Goal: Task Accomplishment & Management: Complete application form

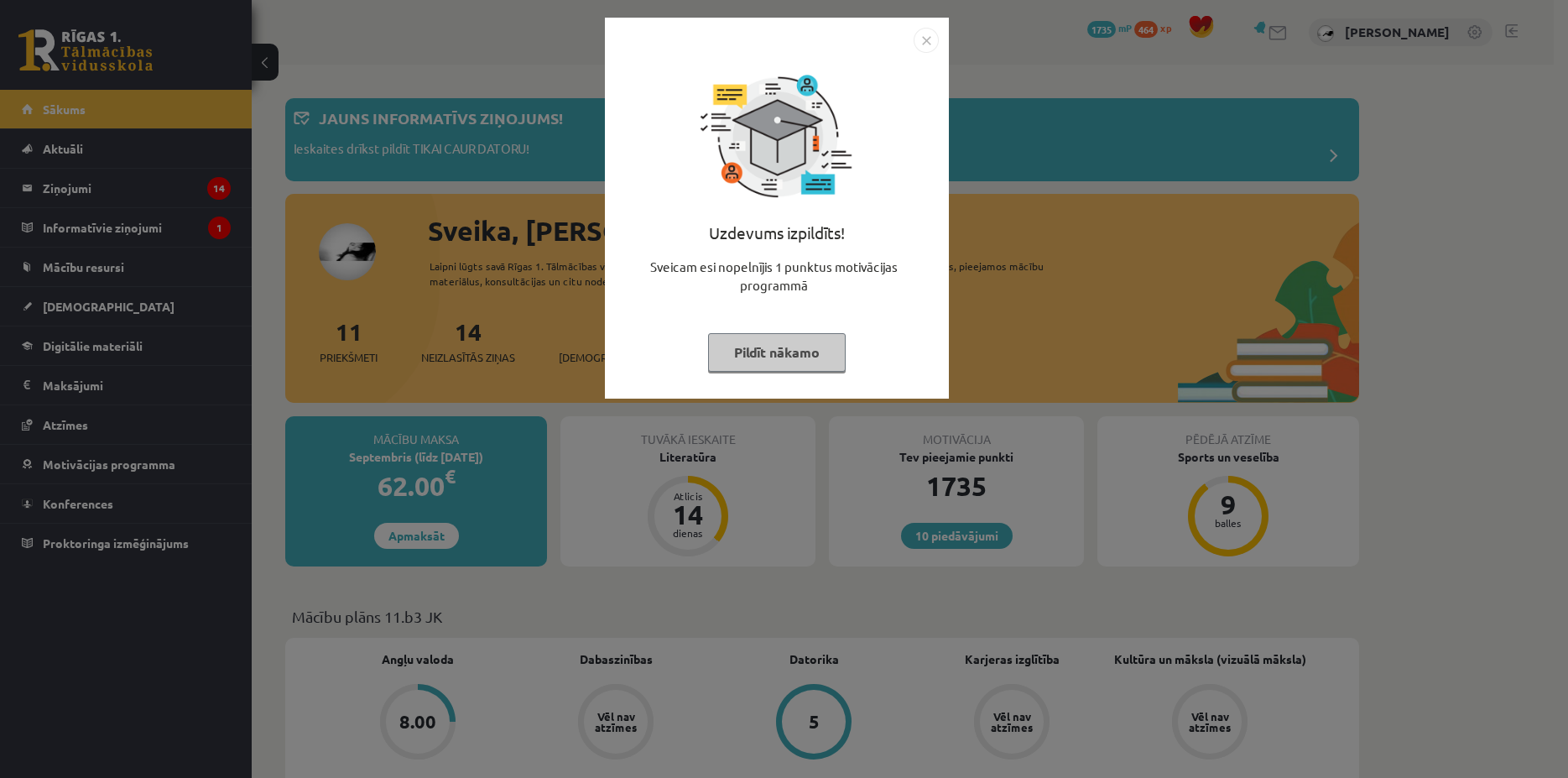
click at [760, 339] on button "Pildīt nākamo" at bounding box center [777, 352] width 137 height 39
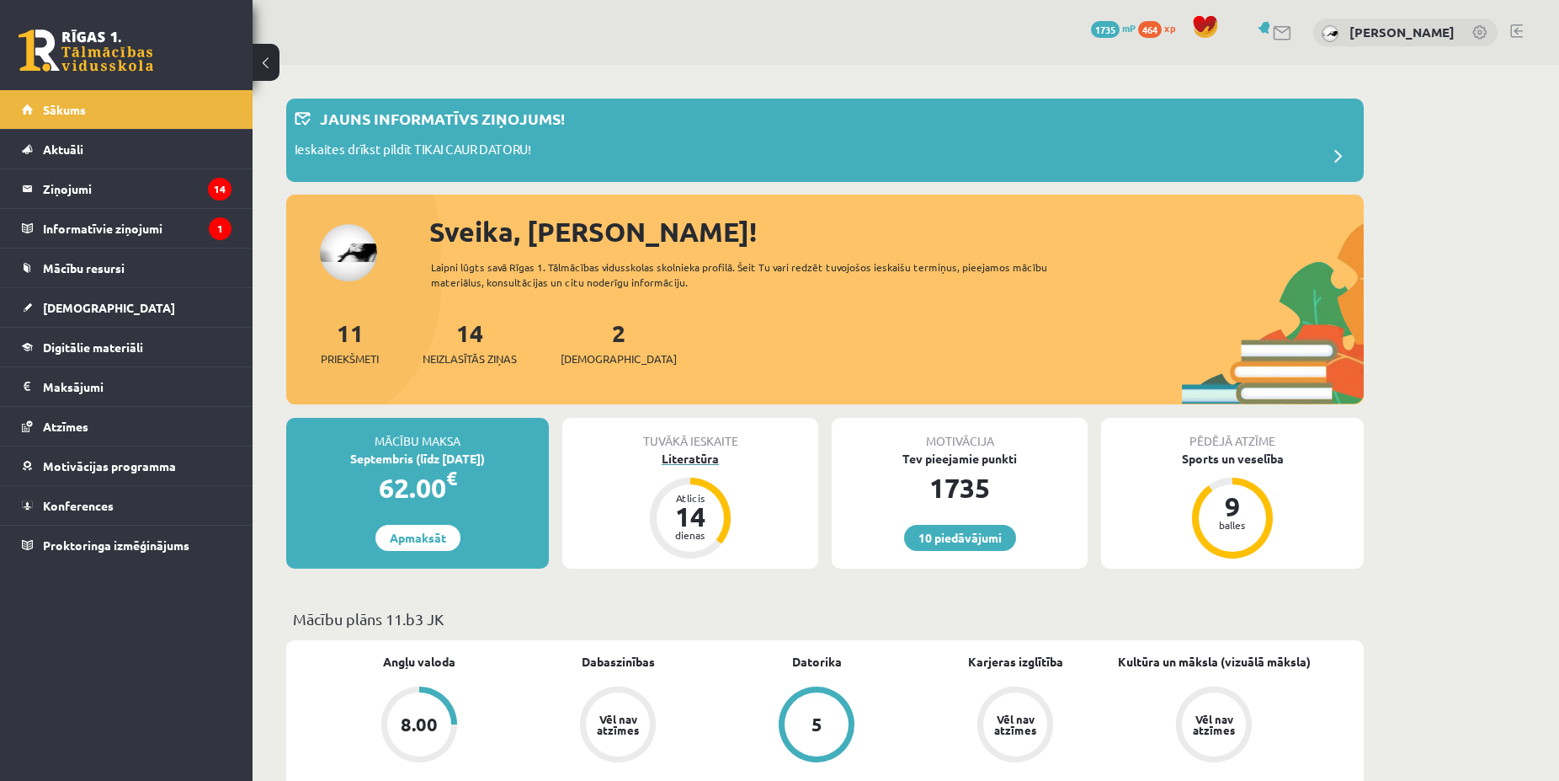
click at [697, 460] on div "Literatūra" at bounding box center [690, 459] width 256 height 18
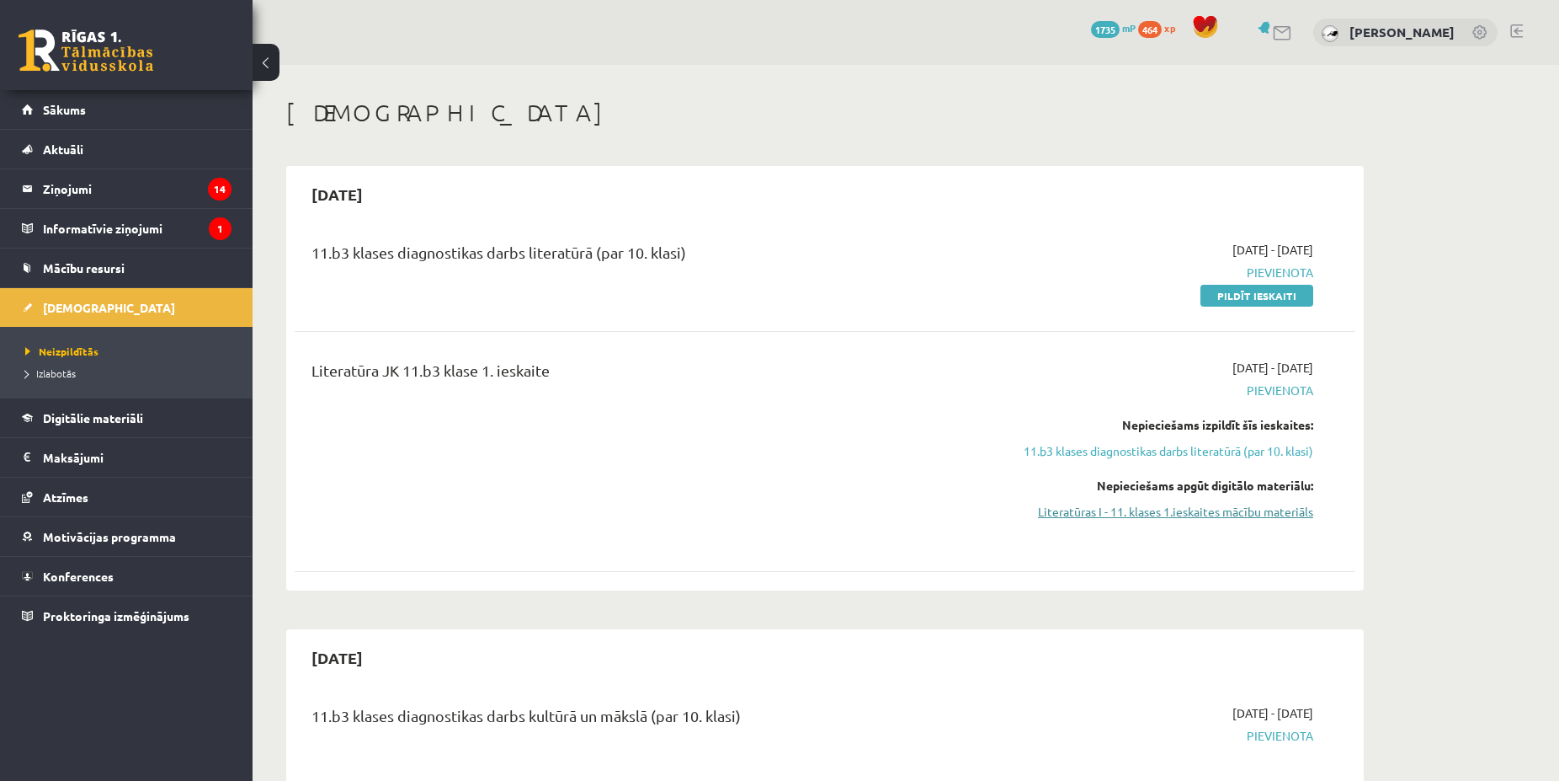
click at [1191, 512] on link "Literatūras I - 11. klases 1.ieskaites mācību materiāls" at bounding box center [1154, 512] width 317 height 18
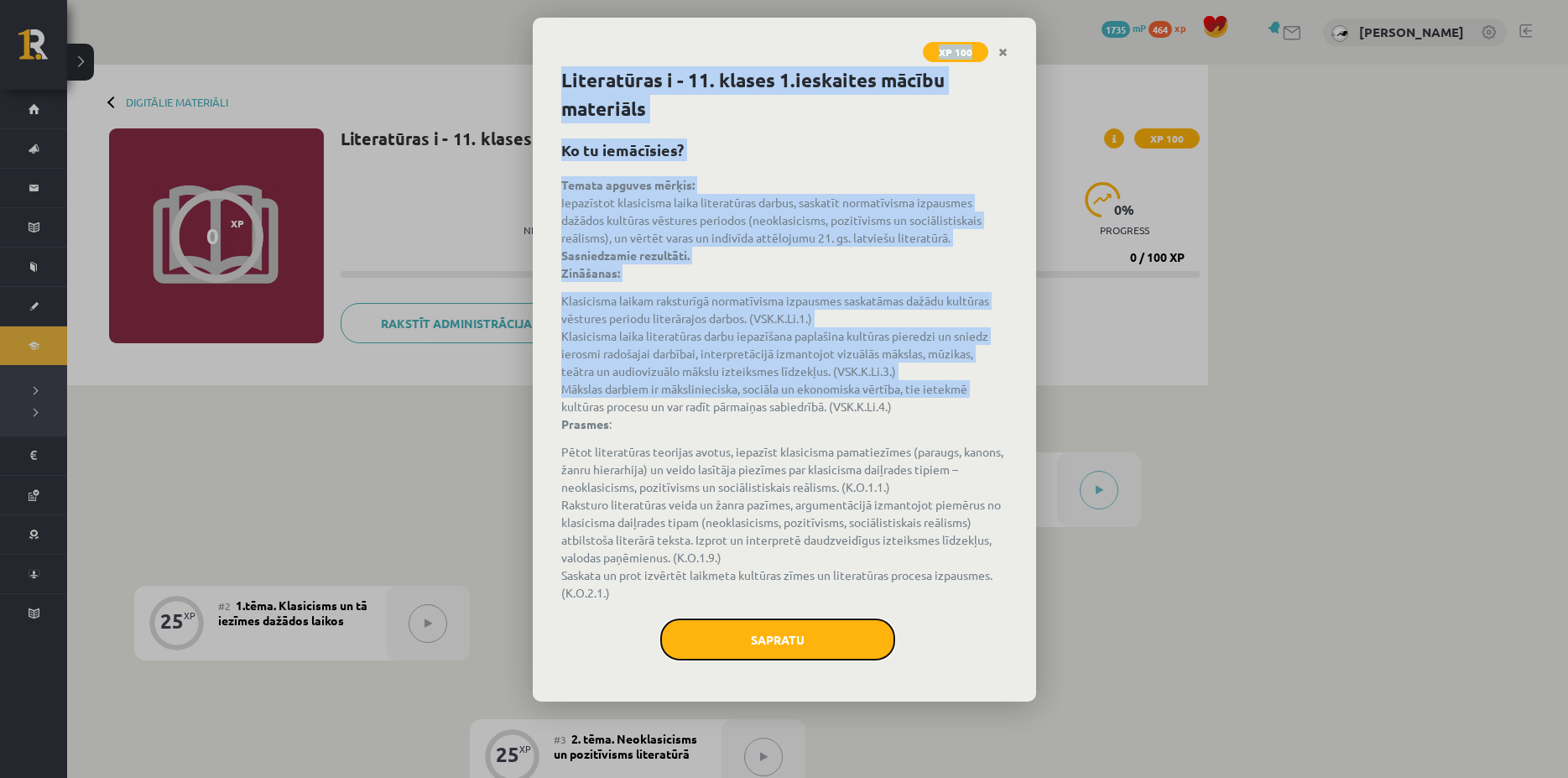
drag, startPoint x: 745, startPoint y: 631, endPoint x: 741, endPoint y: 614, distance: 17.5
click at [741, 630] on button "Sapratu" at bounding box center [778, 640] width 235 height 42
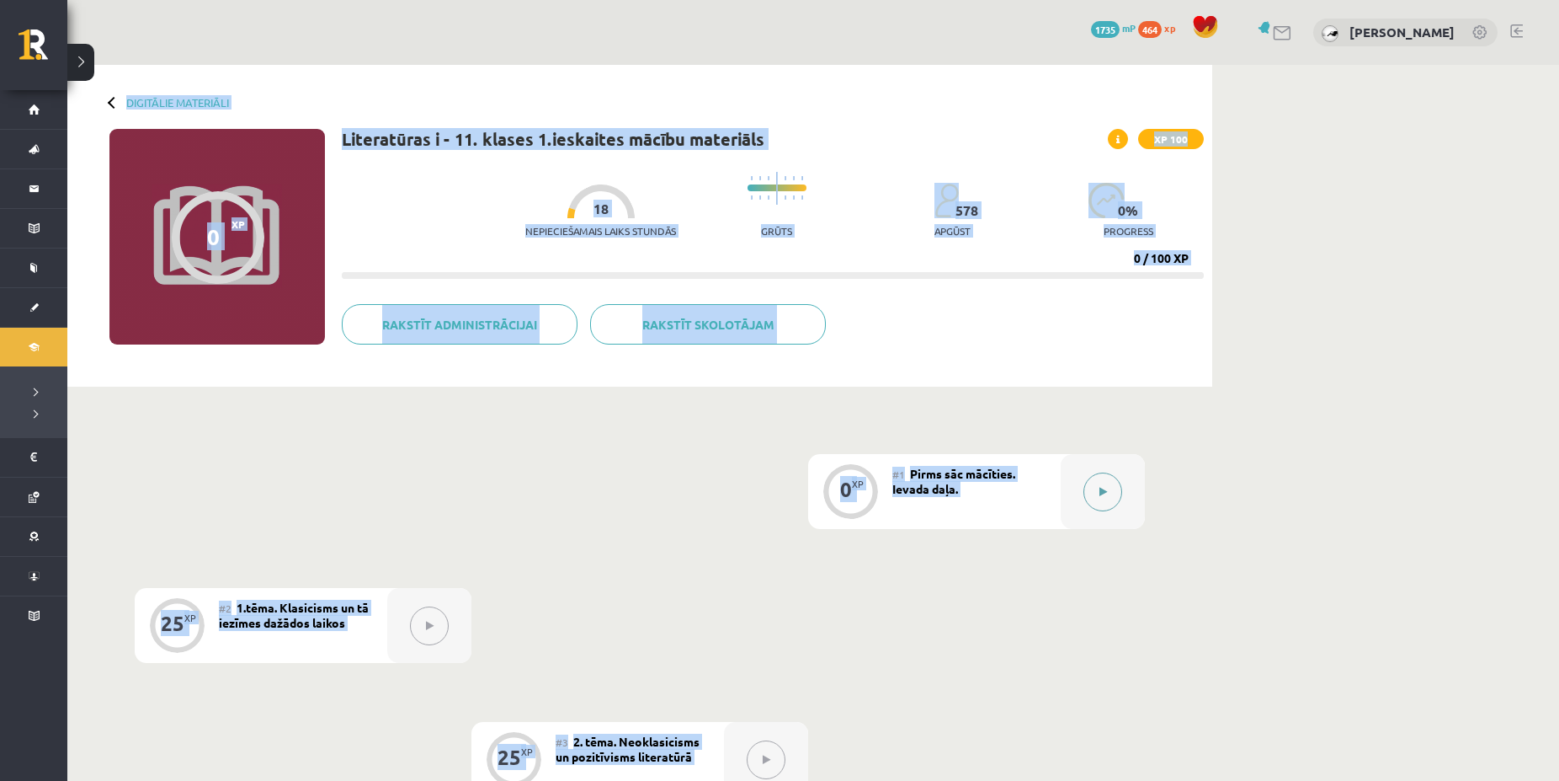
click at [1106, 492] on icon at bounding box center [1104, 492] width 8 height 10
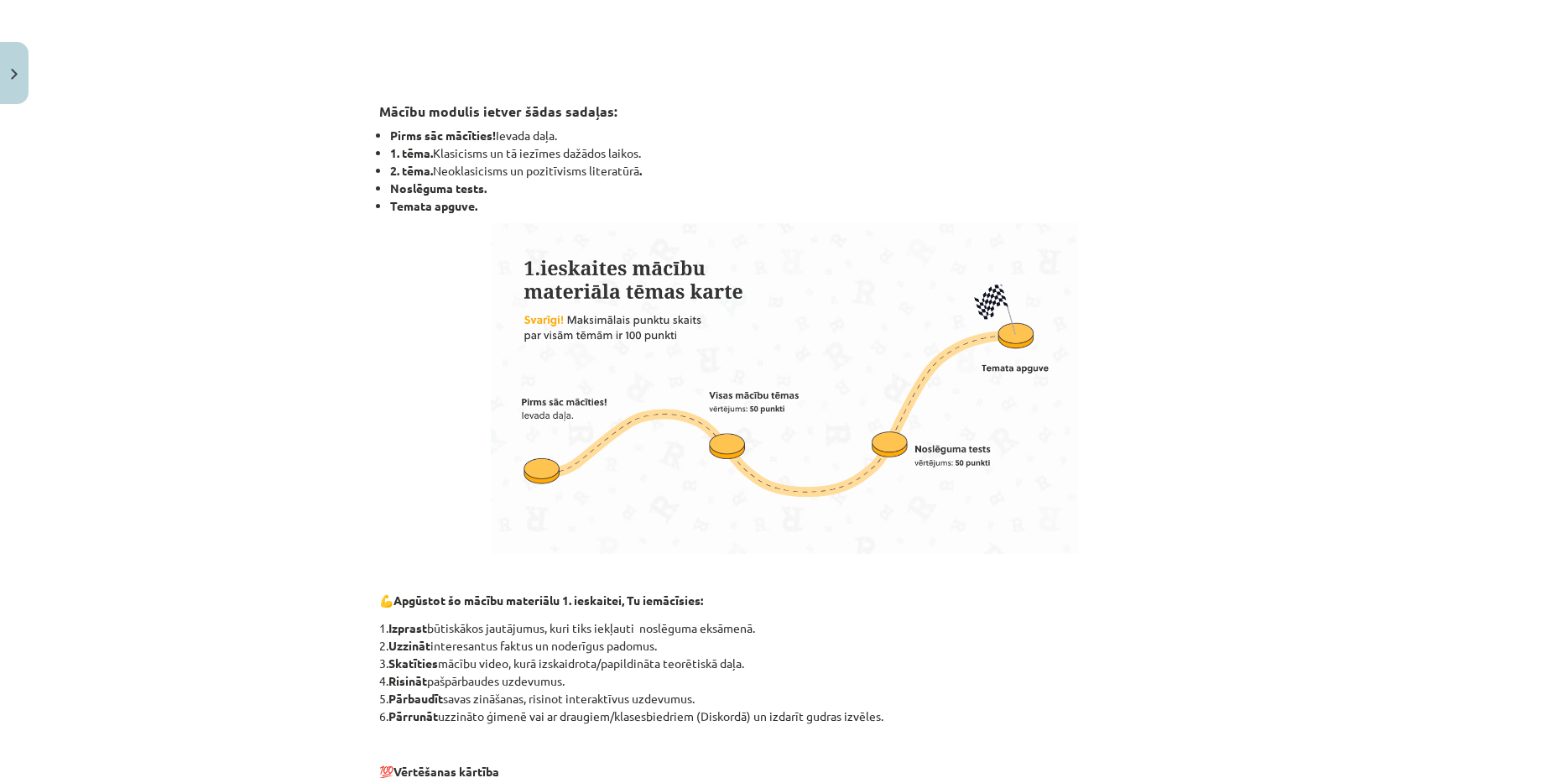
scroll to position [976, 0]
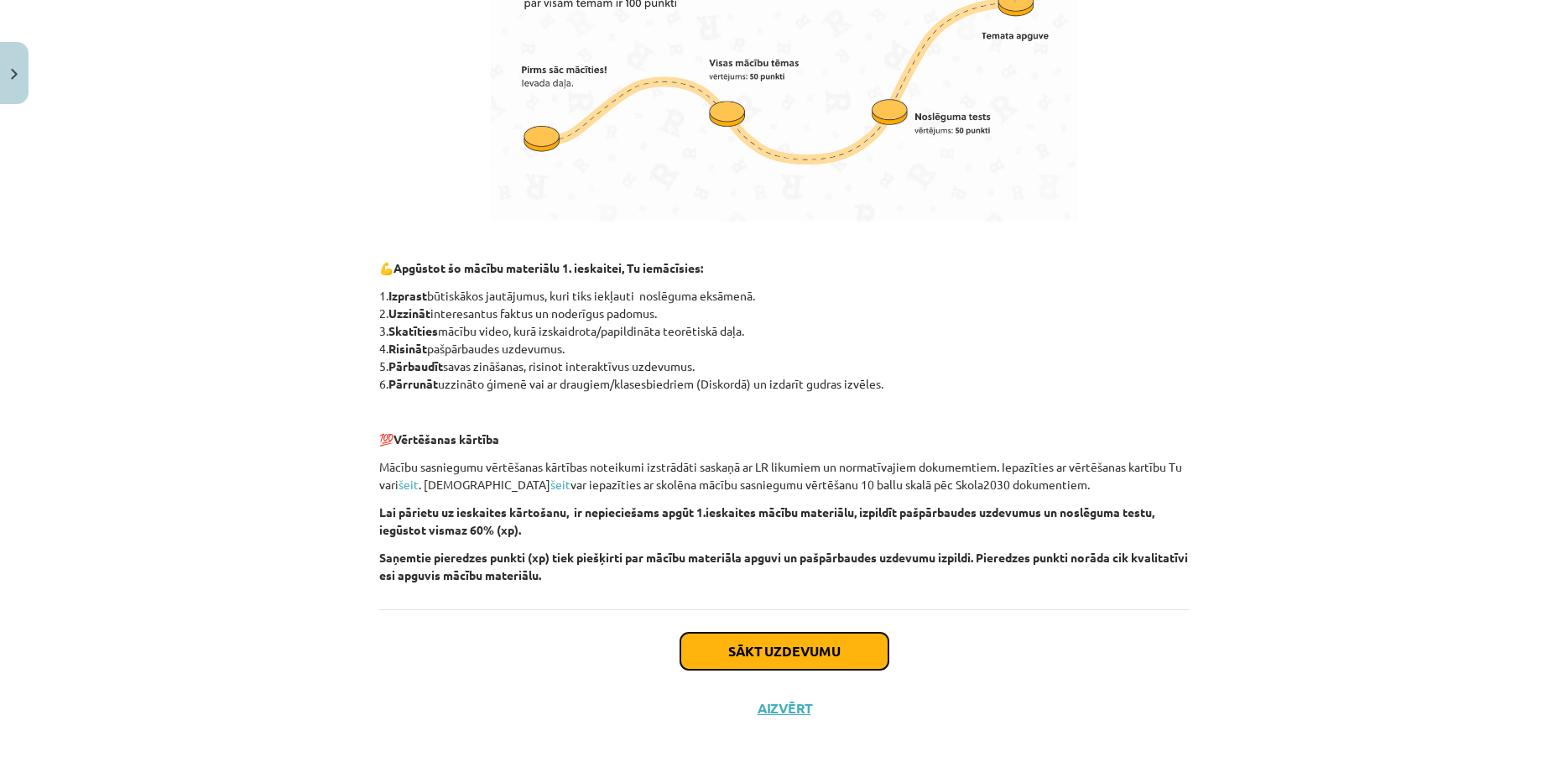
click at [810, 649] on button "Sākt uzdevumu" at bounding box center [784, 650] width 208 height 37
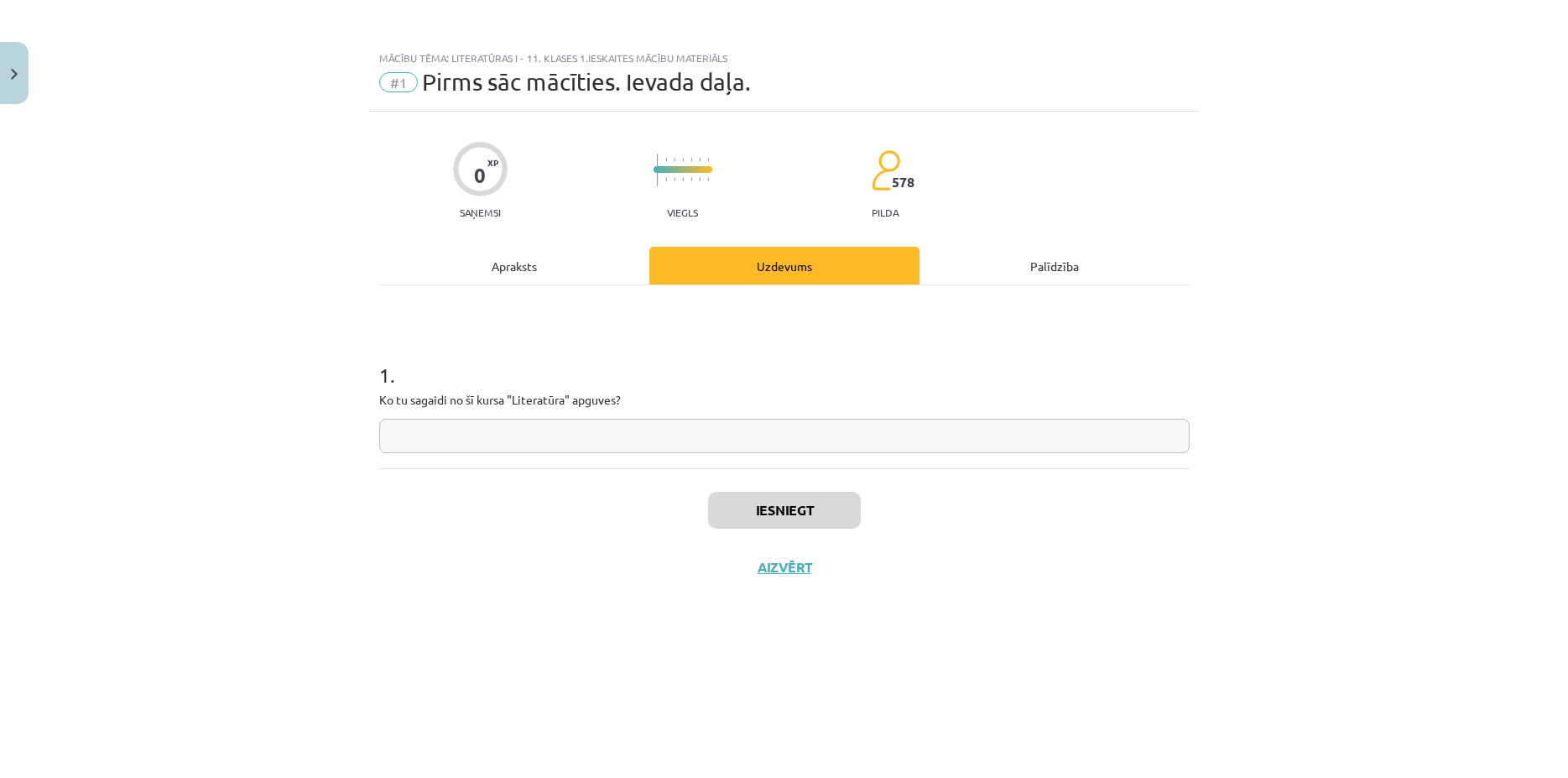
click at [716, 441] on input "text" at bounding box center [784, 435] width 810 height 35
type input "*"
click at [783, 503] on button "Iesniegt" at bounding box center [784, 509] width 152 height 37
click at [794, 573] on button "Nākamā nodarbība" at bounding box center [784, 578] width 164 height 39
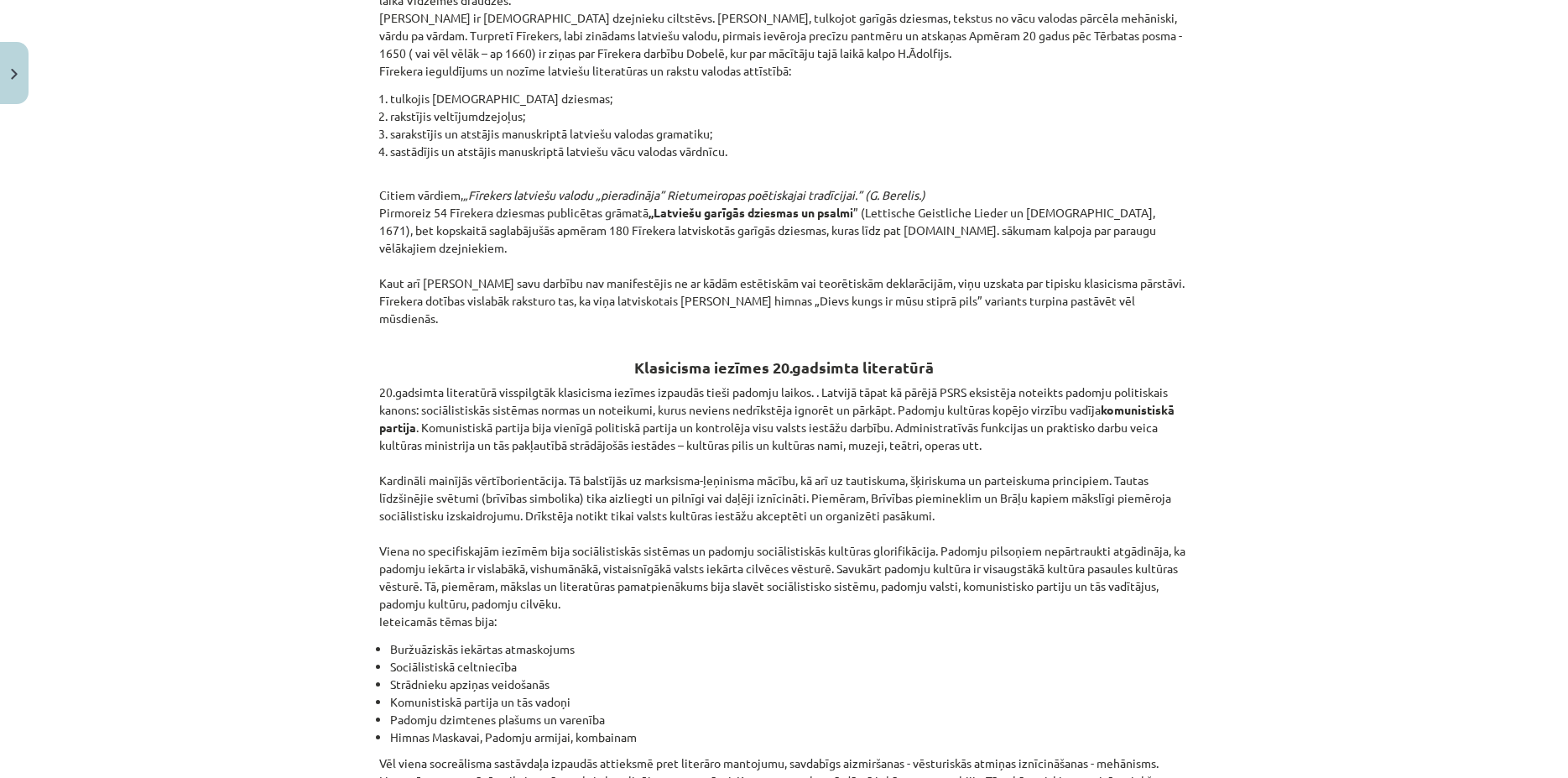
scroll to position [3684, 0]
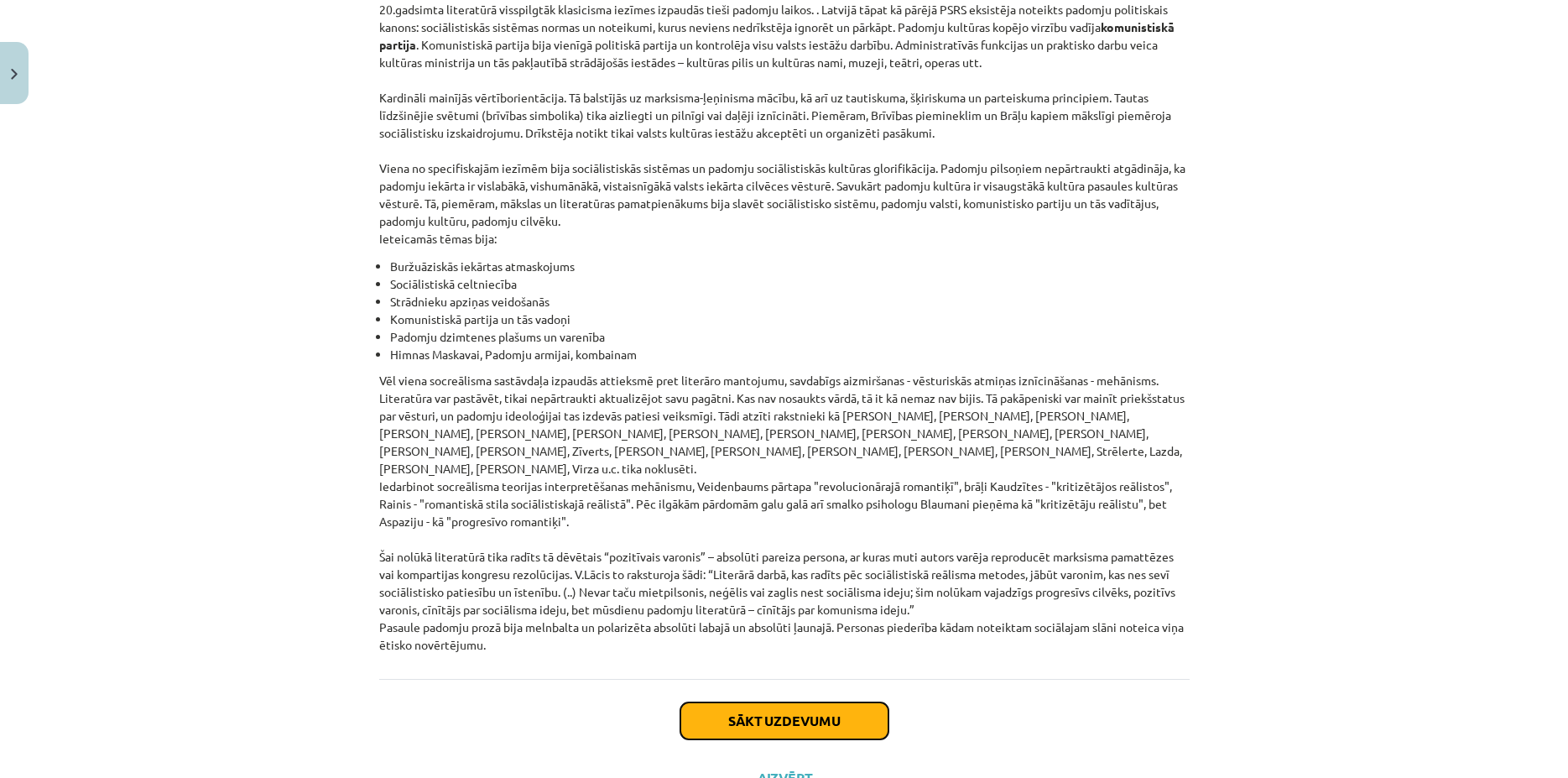
click at [772, 702] on button "Sākt uzdevumu" at bounding box center [784, 720] width 208 height 37
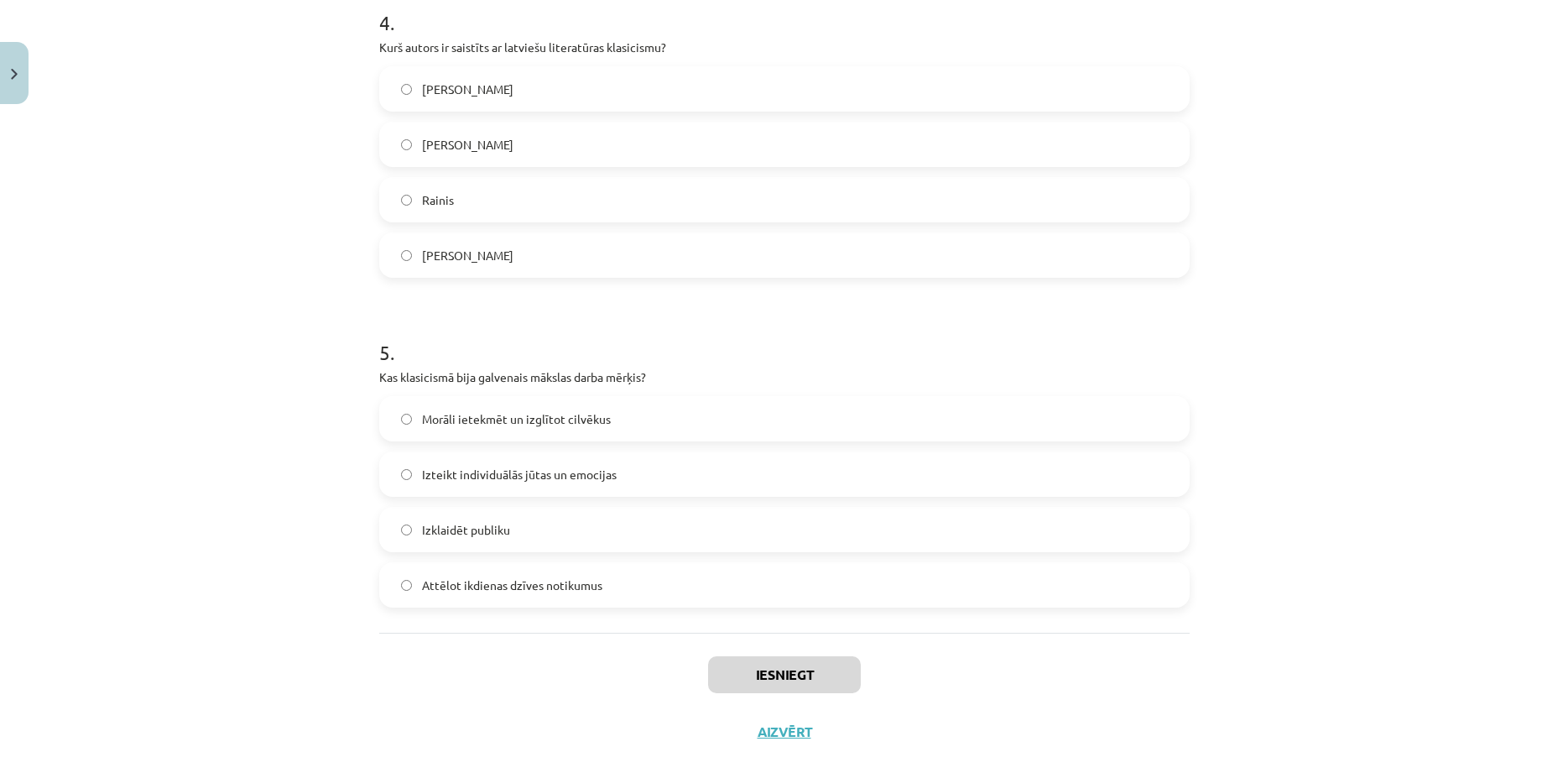
scroll to position [1366, 0]
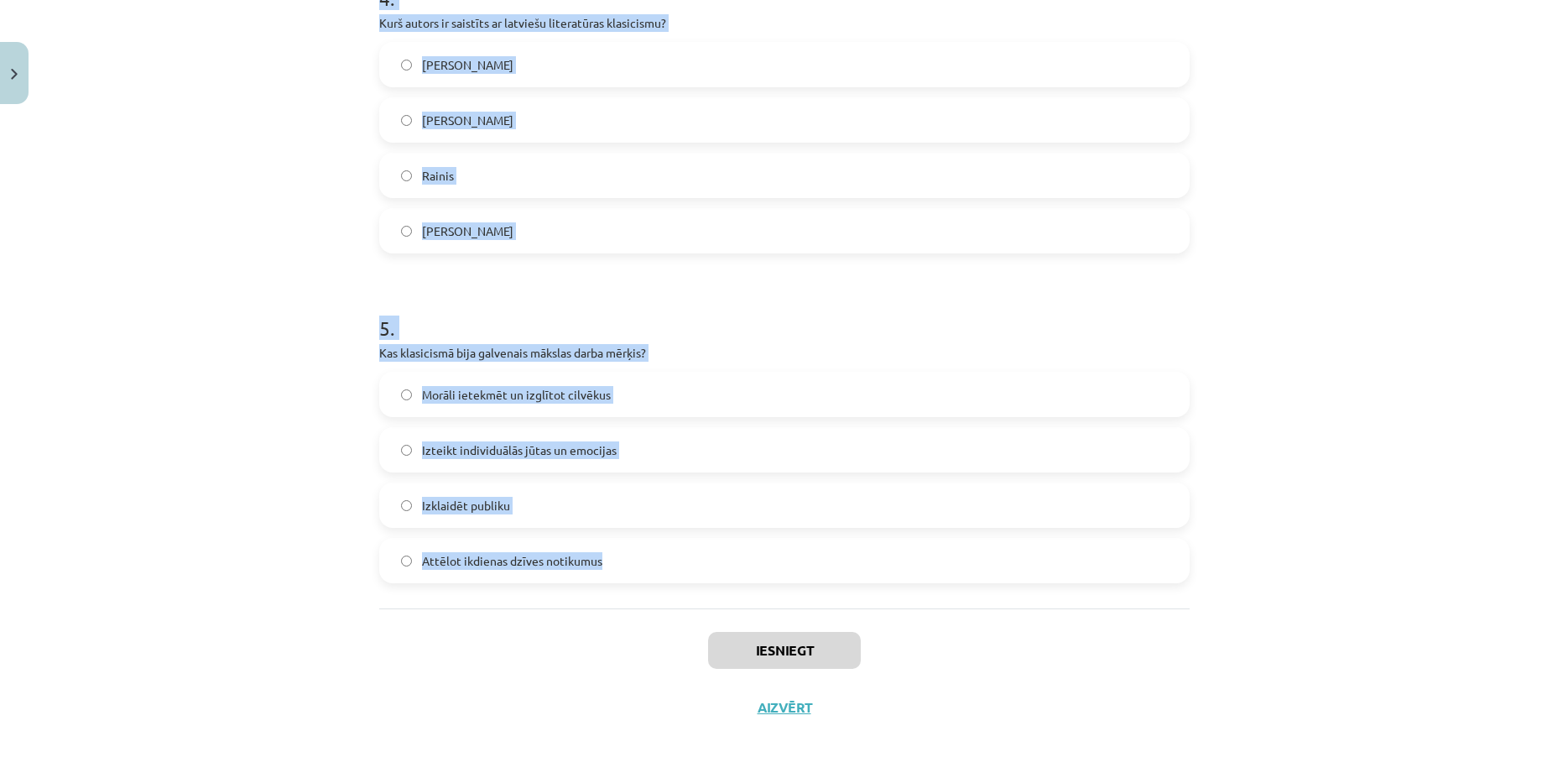
copy form "Kura iezīme raksturo literatūru padomju sociālistiskajā reālismā? Absolūti pare…"
click at [531, 409] on label "Morāli ietekmēt un izglītot cilvēkus" at bounding box center [784, 394] width 807 height 42
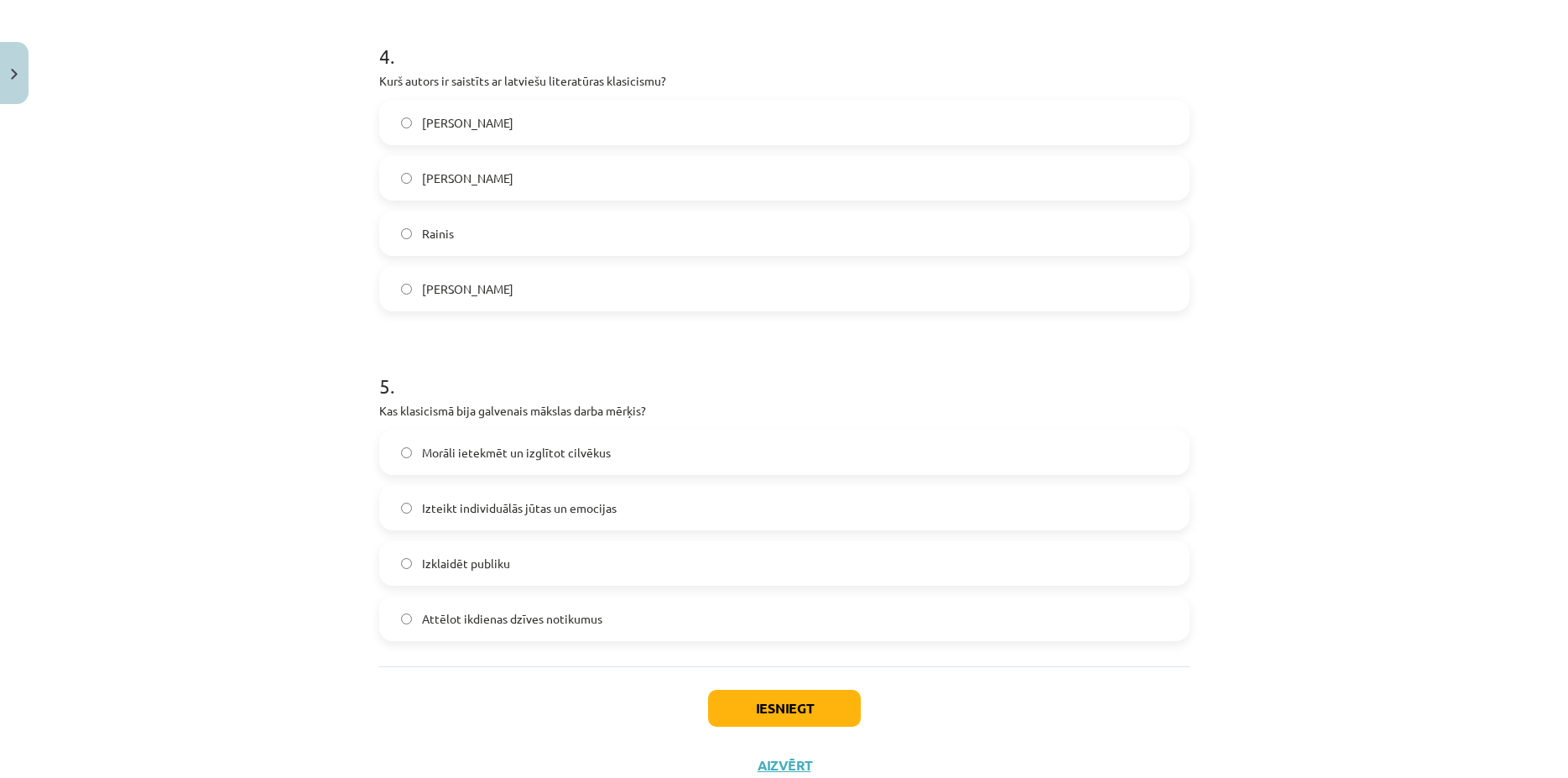
scroll to position [1285, 0]
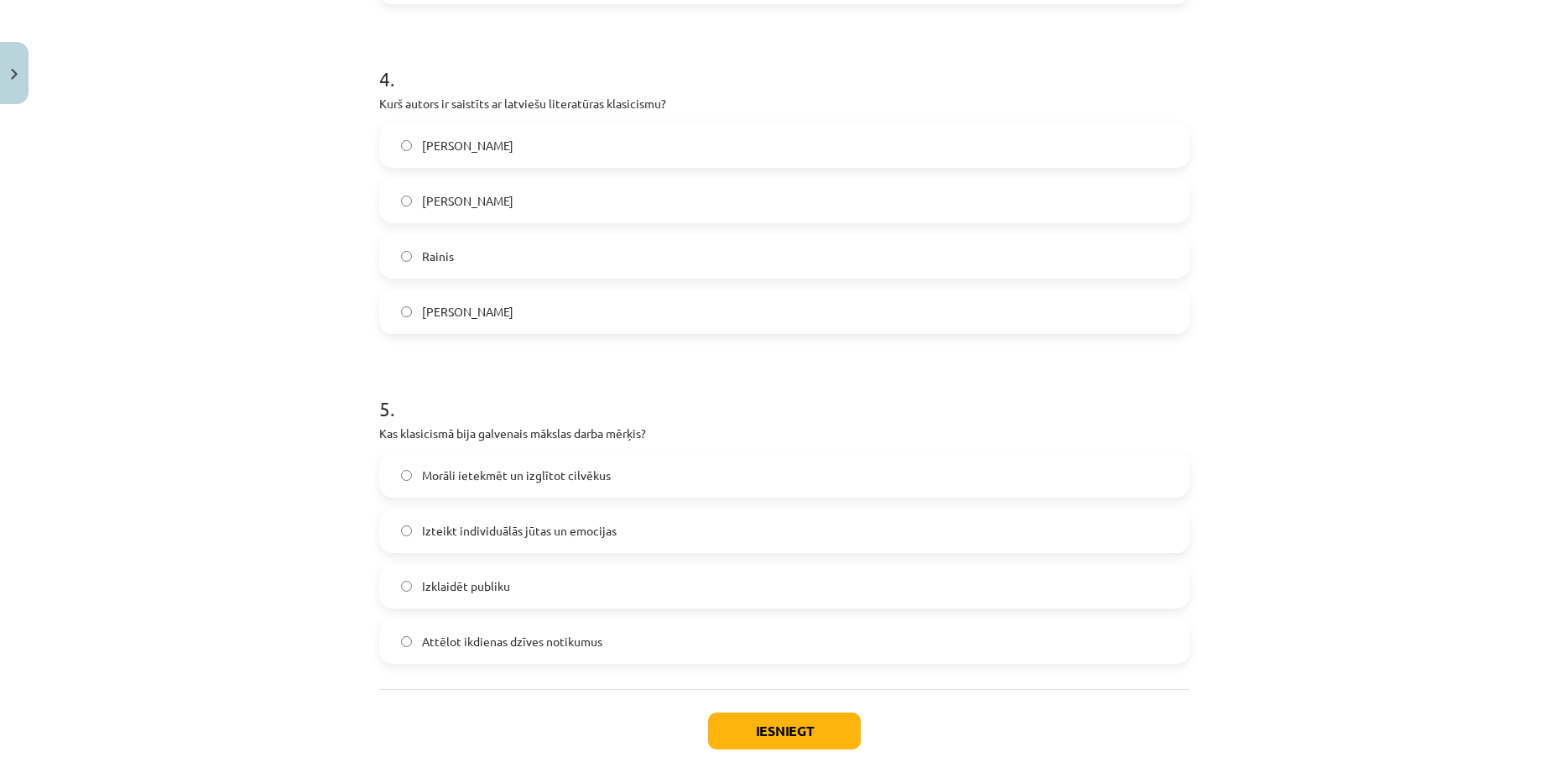
click at [472, 156] on label "Kristofers Fīrekers" at bounding box center [784, 145] width 807 height 42
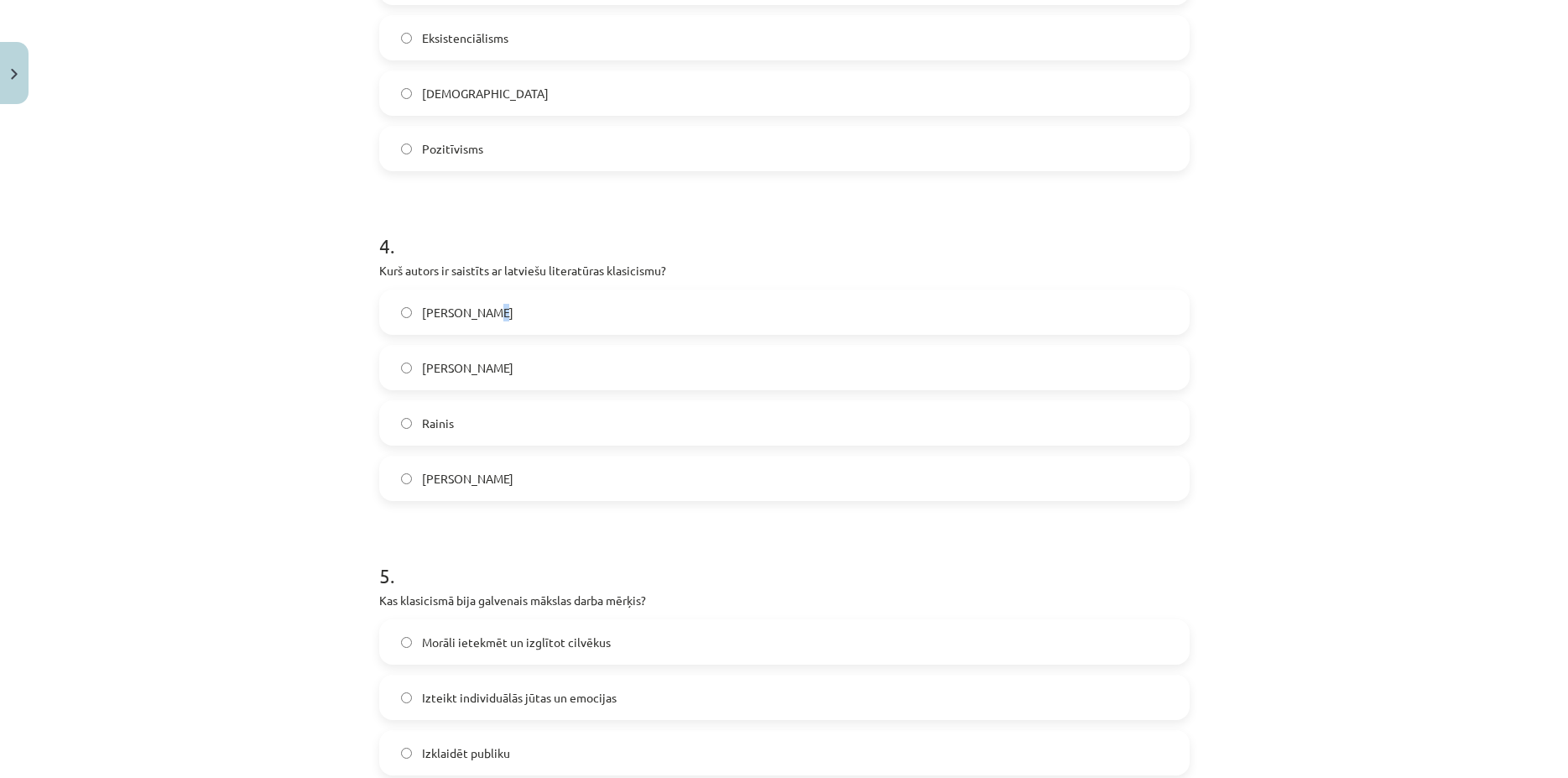
scroll to position [1043, 0]
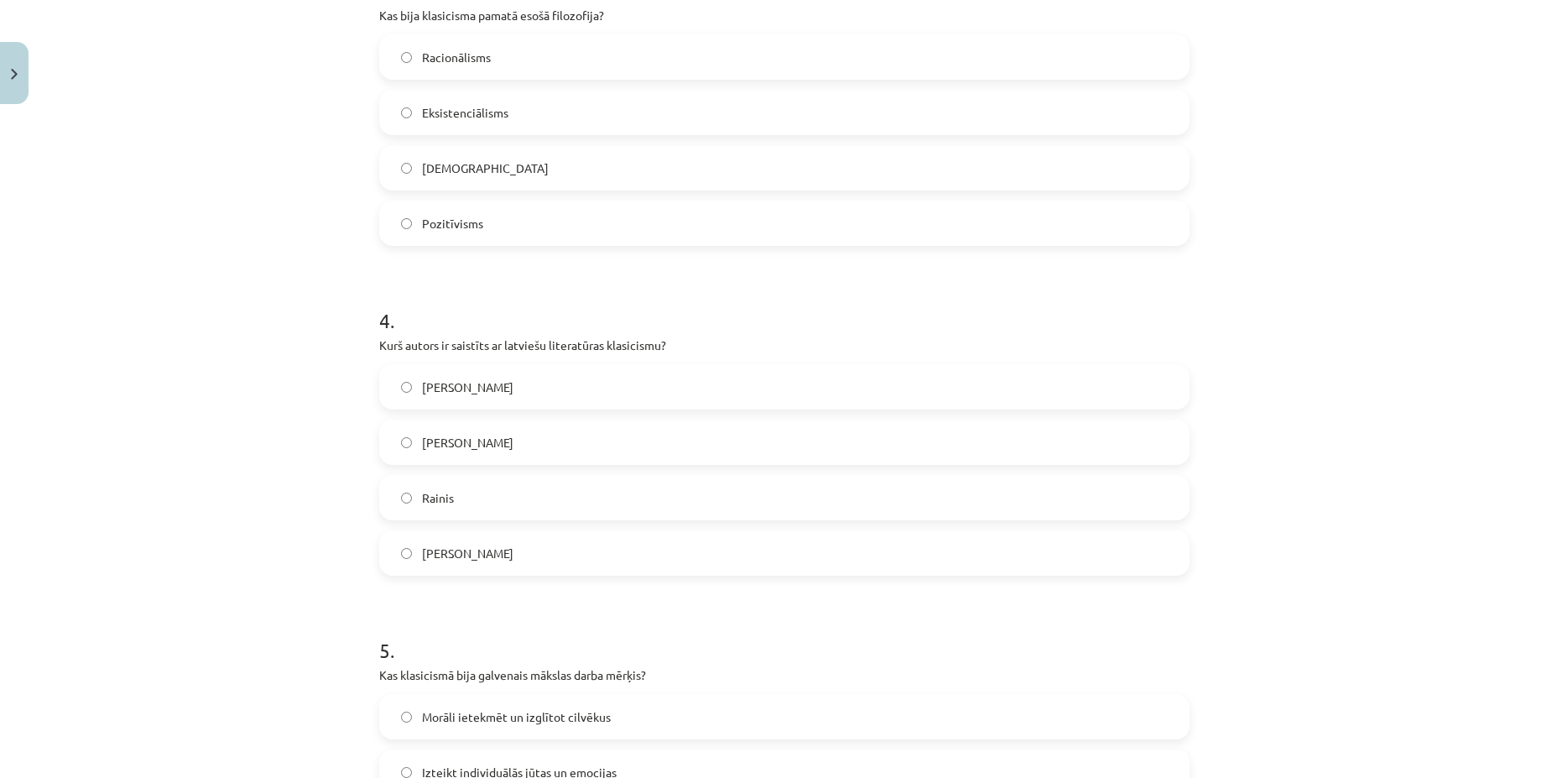
click at [499, 65] on label "Racionālisms" at bounding box center [784, 57] width 807 height 42
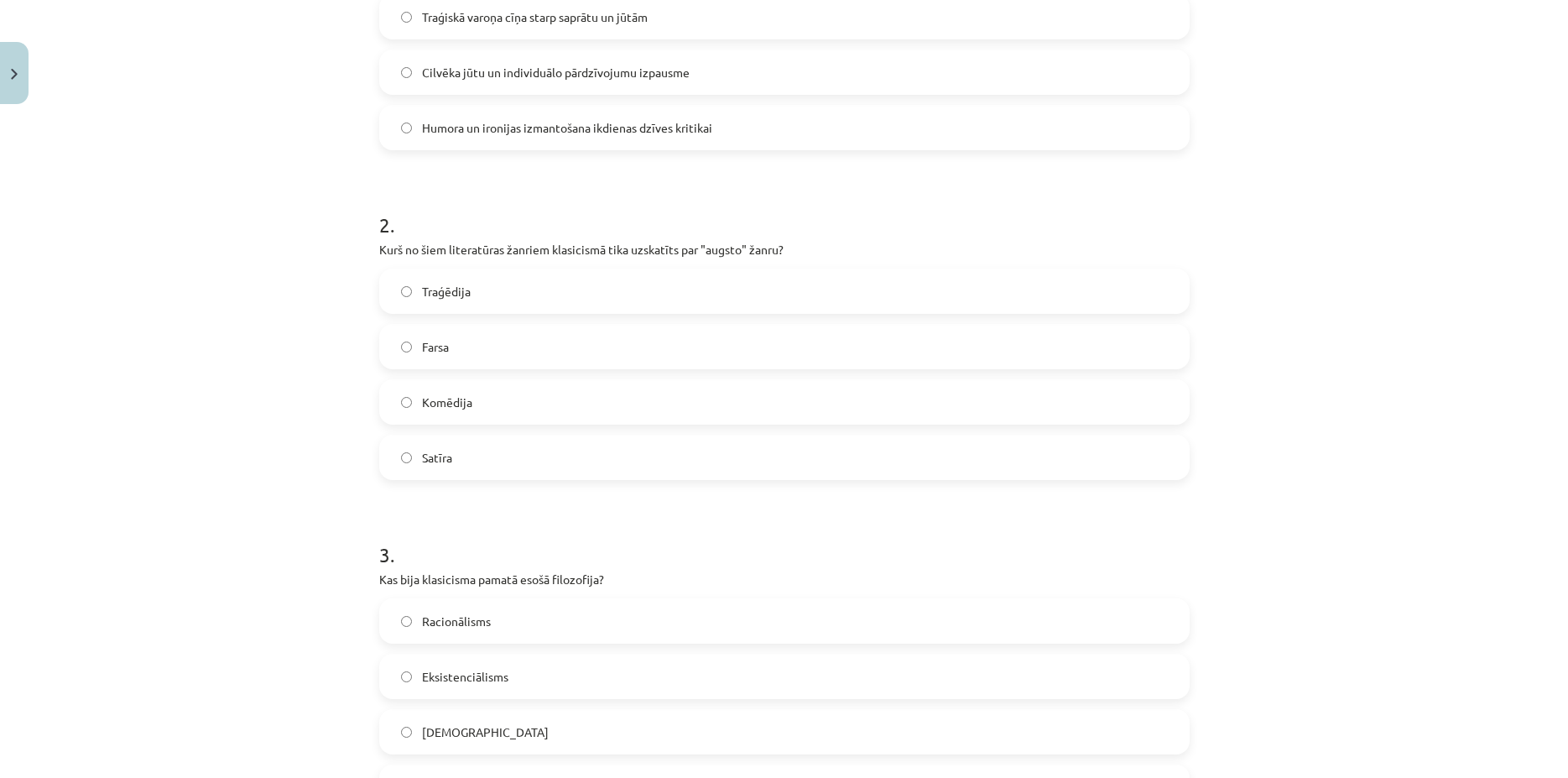
scroll to position [319, 0]
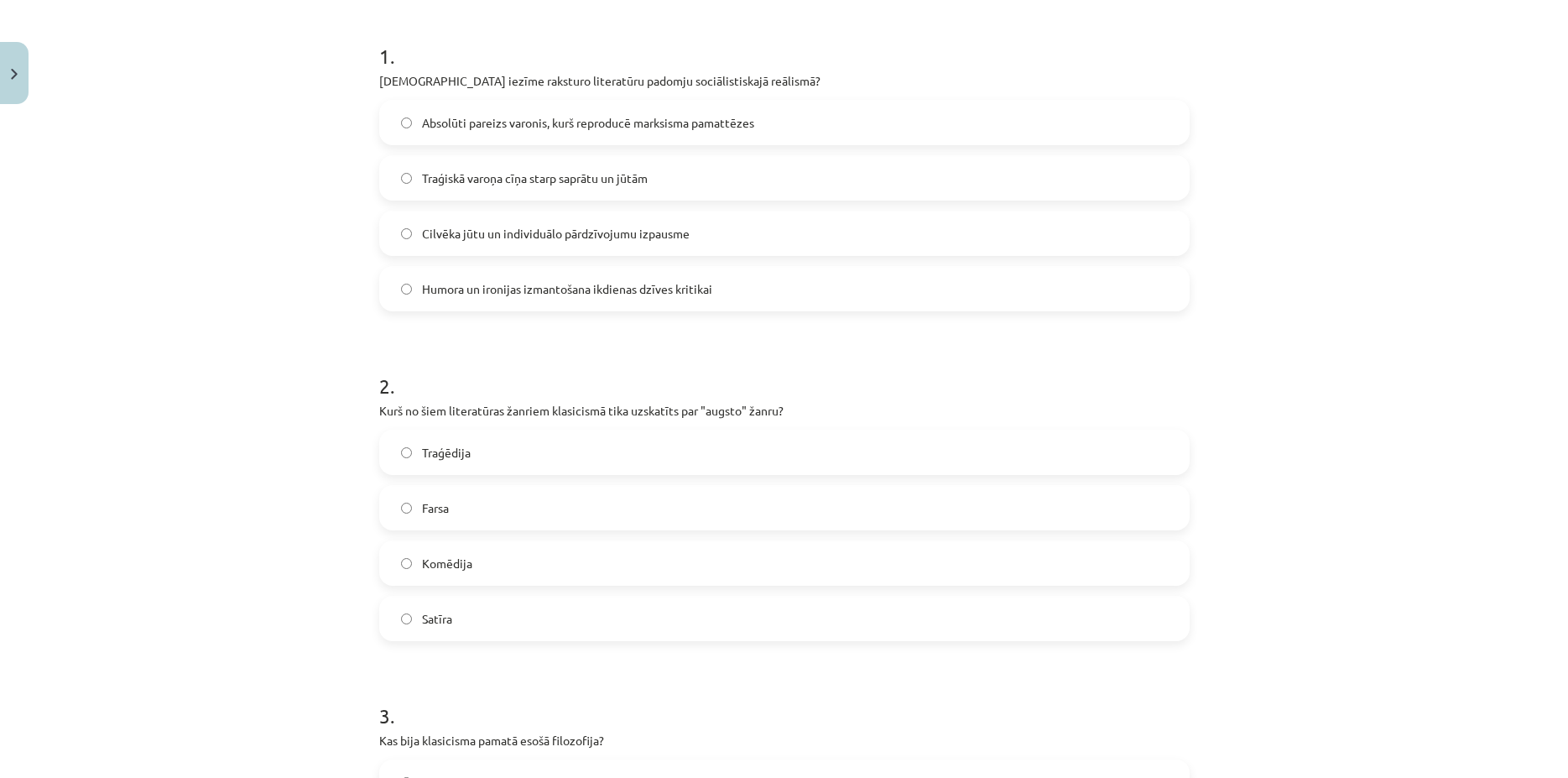
drag, startPoint x: 512, startPoint y: 108, endPoint x: 498, endPoint y: 109, distance: 14.0
click at [505, 109] on label "Absolūti pareizs varonis, kurš reproducē marksisma pamattēzes" at bounding box center [784, 123] width 807 height 42
click at [503, 122] on span "Absolūti pareizs varonis, kurš reproducē marksisma pamattēzes" at bounding box center [588, 124] width 332 height 18
click at [443, 453] on span "Traģēdija" at bounding box center [446, 452] width 49 height 18
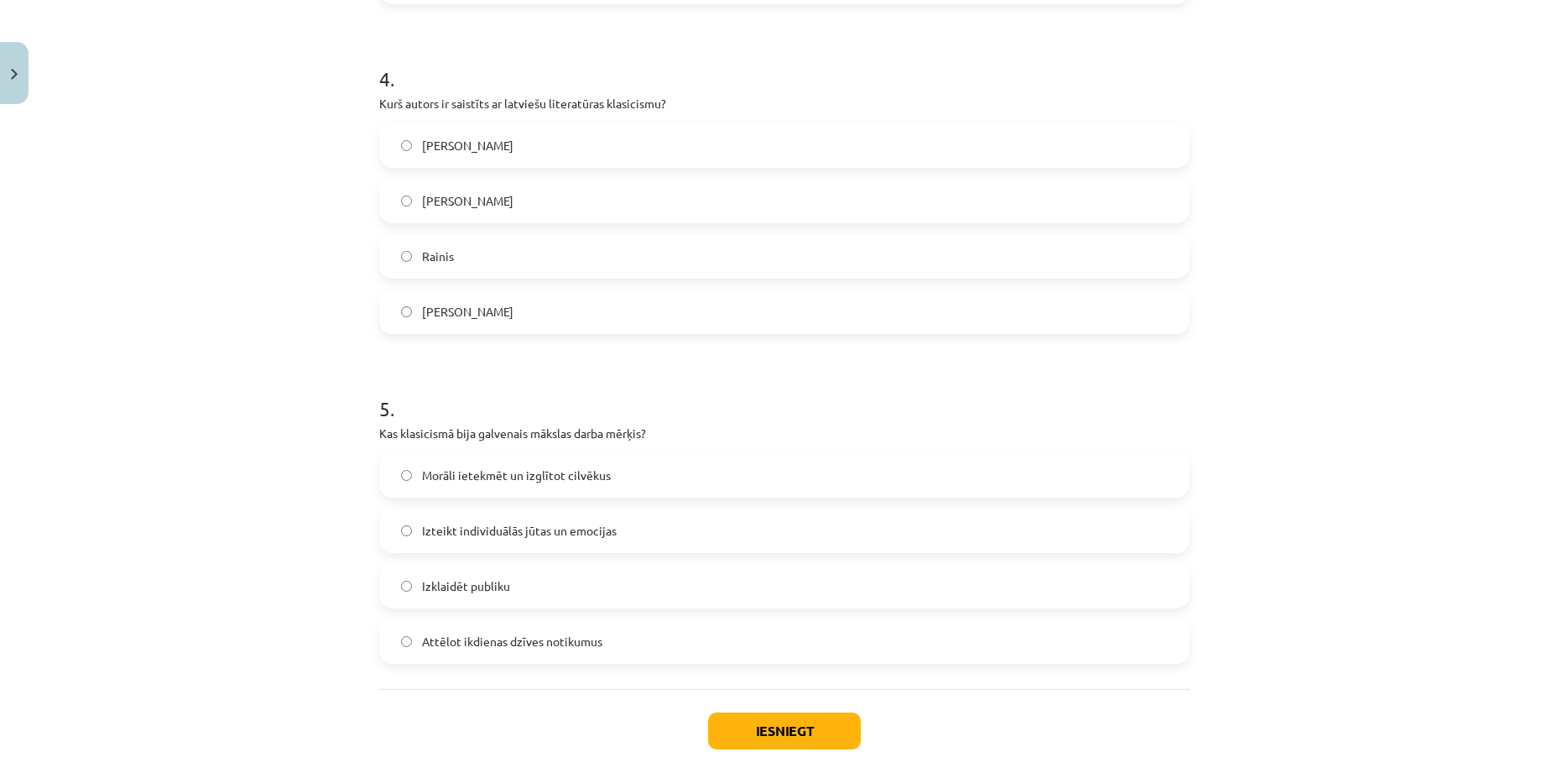
scroll to position [1366, 0]
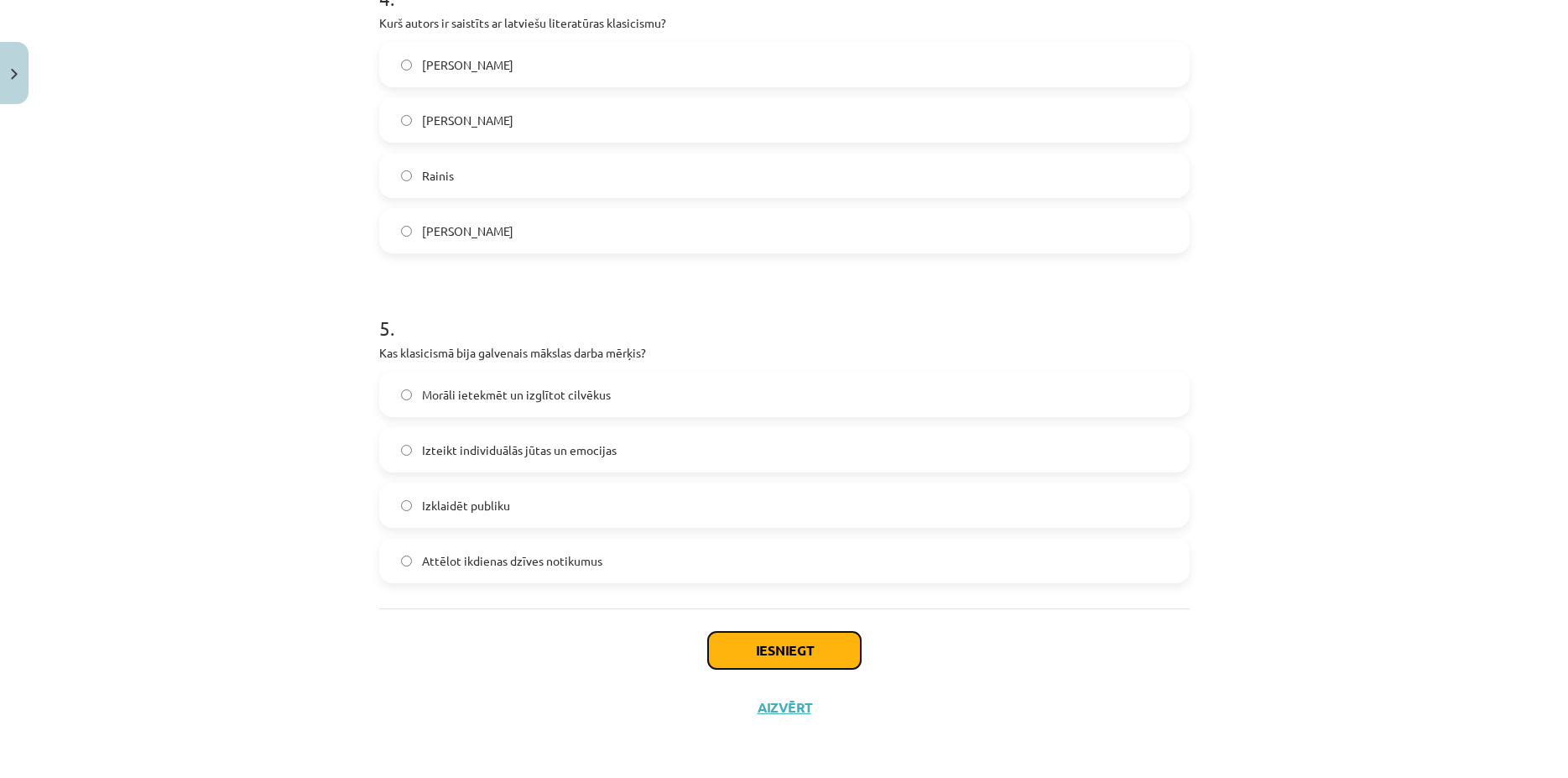
click at [734, 648] on button "Iesniegt" at bounding box center [784, 649] width 152 height 37
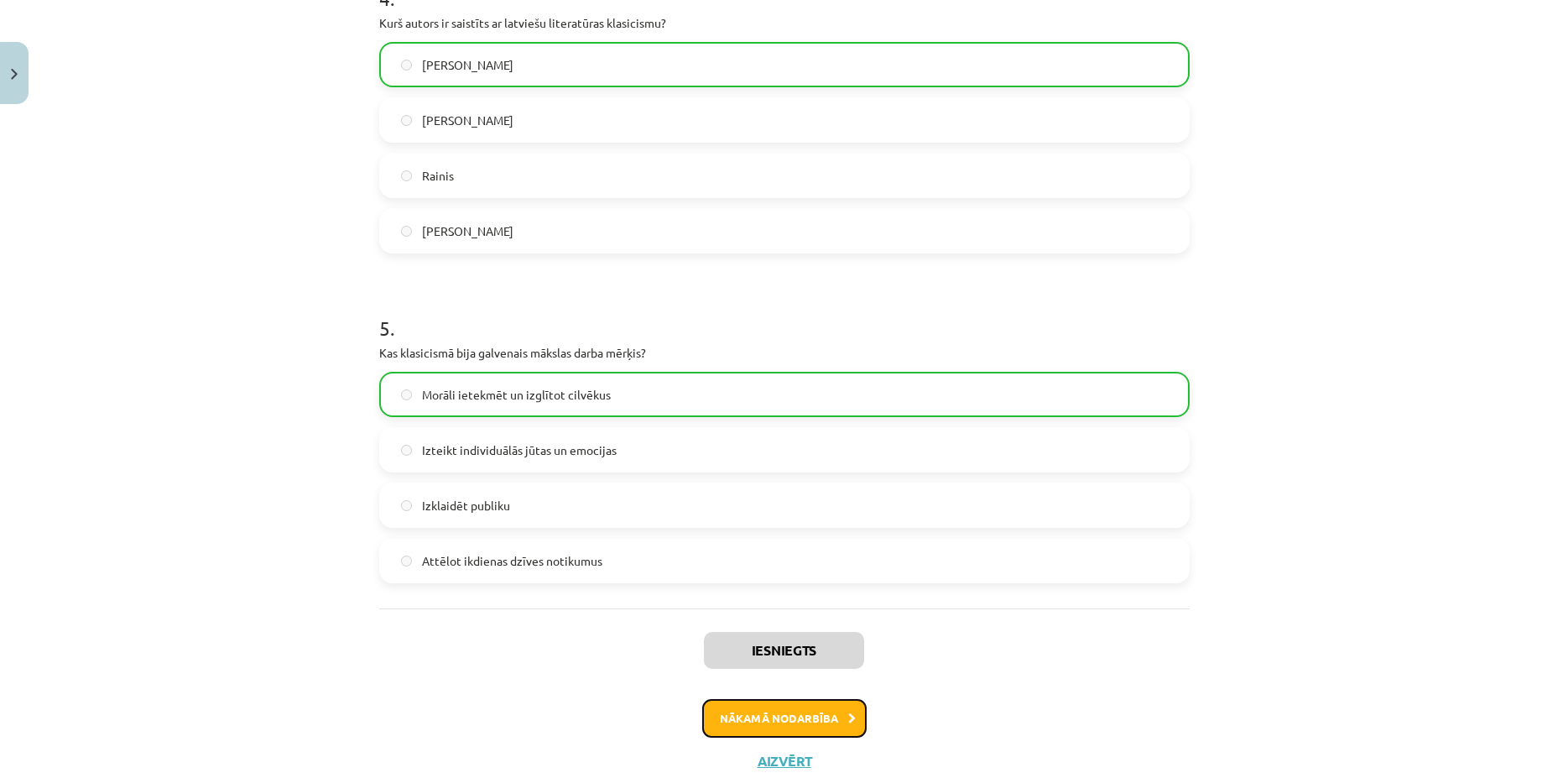
click at [743, 719] on button "Nākamā nodarbība" at bounding box center [784, 717] width 164 height 39
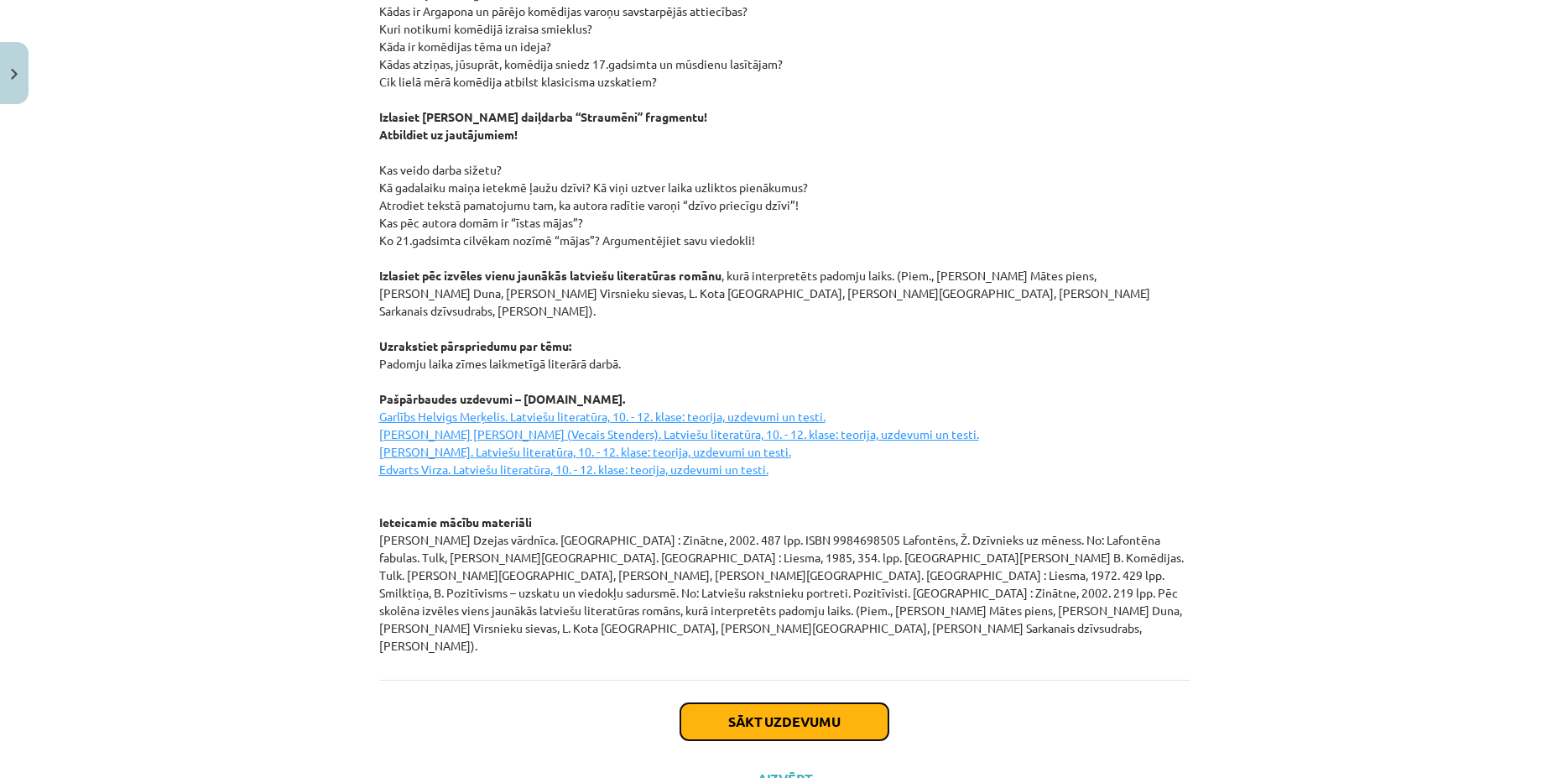
click at [746, 703] on button "Sākt uzdevumu" at bounding box center [784, 721] width 208 height 37
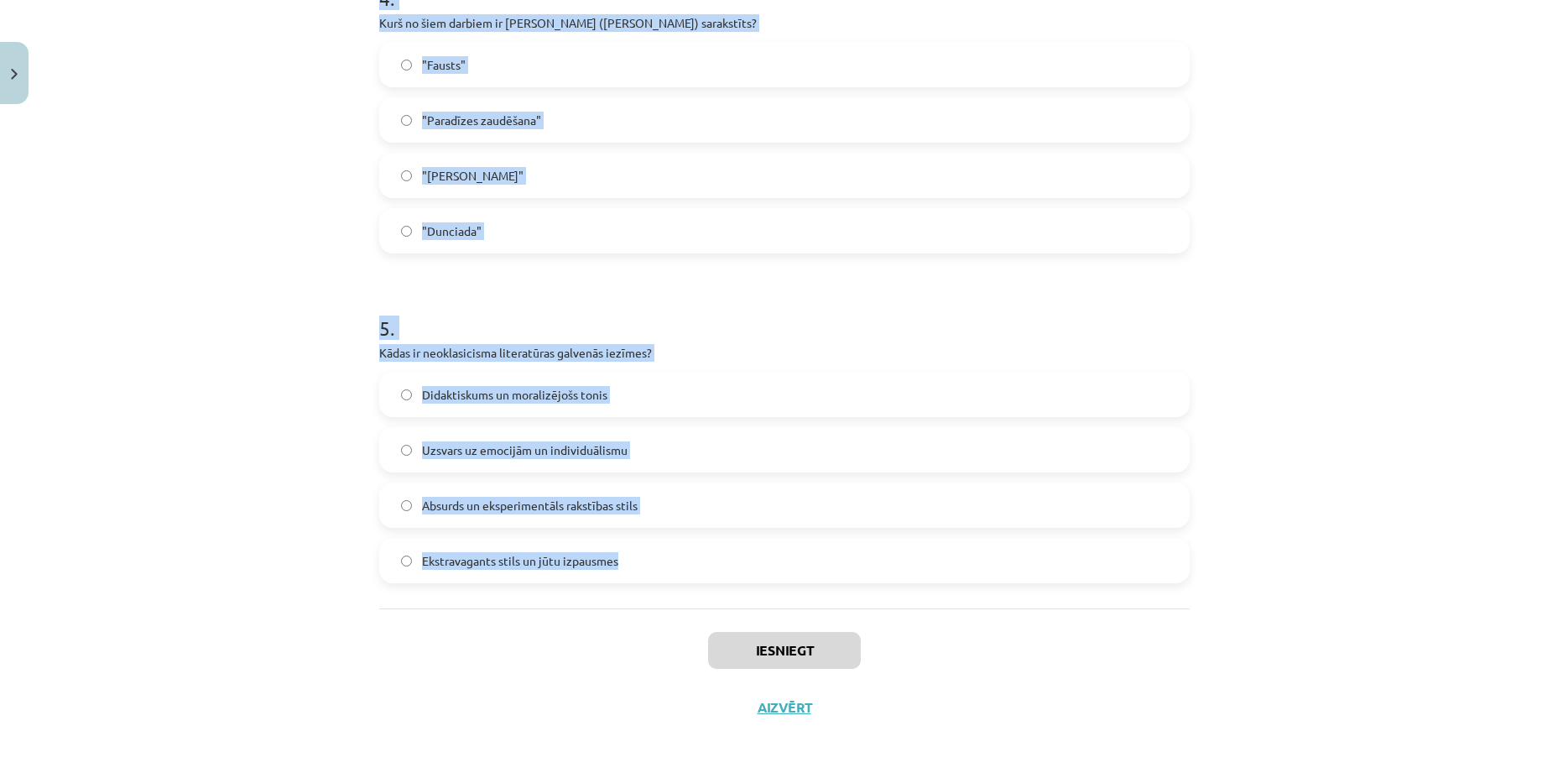
drag, startPoint x: 361, startPoint y: 402, endPoint x: 667, endPoint y: 589, distance: 358.6
click at [667, 589] on div "Mācību tēma: Literatūras i - 11. klases 1.ieskaites mācību materiāls #3 2. tēma…" at bounding box center [784, 389] width 1568 height 778
copy form "Kuras īpašības ir uzsvērtas Jāņa Sudrabkalna dzejolī "Padomju cilvēks"? Melanho…"
click at [609, 395] on label "Didaktiskums un moralizējošs tonis" at bounding box center [784, 394] width 807 height 42
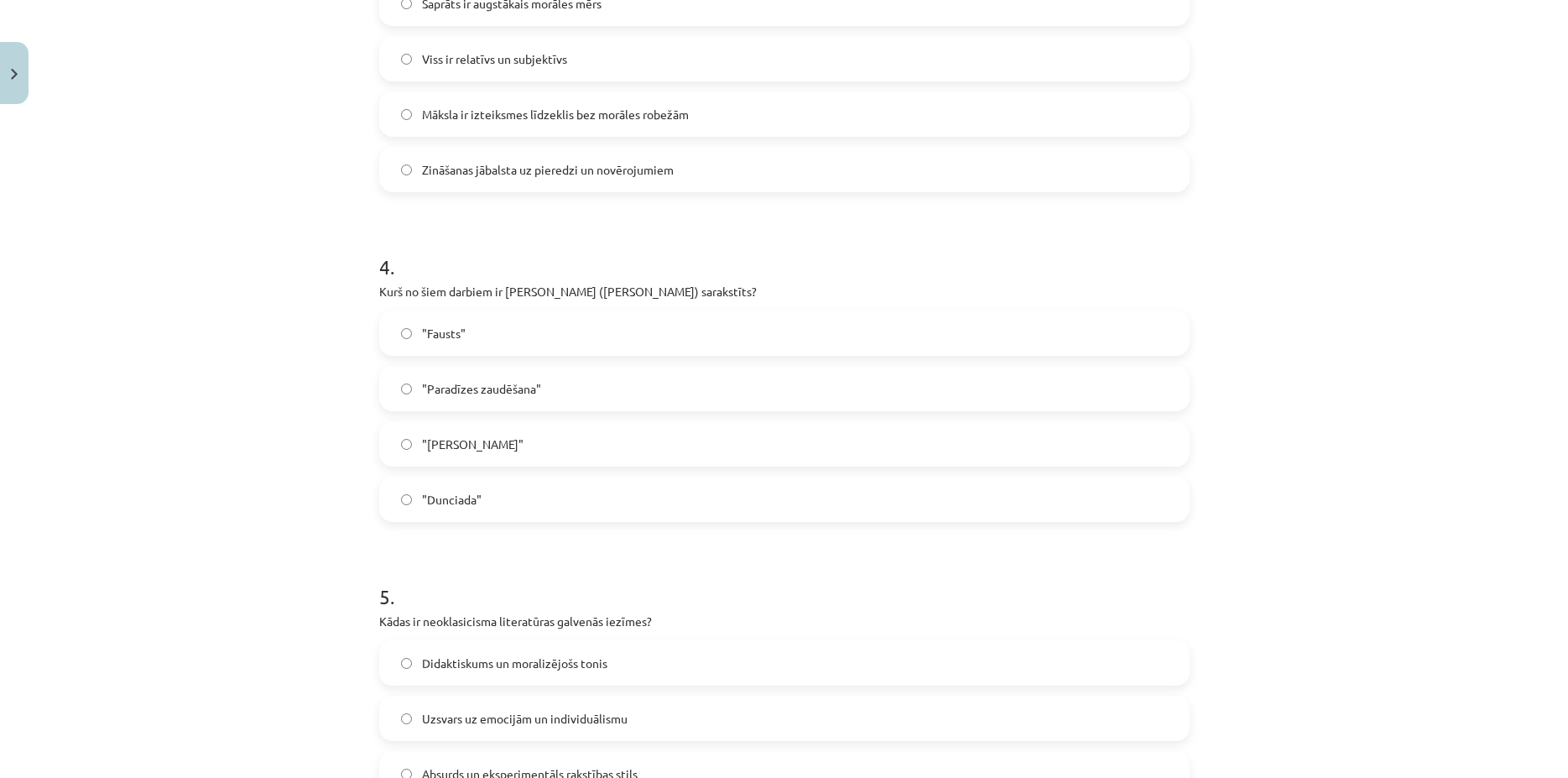
scroll to position [1043, 0]
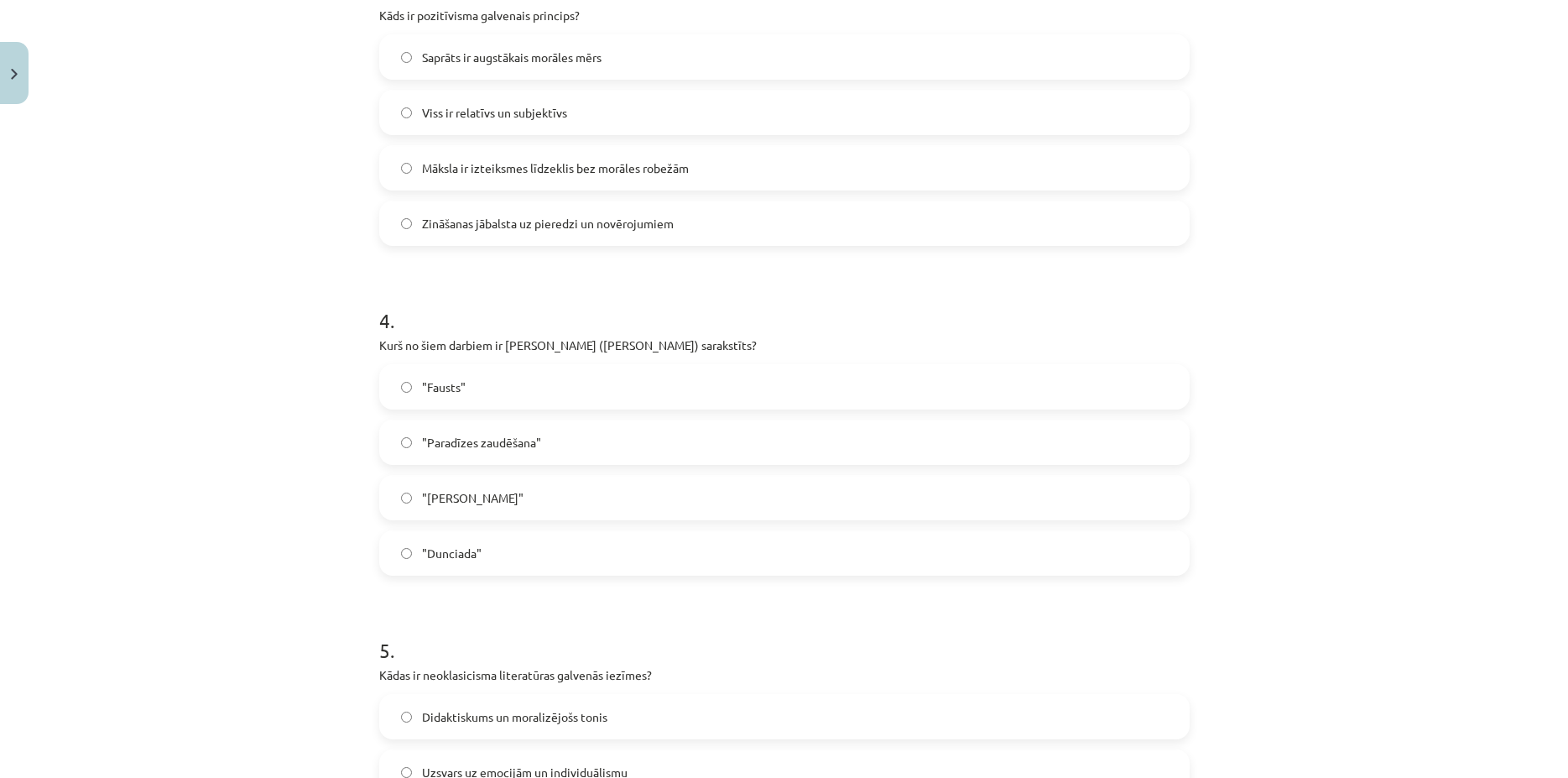
click at [436, 549] on span ""Dunciada"" at bounding box center [452, 553] width 60 height 18
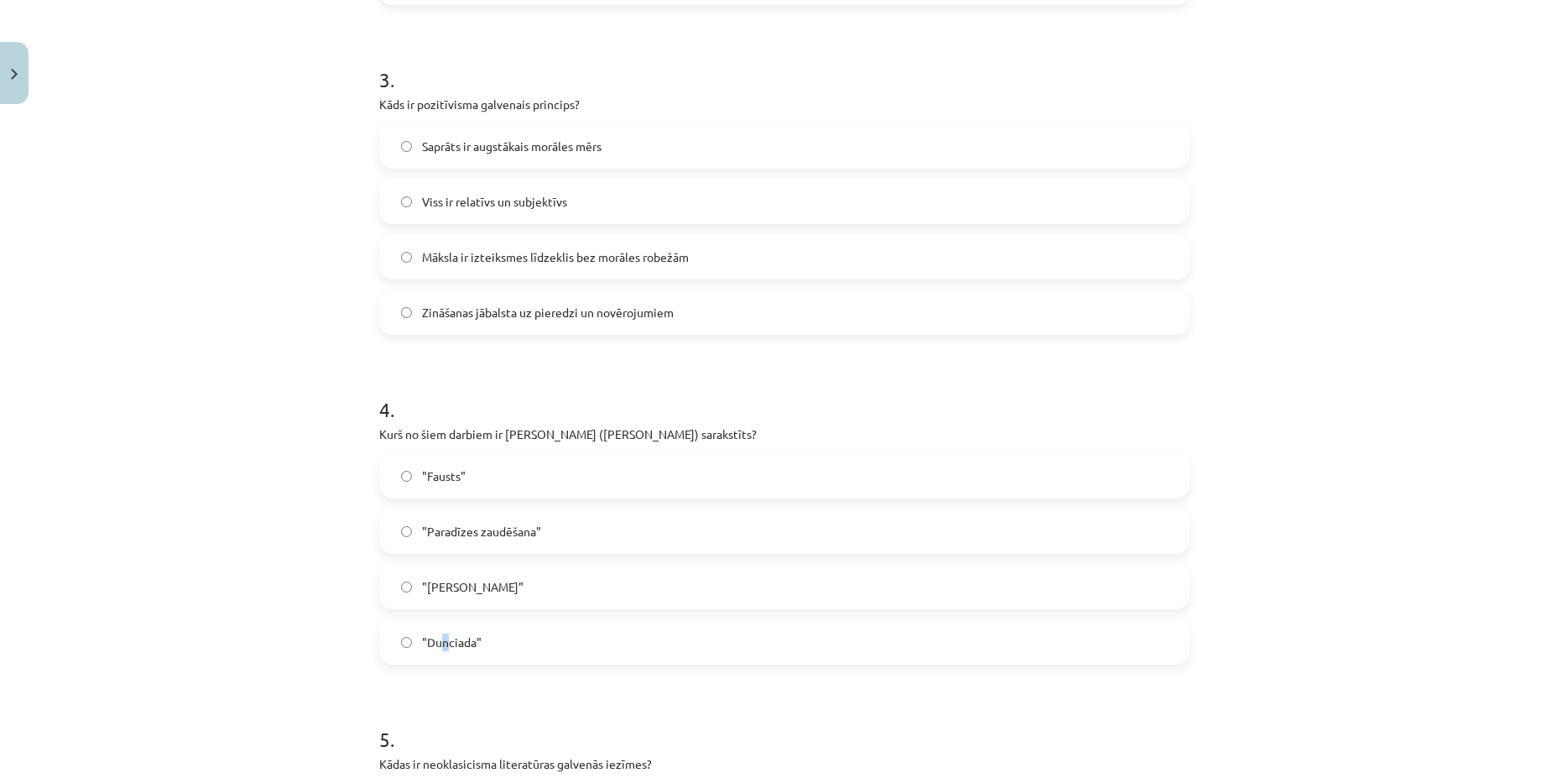
scroll to position [883, 0]
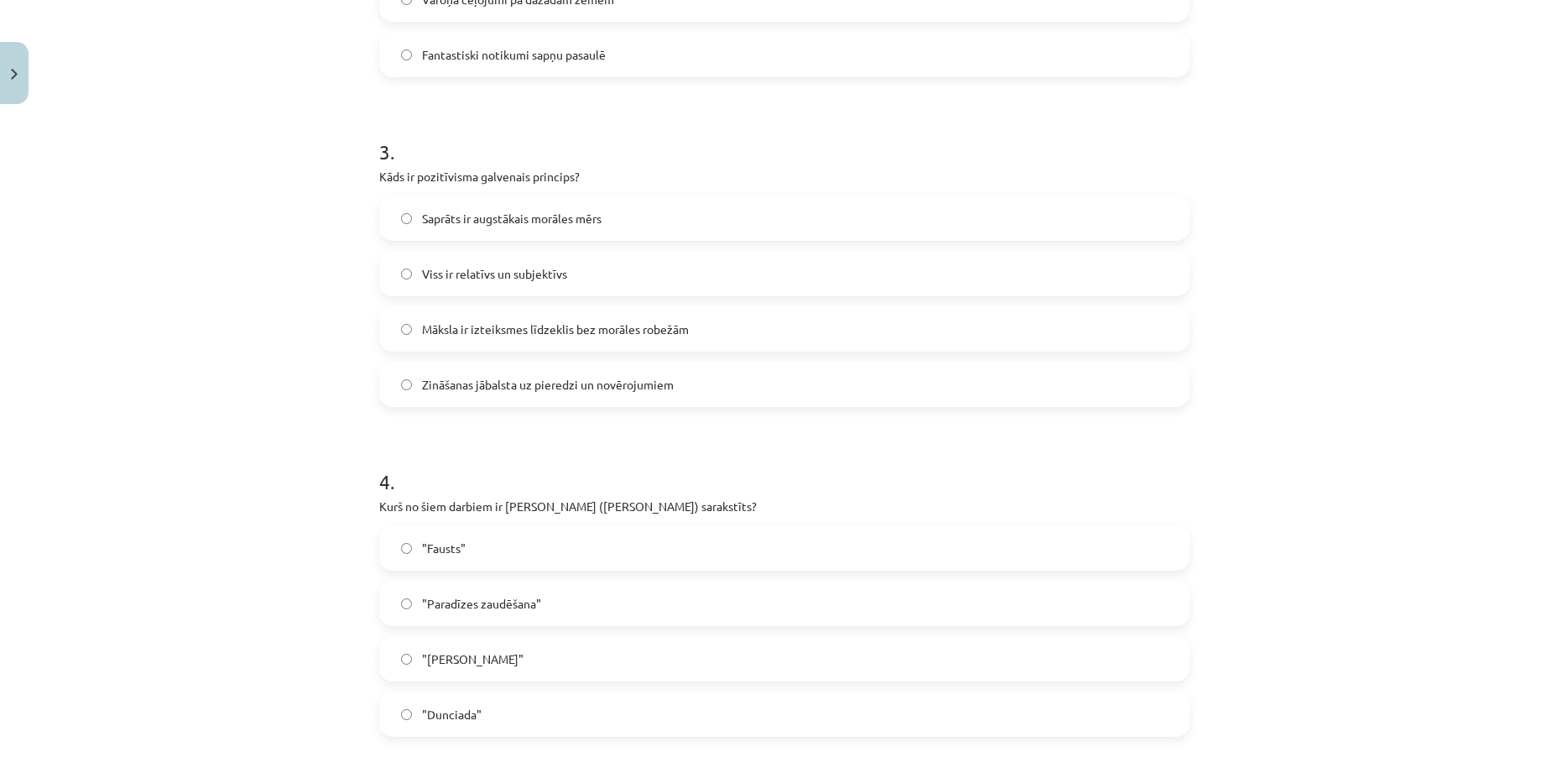
click at [417, 701] on label ""Dunciada"" at bounding box center [784, 713] width 807 height 42
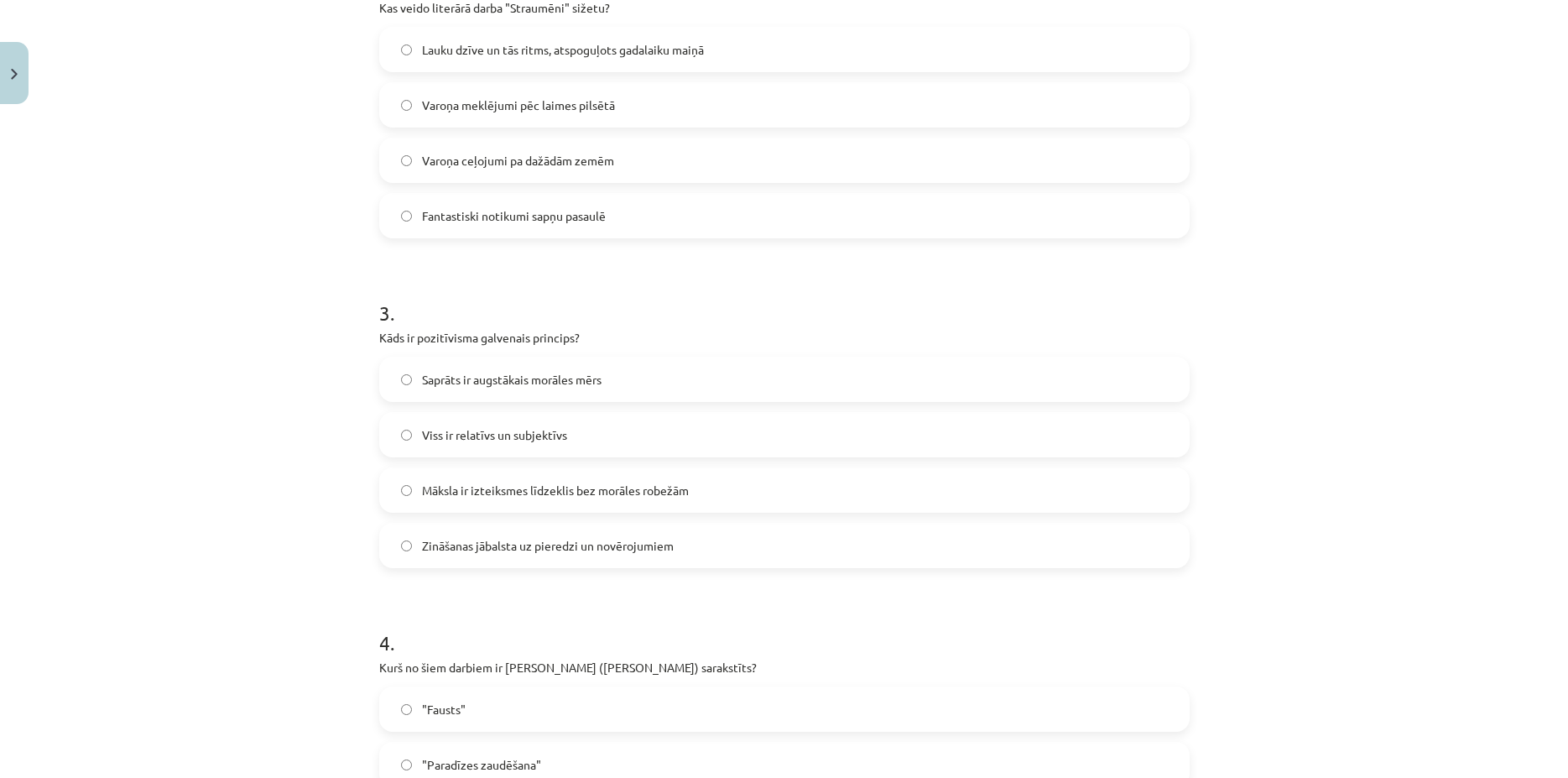
click at [529, 539] on span "Zināšanas jābalsta uz pieredzi un novērojumiem" at bounding box center [548, 546] width 252 height 18
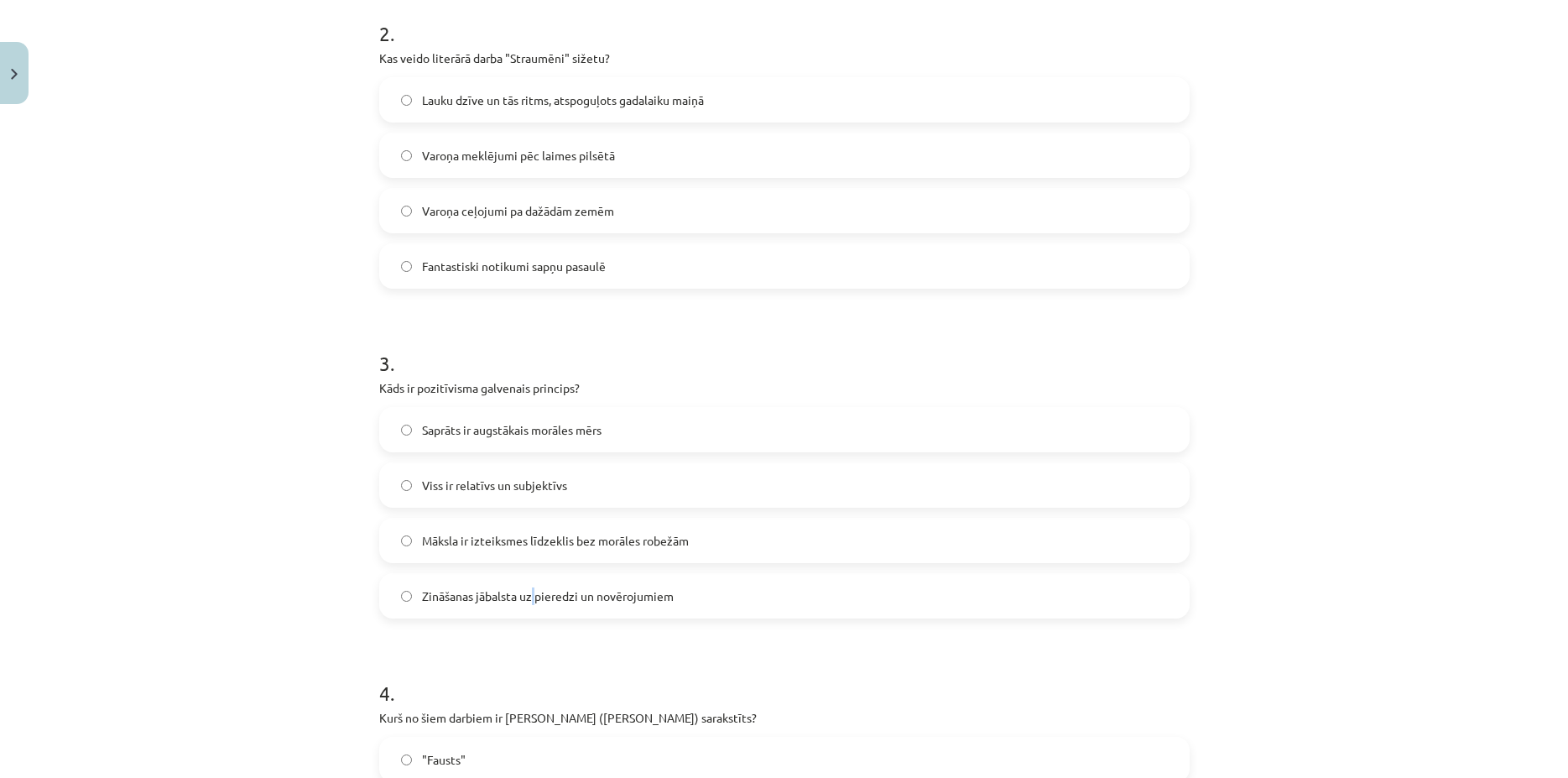
scroll to position [641, 0]
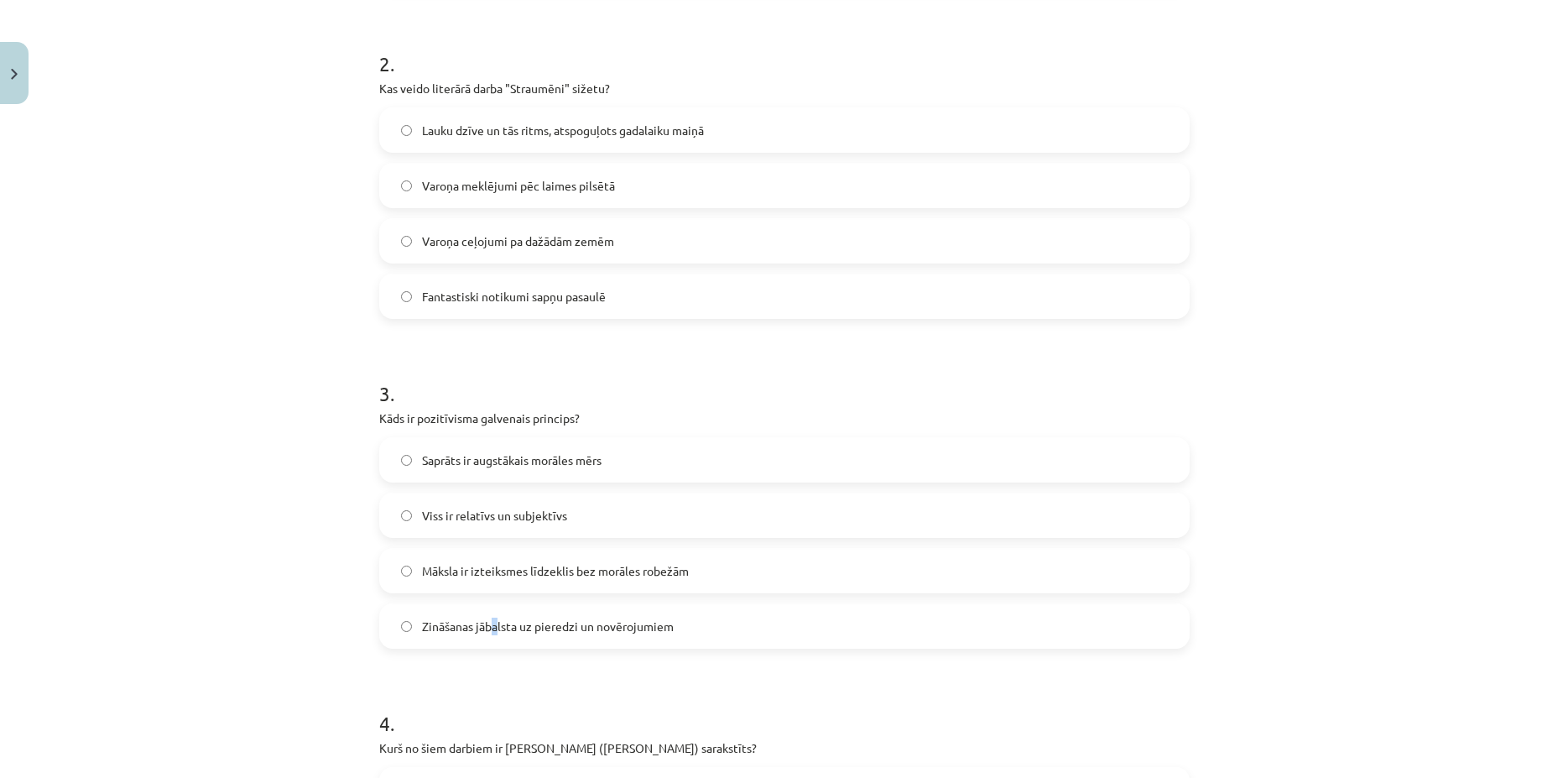
click at [490, 610] on label "Zināšanas jābalsta uz pieredzi un novērojumiem" at bounding box center [784, 626] width 807 height 42
click at [491, 631] on span "Zināšanas jābalsta uz pieredzi un novērojumiem" at bounding box center [548, 627] width 252 height 18
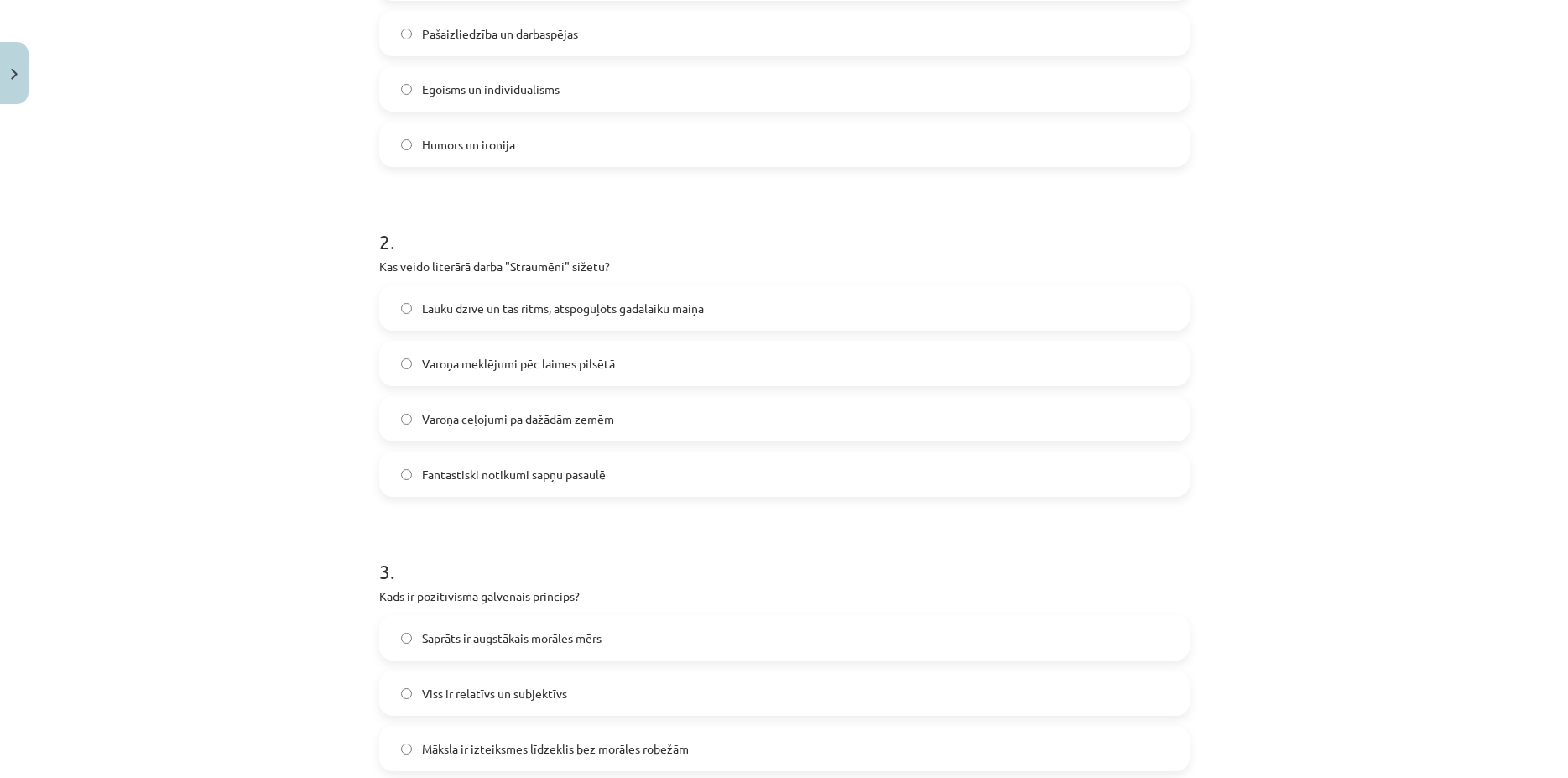
scroll to position [399, 0]
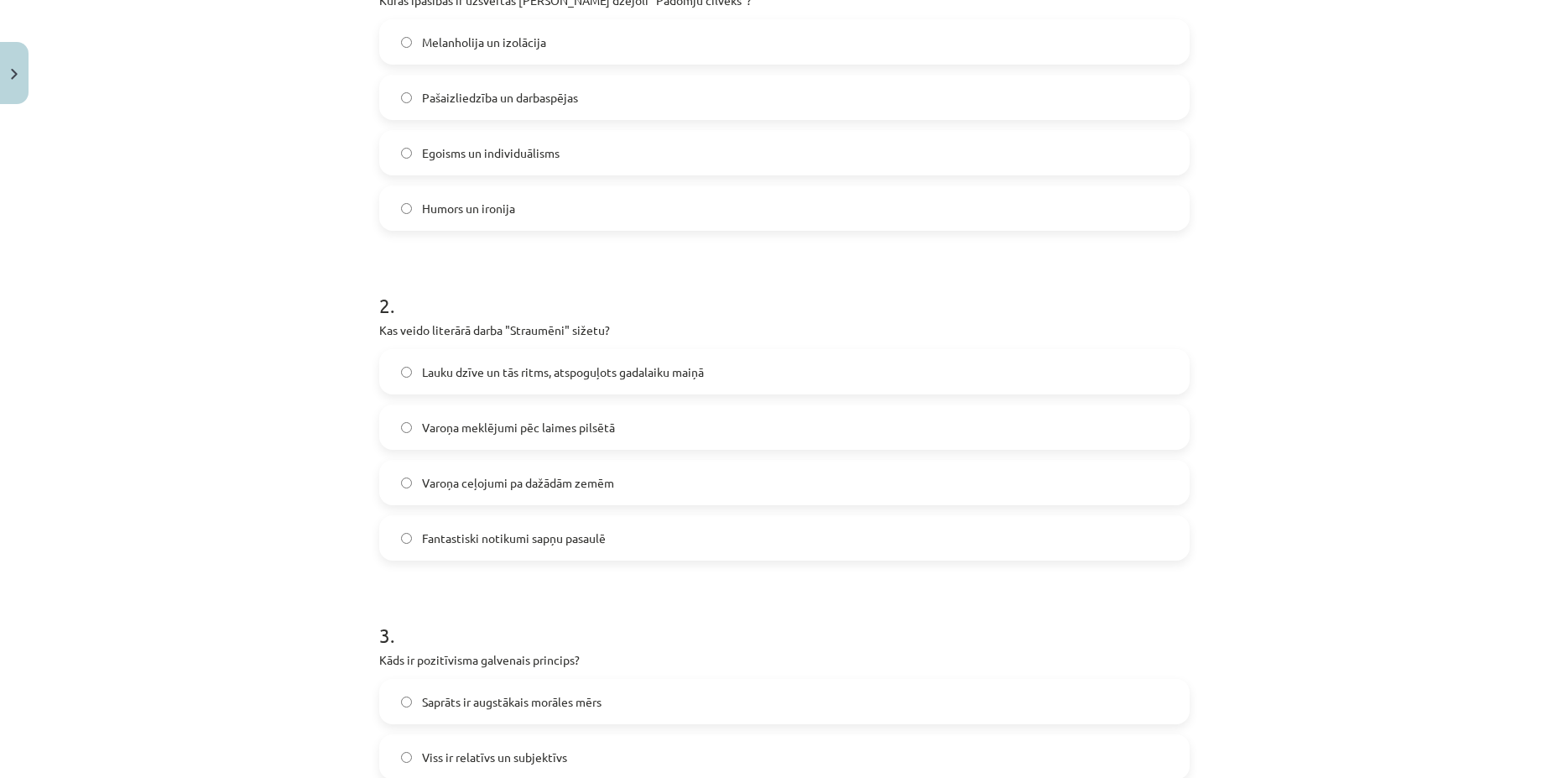
click at [538, 99] on span "Pašaizliedzība un darbaspējas" at bounding box center [500, 98] width 156 height 18
click at [530, 86] on label "Pašaizliedzība un darbaspējas" at bounding box center [784, 98] width 807 height 42
click at [529, 373] on span "Lauku dzīve un tās ritms, atspoguļots gadalaiku maiņā" at bounding box center [563, 373] width 282 height 18
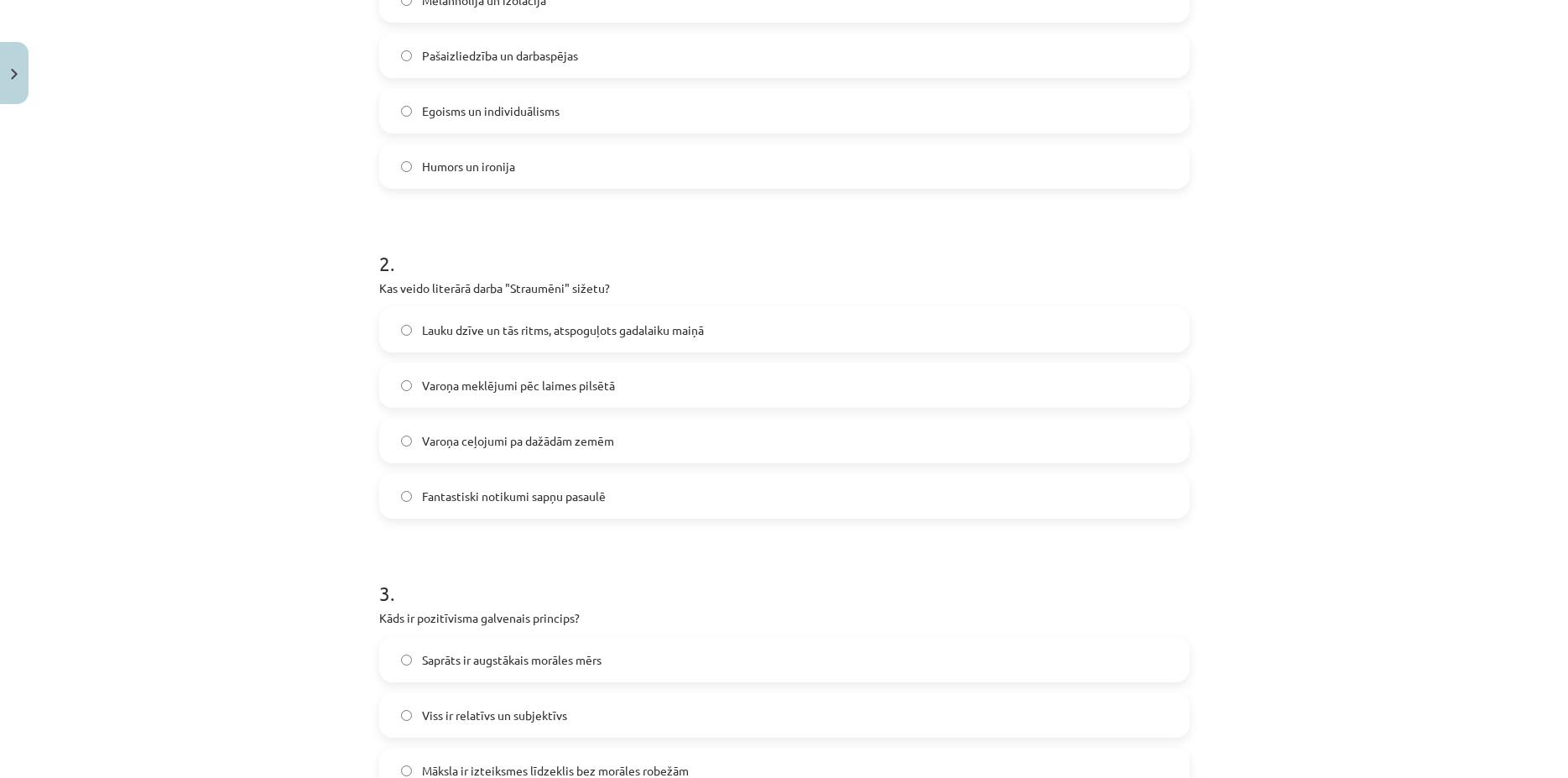
scroll to position [480, 0]
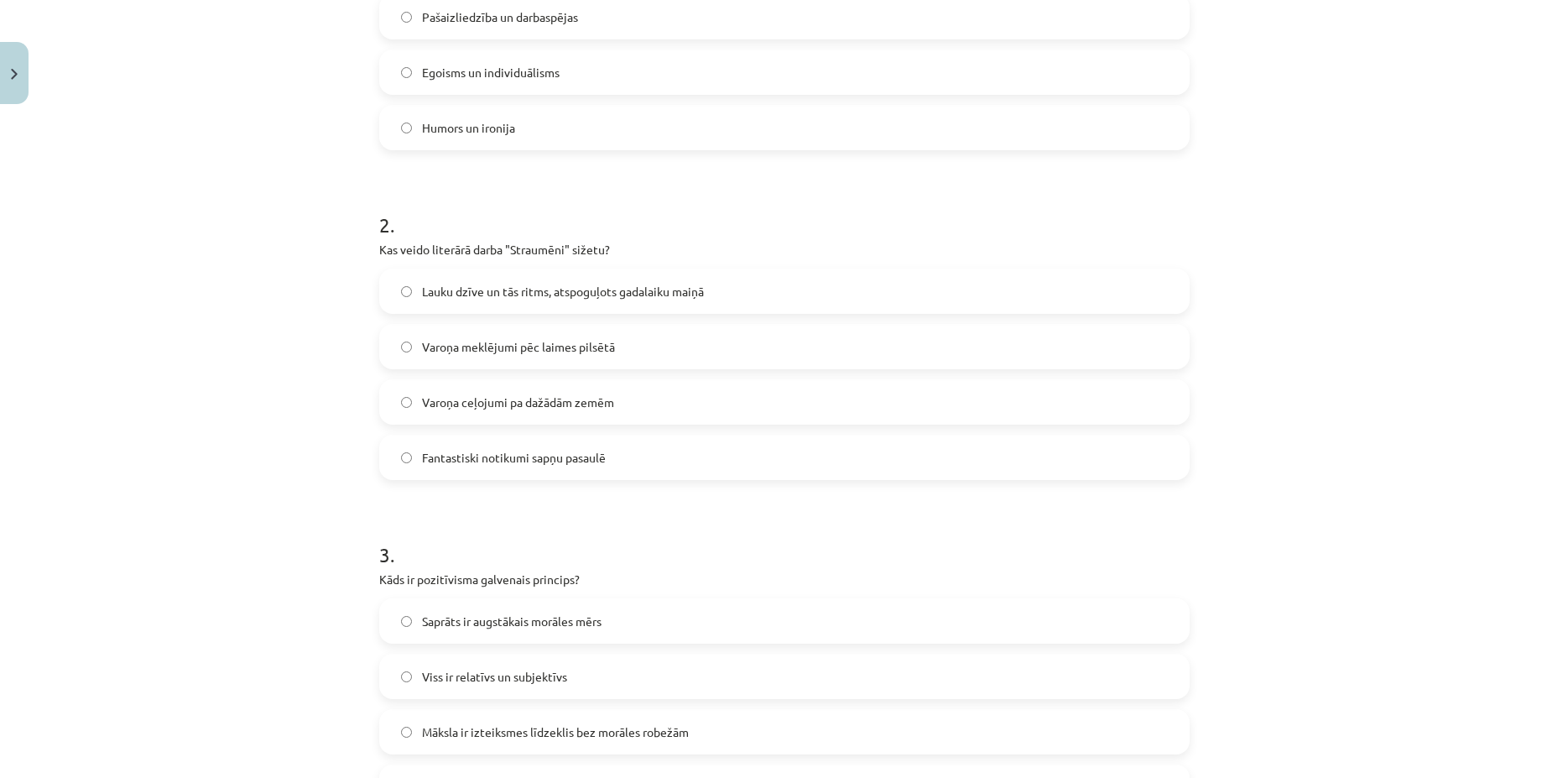
click at [539, 283] on span "Lauku dzīve un tās ritms, atspoguļots gadalaiku maiņā" at bounding box center [563, 292] width 282 height 18
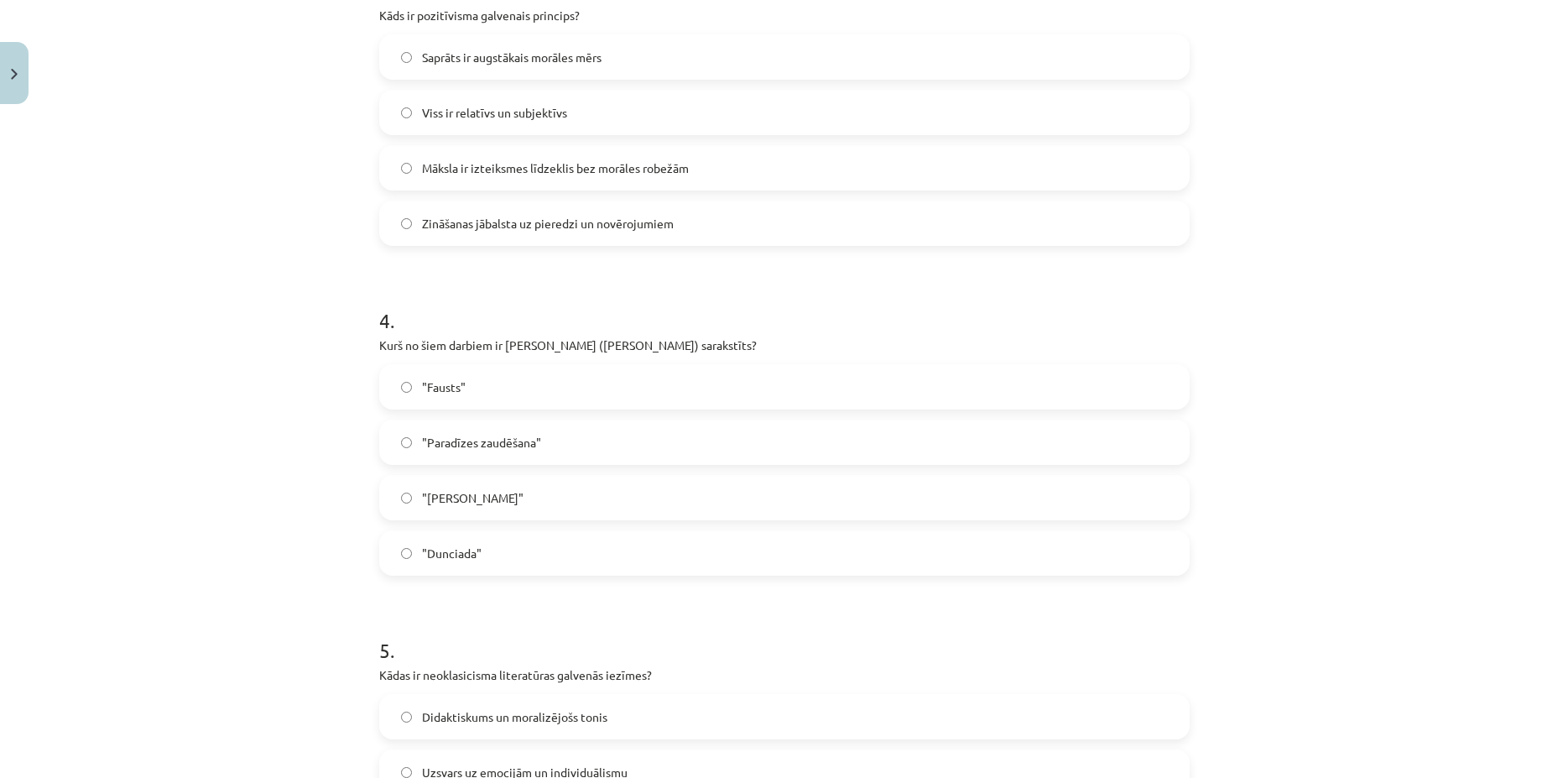
scroll to position [1366, 0]
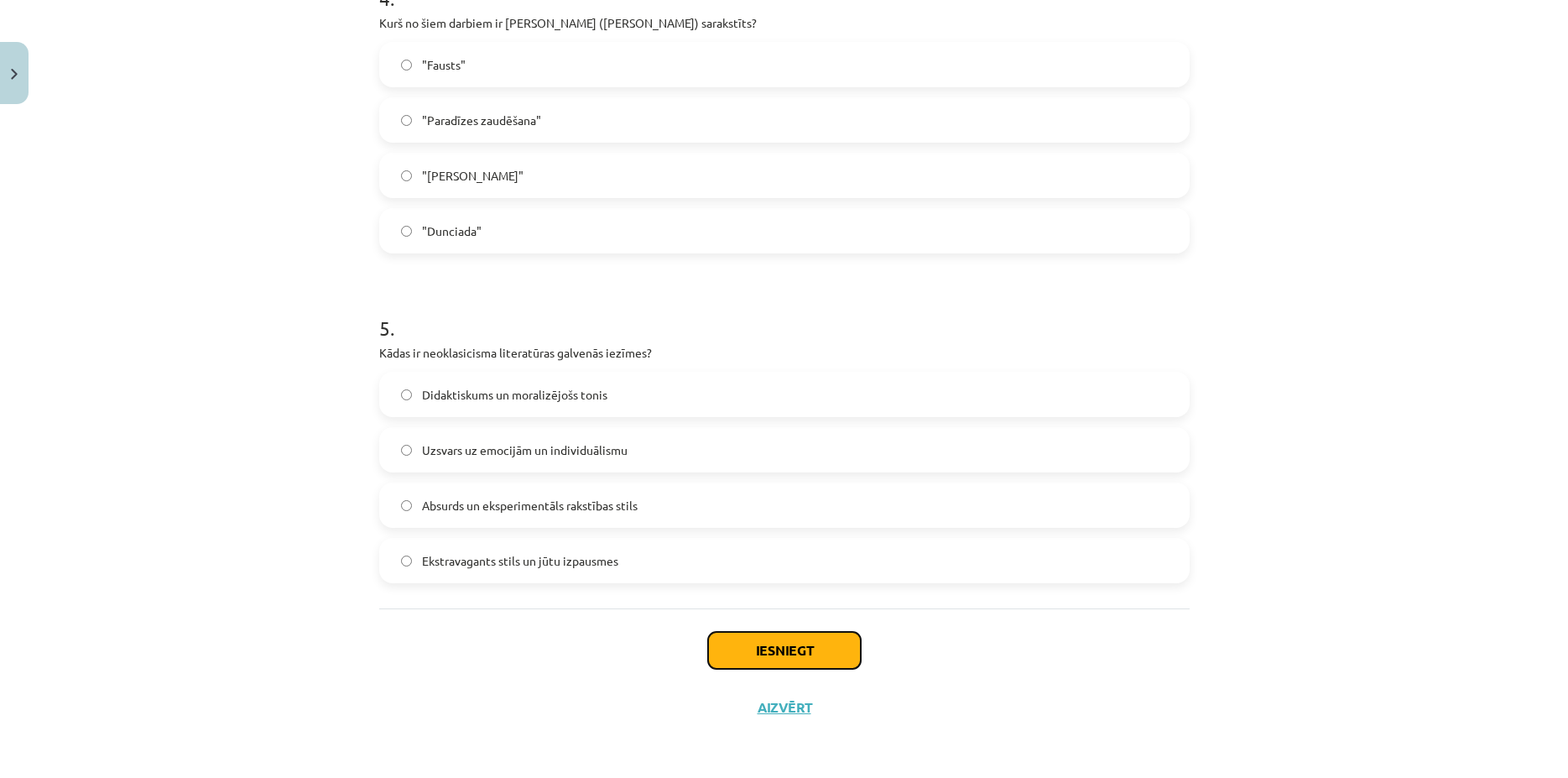
click at [752, 635] on button "Iesniegt" at bounding box center [784, 649] width 152 height 37
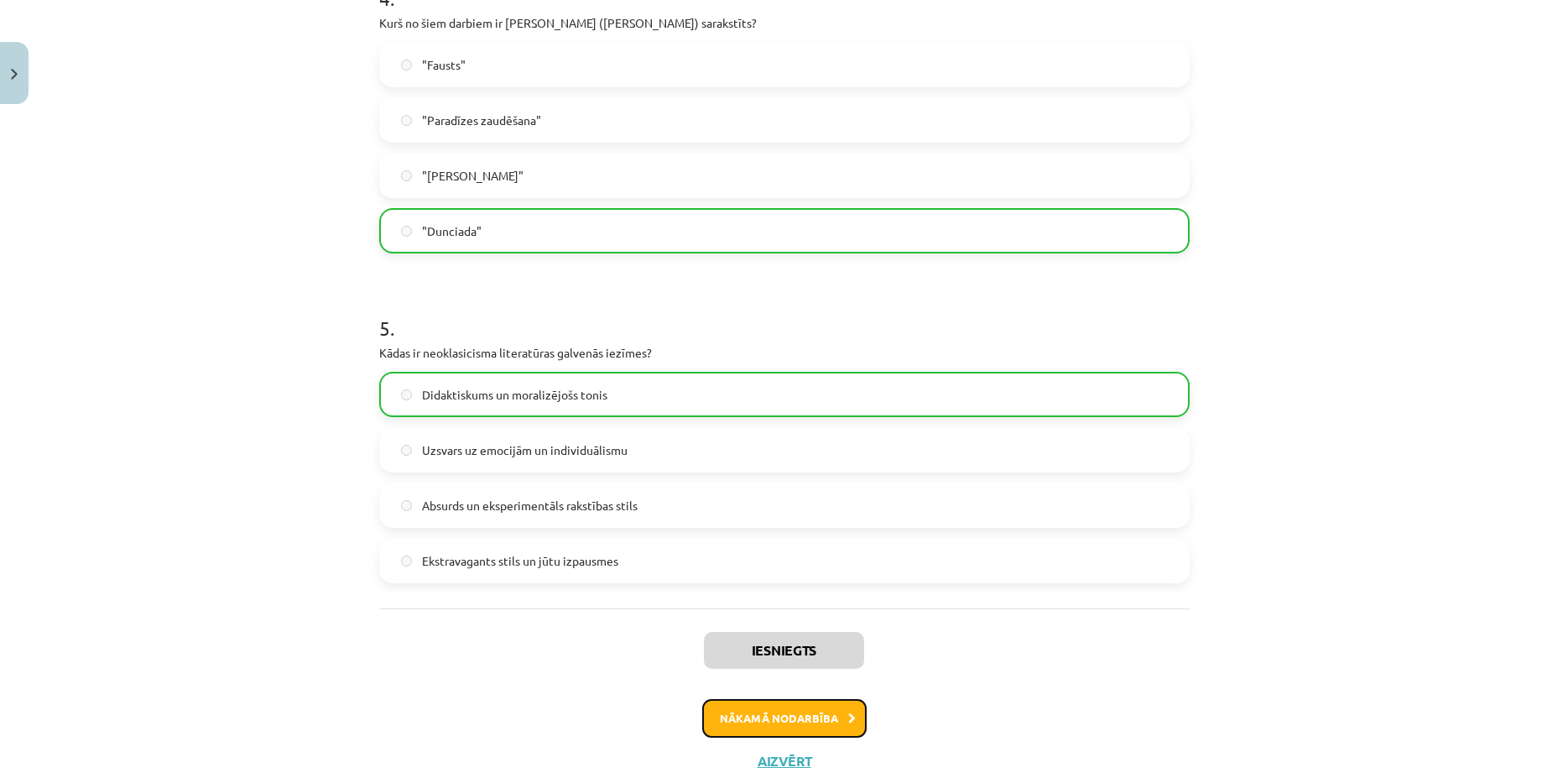
drag, startPoint x: 788, startPoint y: 726, endPoint x: 751, endPoint y: 681, distance: 58.3
click at [775, 692] on div "Iesniegts Nākamā nodarbība Aizvērt" at bounding box center [784, 693] width 810 height 171
click at [767, 713] on button "Nākamā nodarbība" at bounding box center [784, 717] width 164 height 39
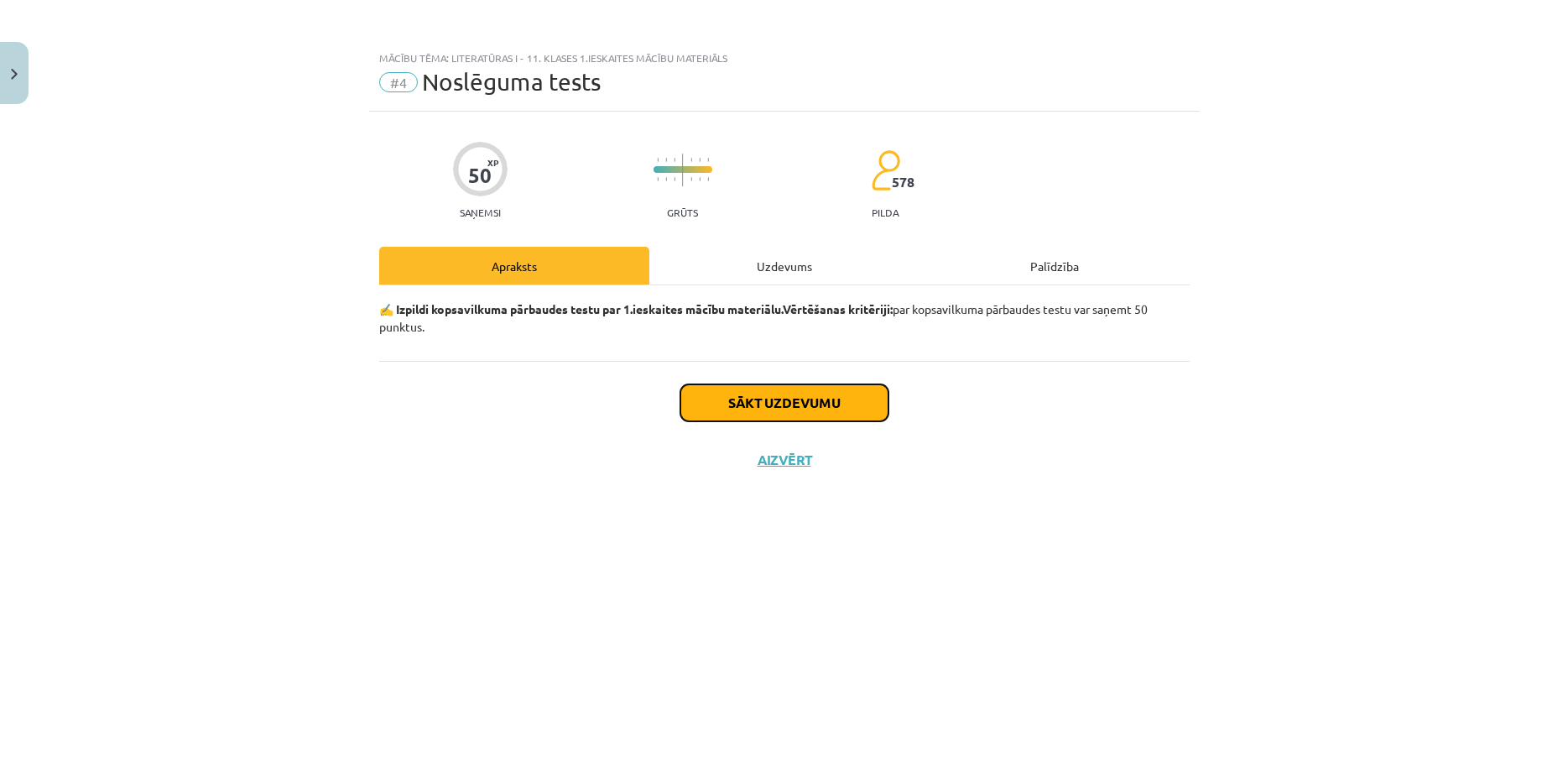
click at [741, 417] on button "Sākt uzdevumu" at bounding box center [784, 402] width 208 height 37
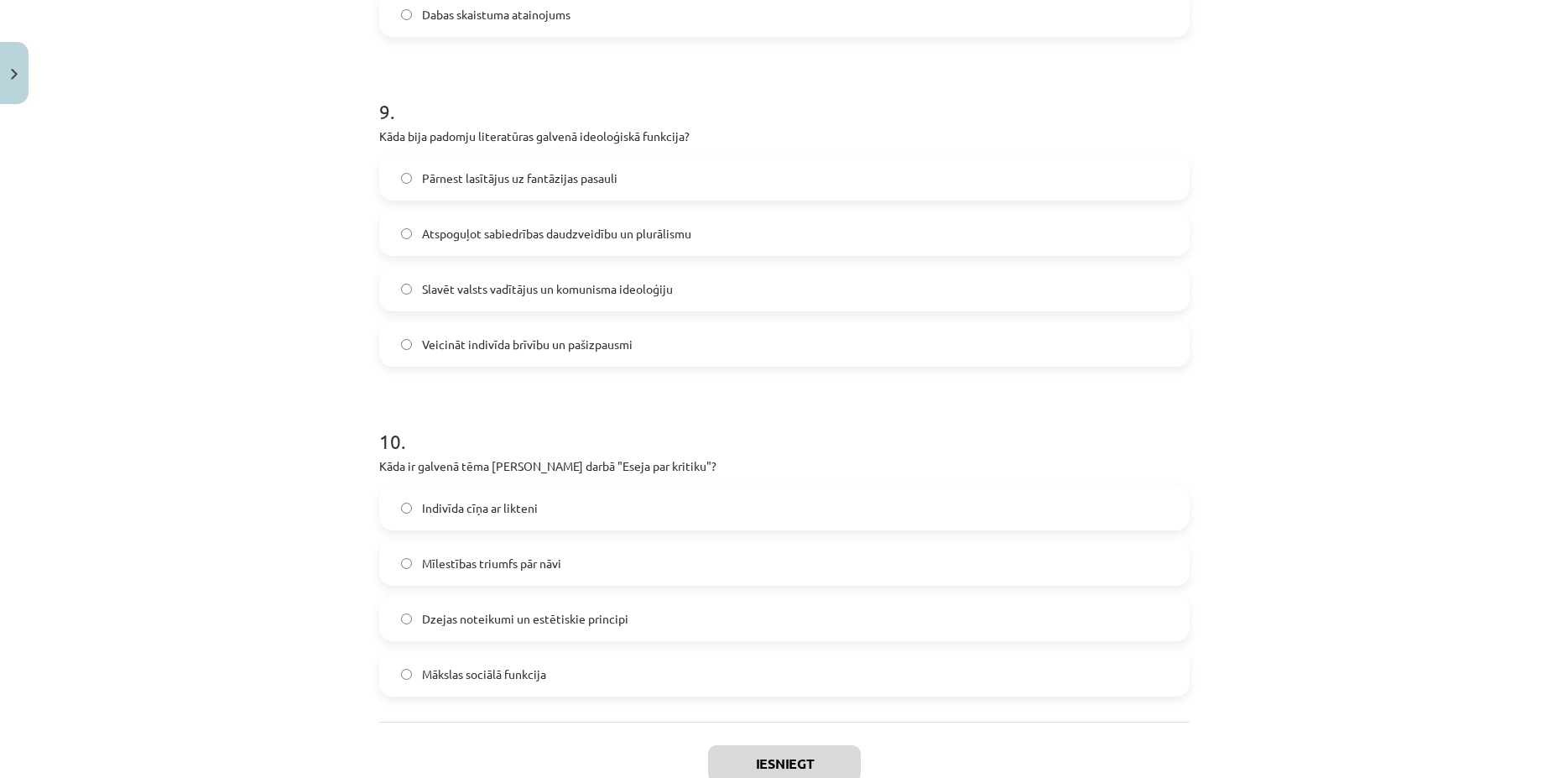
scroll to position [3013, 0]
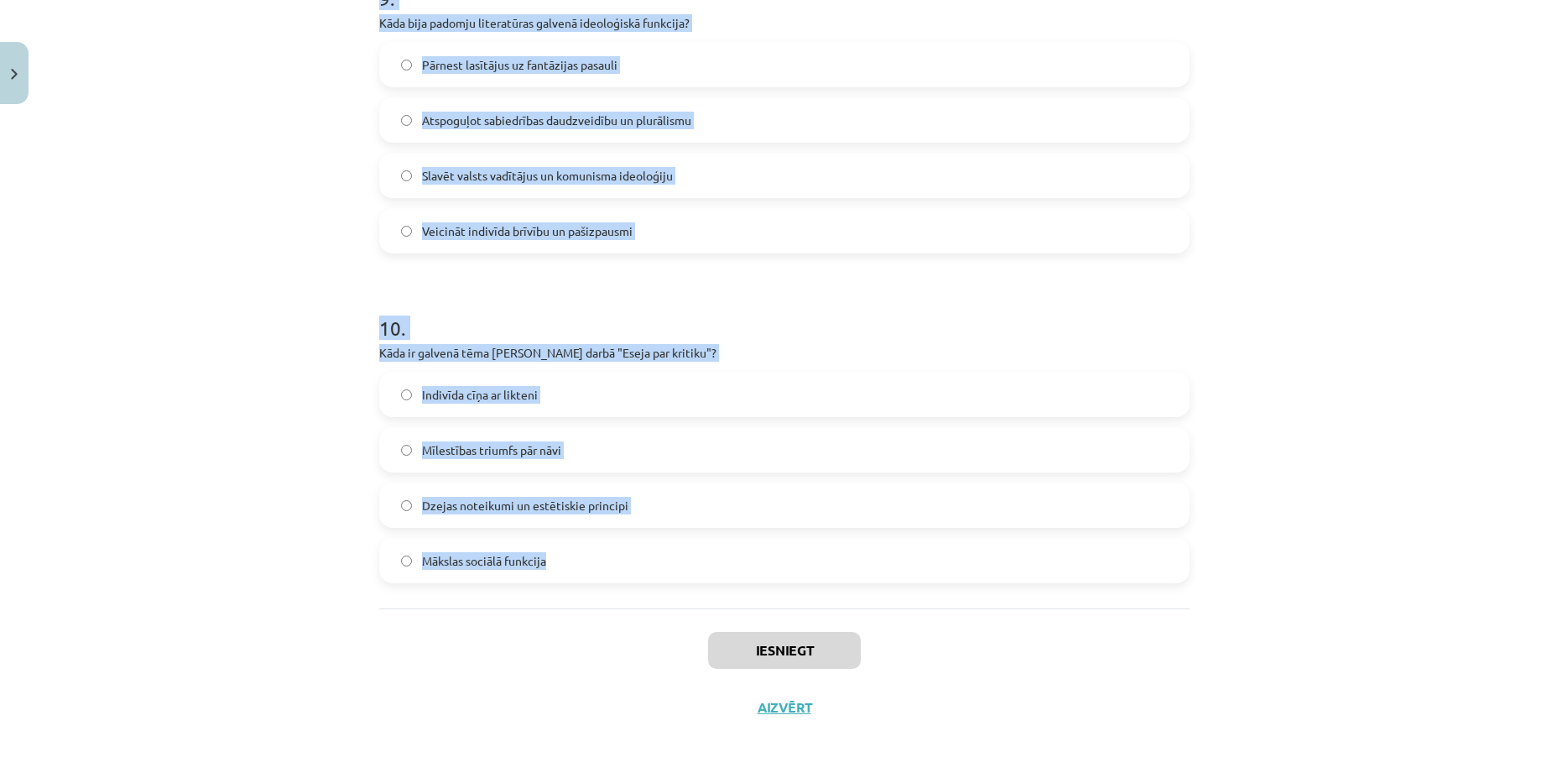
copy form "Kura no šīm īpašībām vislabāk raksturo padomju cilvēka ideālu, kāds attēlots pa…"
click at [617, 504] on span "Dzejas noteikumi un estētiskie principi" at bounding box center [525, 505] width 206 height 18
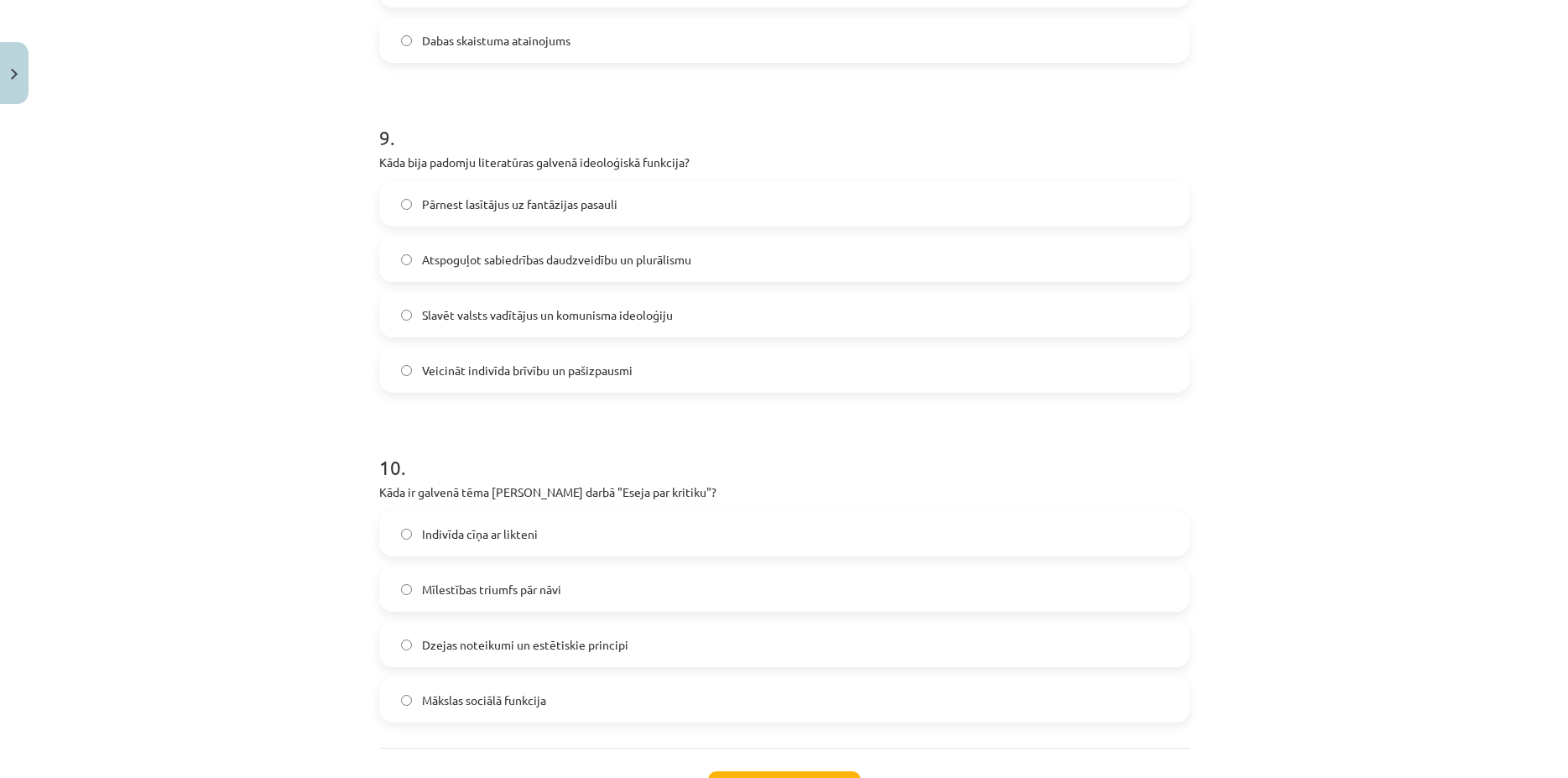
scroll to position [2853, 0]
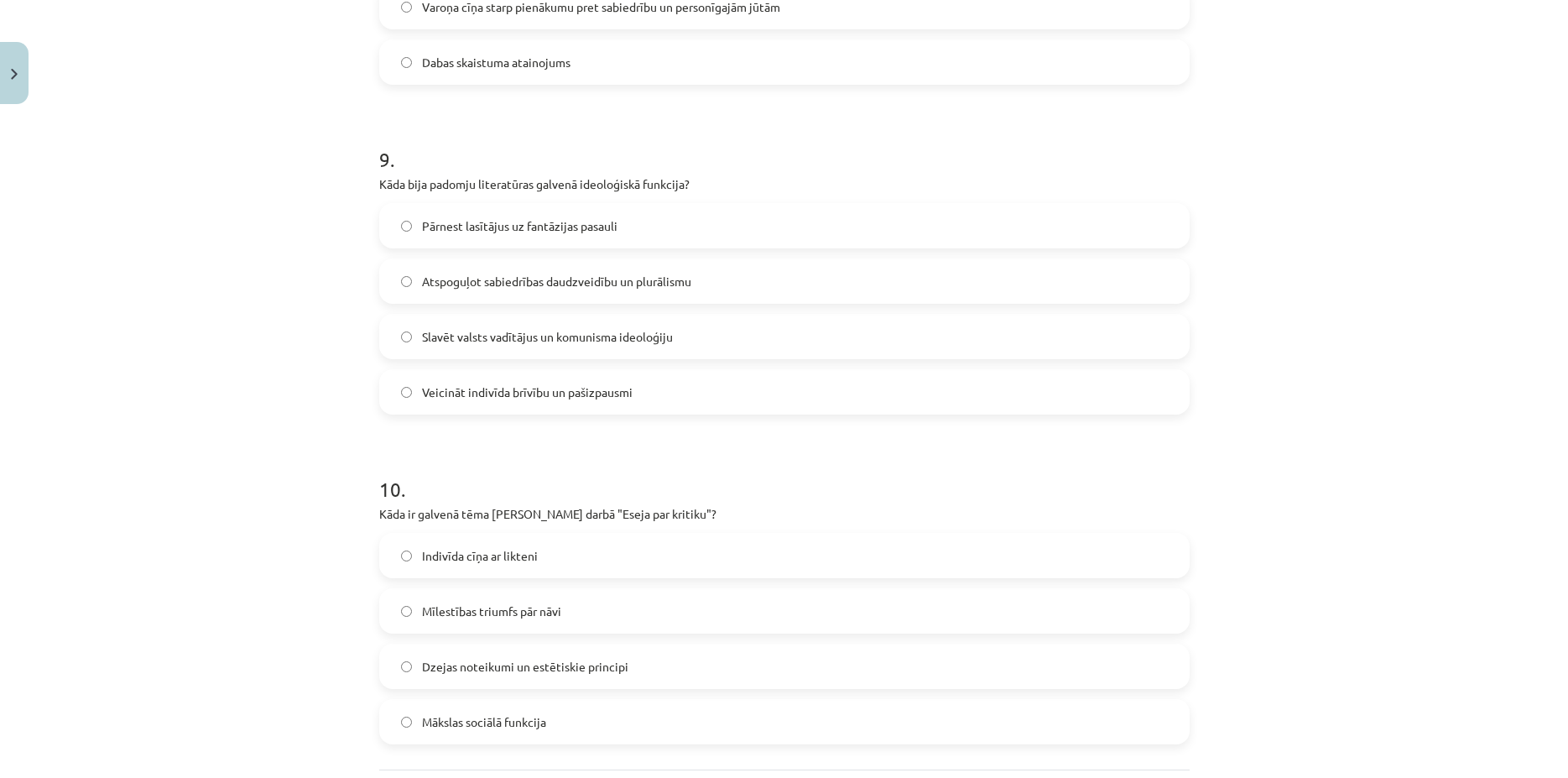
click at [521, 333] on span "Slavēt valsts vadītājus un komunisma ideoloģiju" at bounding box center [548, 337] width 251 height 18
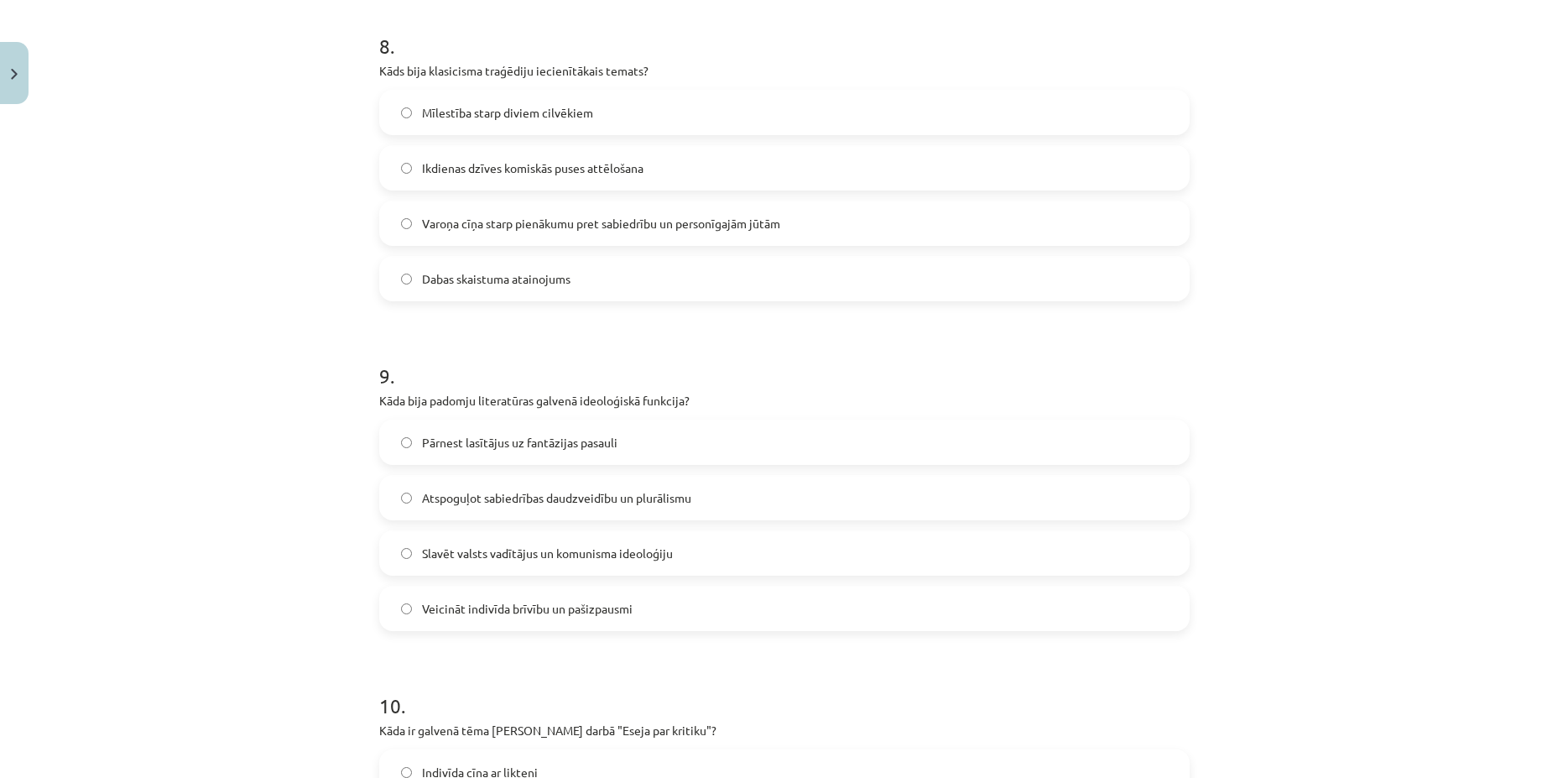
scroll to position [2611, 0]
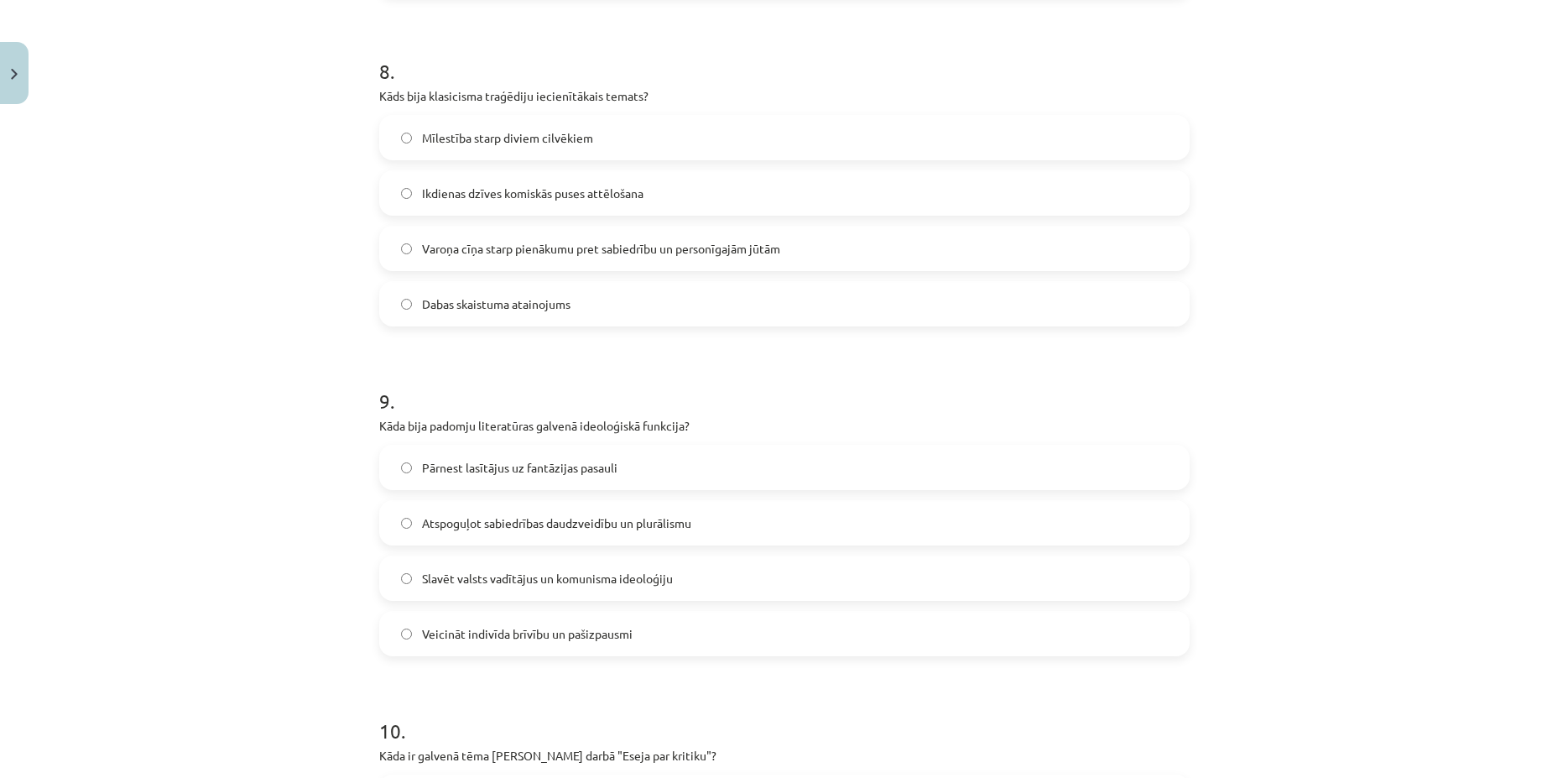
click at [609, 254] on span "Varoņa cīņa starp pienākumu pret sabiedrību un personīgajām jūtām" at bounding box center [602, 249] width 359 height 18
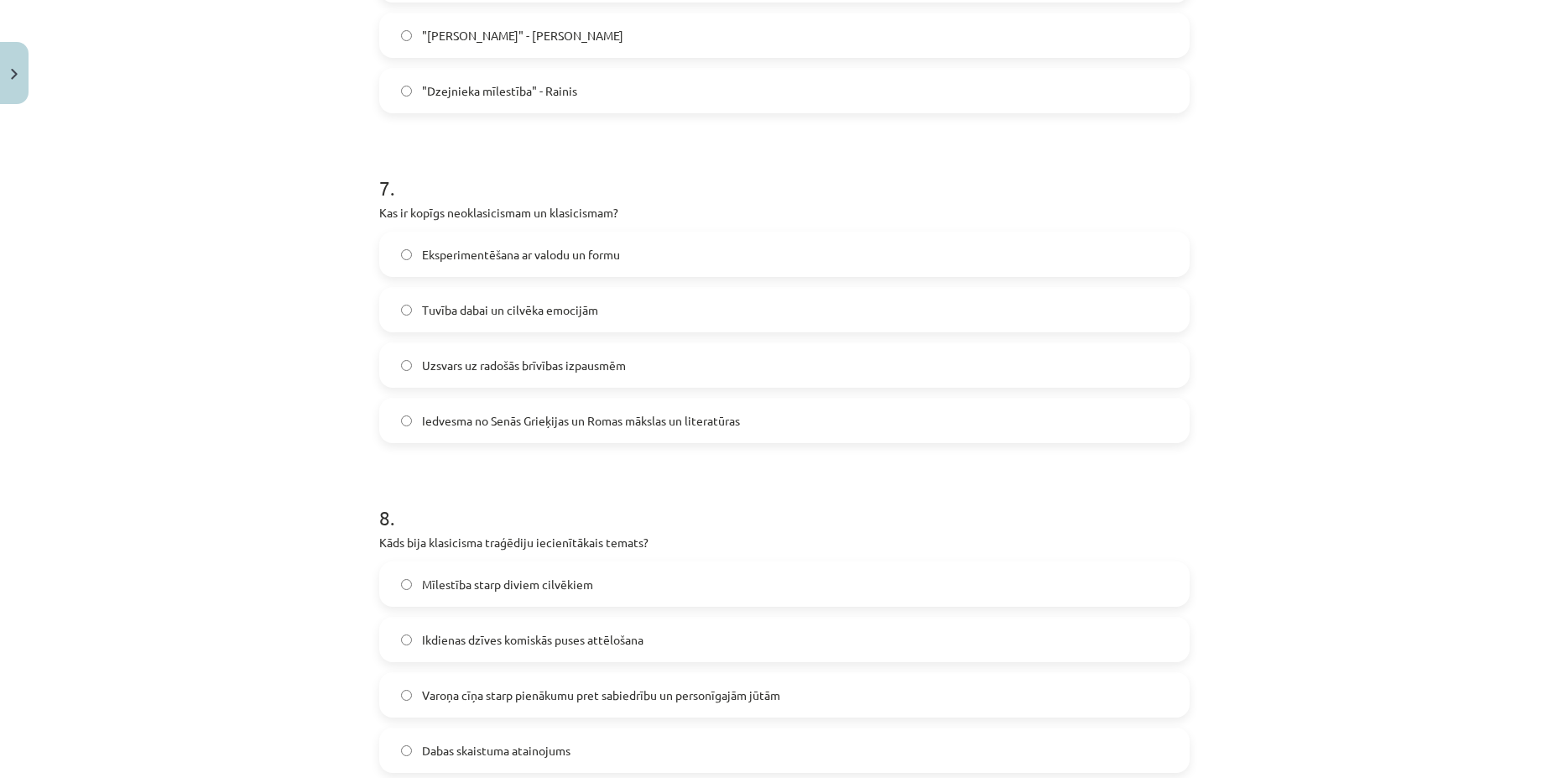
scroll to position [2128, 0]
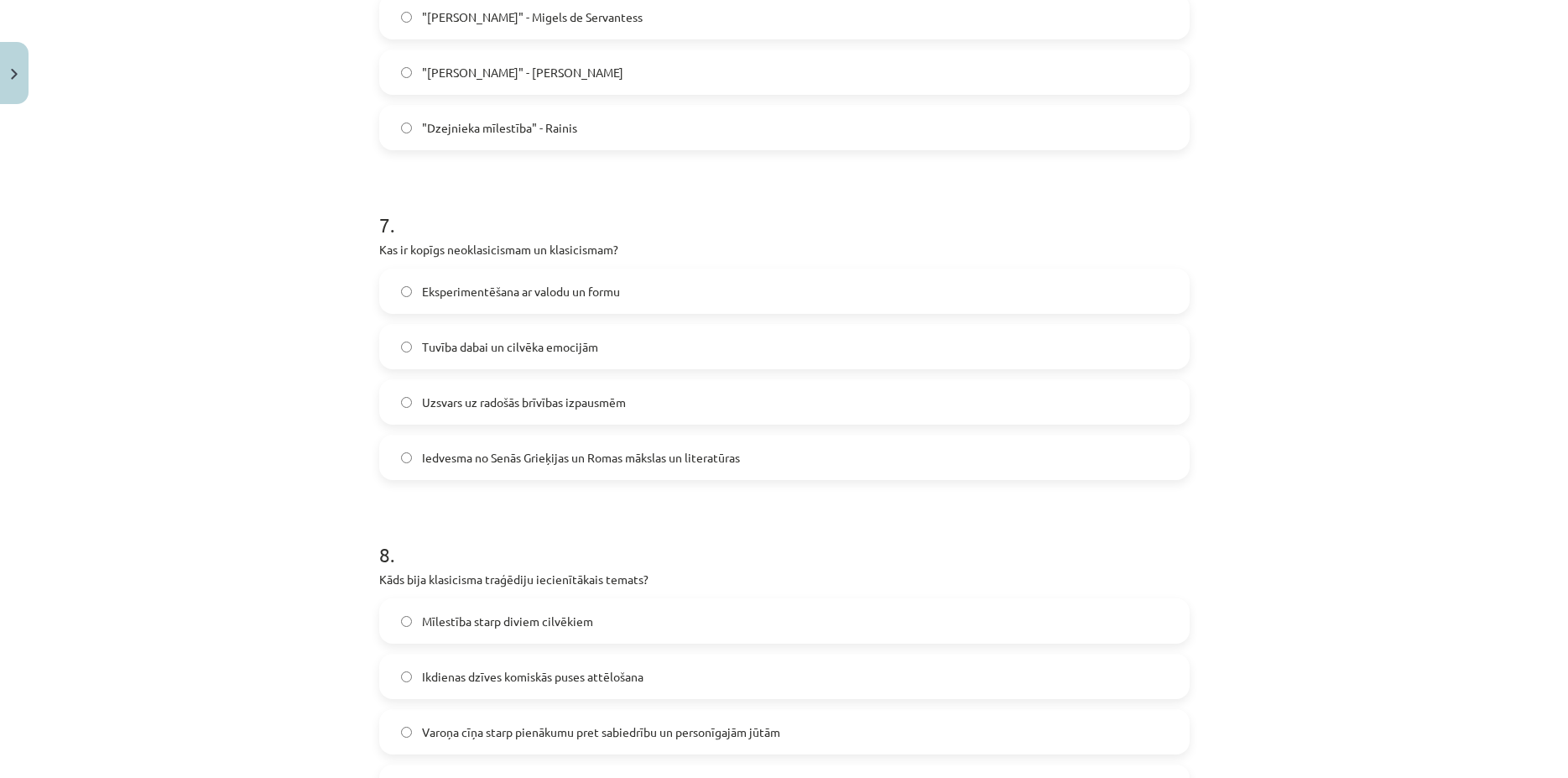
click at [538, 462] on span "Iedvesma no Senās Grieķijas un Romas mākslas un literatūras" at bounding box center [581, 457] width 318 height 18
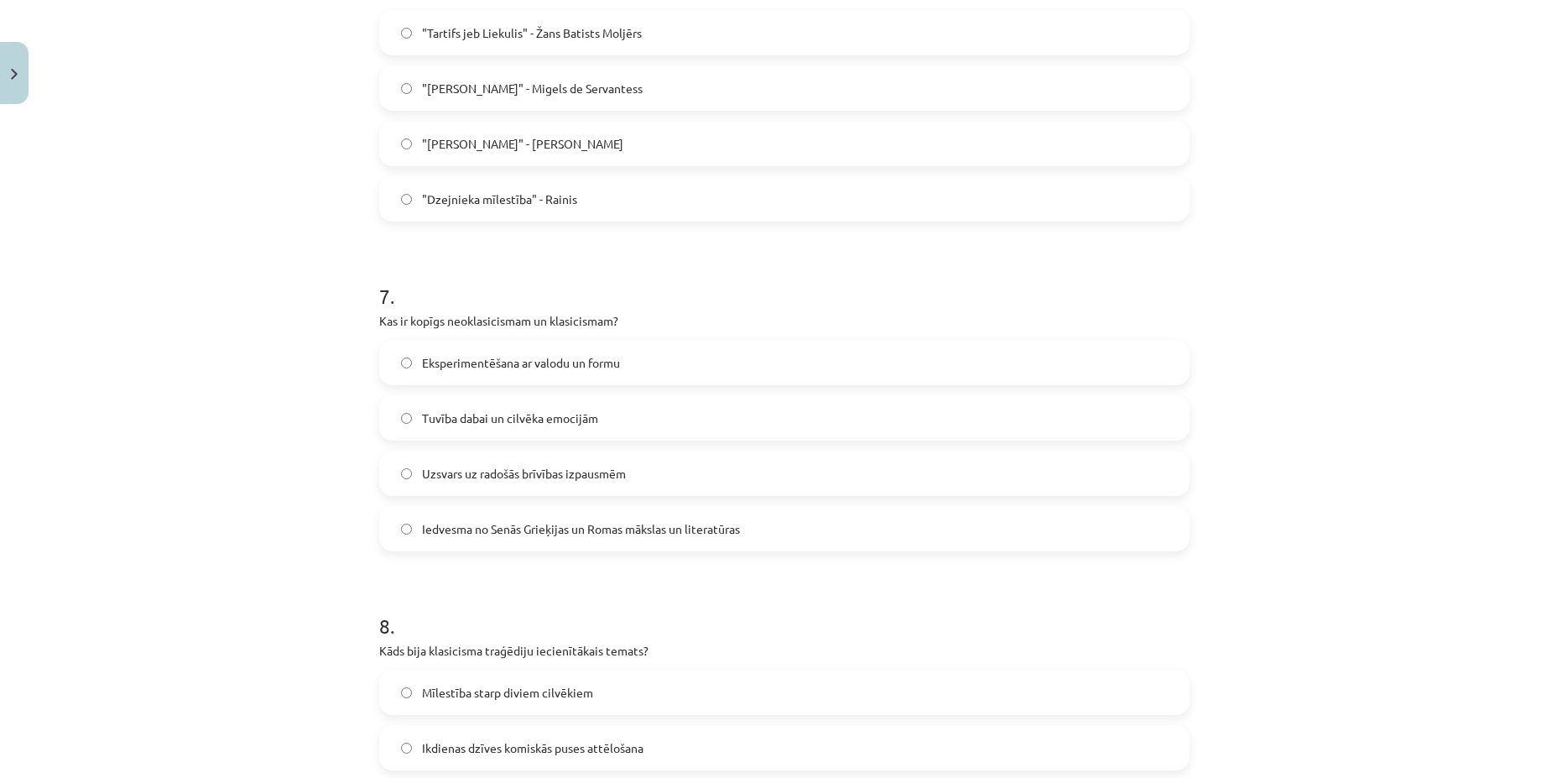
scroll to position [1887, 0]
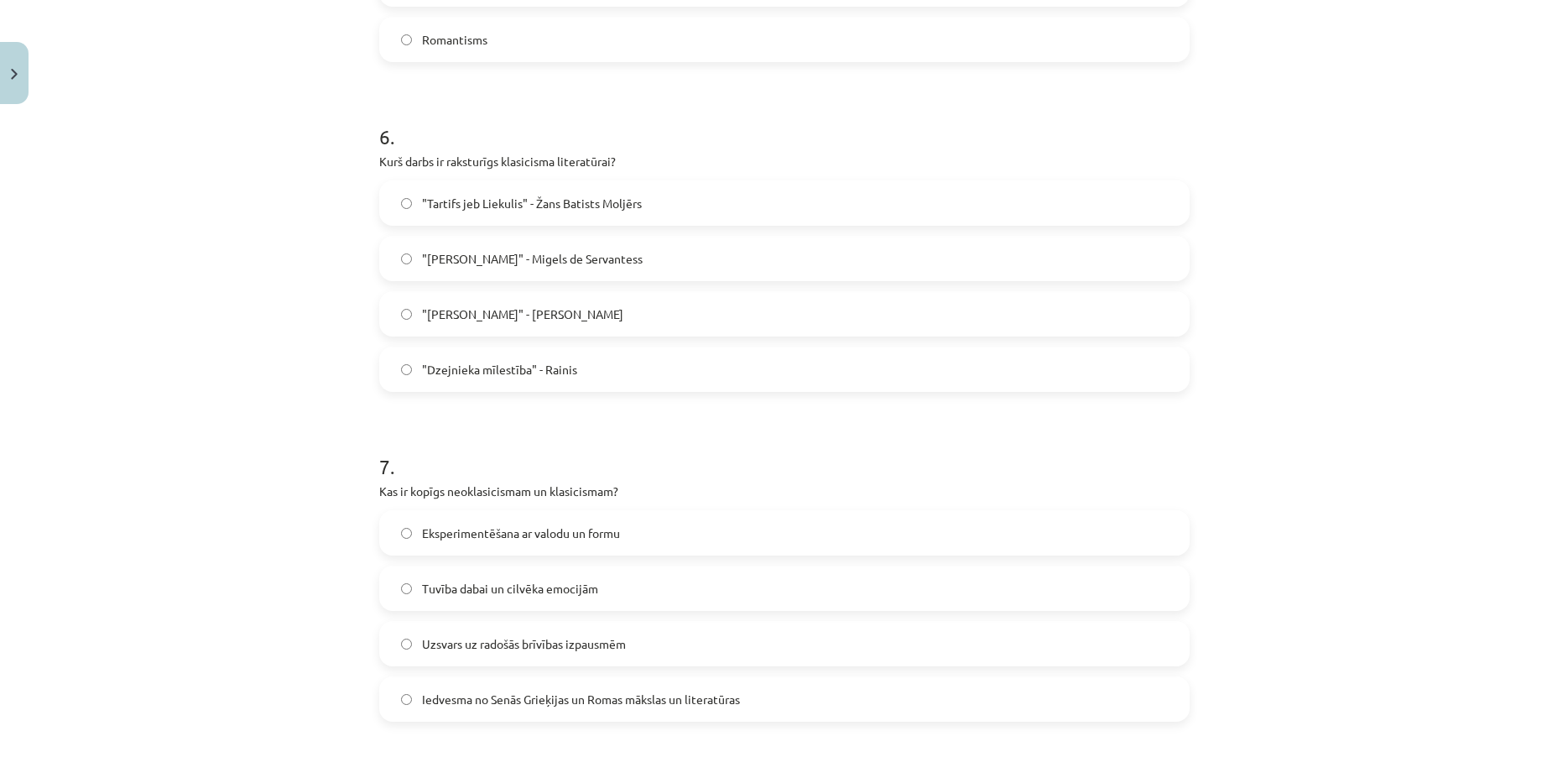
click at [576, 199] on span ""Tartifs jeb Liekulis" - Žans Batists Moljērs" at bounding box center [532, 203] width 220 height 18
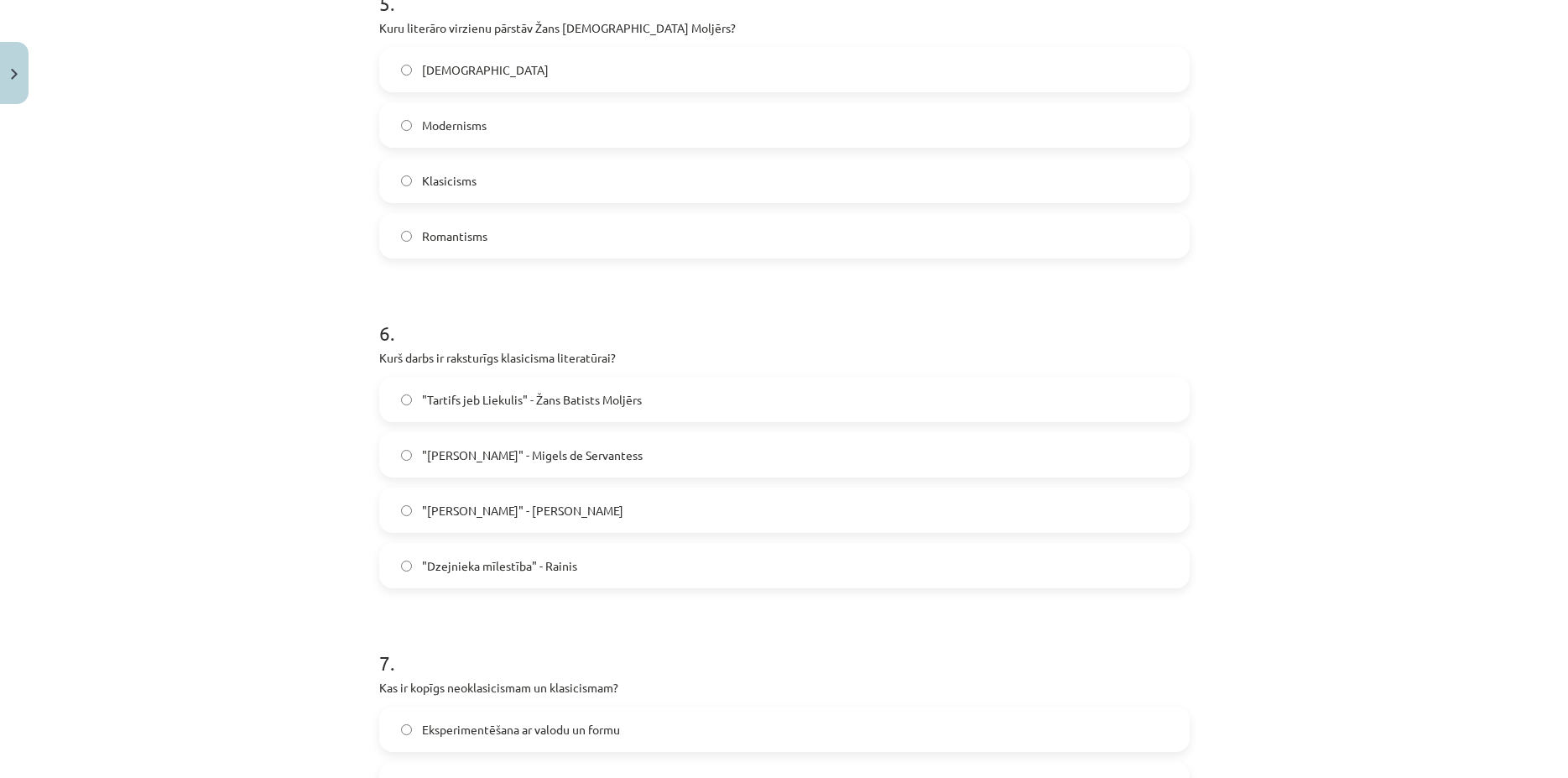
scroll to position [1645, 0]
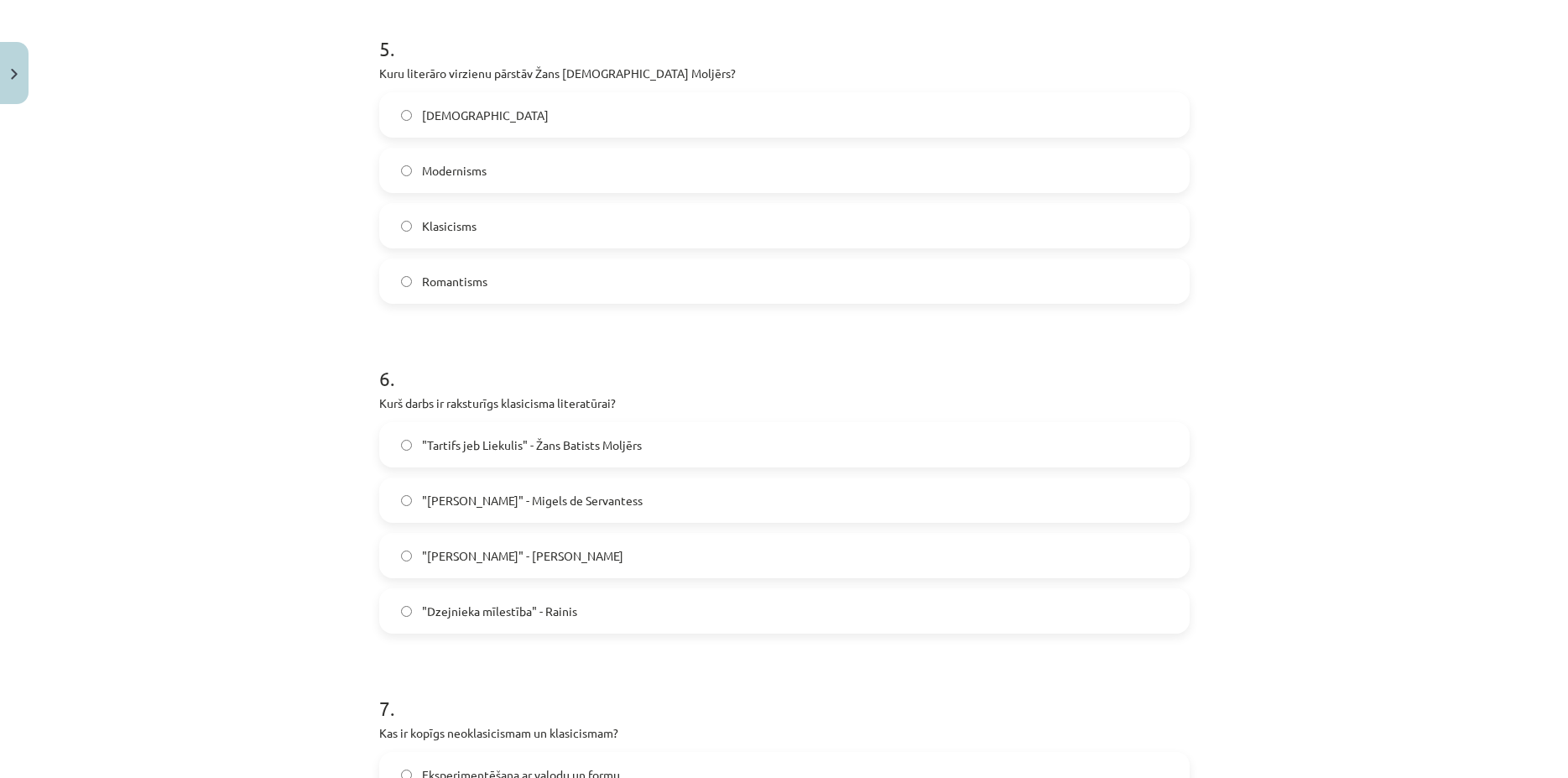
click at [486, 226] on label "Klasicisms" at bounding box center [784, 225] width 807 height 42
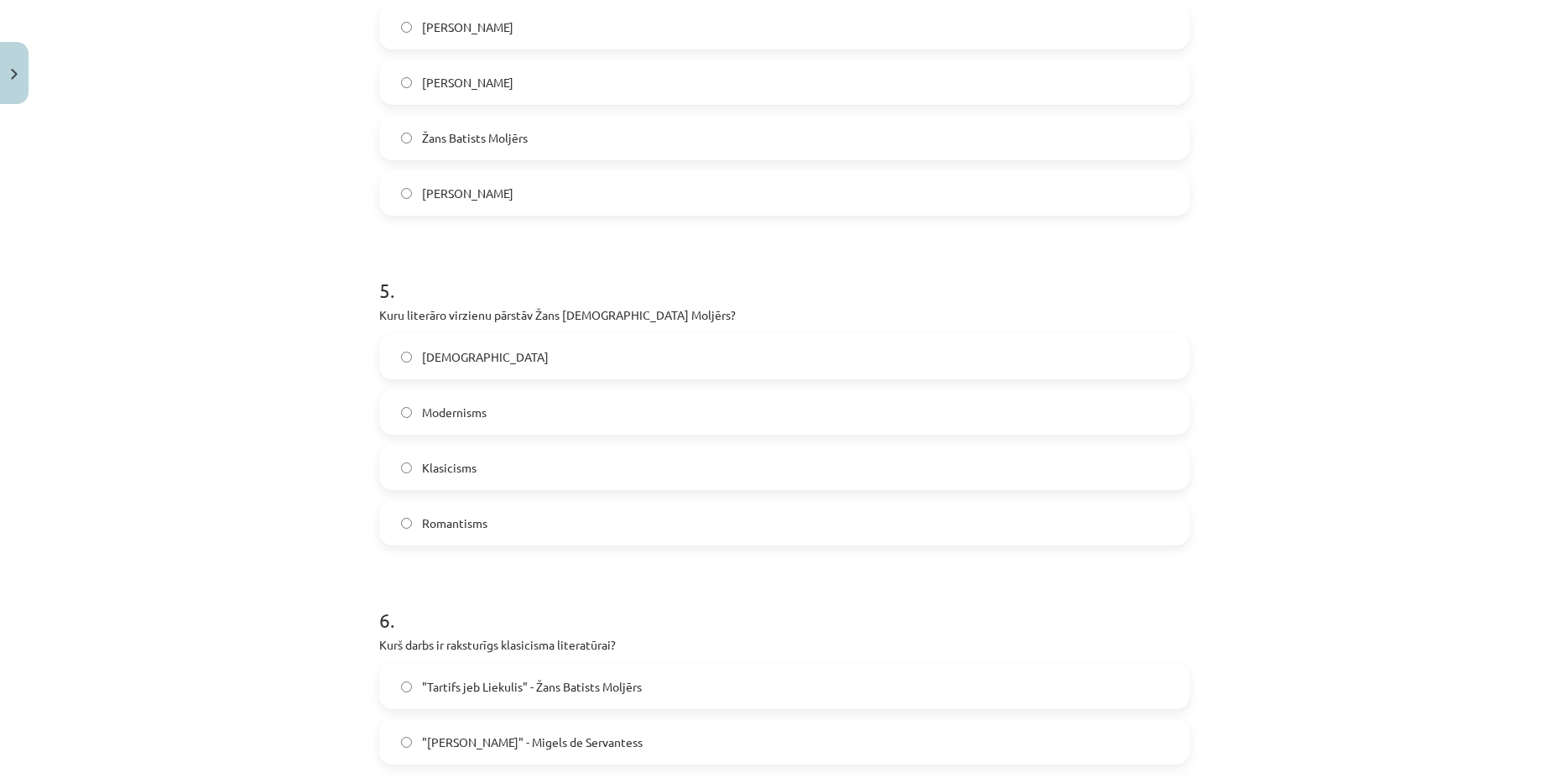
scroll to position [1323, 0]
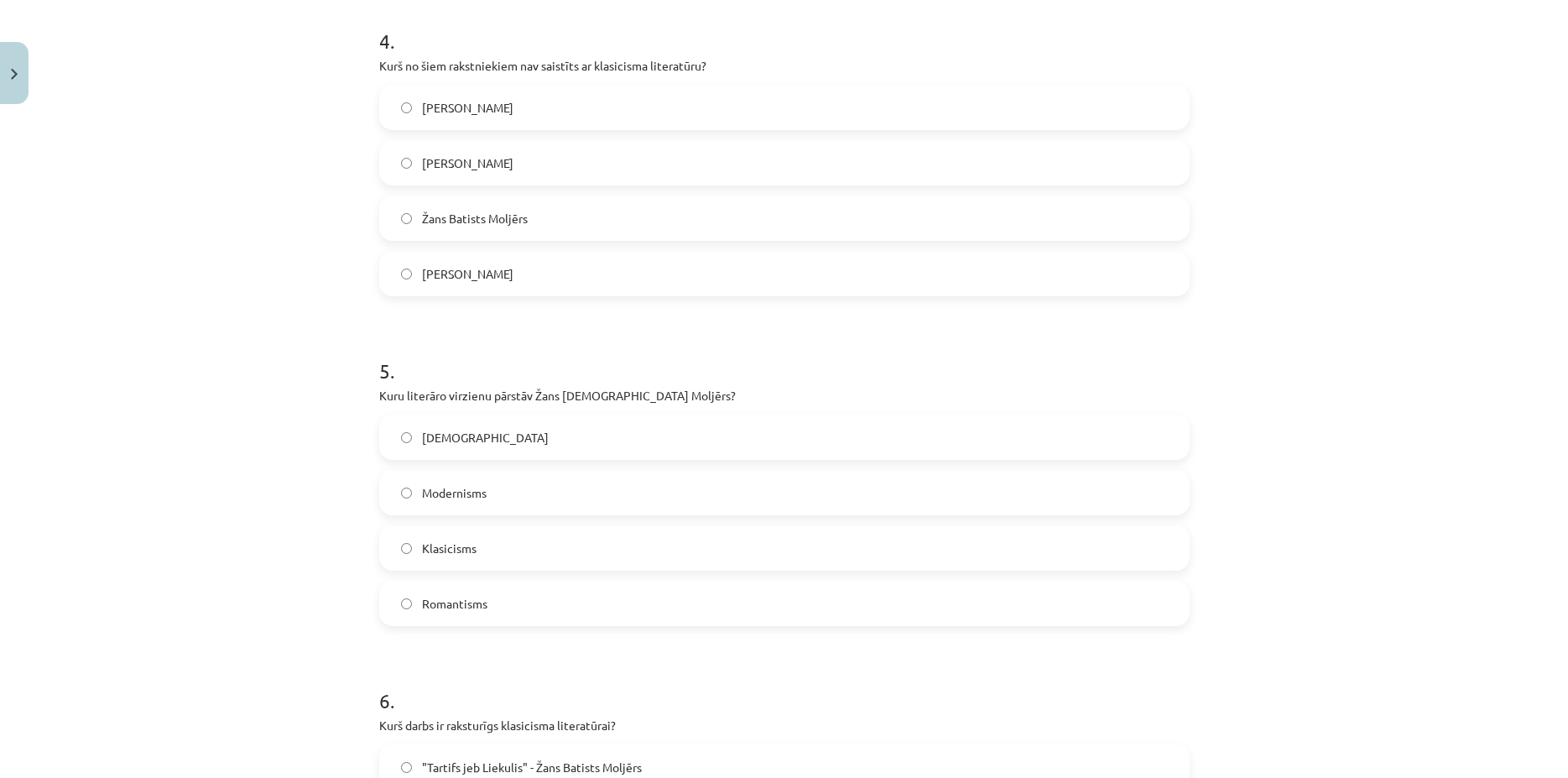
click at [486, 107] on label "Vilis Lācis" at bounding box center [784, 108] width 807 height 42
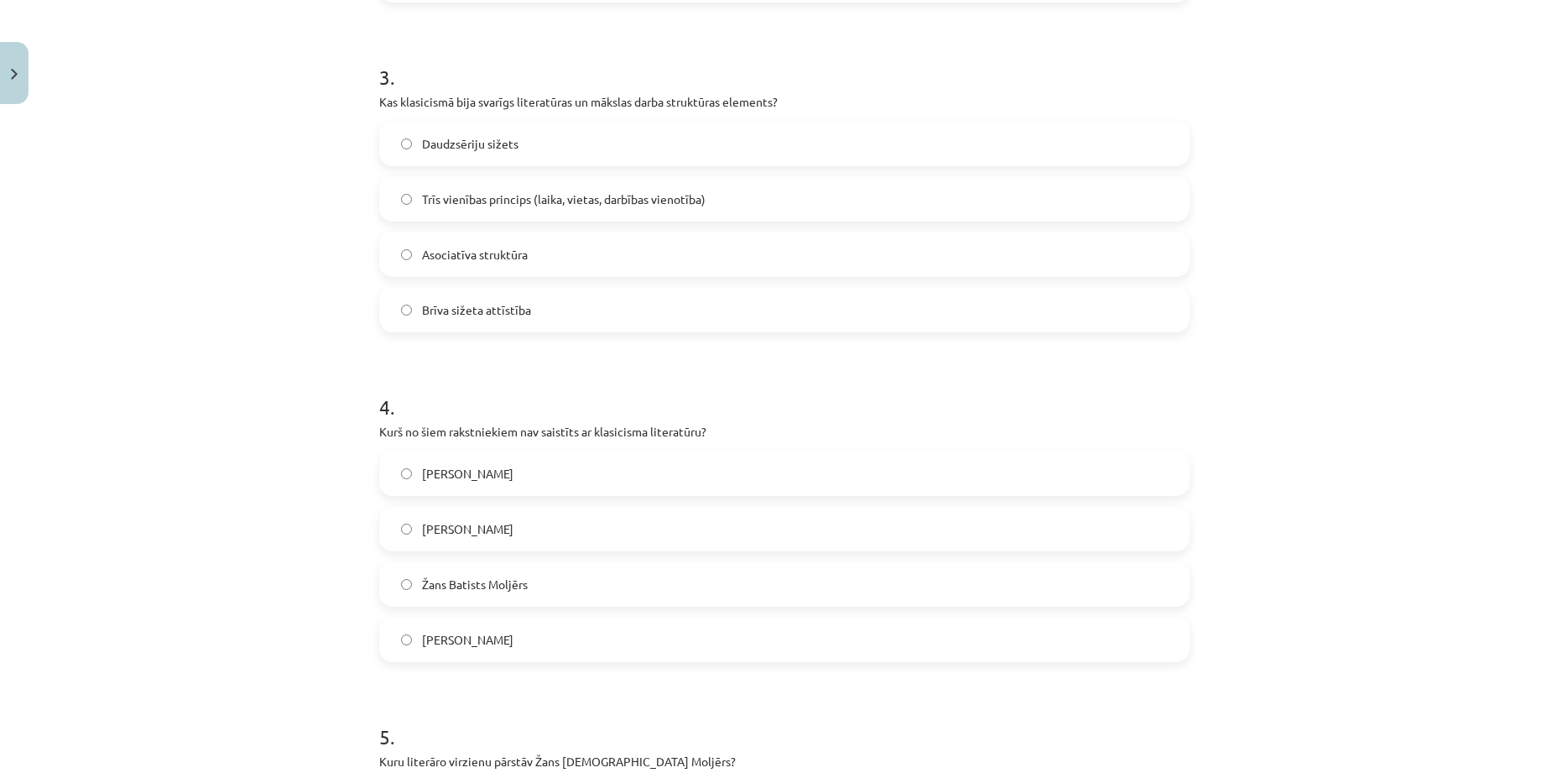
scroll to position [920, 0]
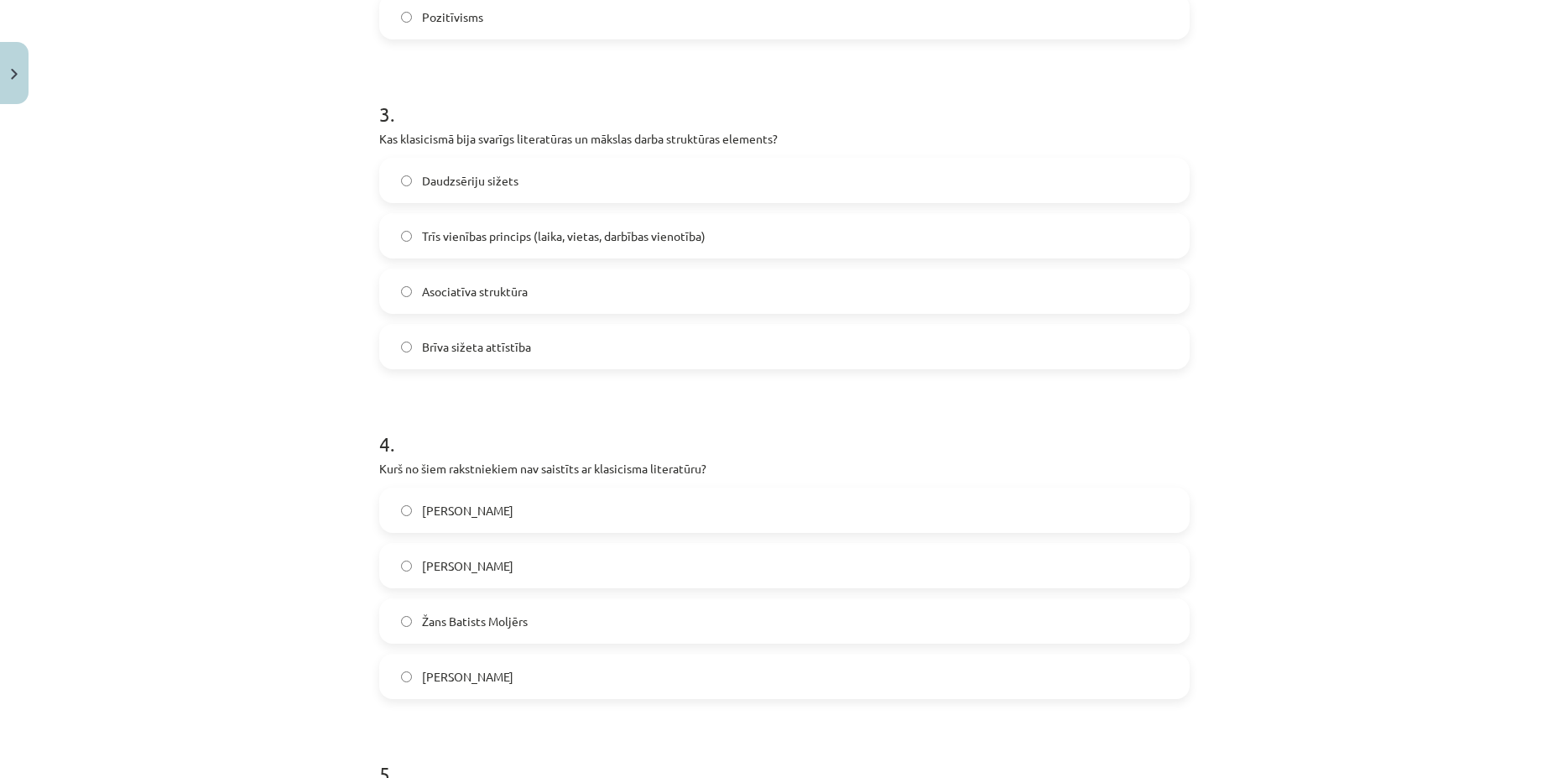
click at [549, 237] on span "Trīs vienības princips (laika, vietas, darbības vienotība)" at bounding box center [564, 236] width 284 height 18
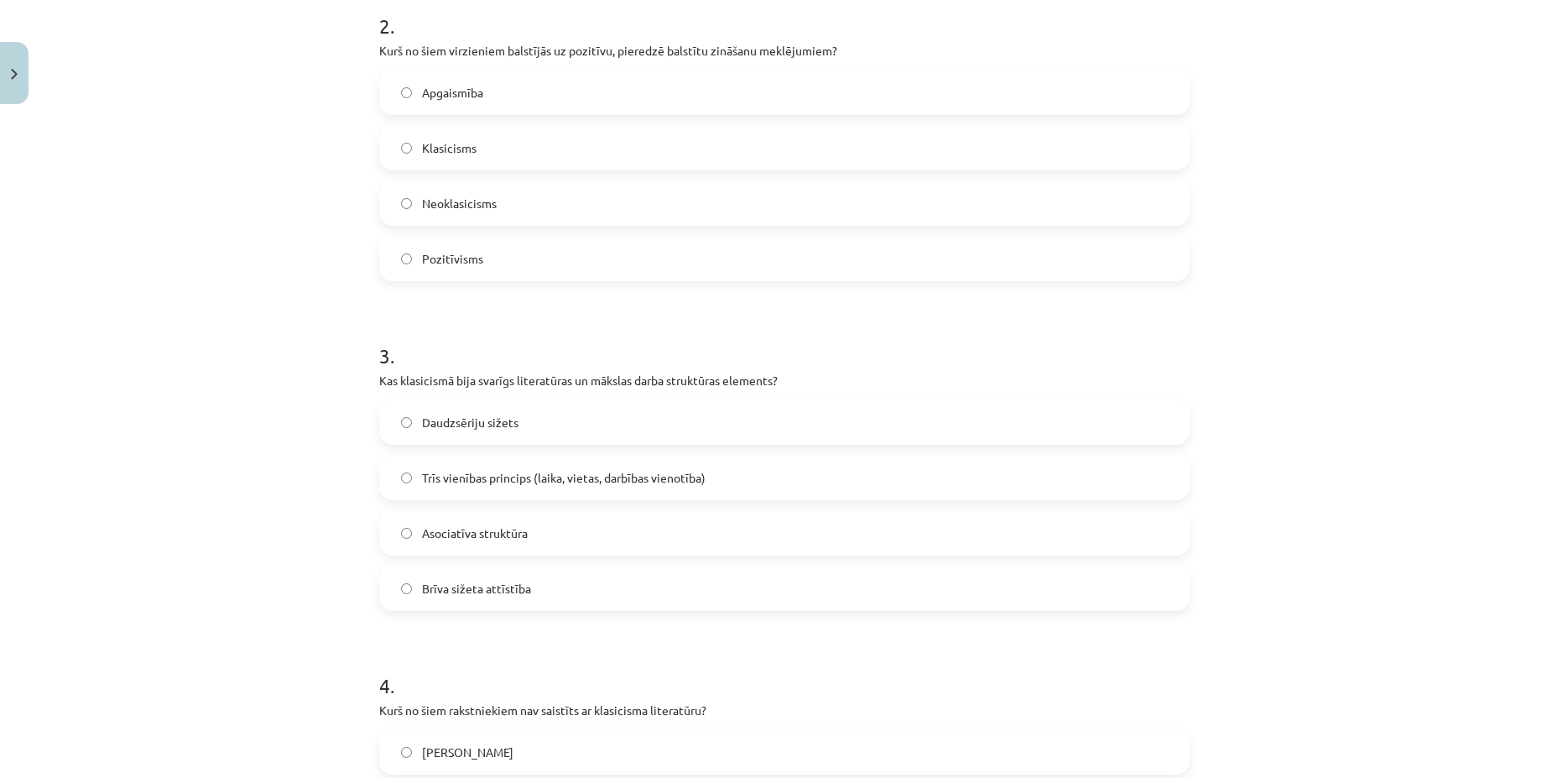
scroll to position [437, 0]
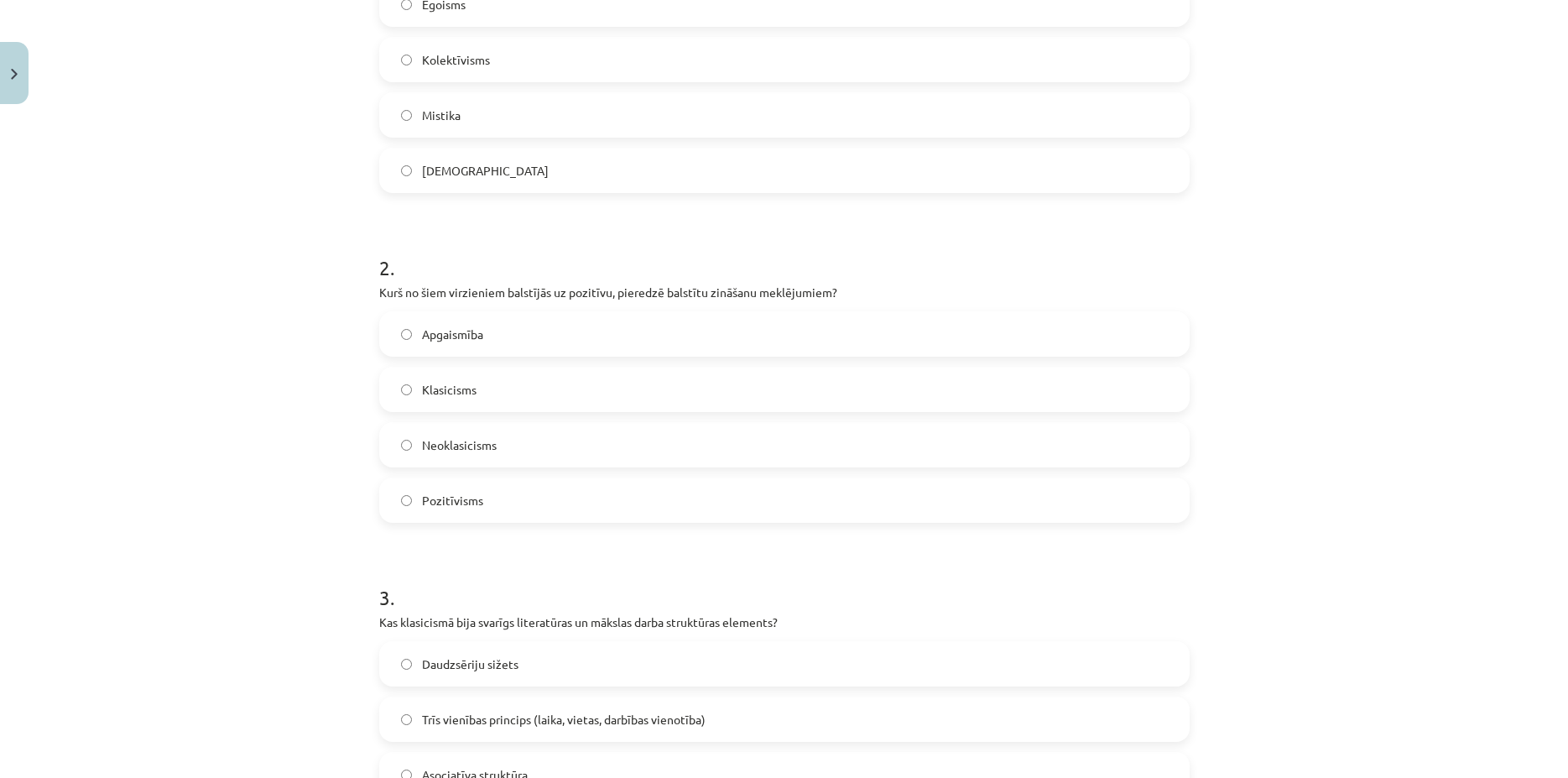
click at [495, 60] on label "Kolektīvisms" at bounding box center [784, 60] width 807 height 42
click at [390, 490] on label "Pozitīvisms" at bounding box center [784, 500] width 807 height 42
click at [422, 497] on span "Pozitīvisms" at bounding box center [452, 500] width 61 height 18
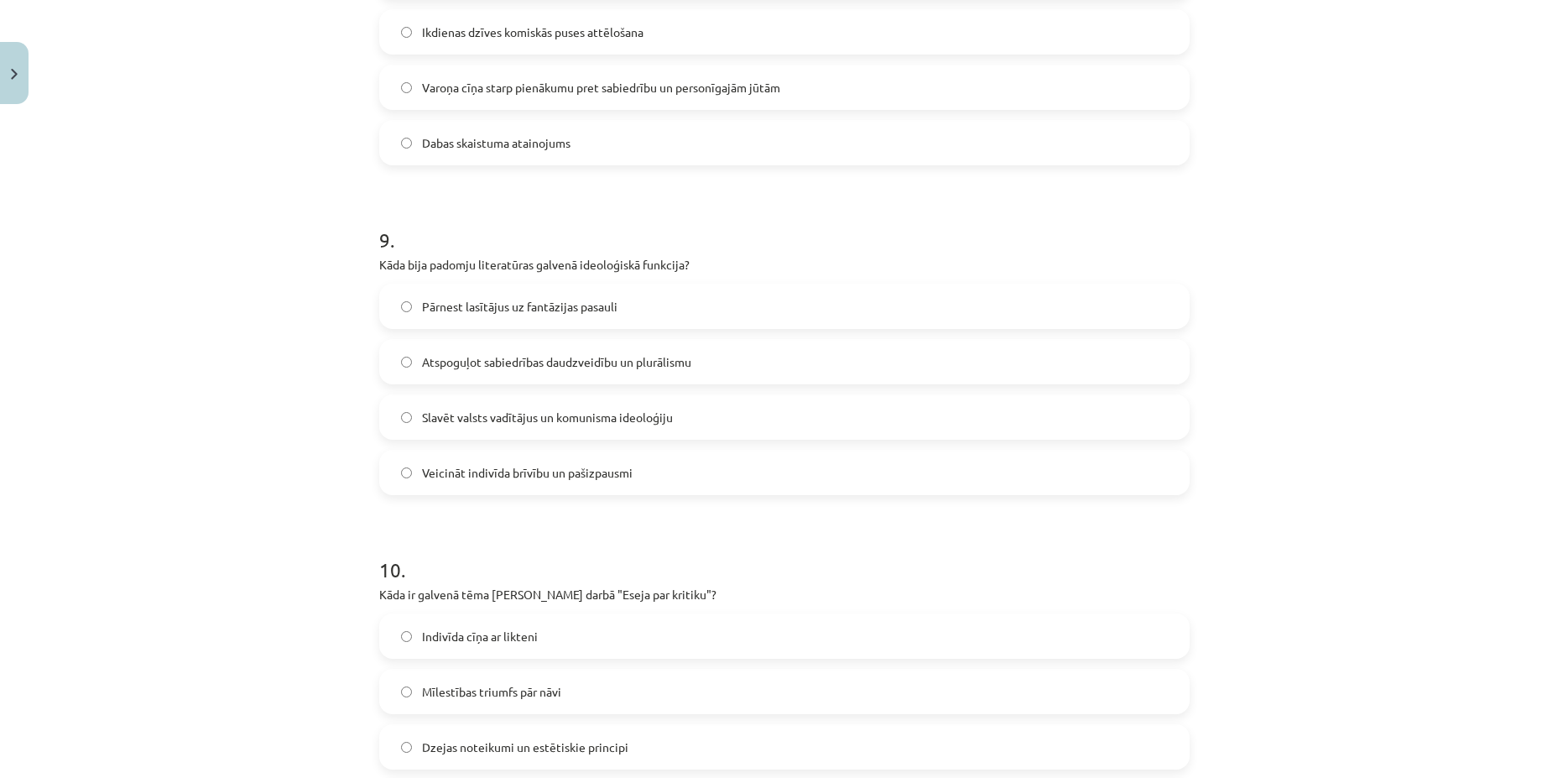
scroll to position [3013, 0]
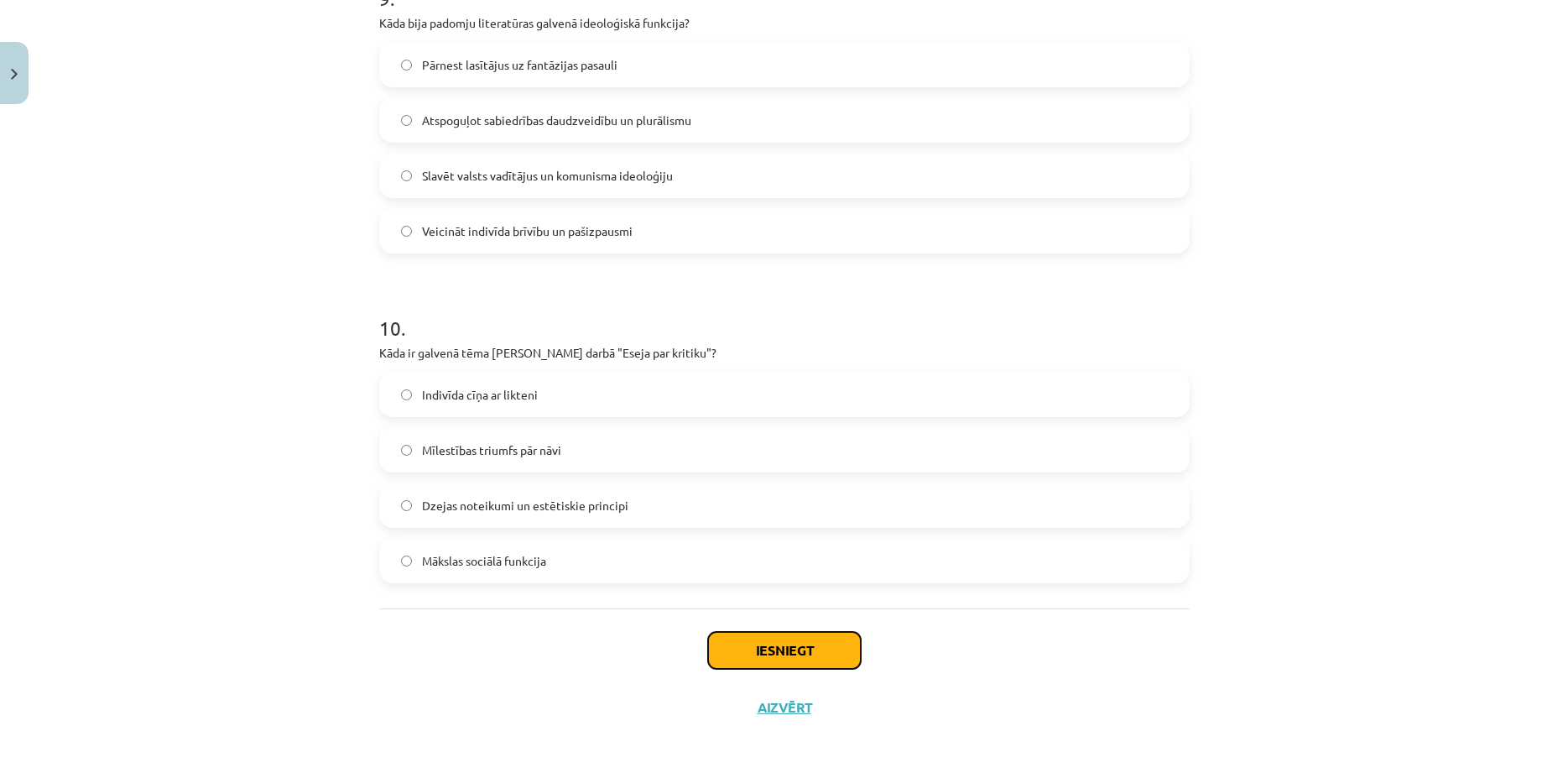
click at [787, 637] on button "Iesniegt" at bounding box center [784, 649] width 152 height 37
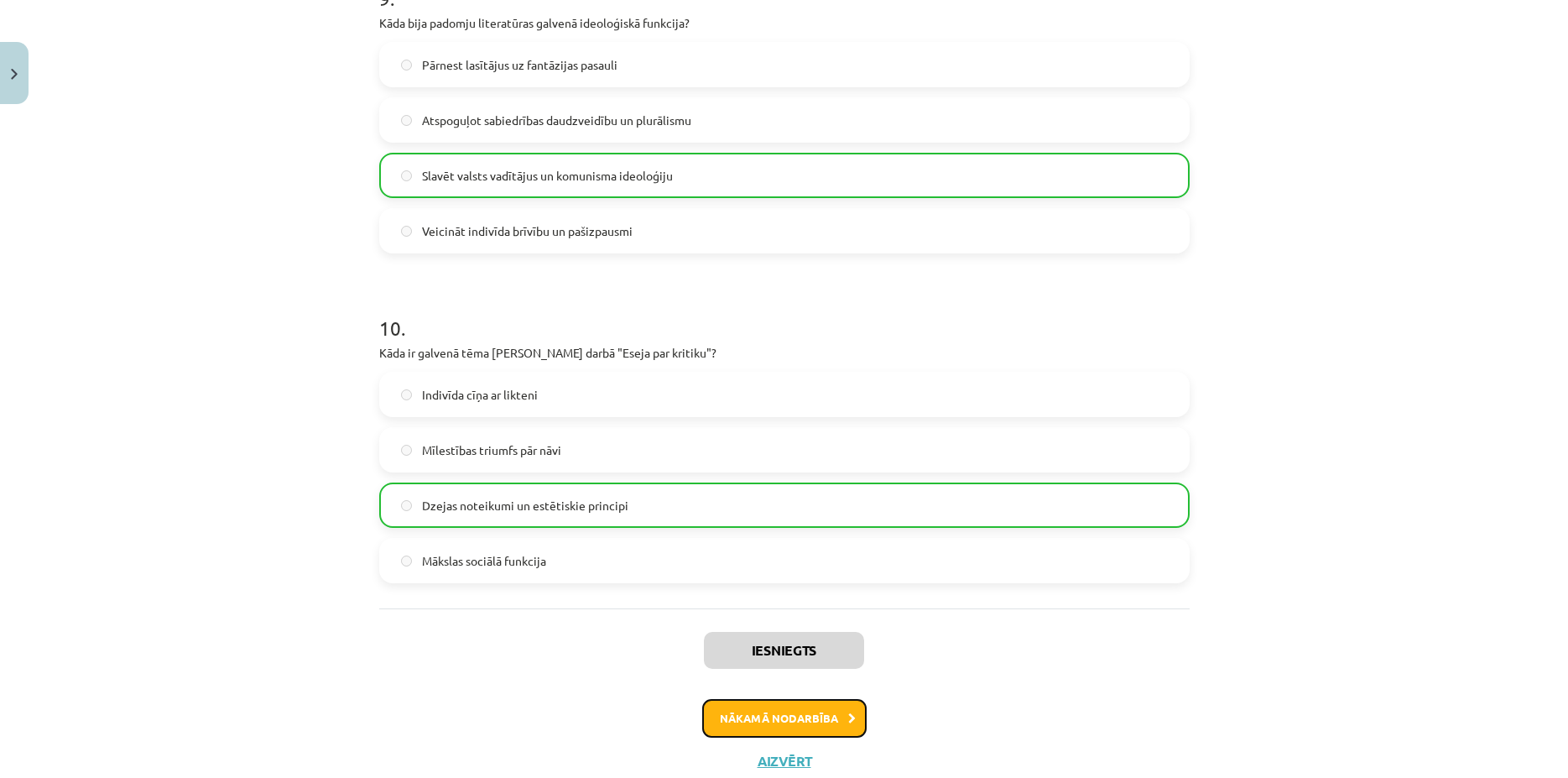
click at [826, 721] on button "Nākamā nodarbība" at bounding box center [784, 717] width 164 height 39
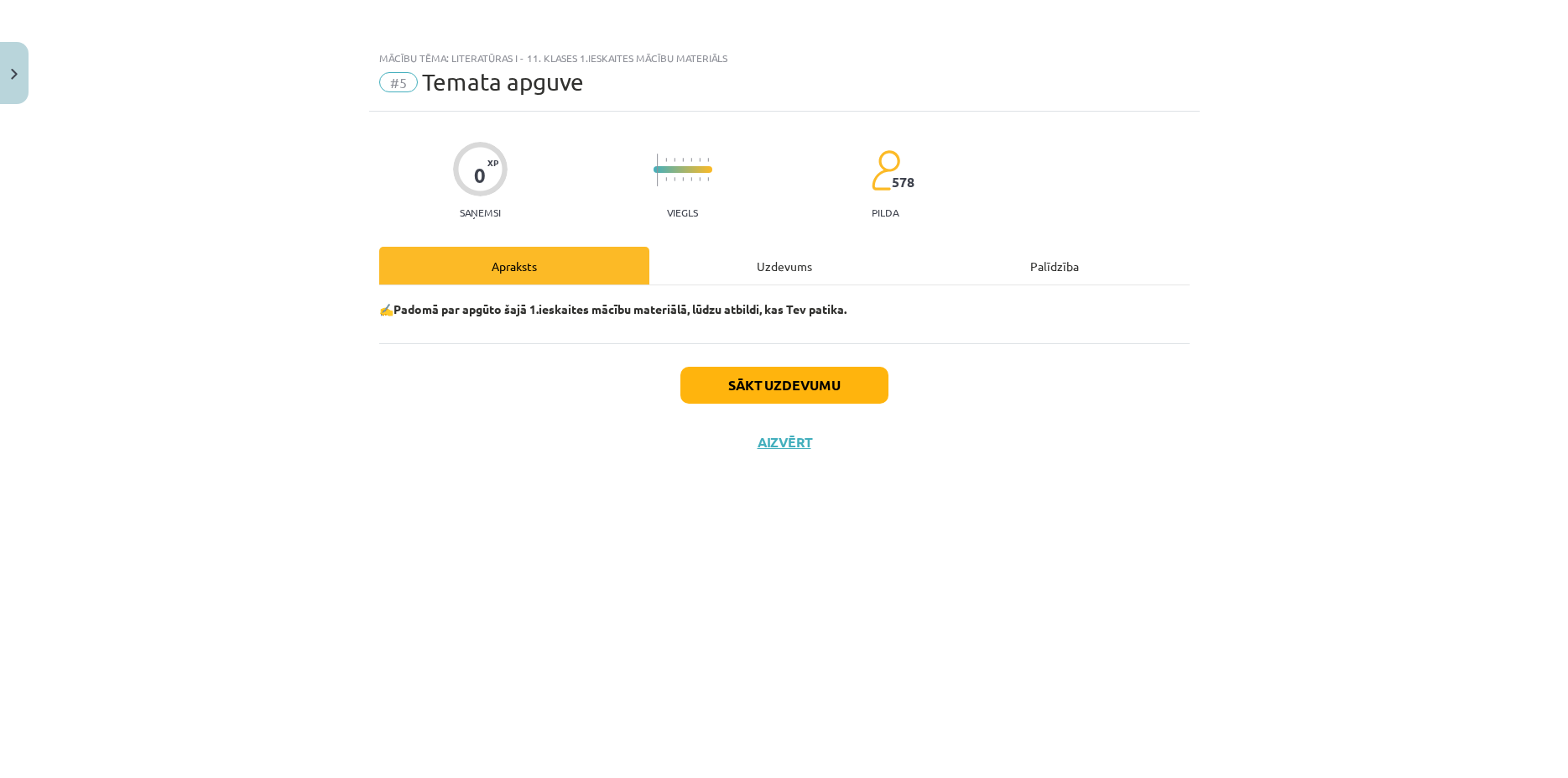
scroll to position [0, 0]
click at [828, 389] on button "Sākt uzdevumu" at bounding box center [784, 385] width 208 height 37
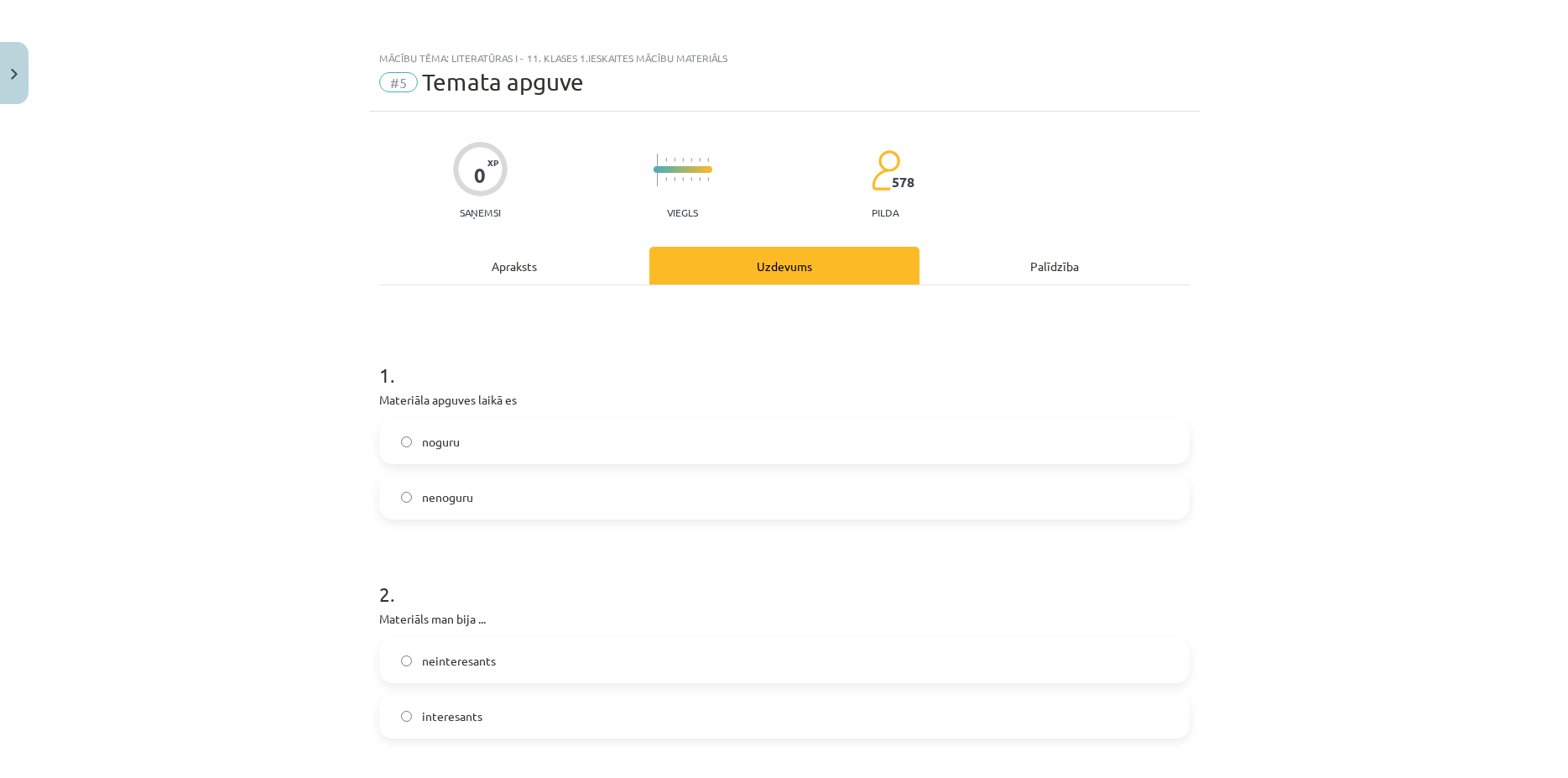
click at [550, 485] on label "nenoguru" at bounding box center [784, 496] width 807 height 42
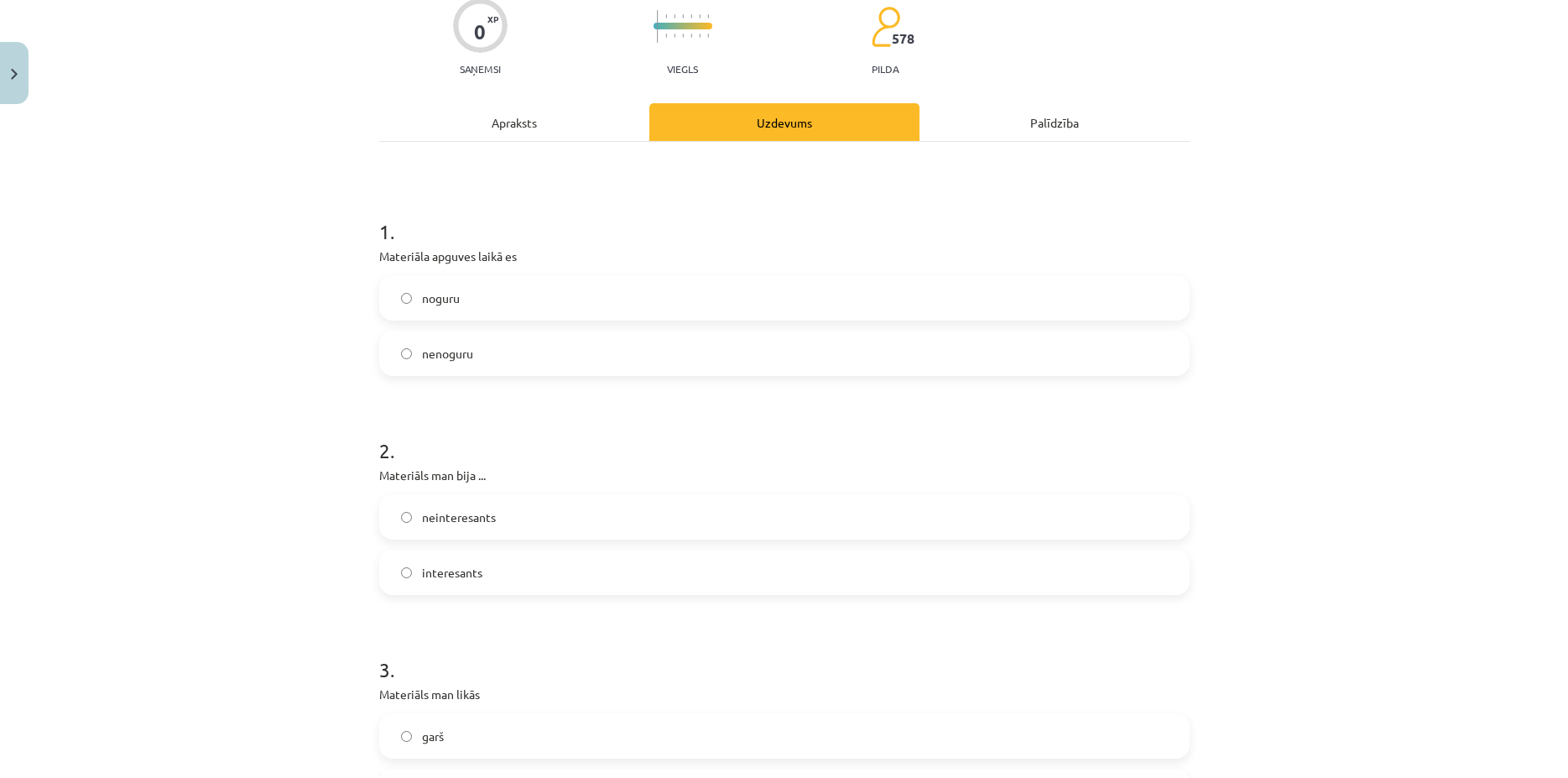
scroll to position [161, 0]
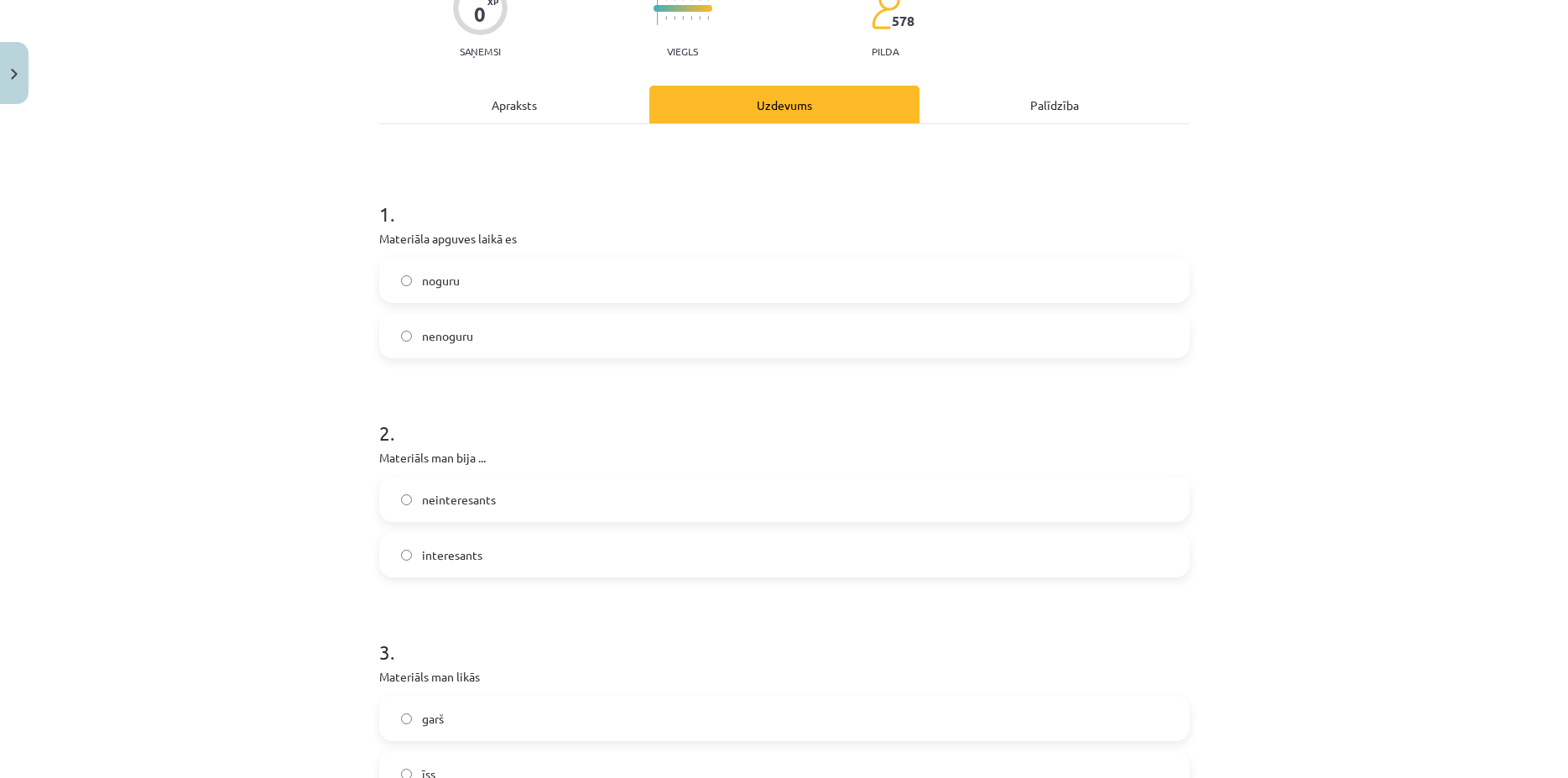
click at [493, 546] on label "interesants" at bounding box center [784, 555] width 807 height 42
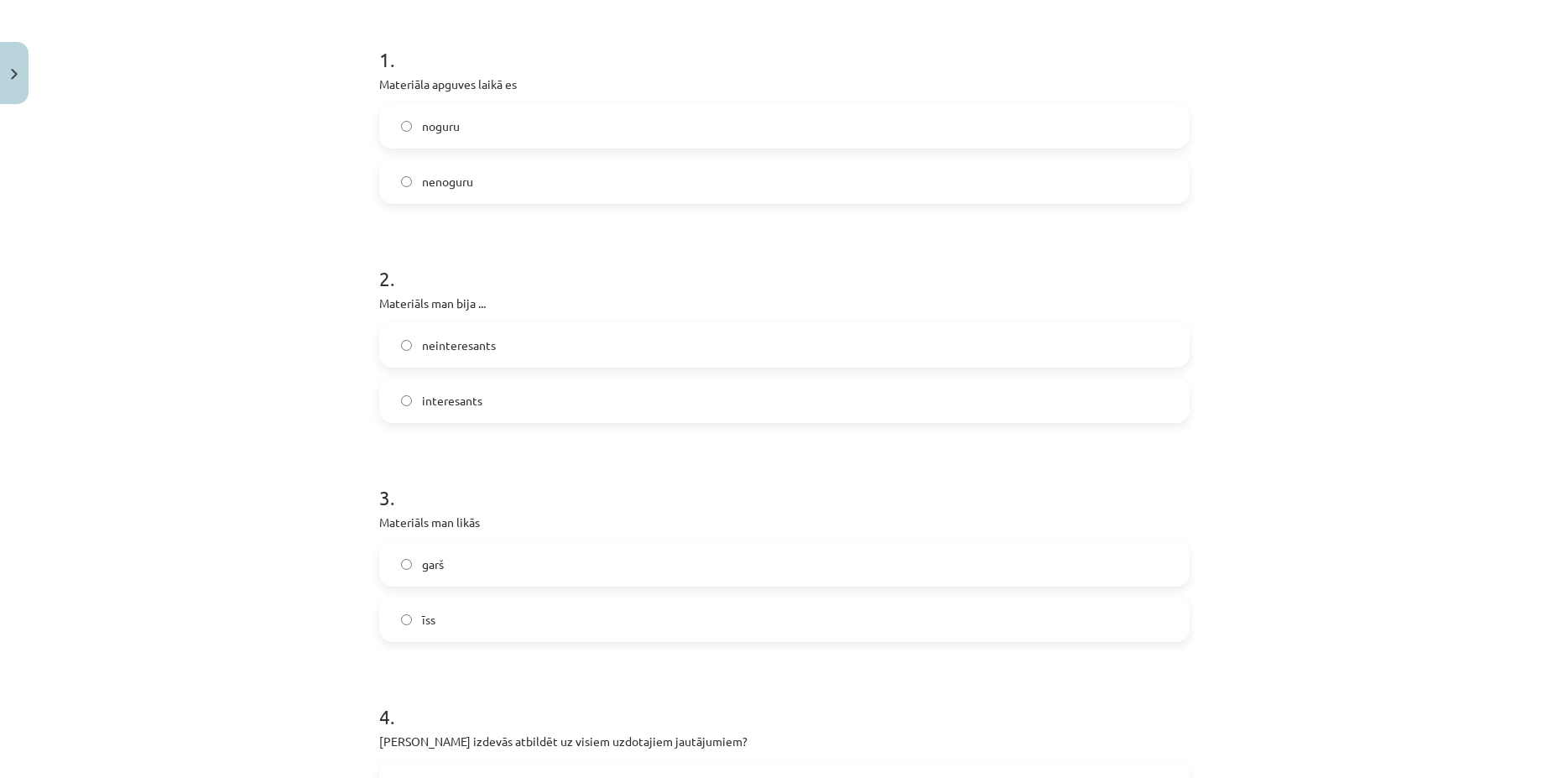
scroll to position [322, 0]
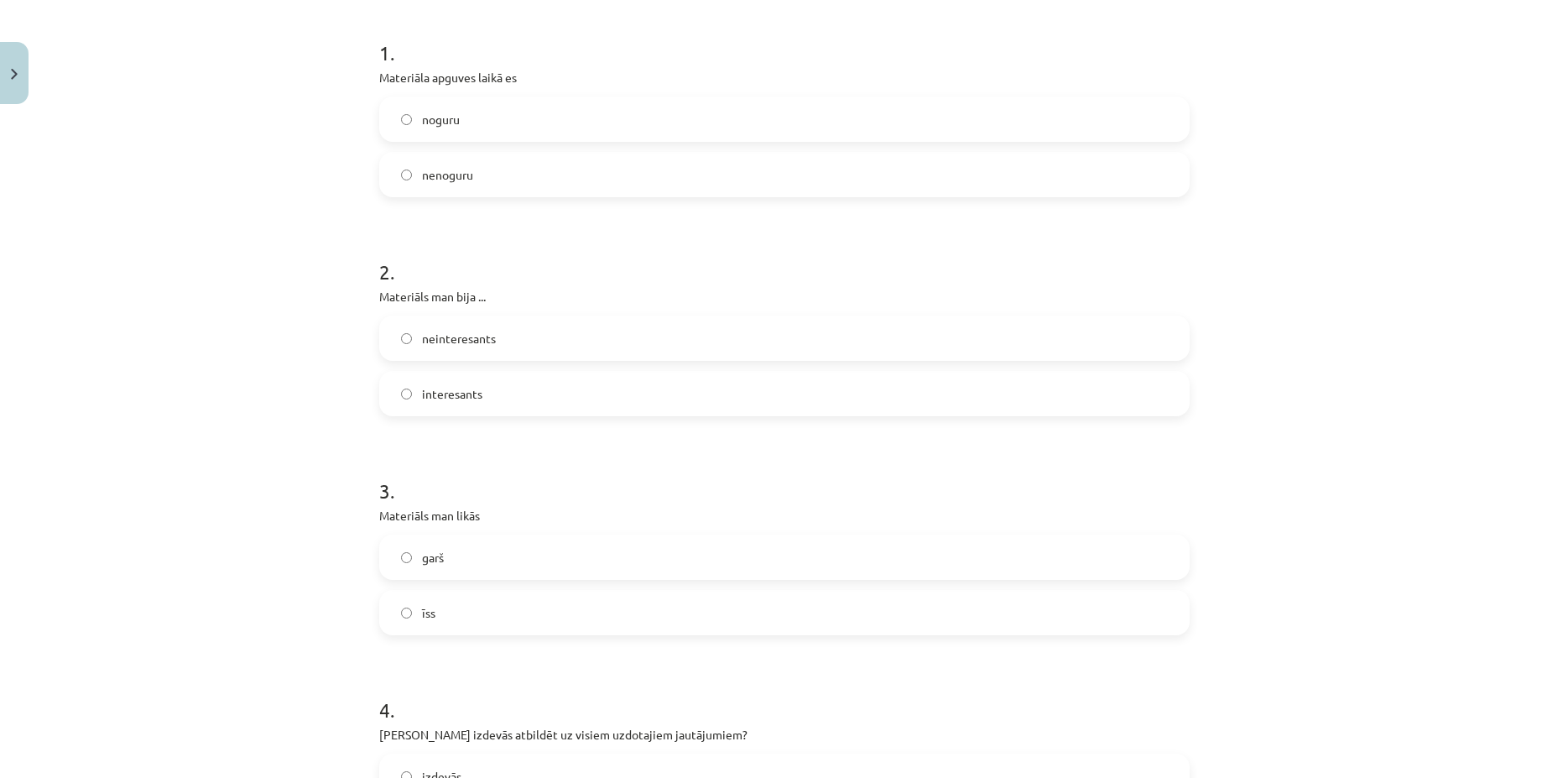
click at [494, 606] on label "īss" at bounding box center [784, 613] width 807 height 42
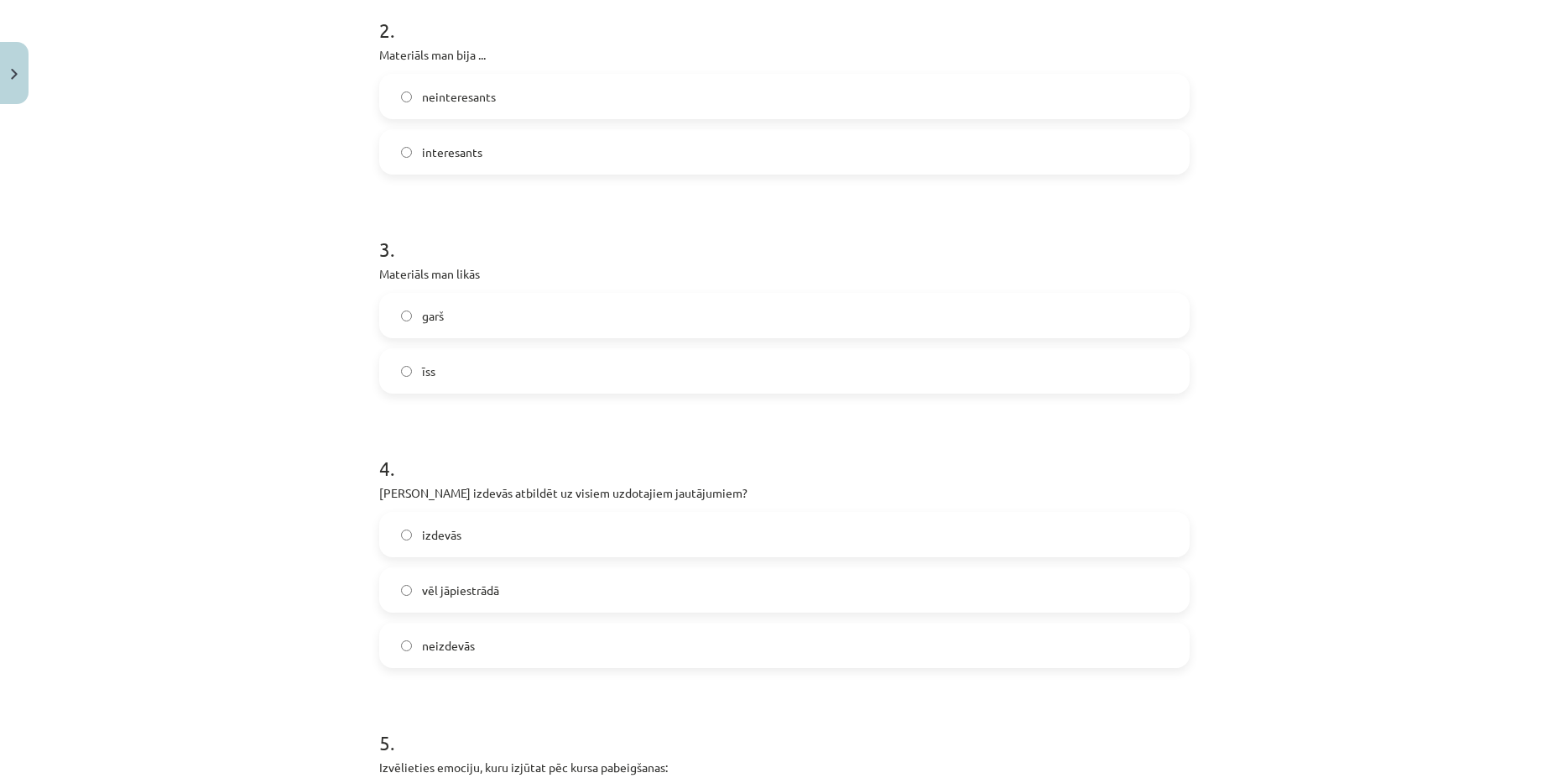
click at [491, 583] on span "vēl jāpiestrādā" at bounding box center [460, 591] width 77 height 18
click at [504, 537] on label "izdevās" at bounding box center [784, 534] width 807 height 42
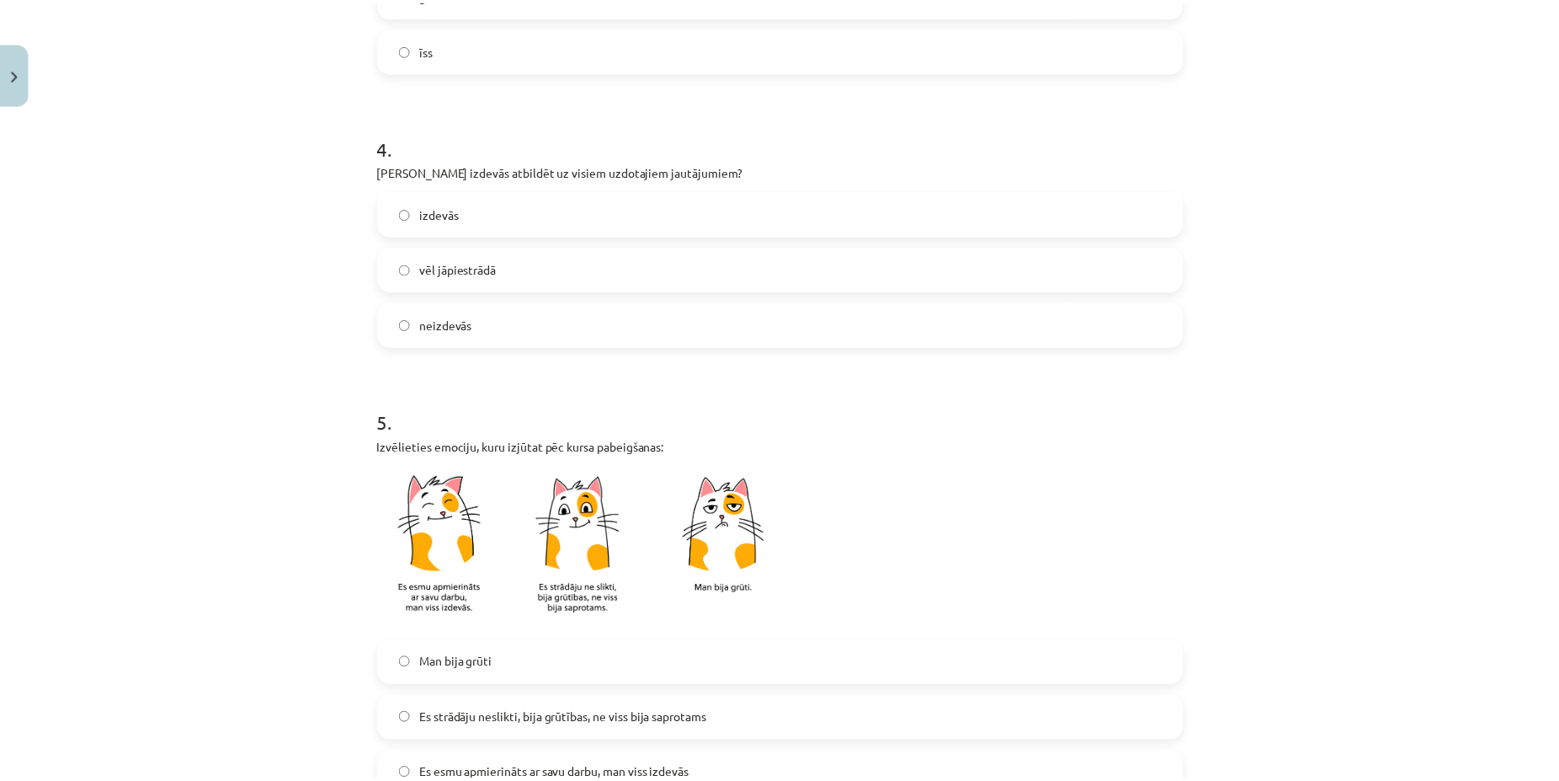
scroll to position [1293, 0]
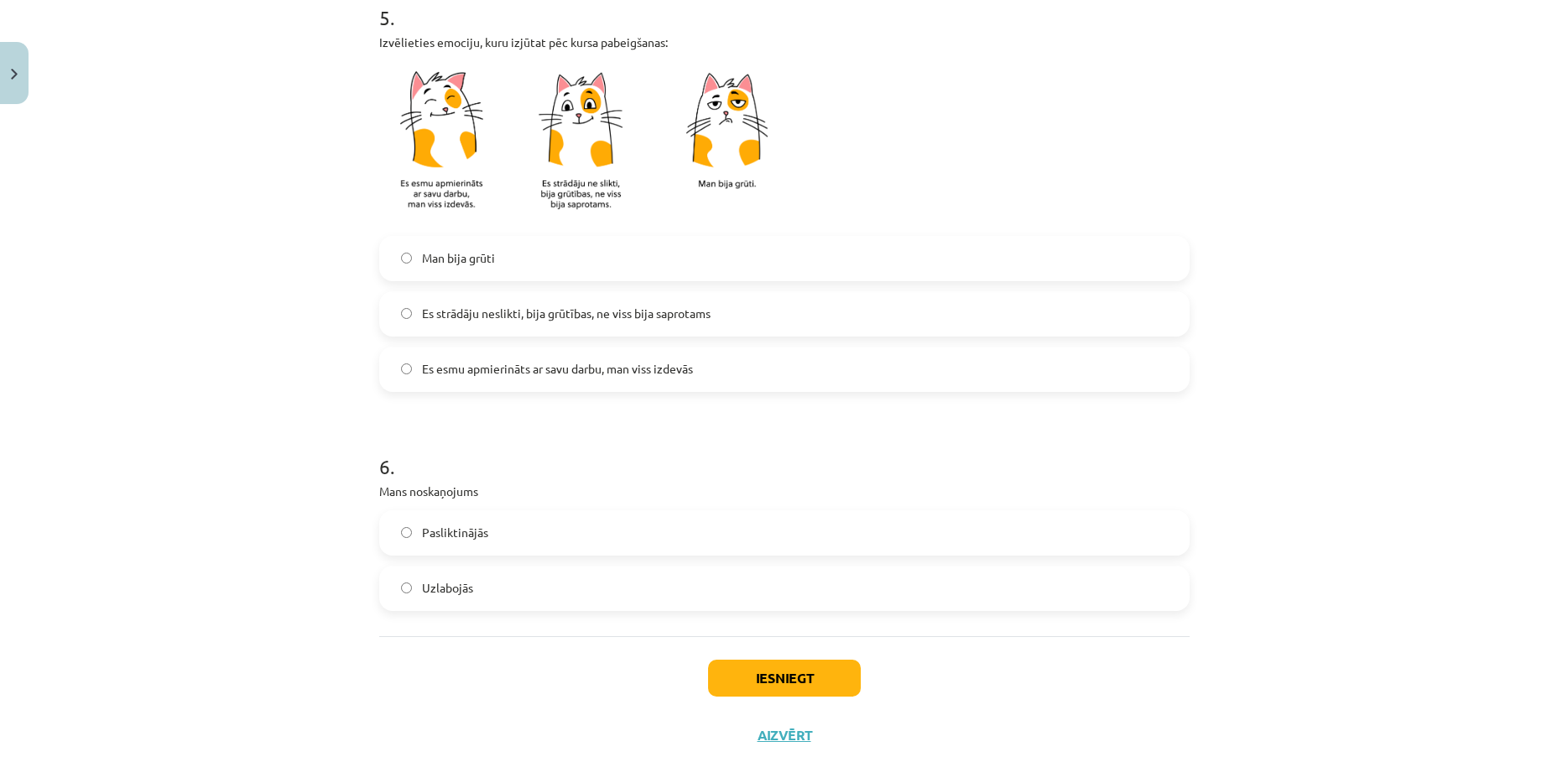
click at [536, 315] on span "Es strādāju neslikti, bija grūtības, ne viss bija saprotams" at bounding box center [567, 314] width 289 height 18
drag, startPoint x: 496, startPoint y: 582, endPoint x: 509, endPoint y: 588, distance: 14.3
click at [497, 582] on label "Uzlabojās" at bounding box center [784, 588] width 807 height 42
click at [748, 676] on button "Iesniegt" at bounding box center [784, 677] width 152 height 37
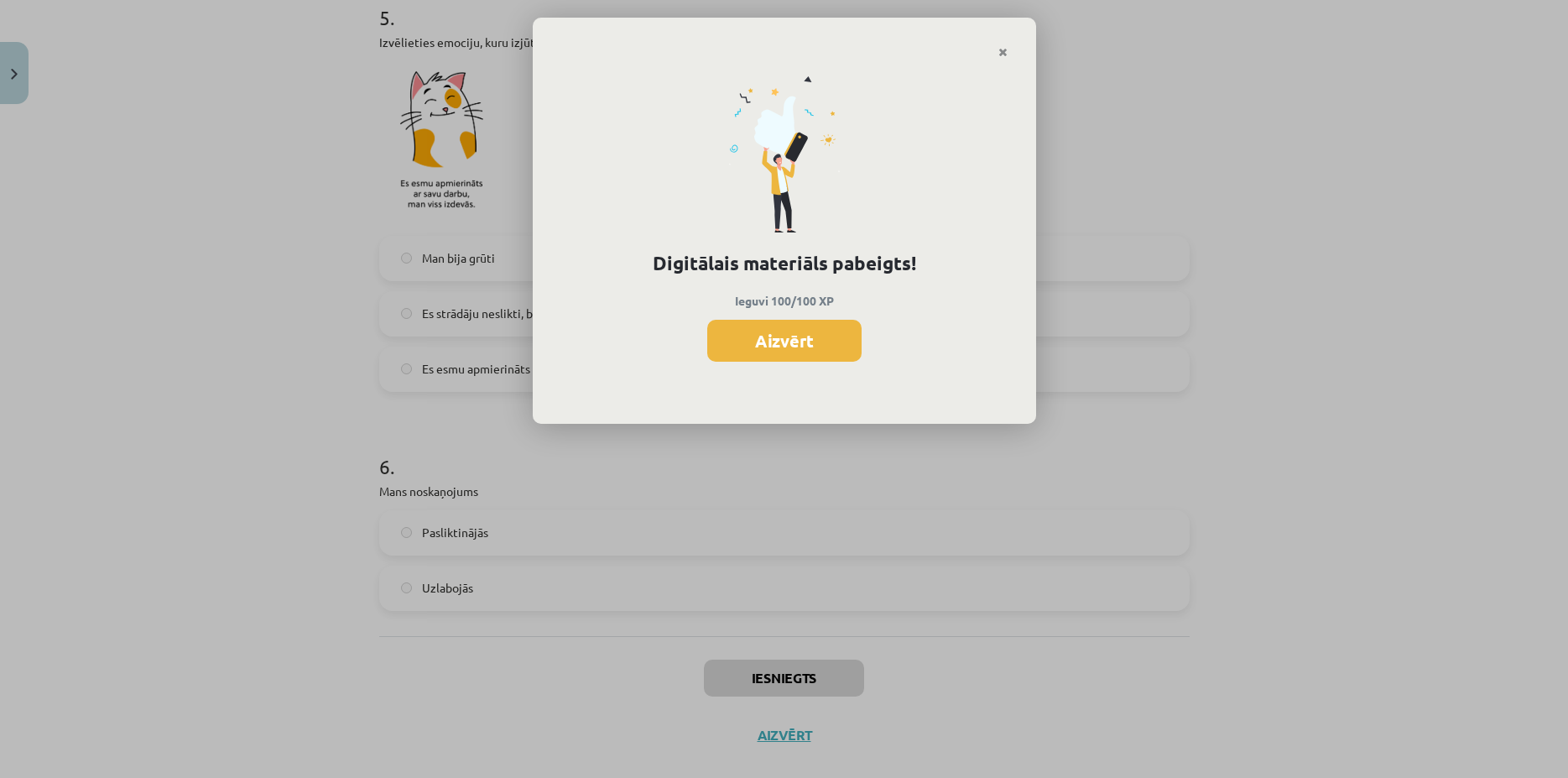
click at [794, 339] on button "Aizvērt" at bounding box center [784, 341] width 154 height 42
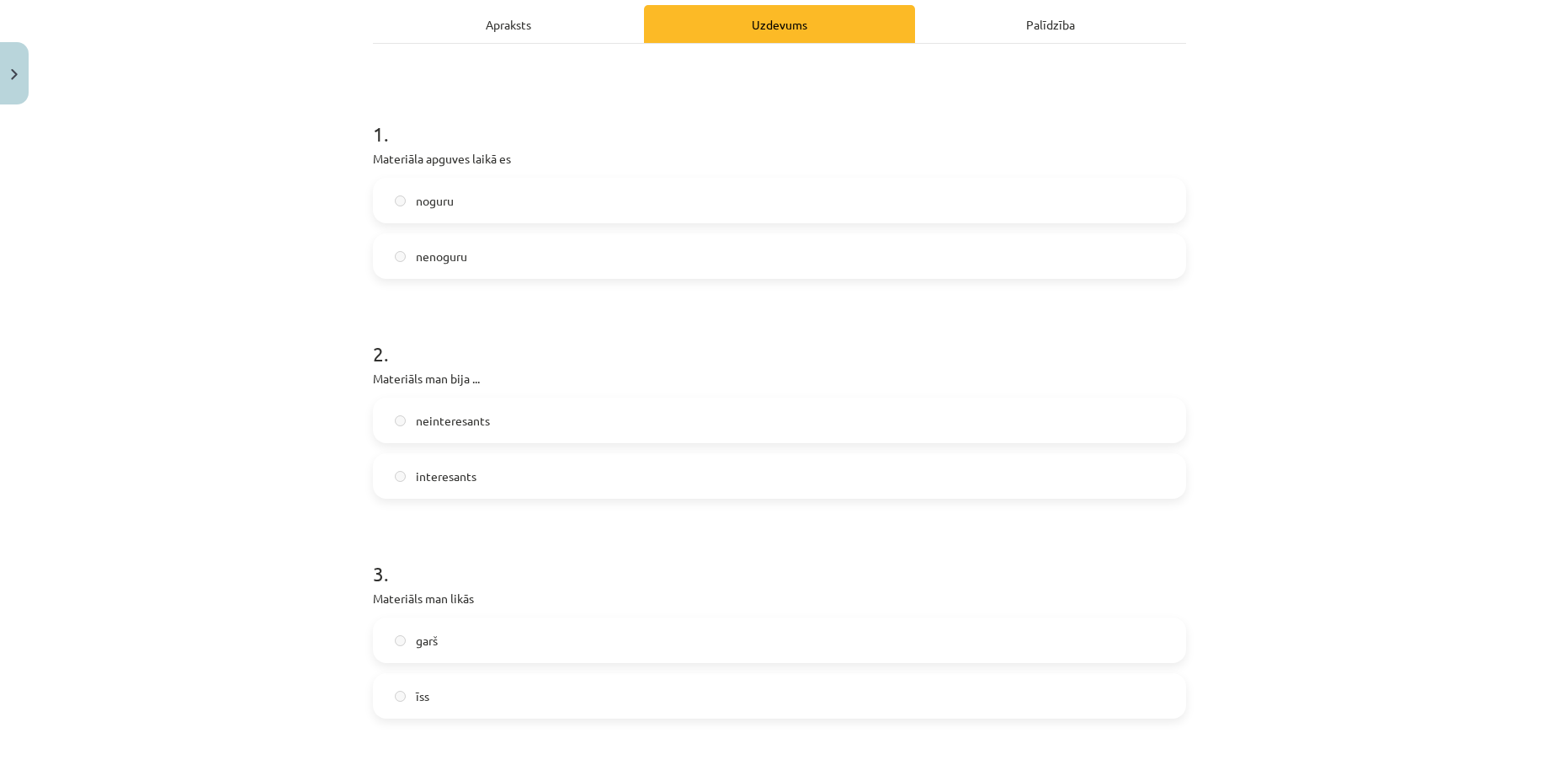
scroll to position [0, 0]
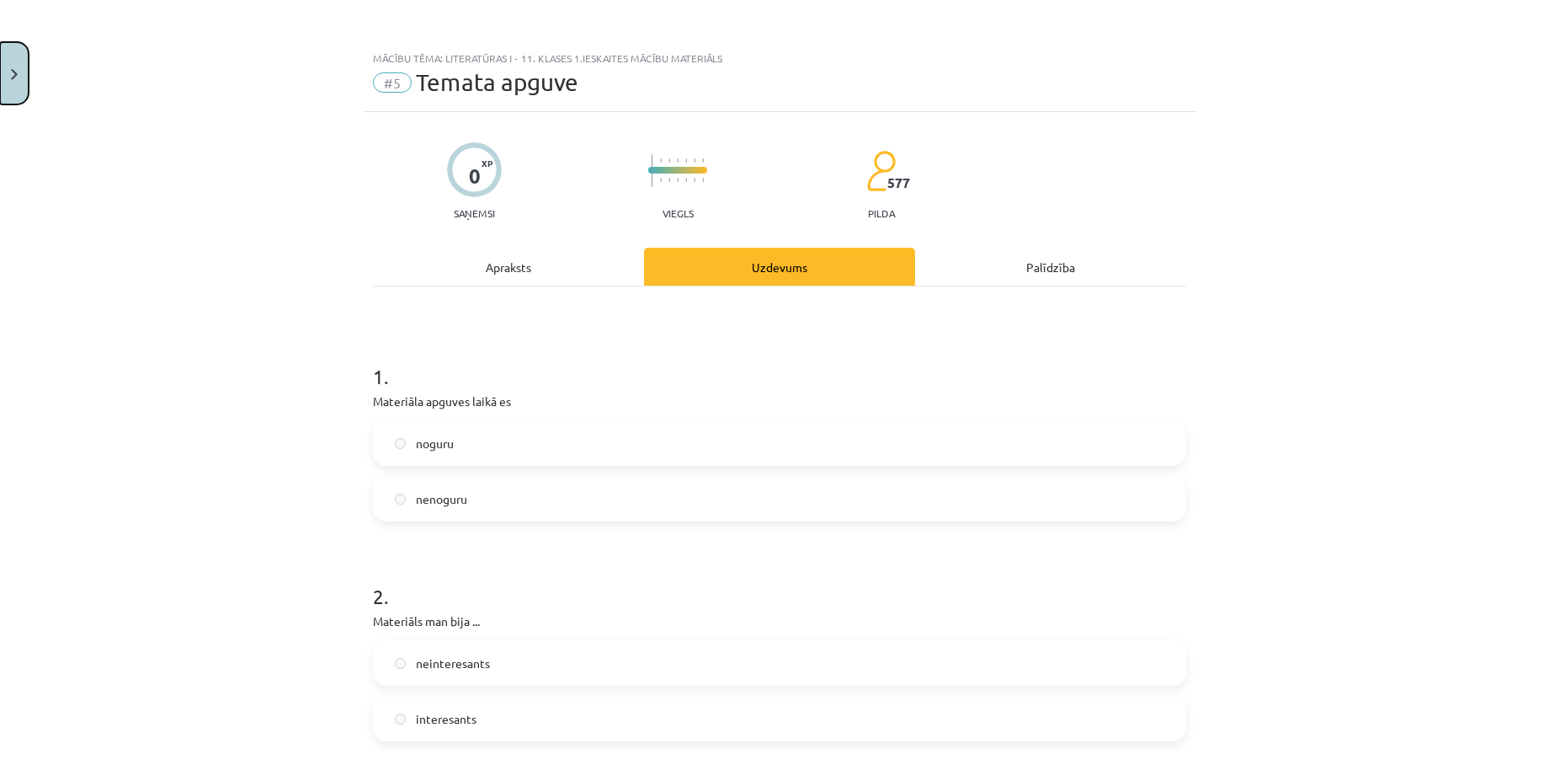
click at [14, 82] on button "Close" at bounding box center [14, 73] width 29 height 62
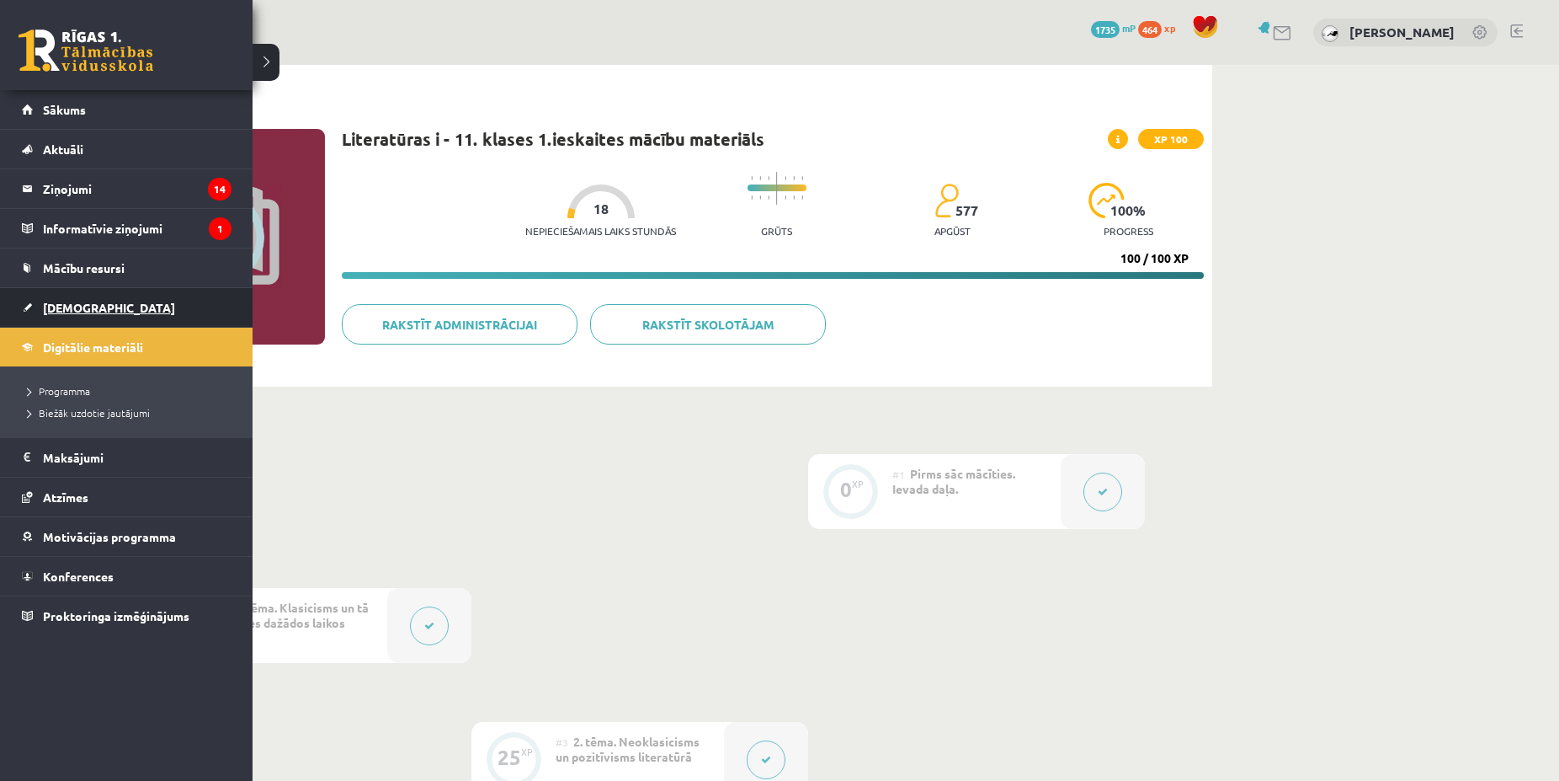
click at [30, 306] on link "[DEMOGRAPHIC_DATA]" at bounding box center [127, 307] width 210 height 39
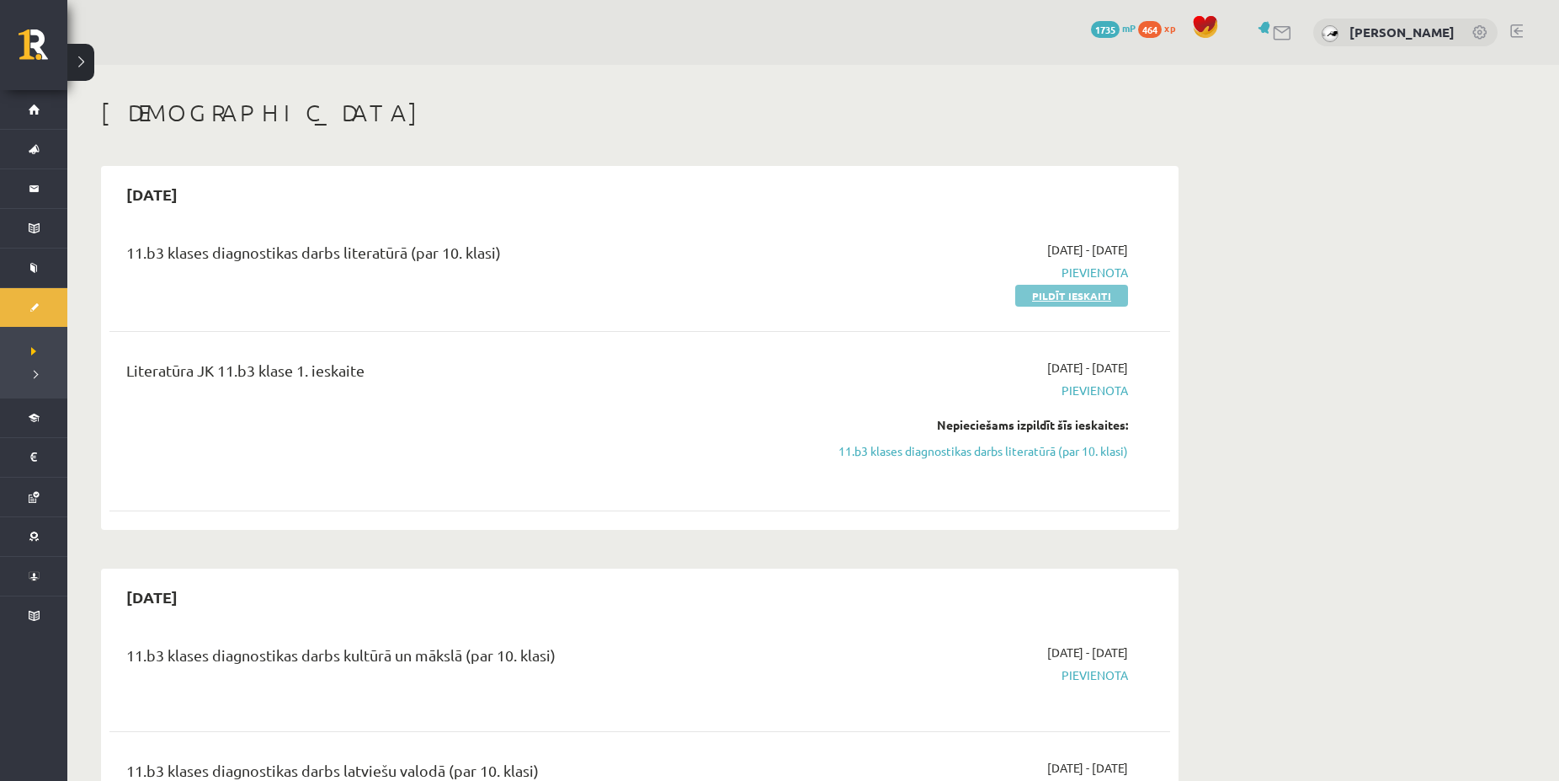
click at [1057, 290] on link "Pildīt ieskaiti" at bounding box center [1071, 296] width 113 height 22
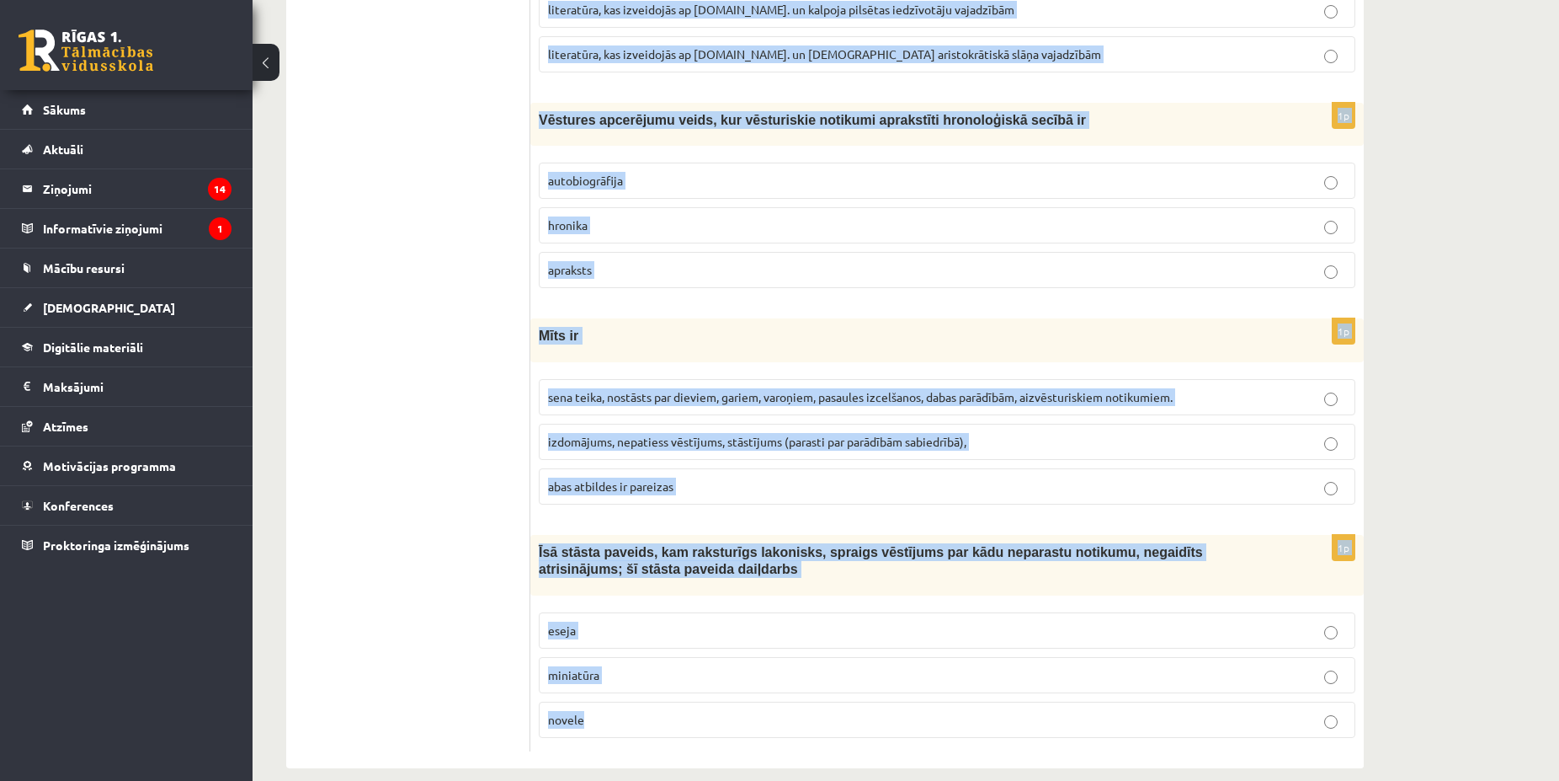
scroll to position [6235, 0]
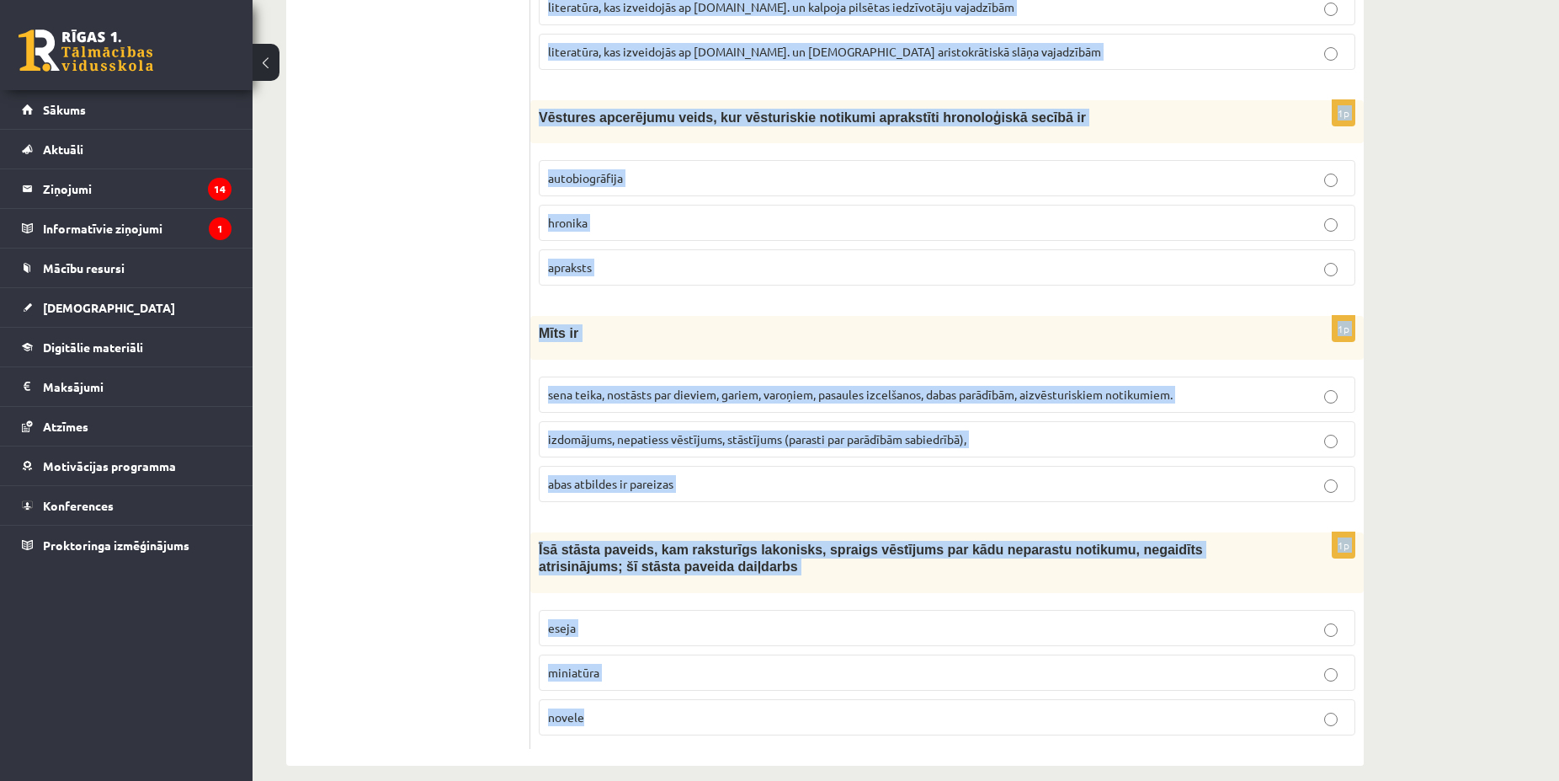
copy form "Loremipsum dolorsit ametconsec adipisci, elitseddoe tempor incididu utlabore et…"
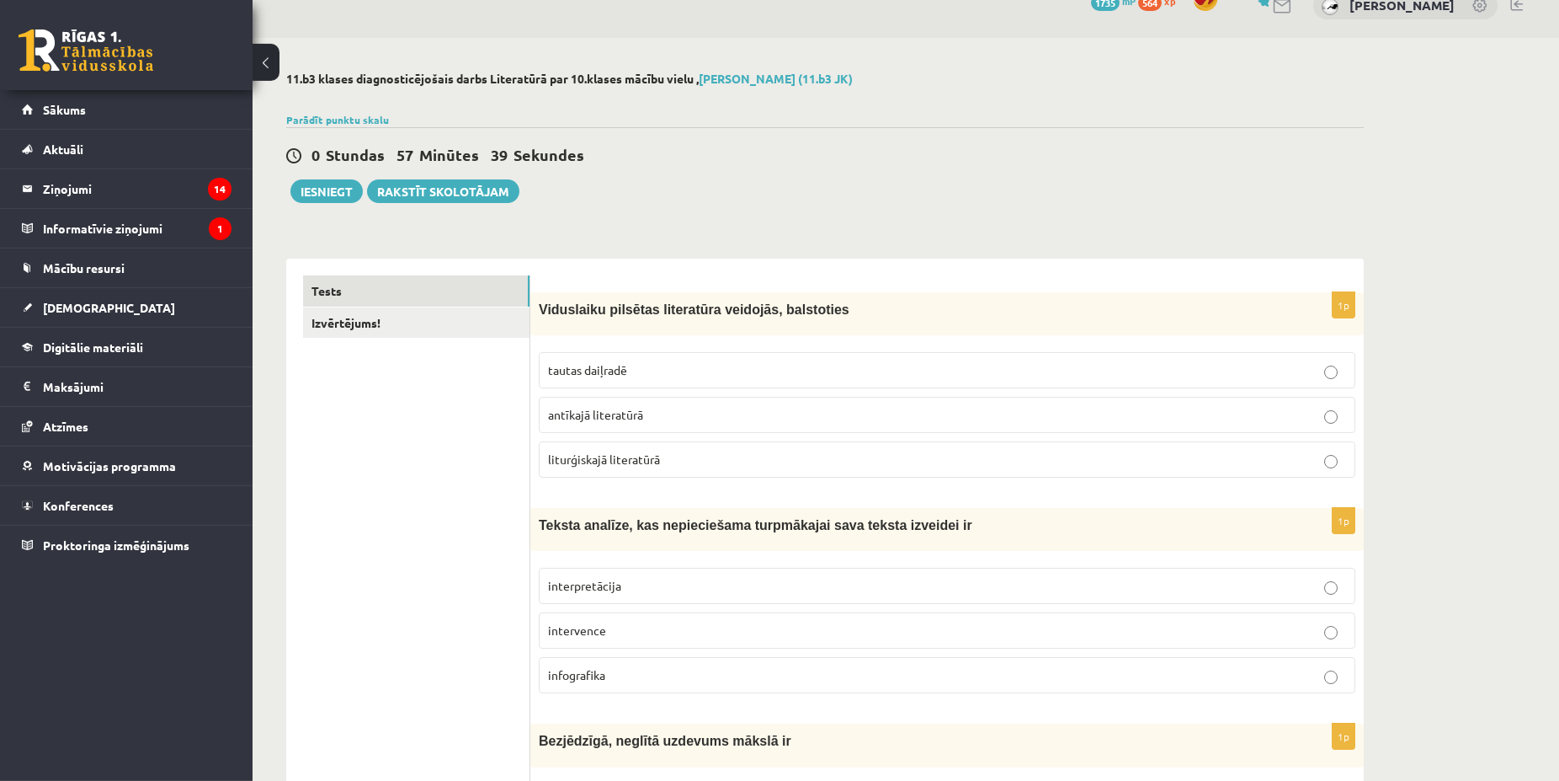
scroll to position [0, 0]
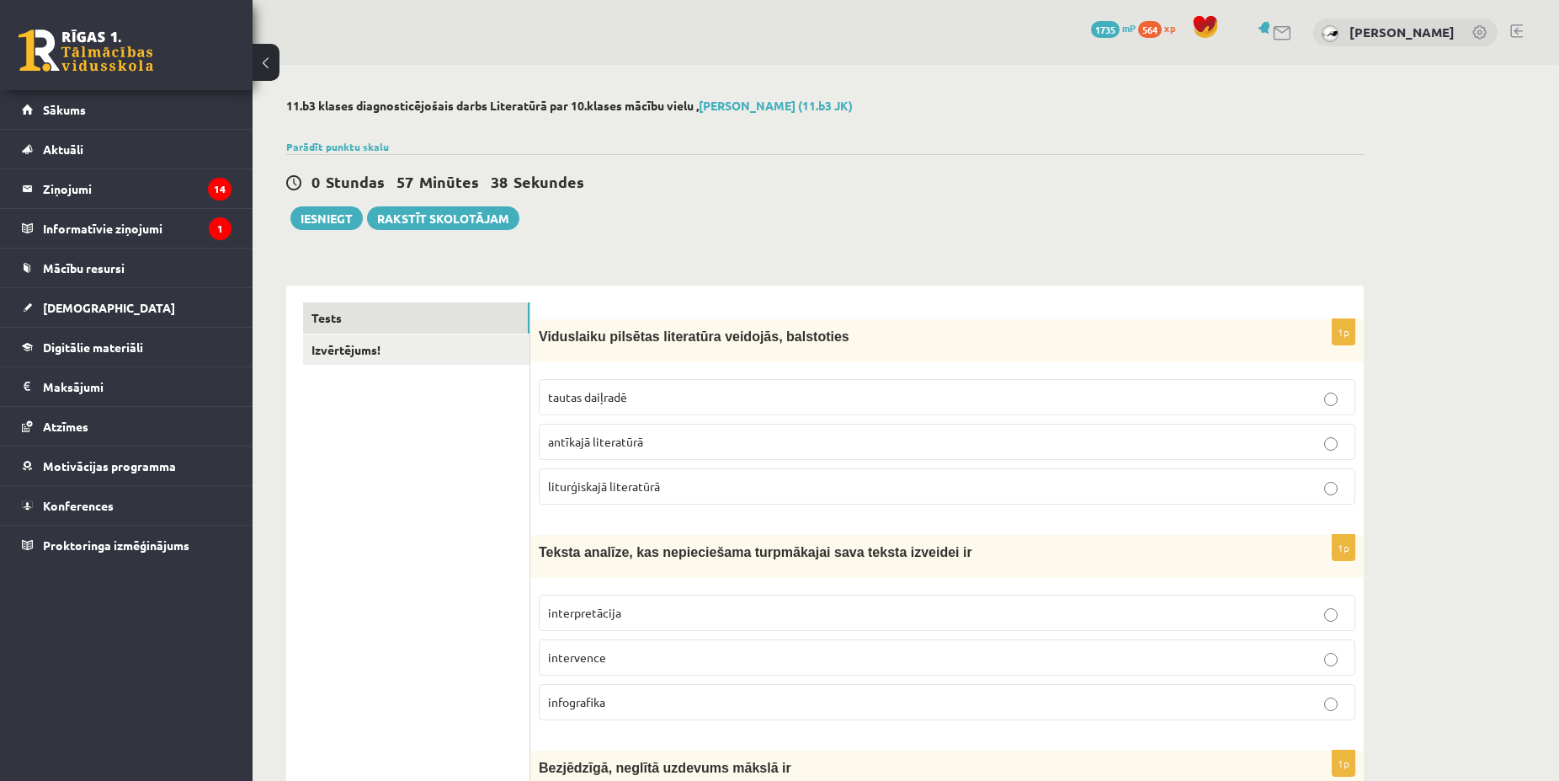
click at [613, 398] on span "tautas daiļradē" at bounding box center [587, 396] width 79 height 15
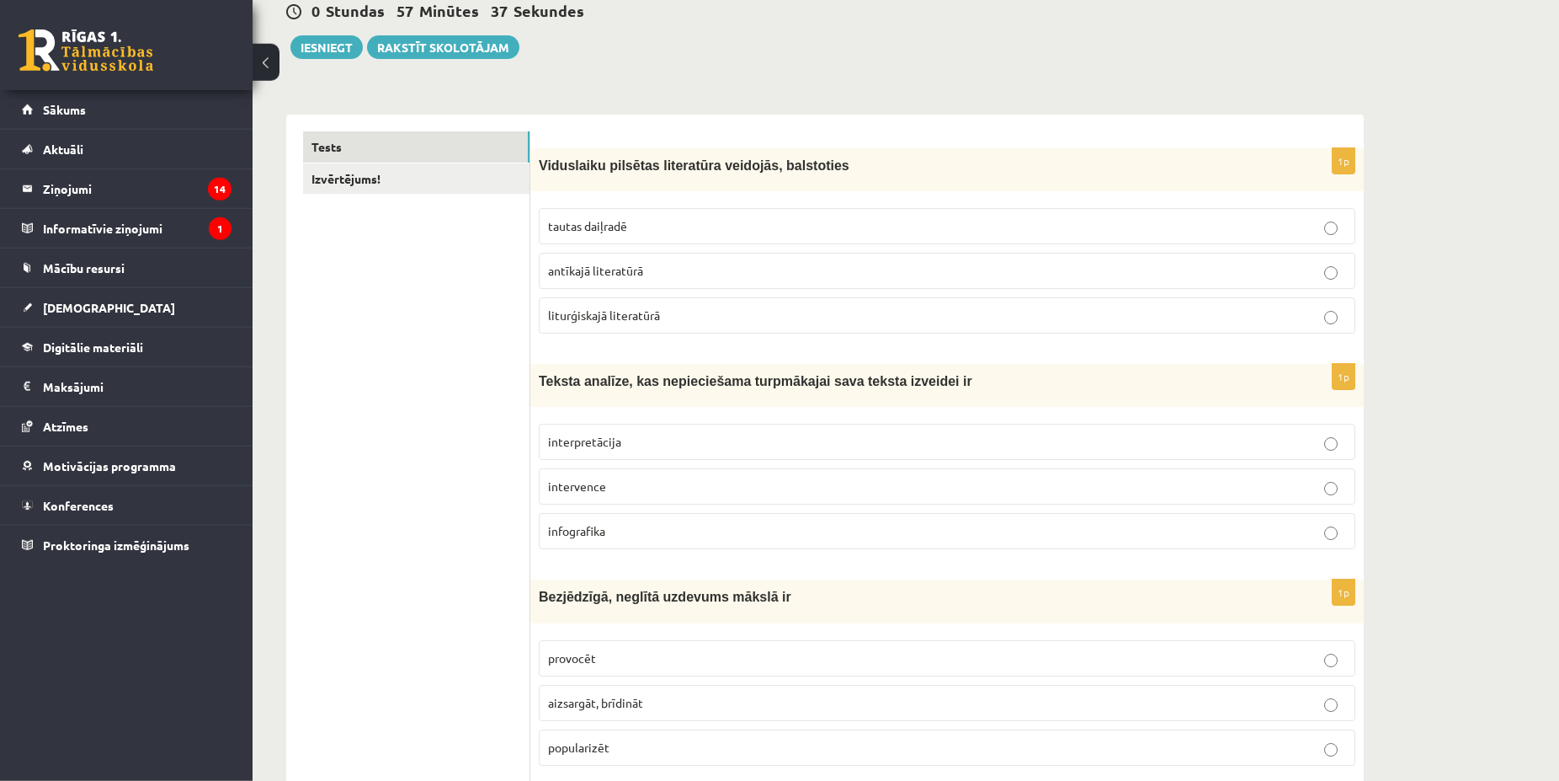
scroll to position [172, 0]
click at [610, 435] on span "interpretācija" at bounding box center [584, 440] width 73 height 15
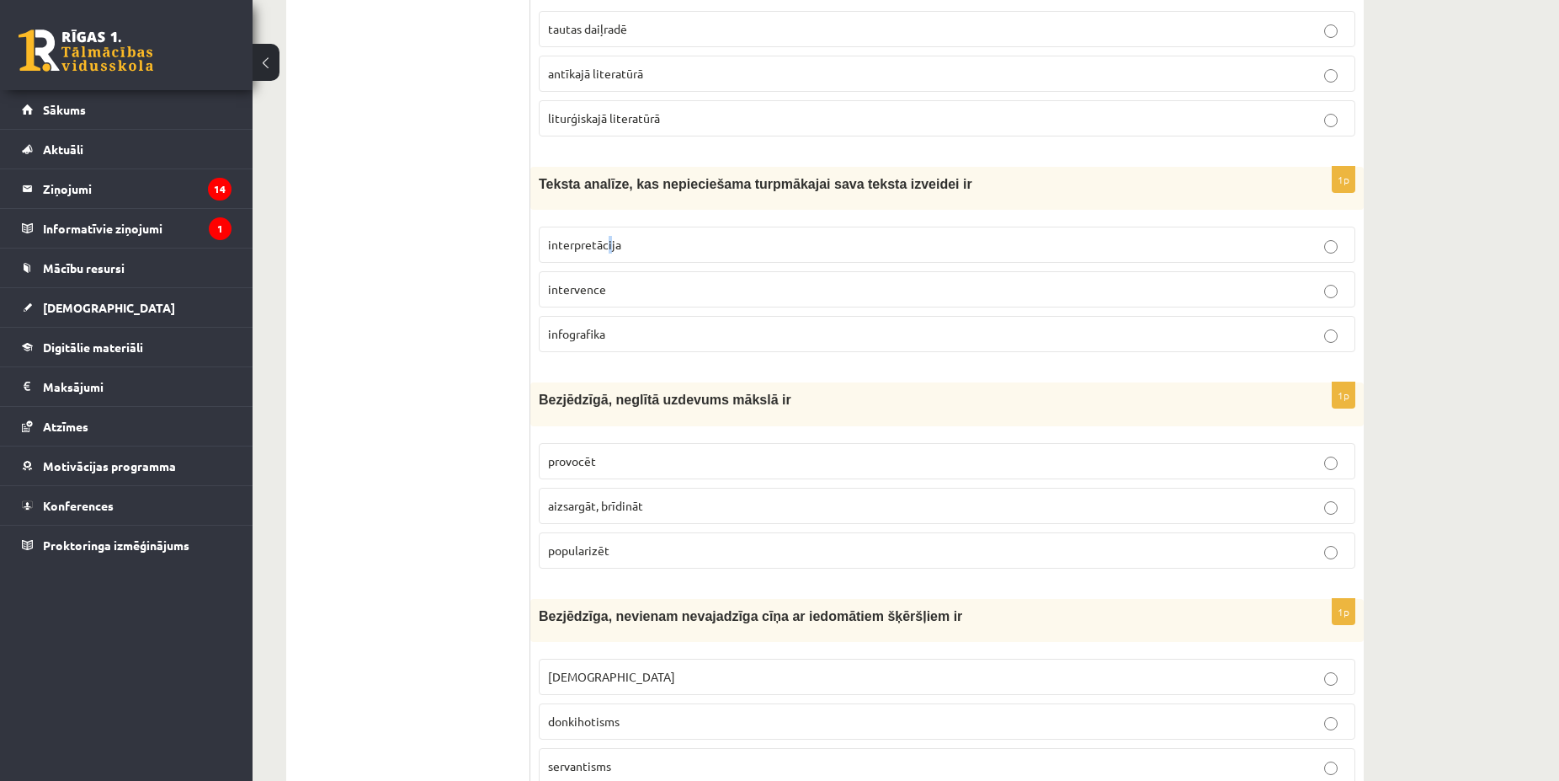
scroll to position [429, 0]
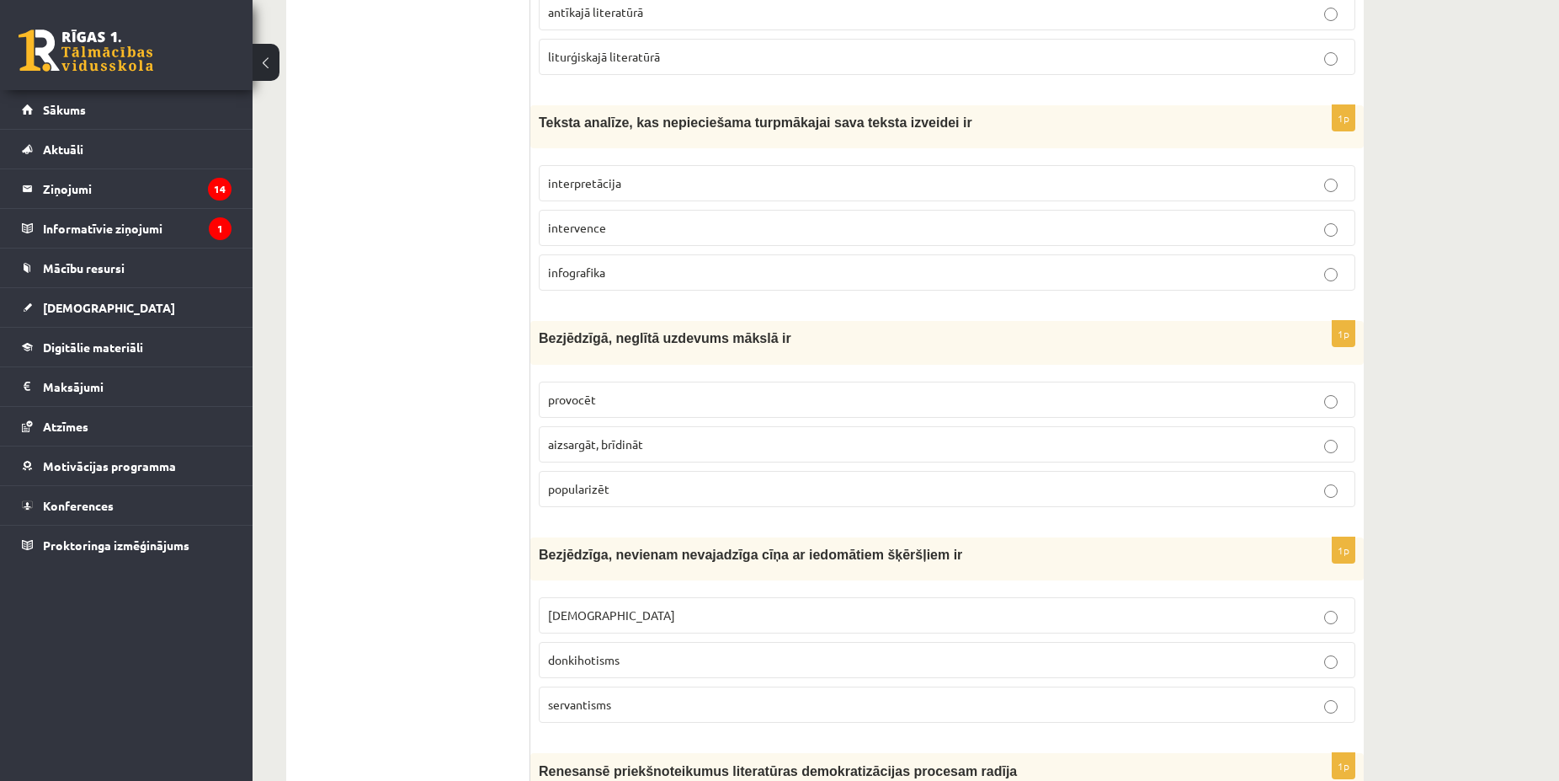
click at [620, 402] on p "provocēt" at bounding box center [947, 400] width 798 height 18
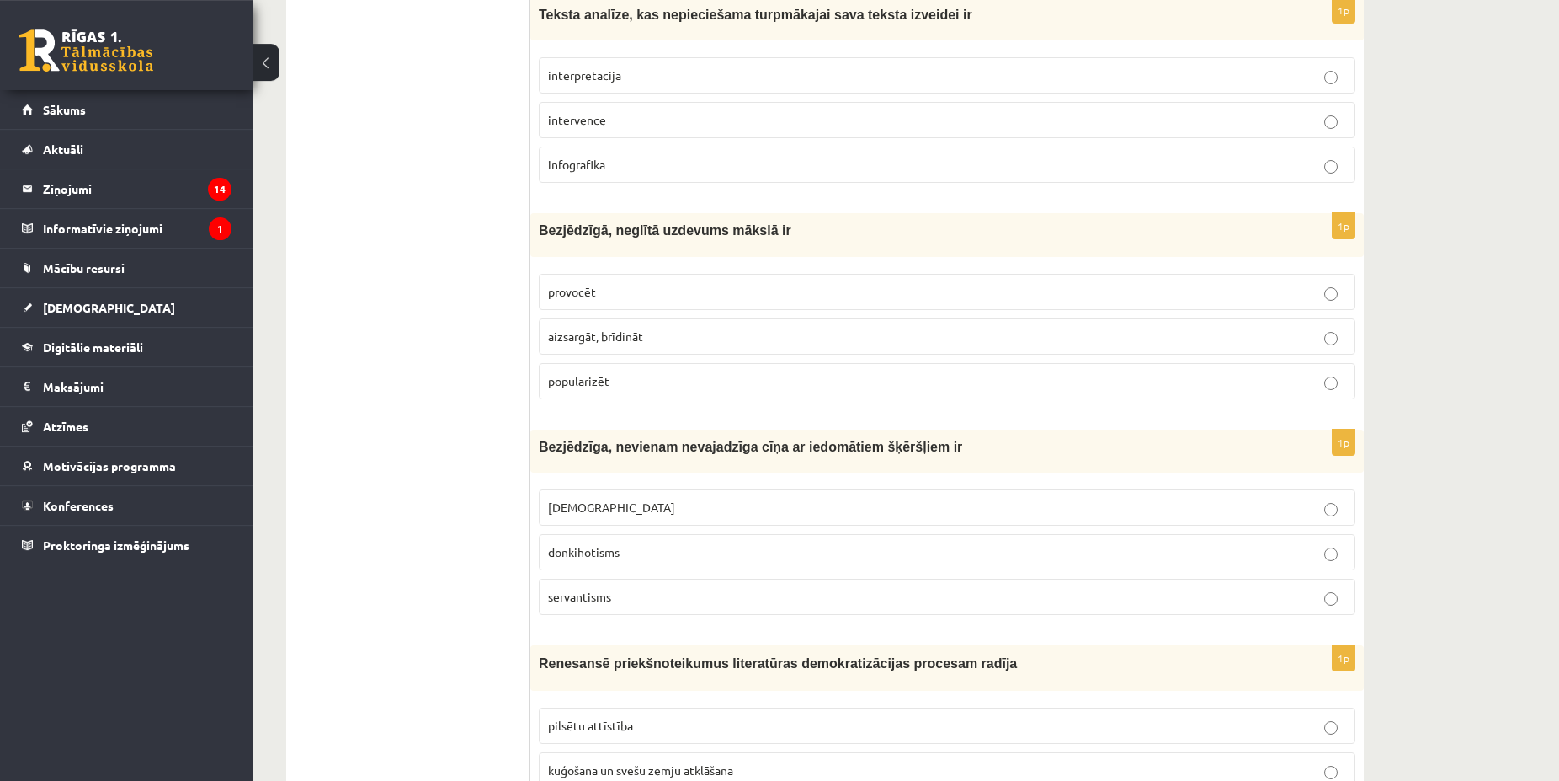
scroll to position [601, 0]
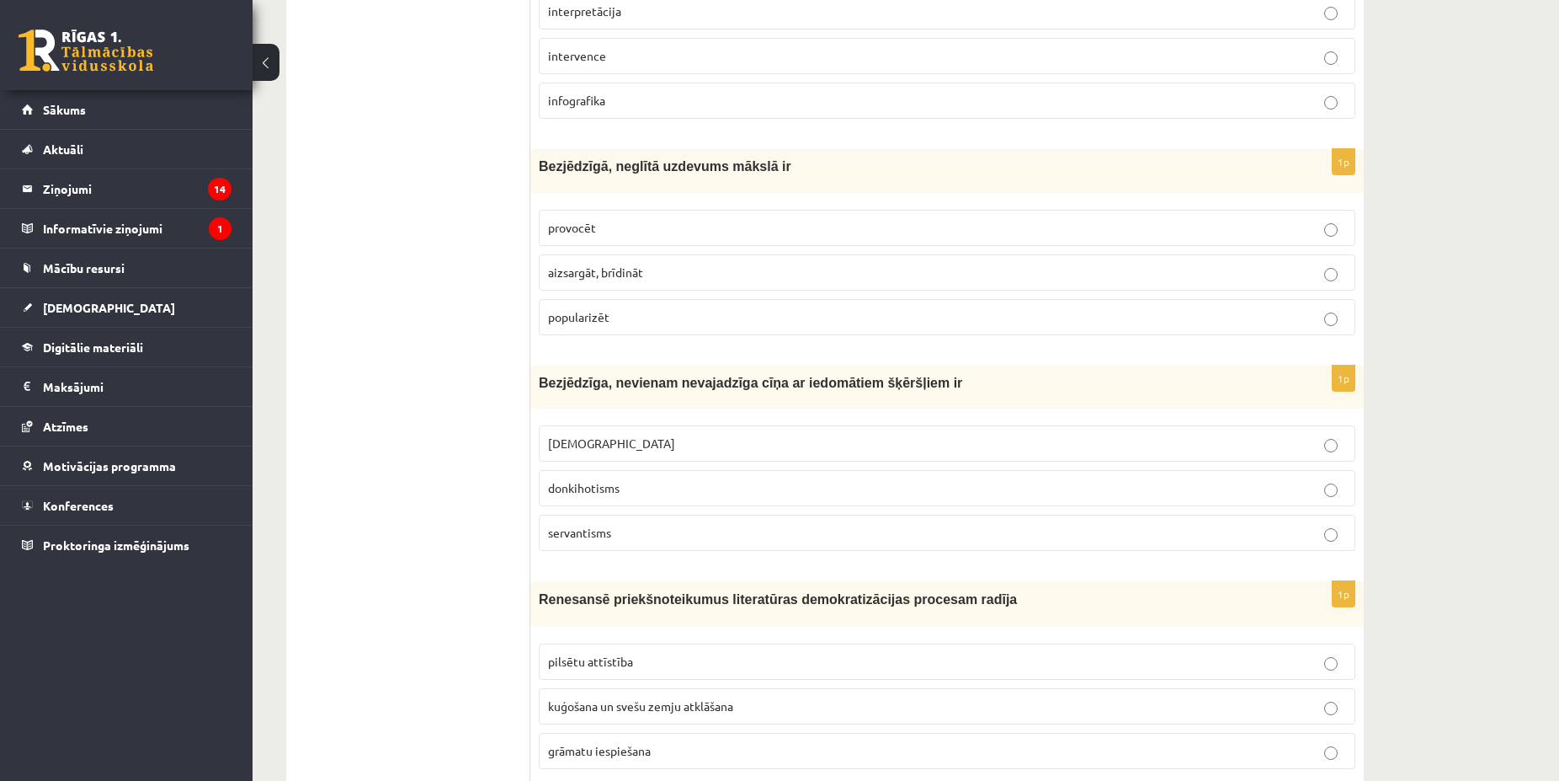
click at [653, 490] on p "donkihotisms" at bounding box center [947, 488] width 798 height 18
click at [664, 489] on p "donkihotisms" at bounding box center [947, 488] width 798 height 18
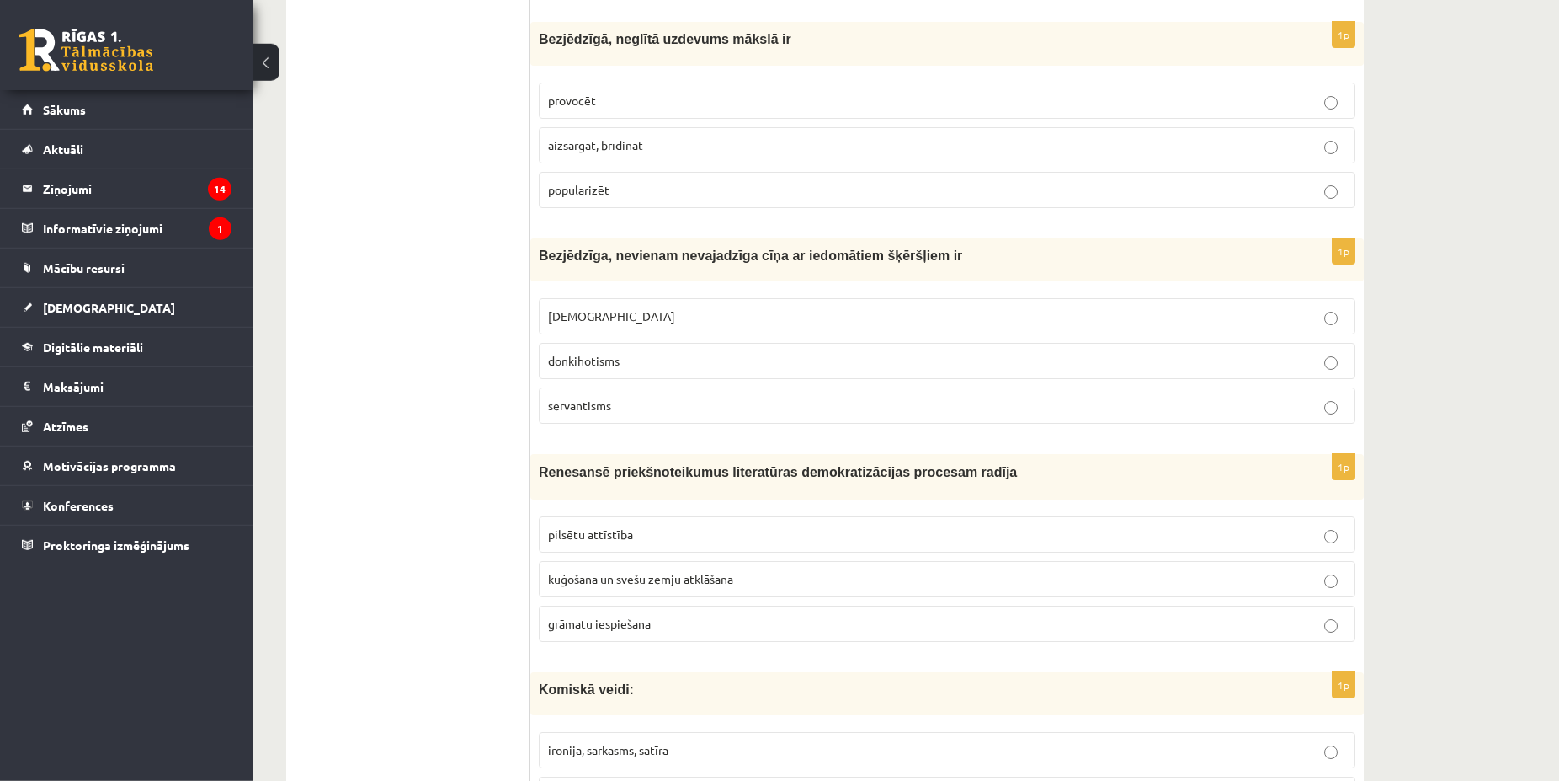
scroll to position [773, 0]
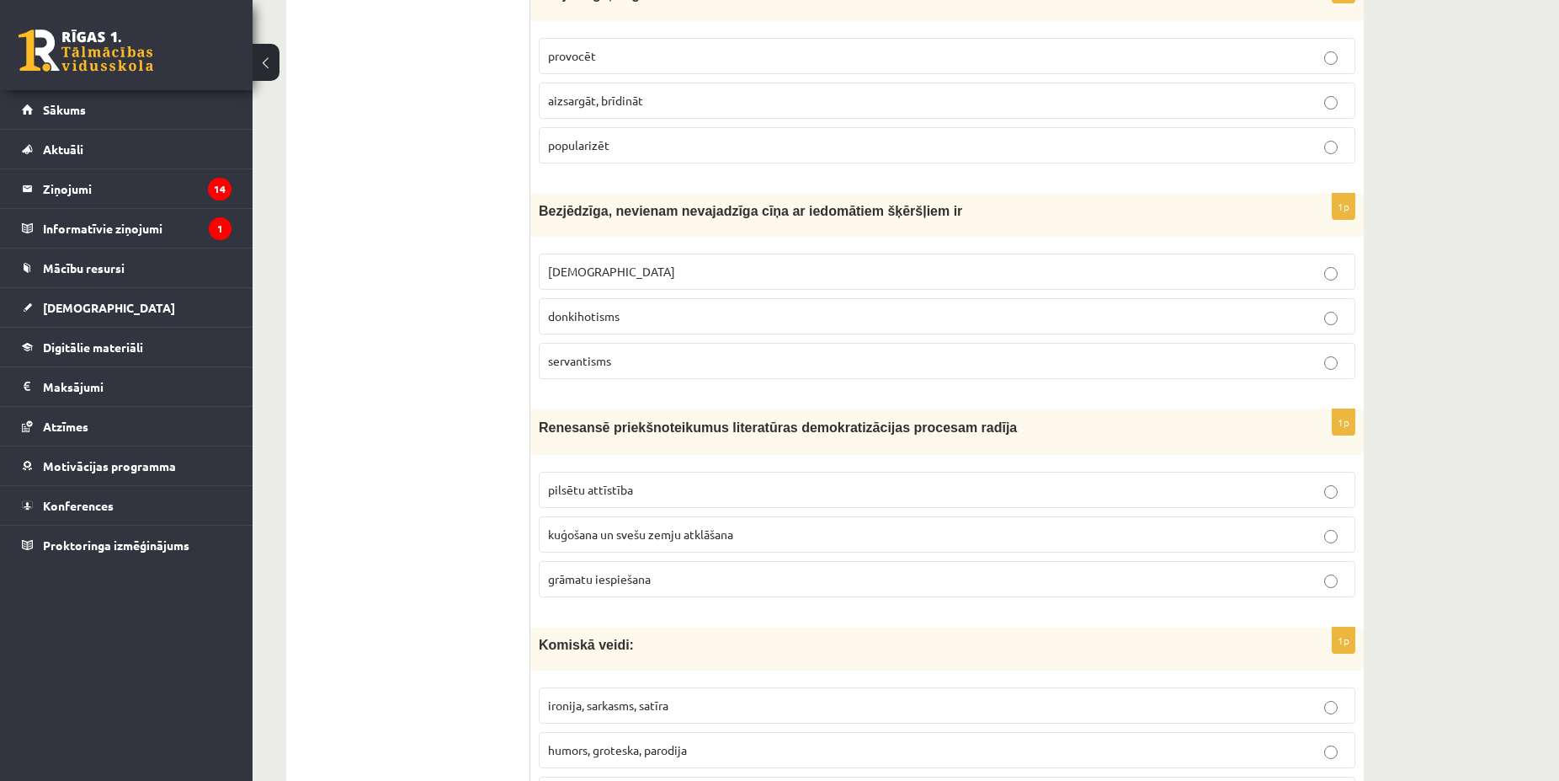
click at [634, 580] on span "grāmatu iespiešana" at bounding box center [599, 578] width 103 height 15
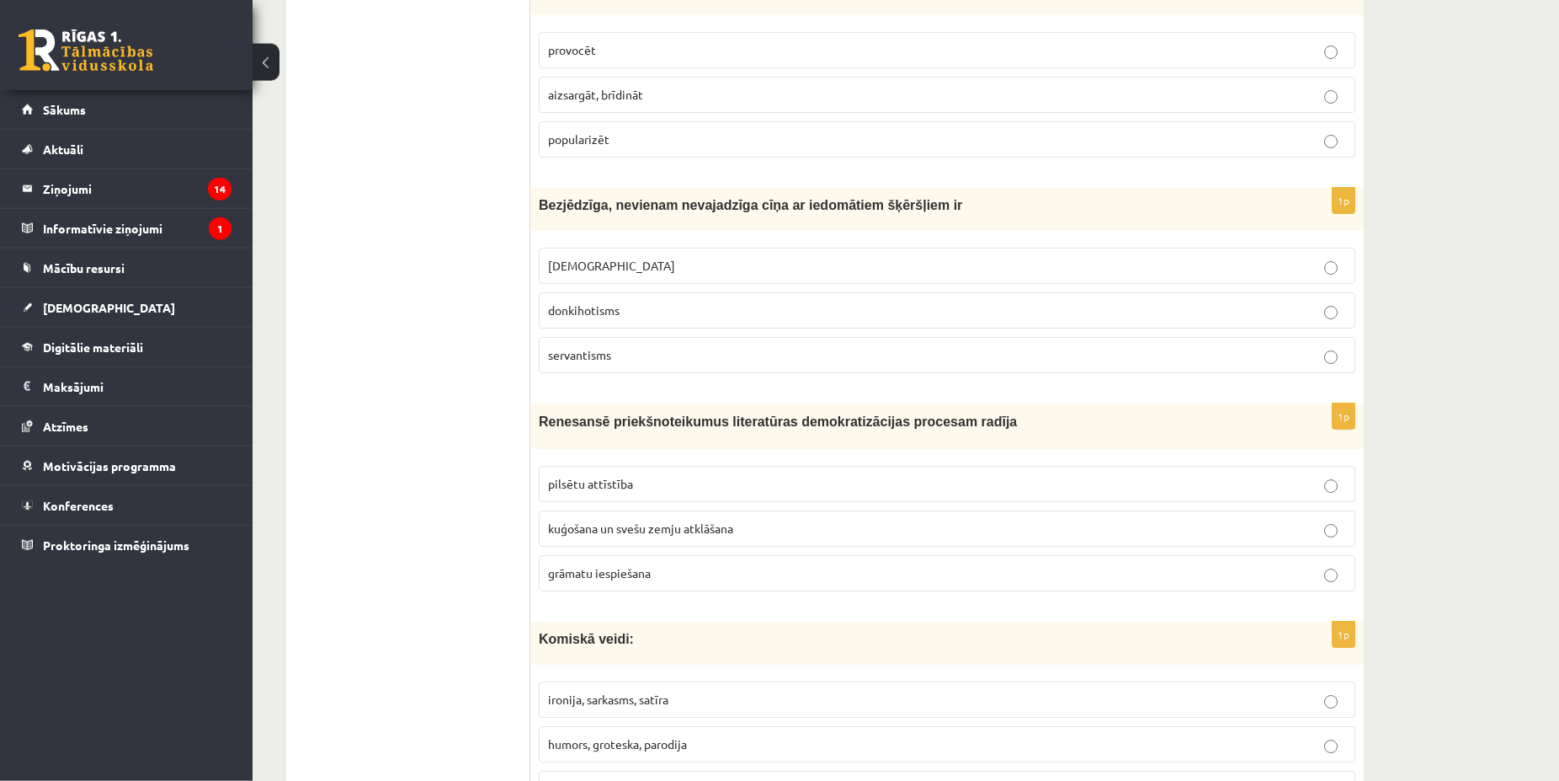
scroll to position [1031, 0]
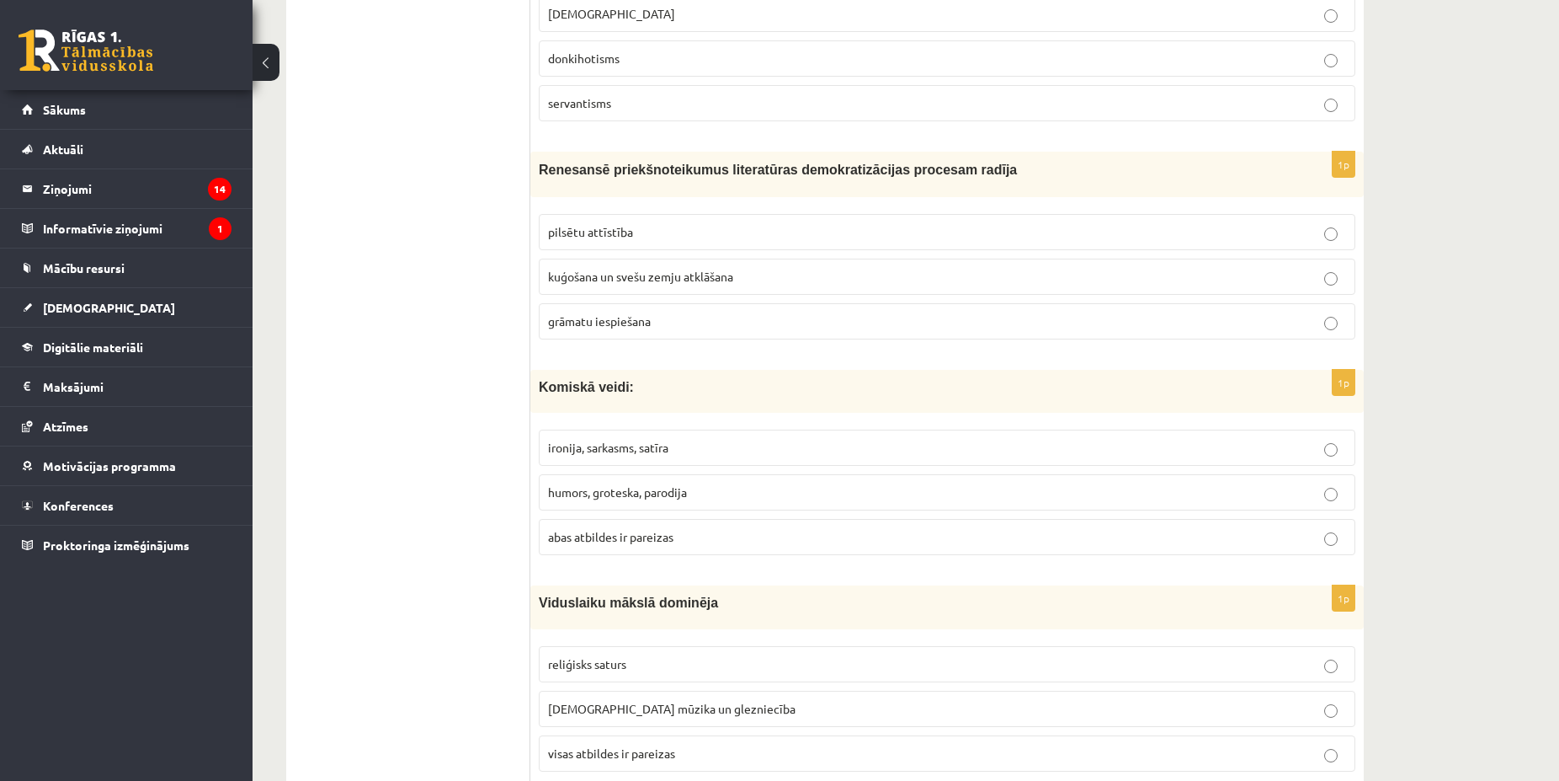
click at [691, 531] on p "abas atbildes ir pareizas" at bounding box center [947, 537] width 798 height 18
click at [712, 546] on p "abas atbildes ir pareizas" at bounding box center [947, 537] width 798 height 18
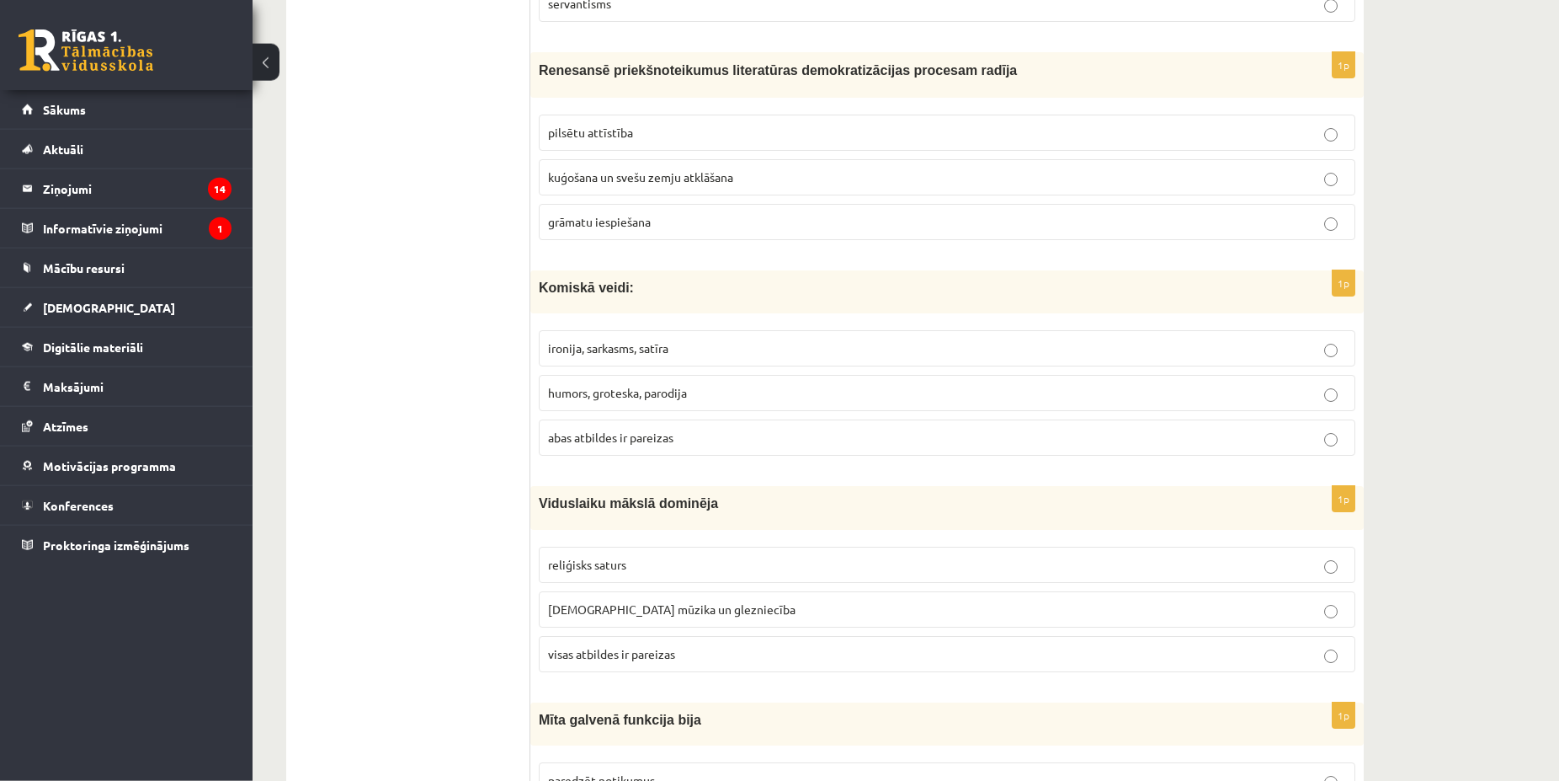
scroll to position [1202, 0]
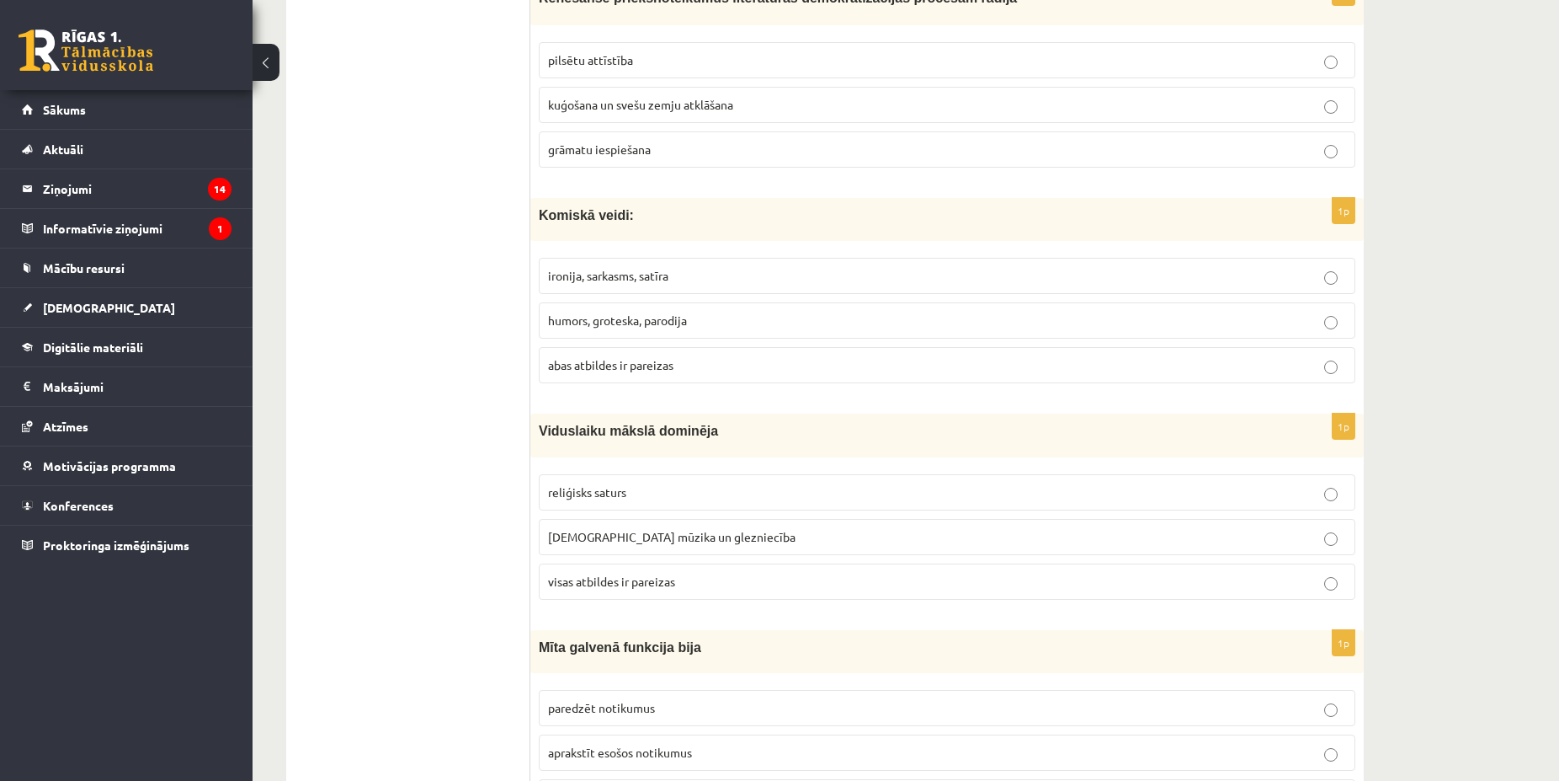
click at [687, 583] on p "visas atbildes ir pareizas" at bounding box center [947, 582] width 798 height 18
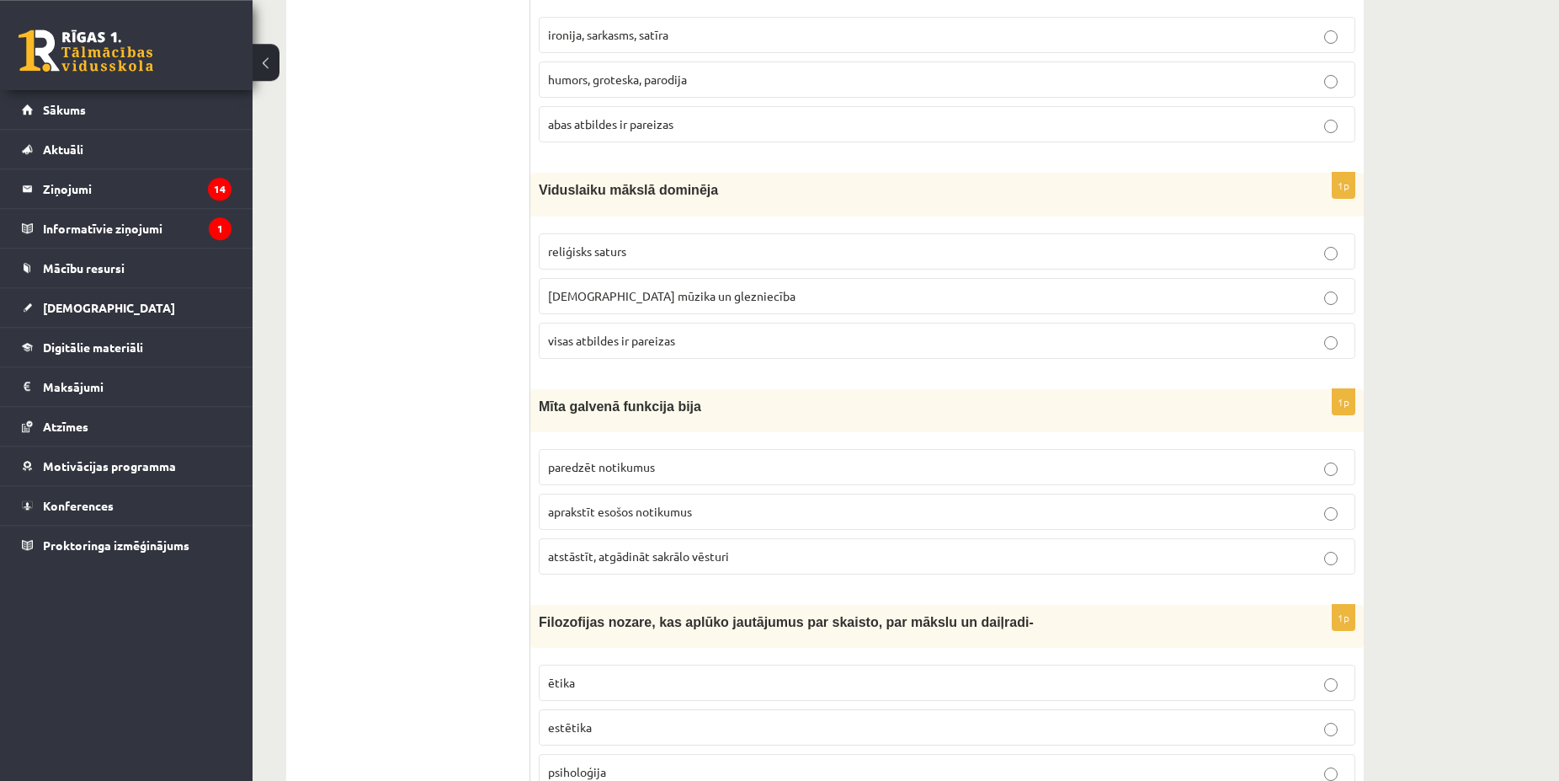
scroll to position [1460, 0]
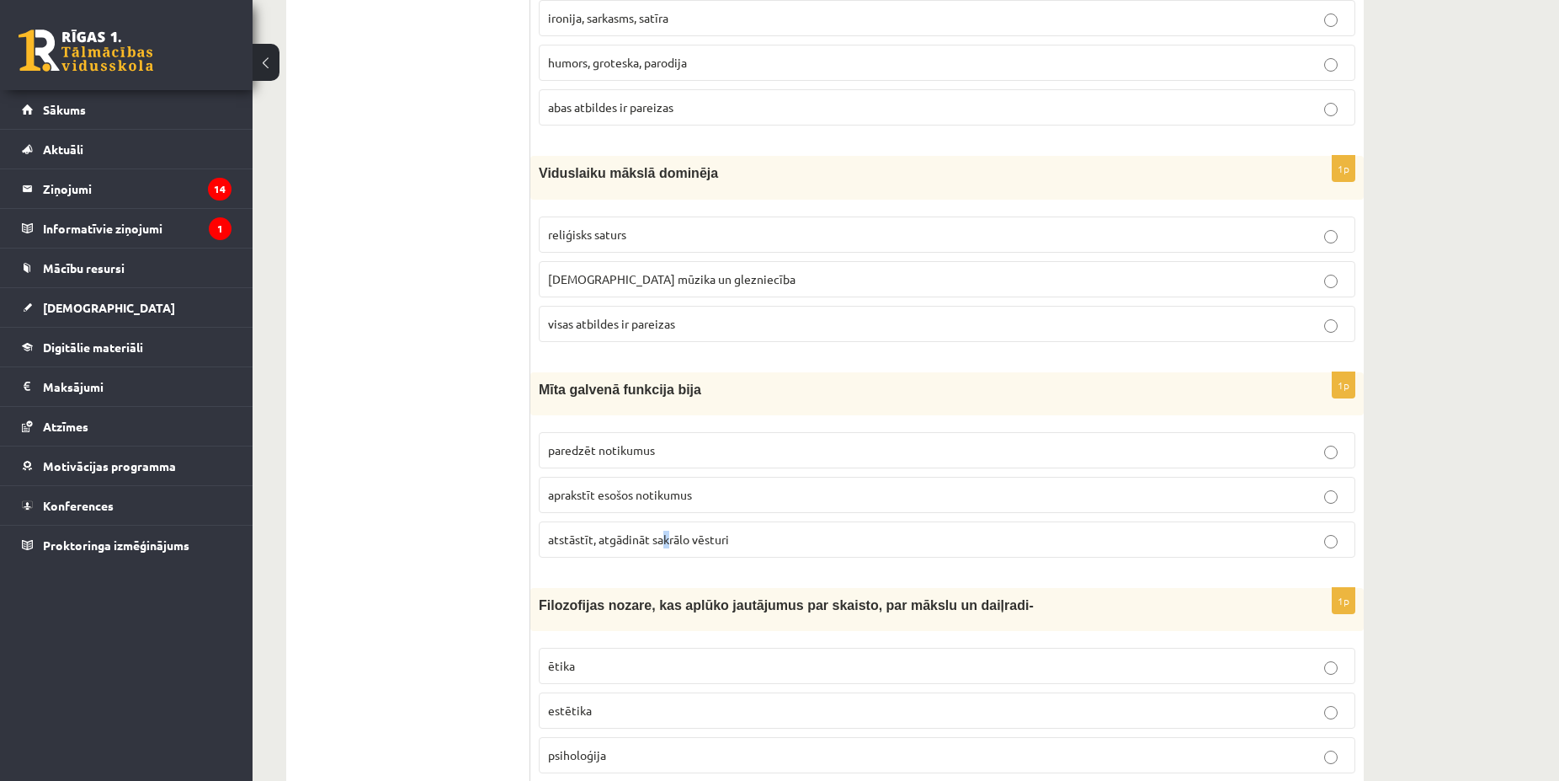
click at [668, 533] on span "atstāstīt, atgādināt sakrālo vēsturi" at bounding box center [638, 538] width 181 height 15
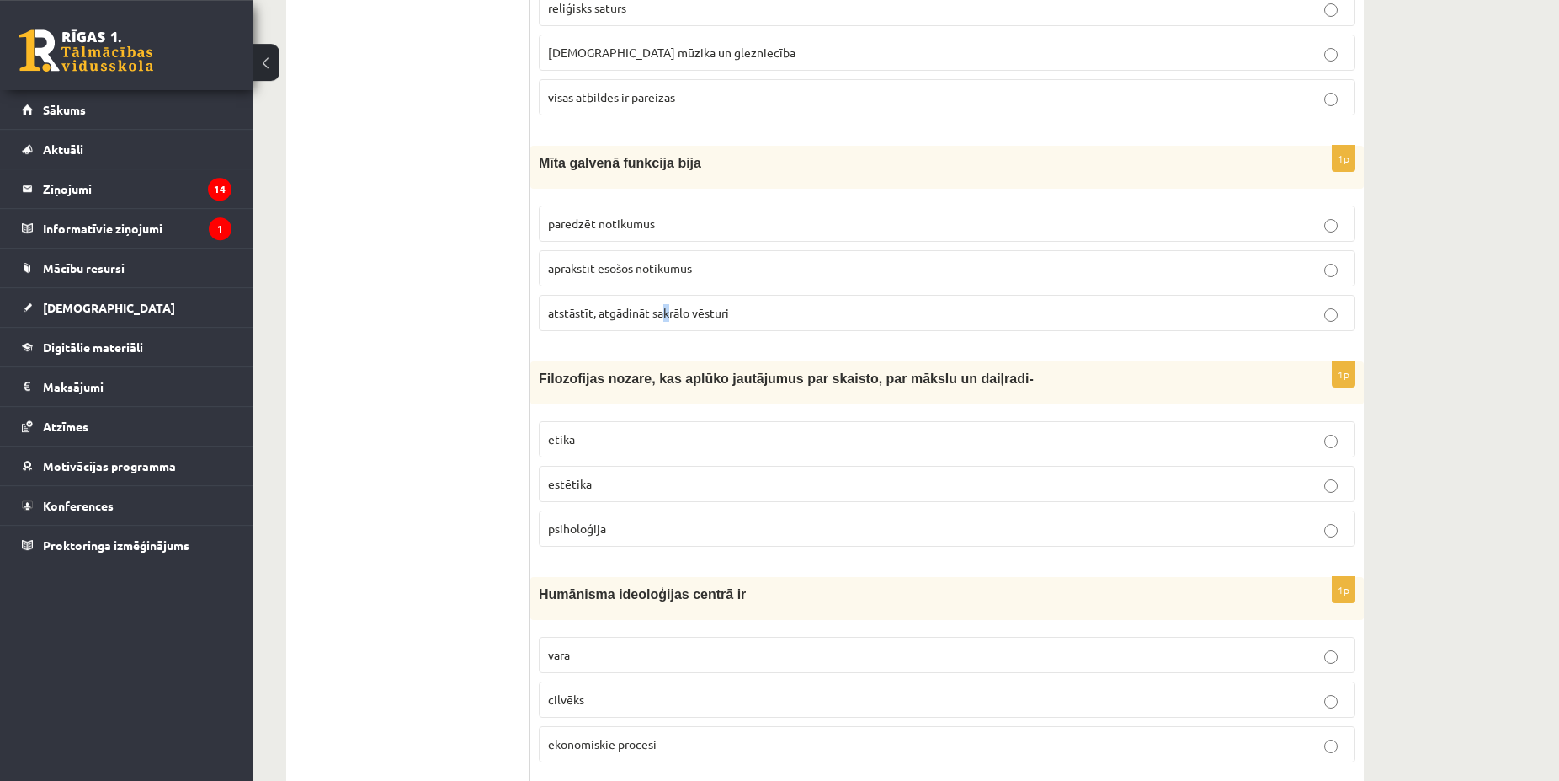
scroll to position [1718, 0]
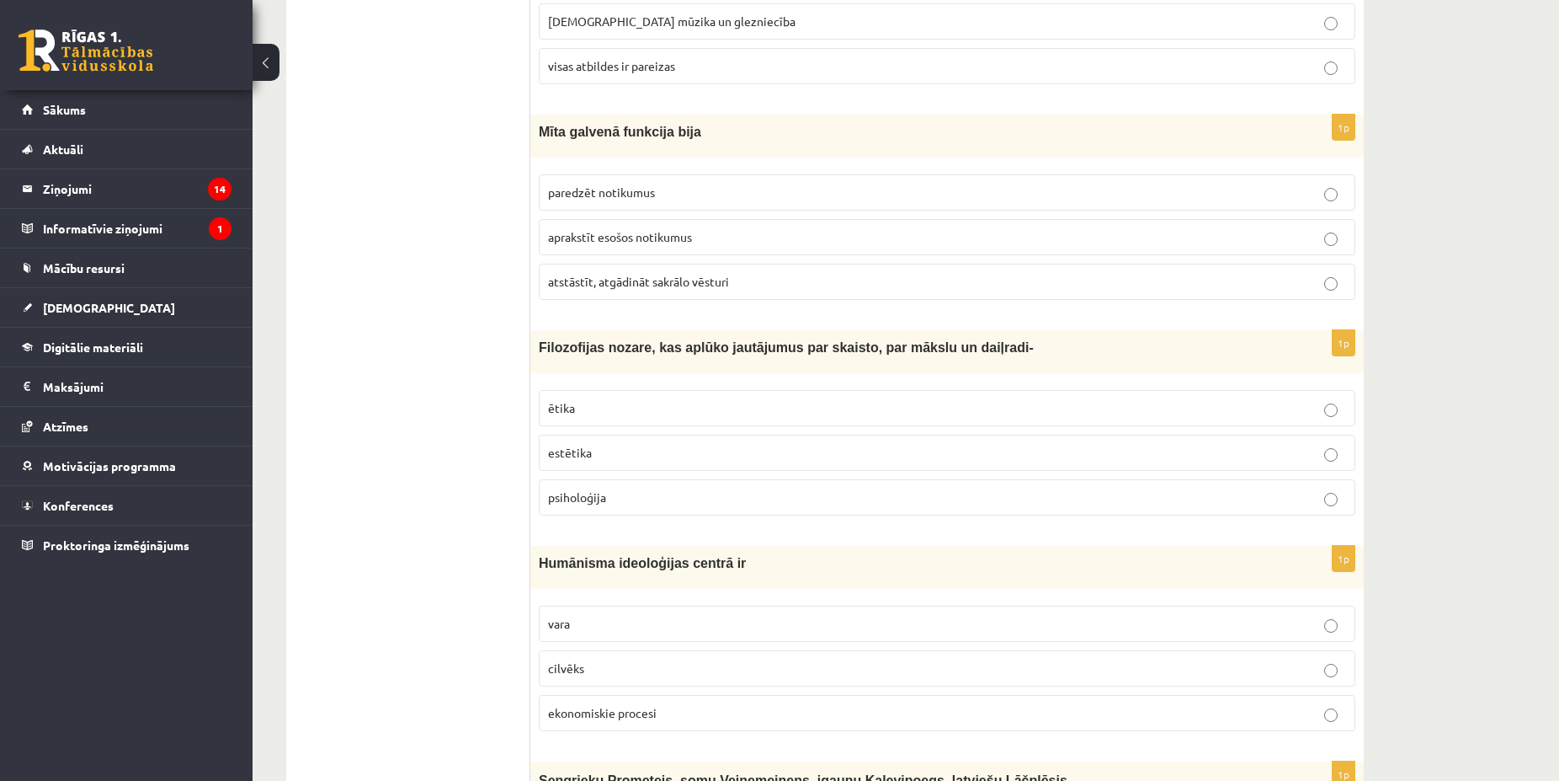
click at [608, 455] on p "estētika" at bounding box center [947, 453] width 798 height 18
click at [586, 669] on p "cilvēks" at bounding box center [947, 668] width 798 height 18
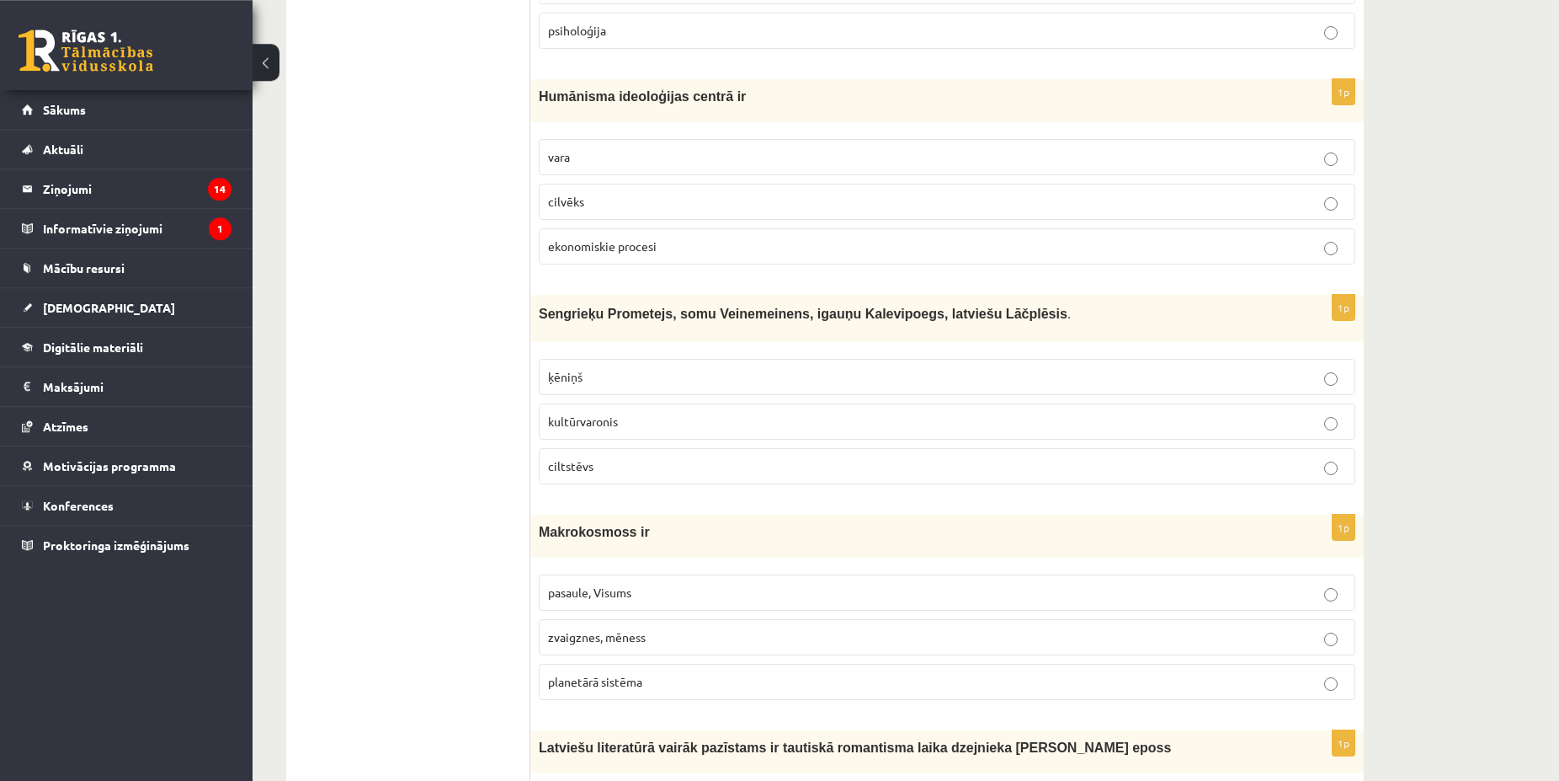
scroll to position [2233, 0]
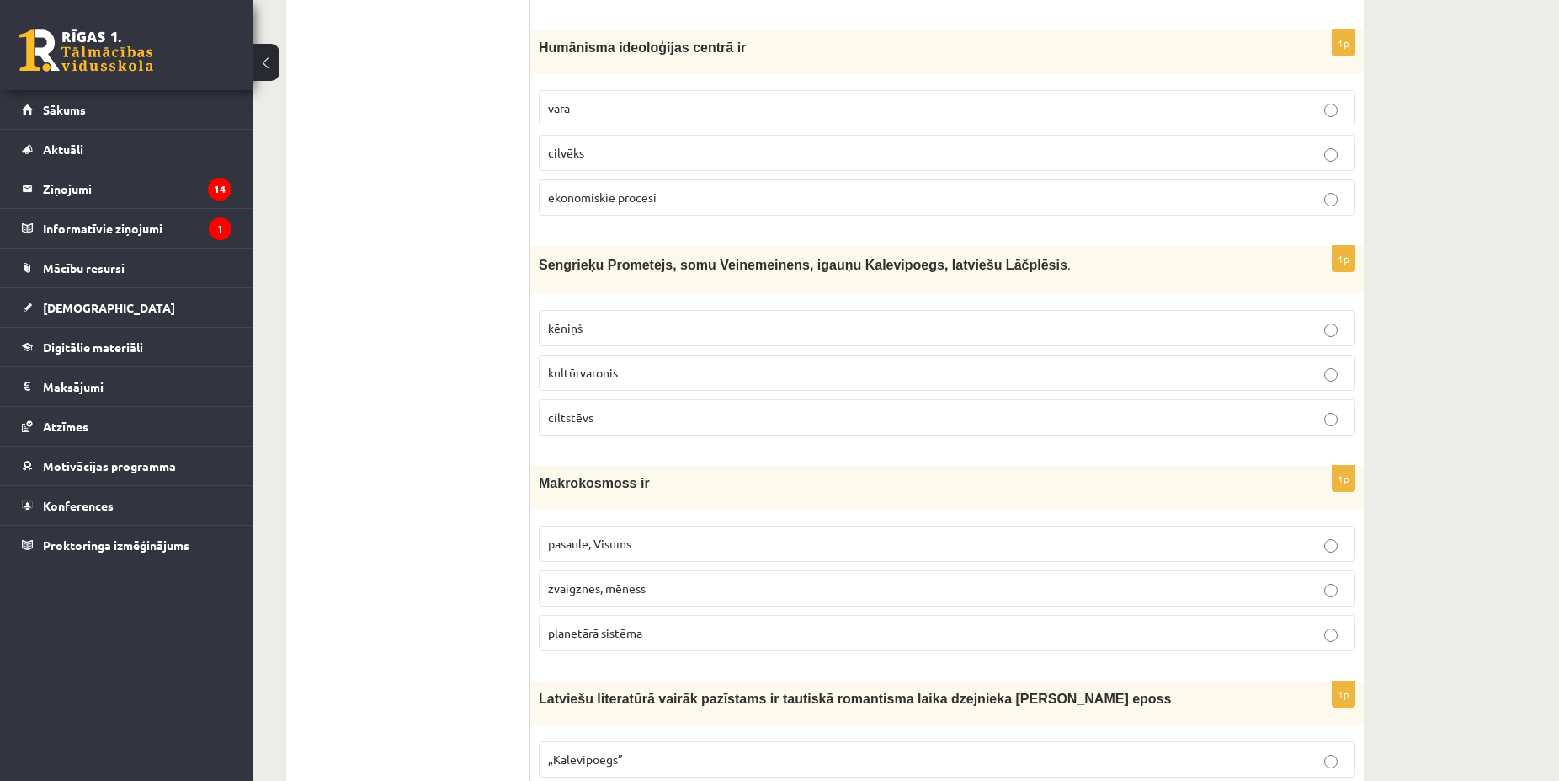
click at [659, 363] on label "kultūrvaronis" at bounding box center [947, 372] width 817 height 36
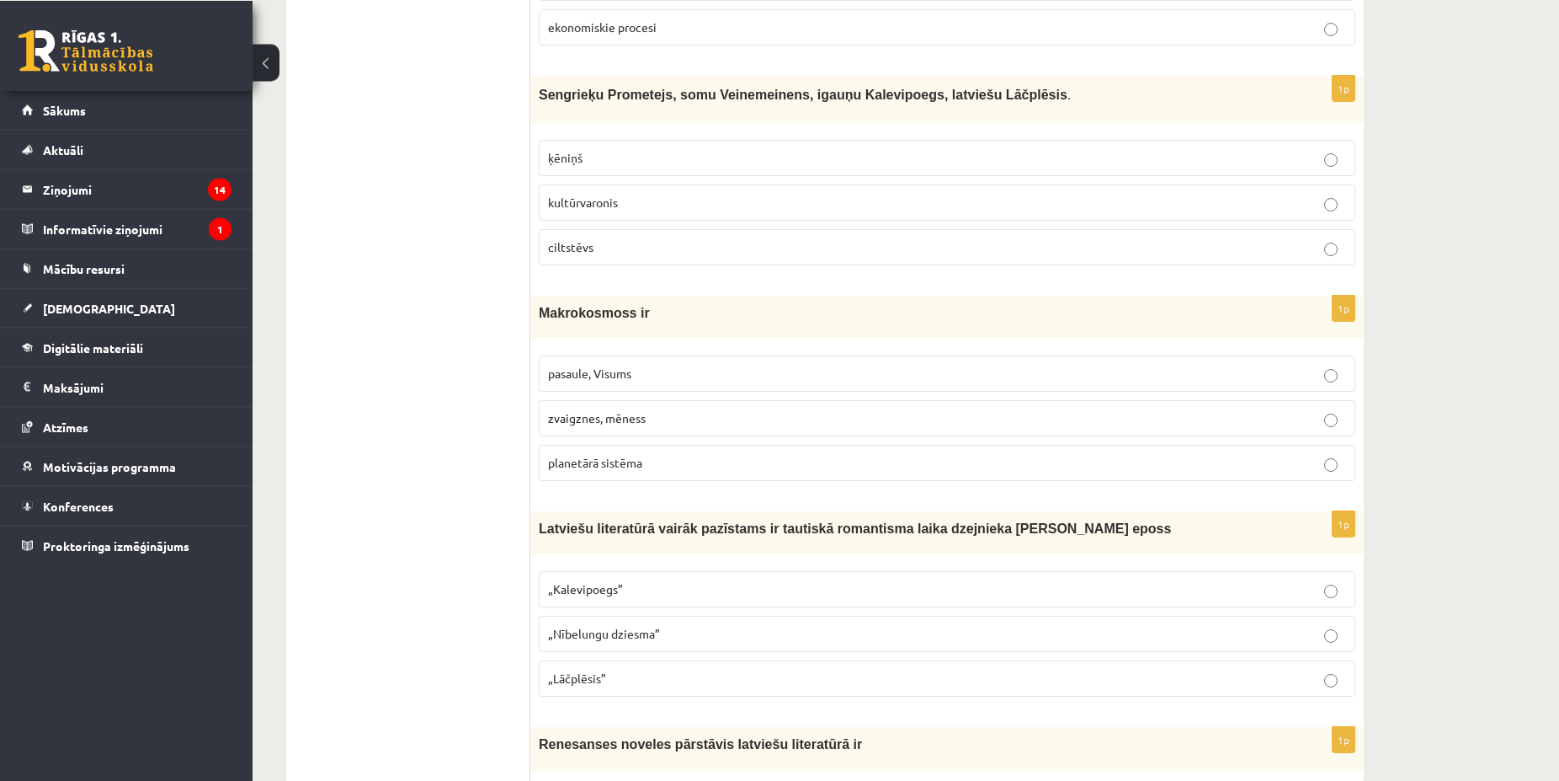
scroll to position [2405, 0]
click at [619, 380] on p "pasaule, Visums" at bounding box center [947, 372] width 798 height 18
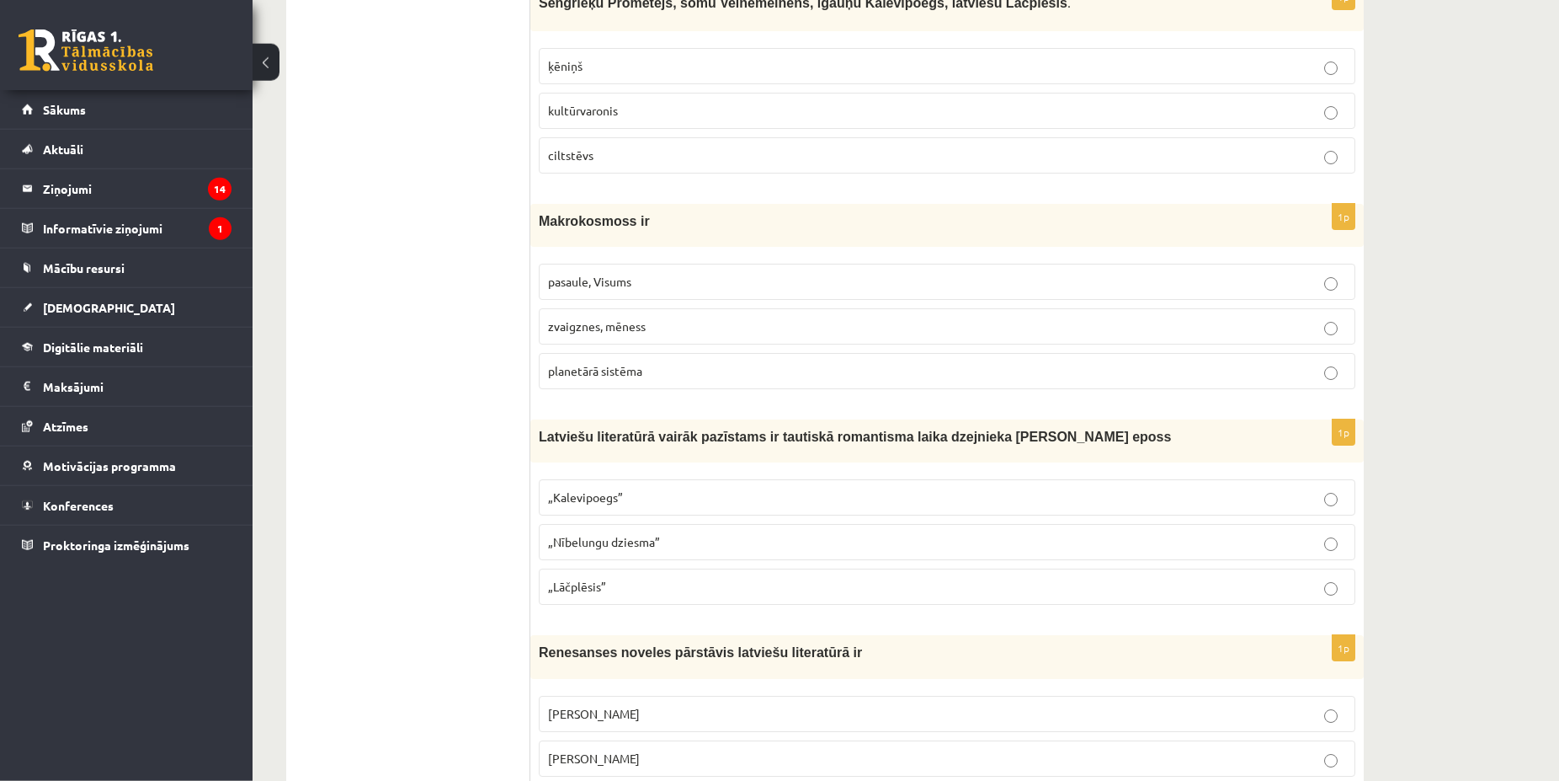
scroll to position [2577, 0]
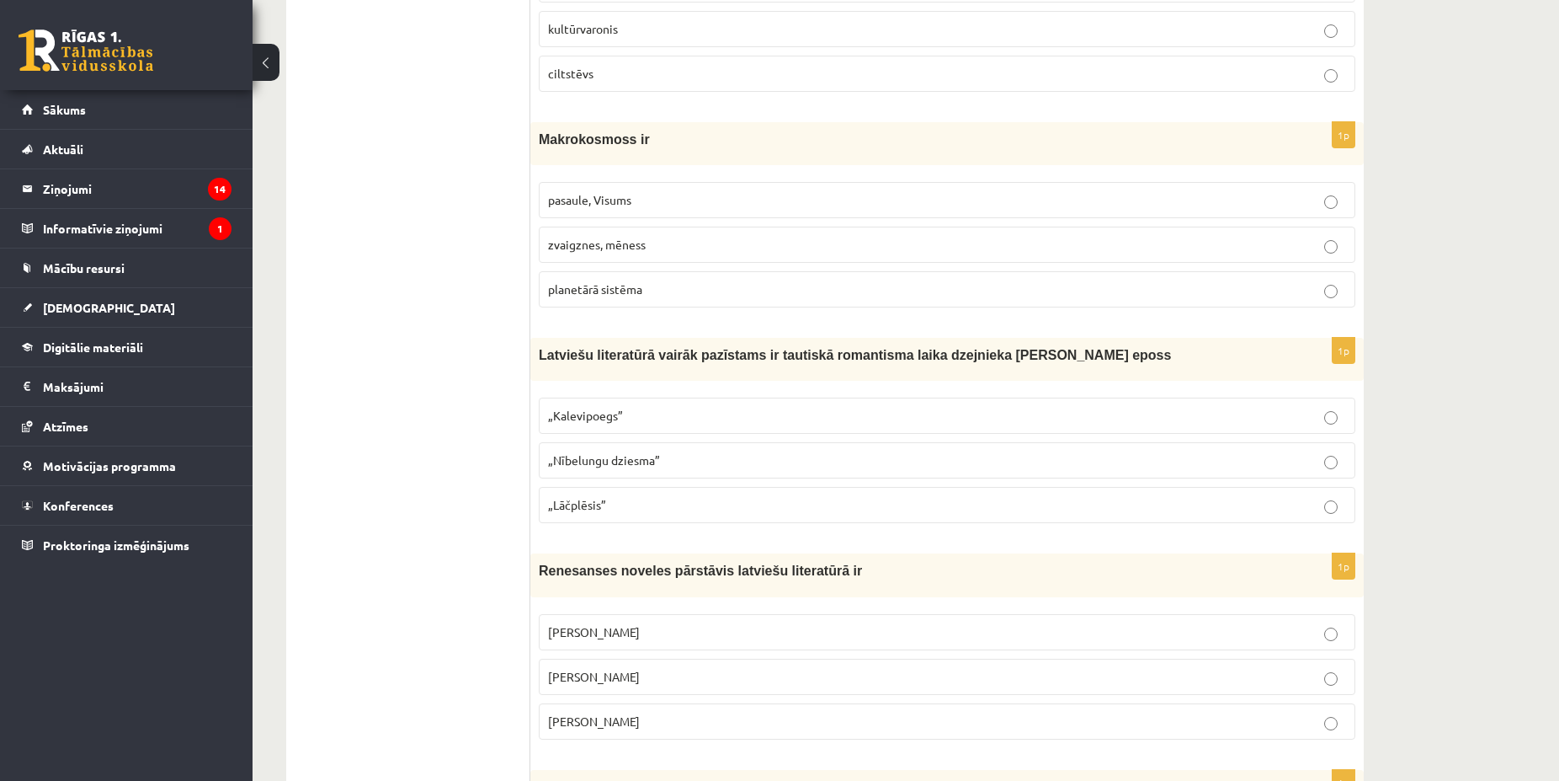
click at [616, 507] on p "„Lāčplēsis”" at bounding box center [947, 505] width 798 height 18
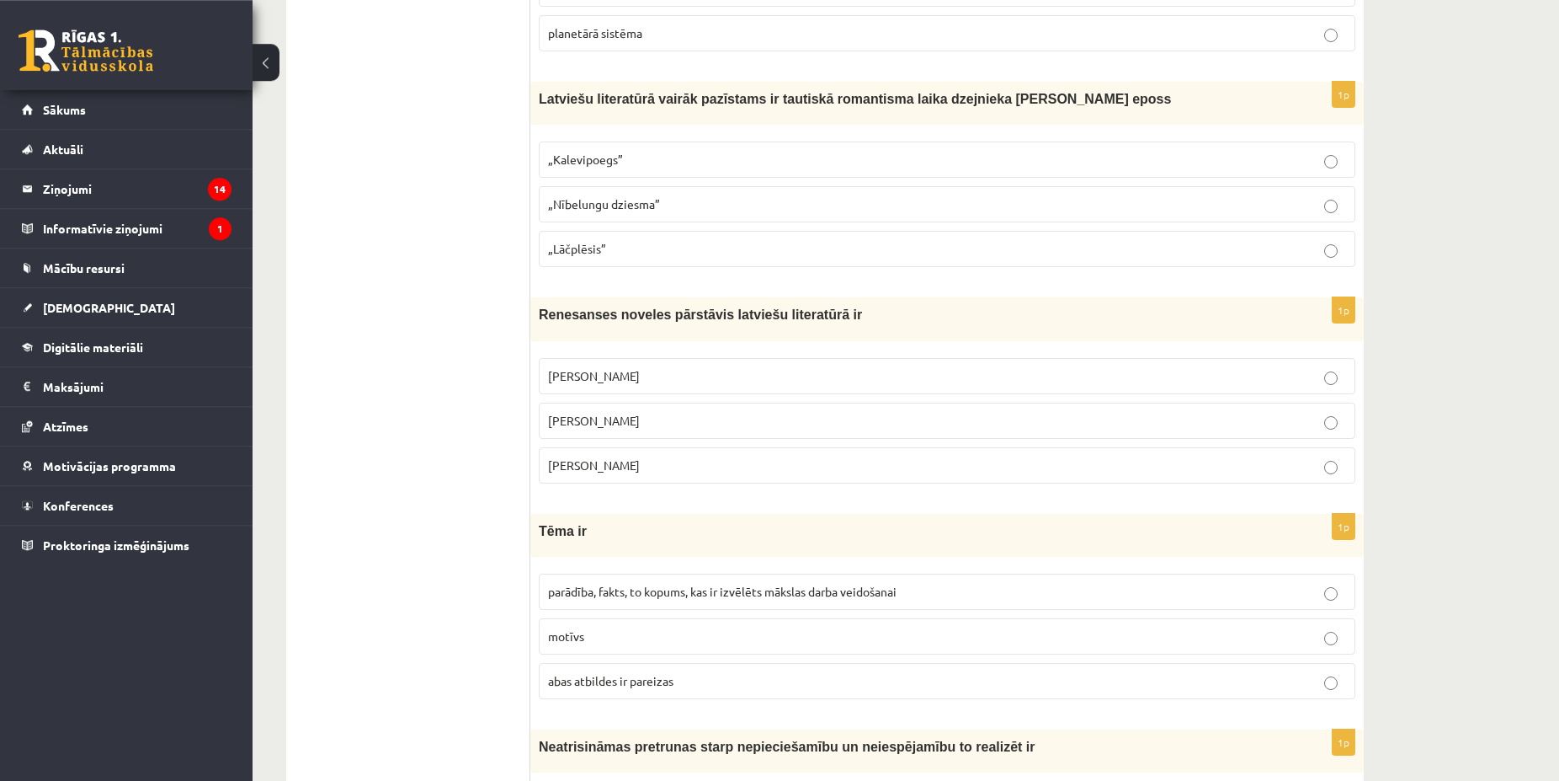
scroll to position [2834, 0]
click at [563, 577] on label "parādība, fakts, to kopums, kas ir izvēlēts mākslas darba veidošanai" at bounding box center [947, 590] width 817 height 36
click at [616, 467] on p "Jānis Ezeriņš" at bounding box center [947, 464] width 798 height 18
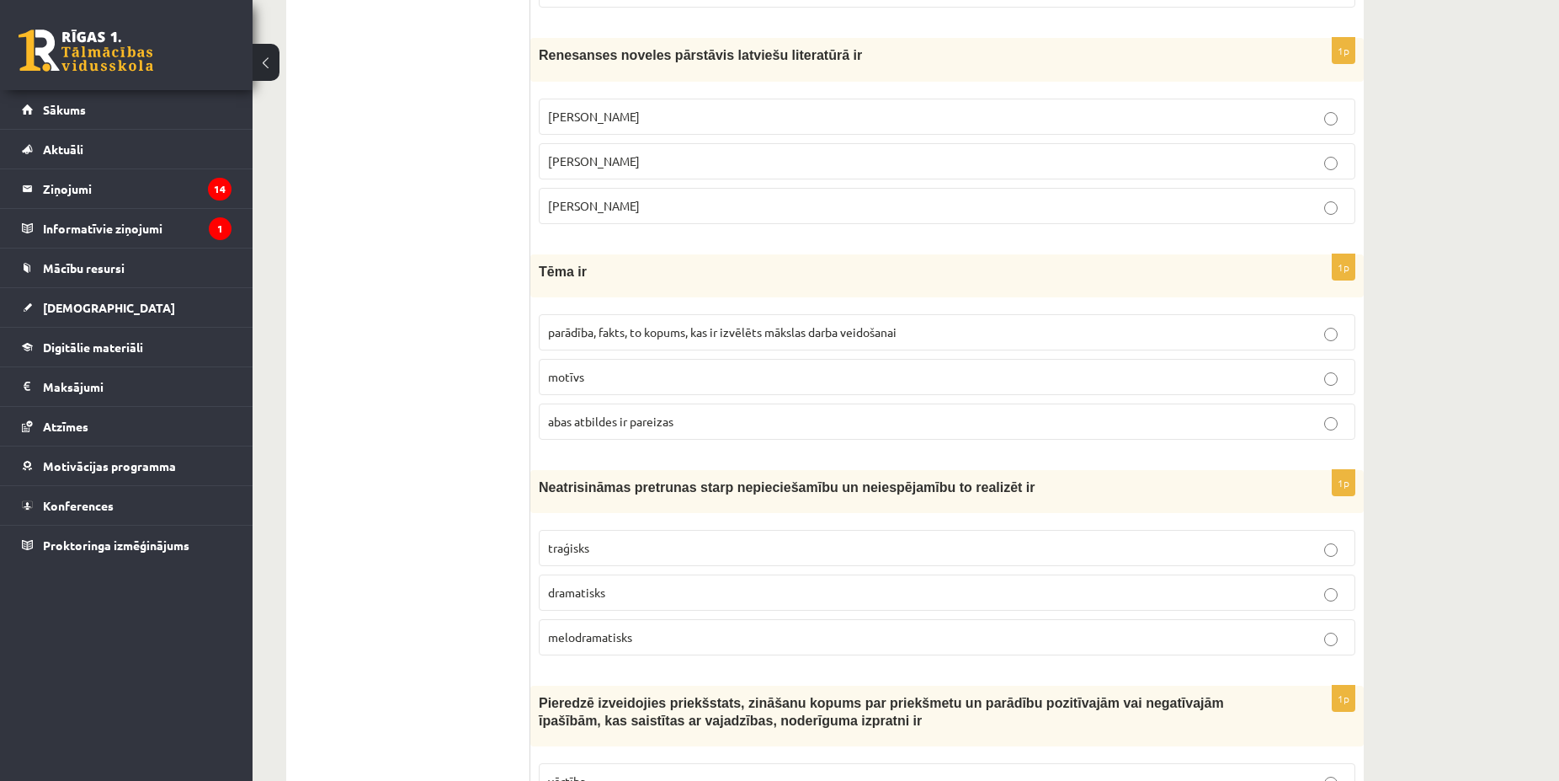
scroll to position [3178, 0]
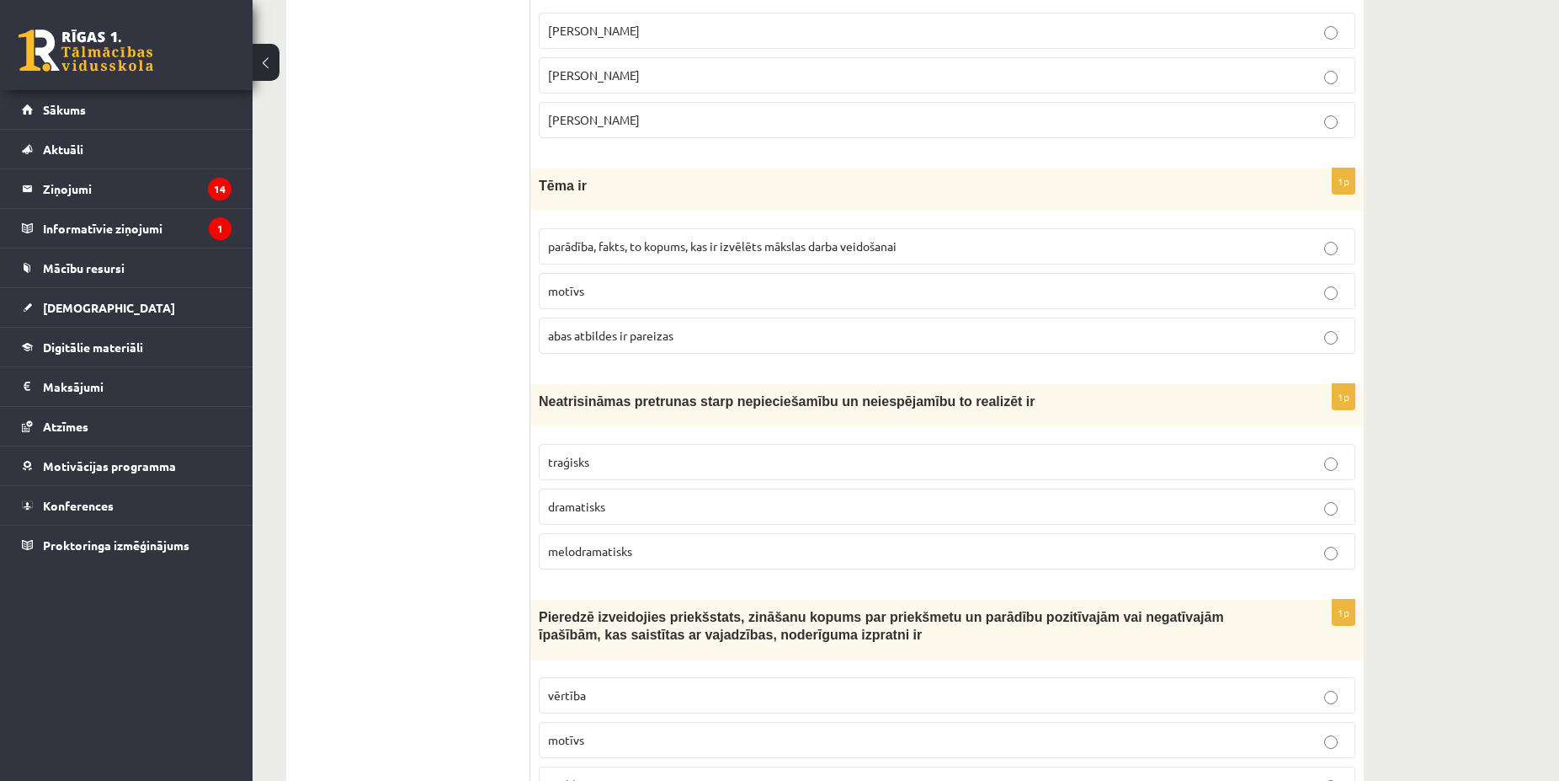
click at [637, 461] on p "traģisks" at bounding box center [947, 462] width 798 height 18
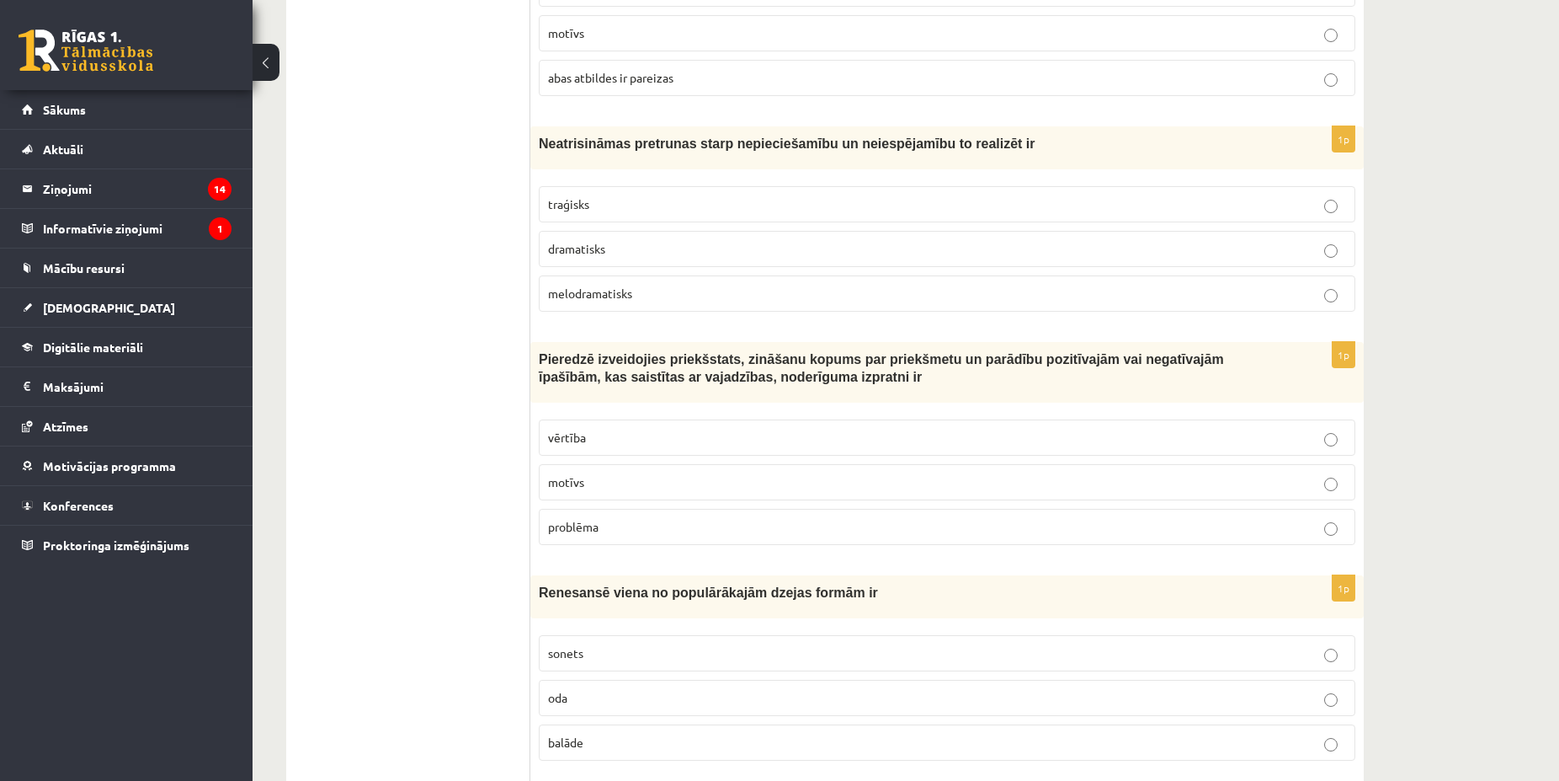
scroll to position [3521, 0]
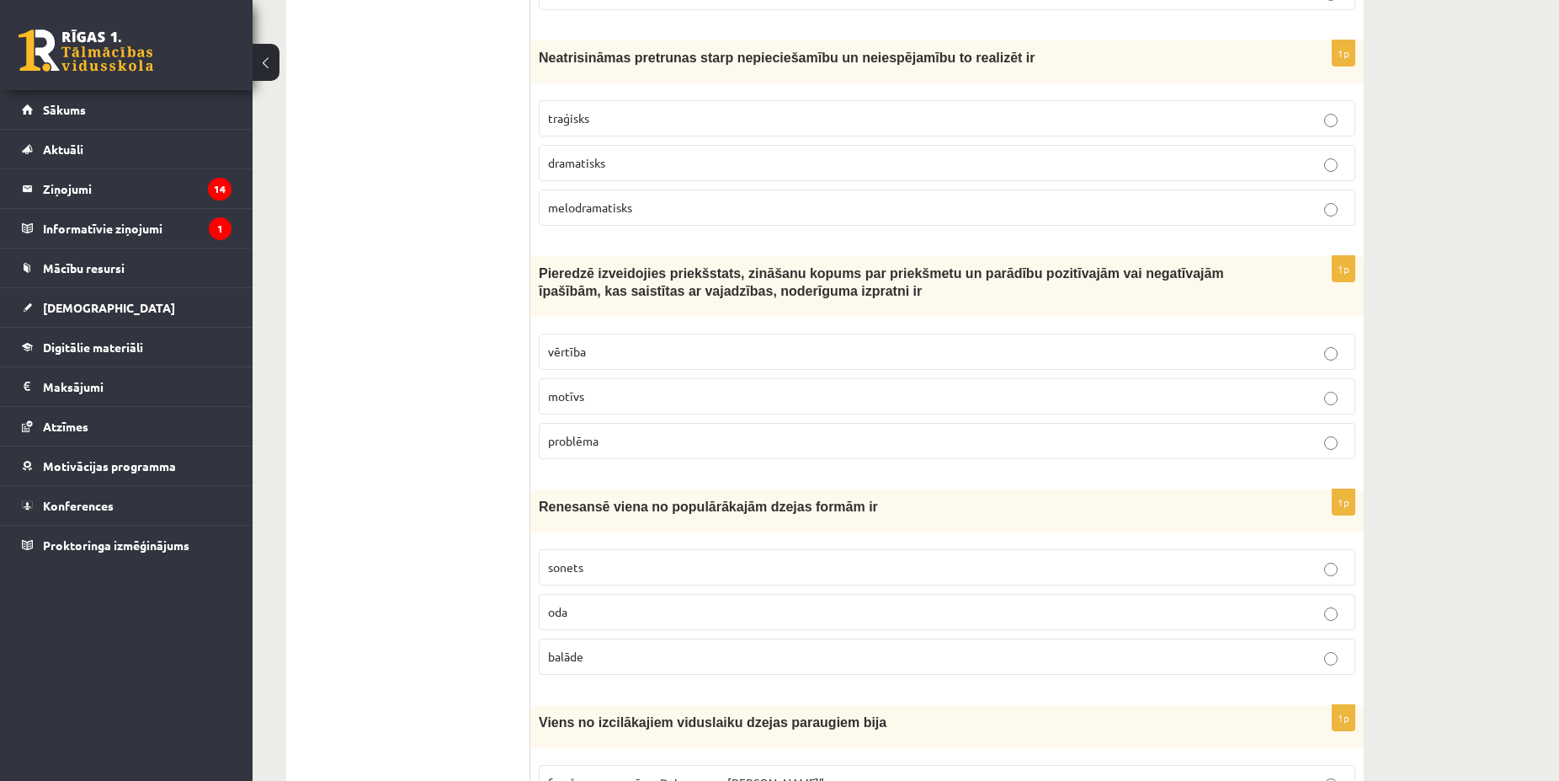
click at [594, 349] on p "vērtība" at bounding box center [947, 352] width 798 height 18
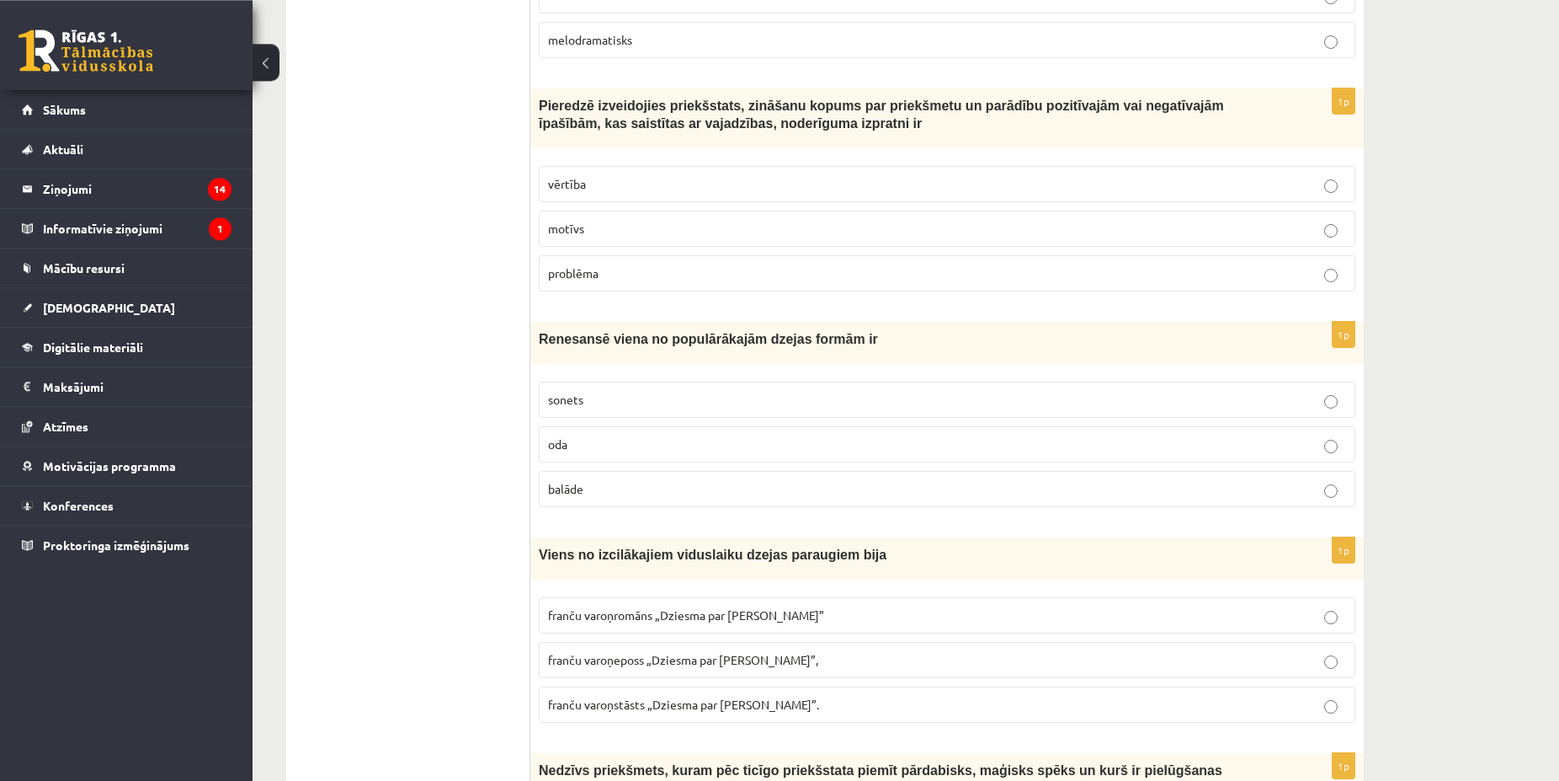
scroll to position [3693, 0]
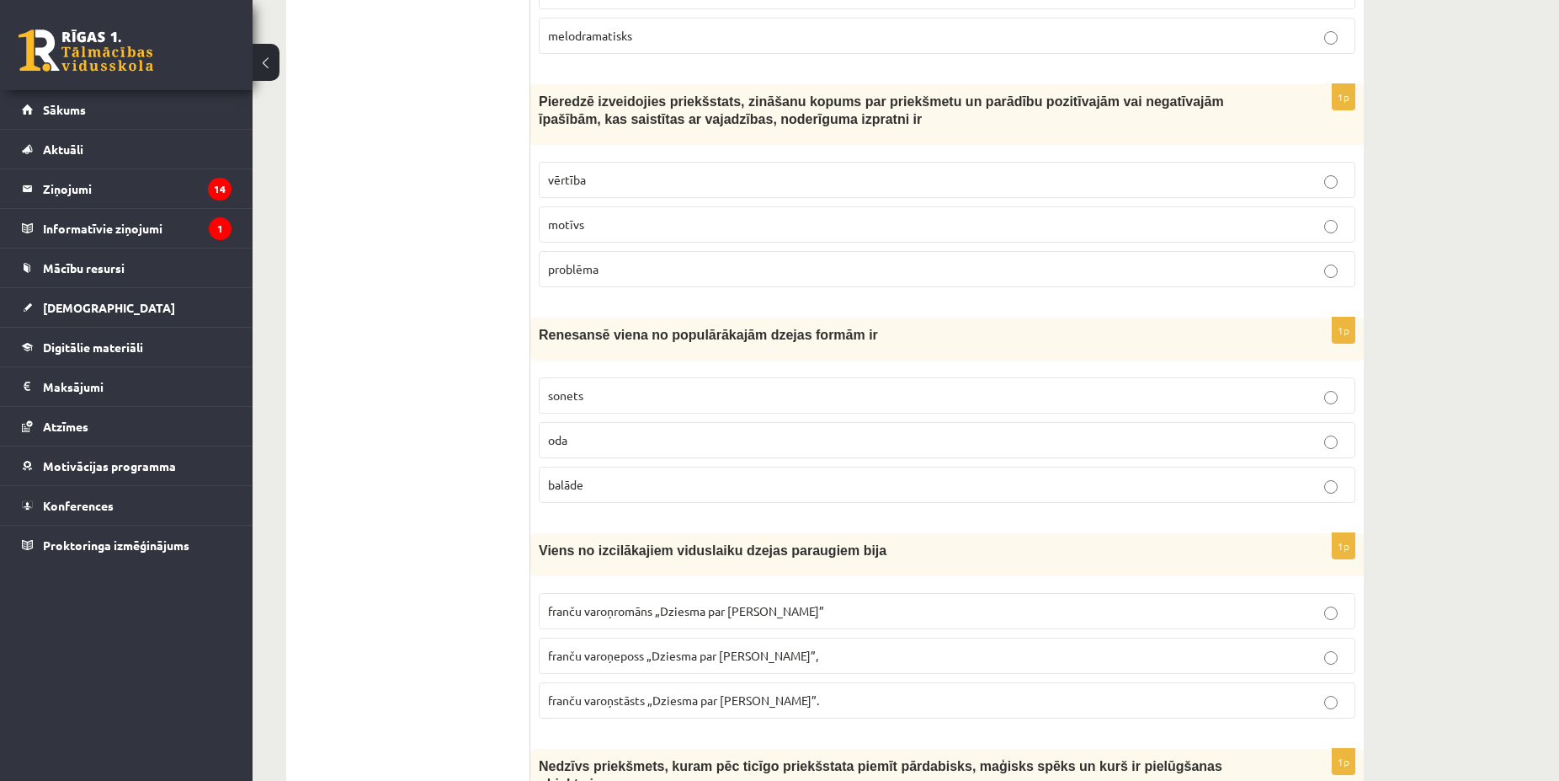
click at [574, 406] on label "sonets" at bounding box center [947, 395] width 817 height 36
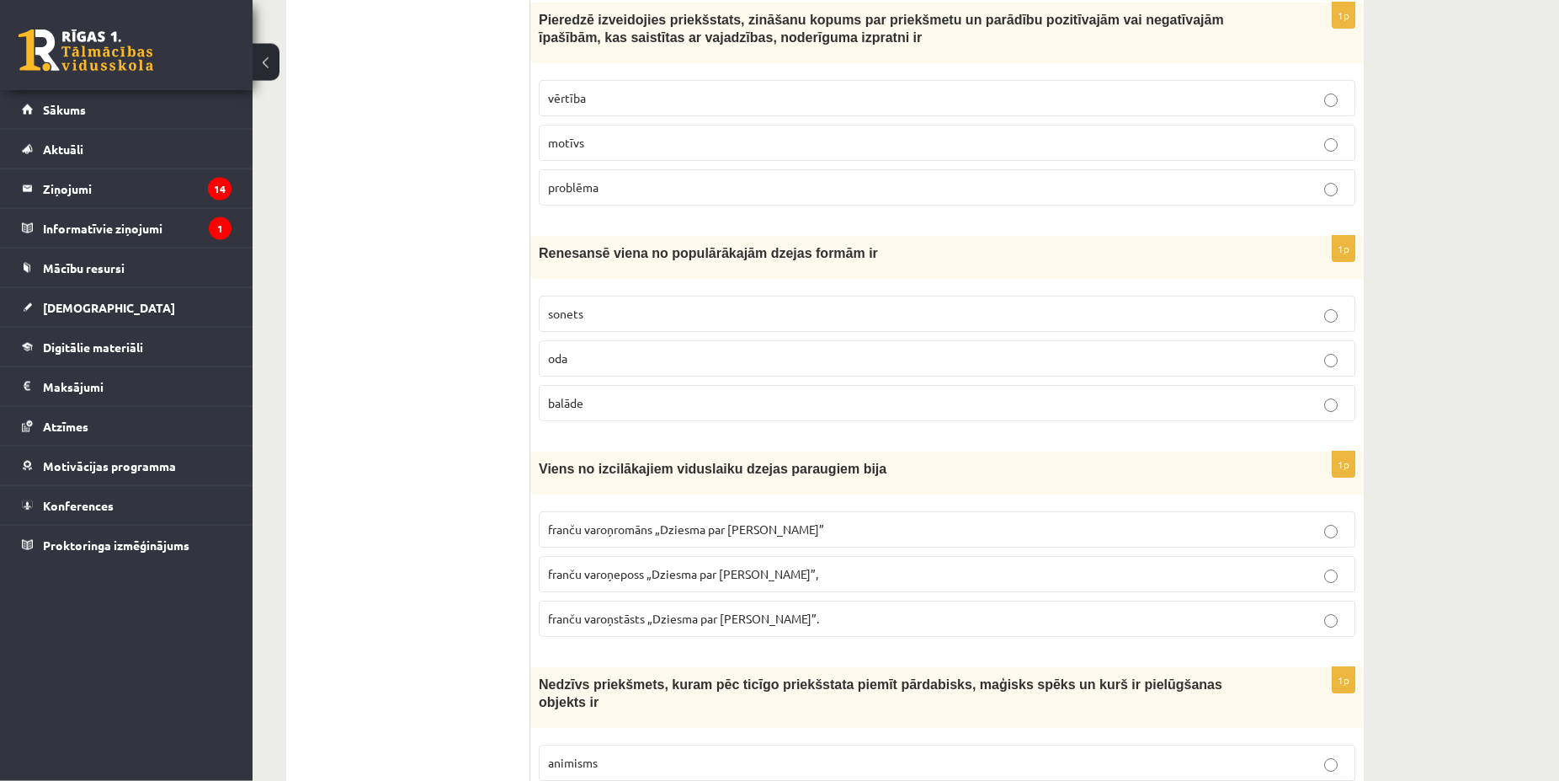
scroll to position [3865, 0]
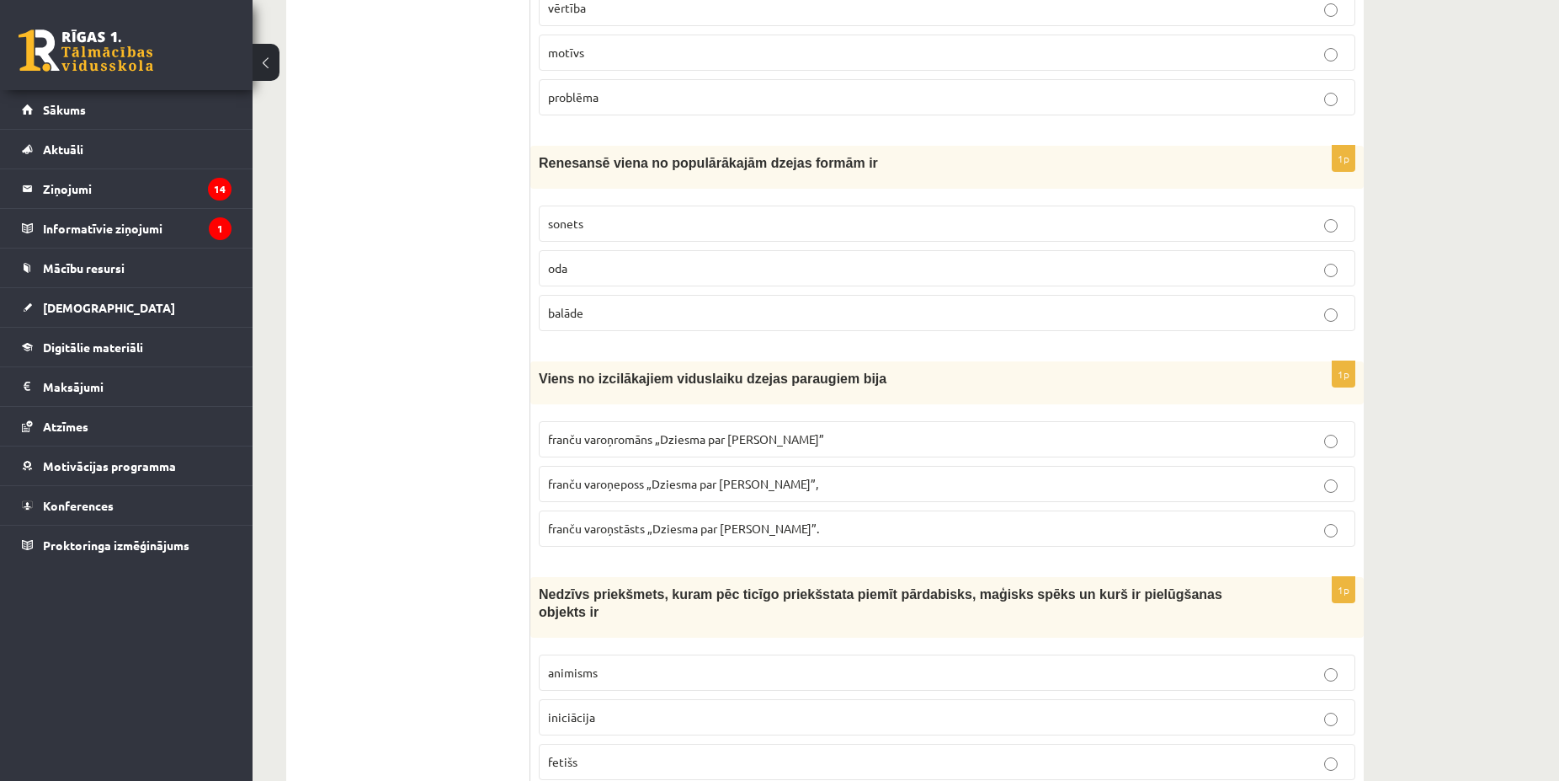
click at [704, 482] on span "franču varoņeposs „Dziesma par Rolandu”," at bounding box center [683, 483] width 270 height 15
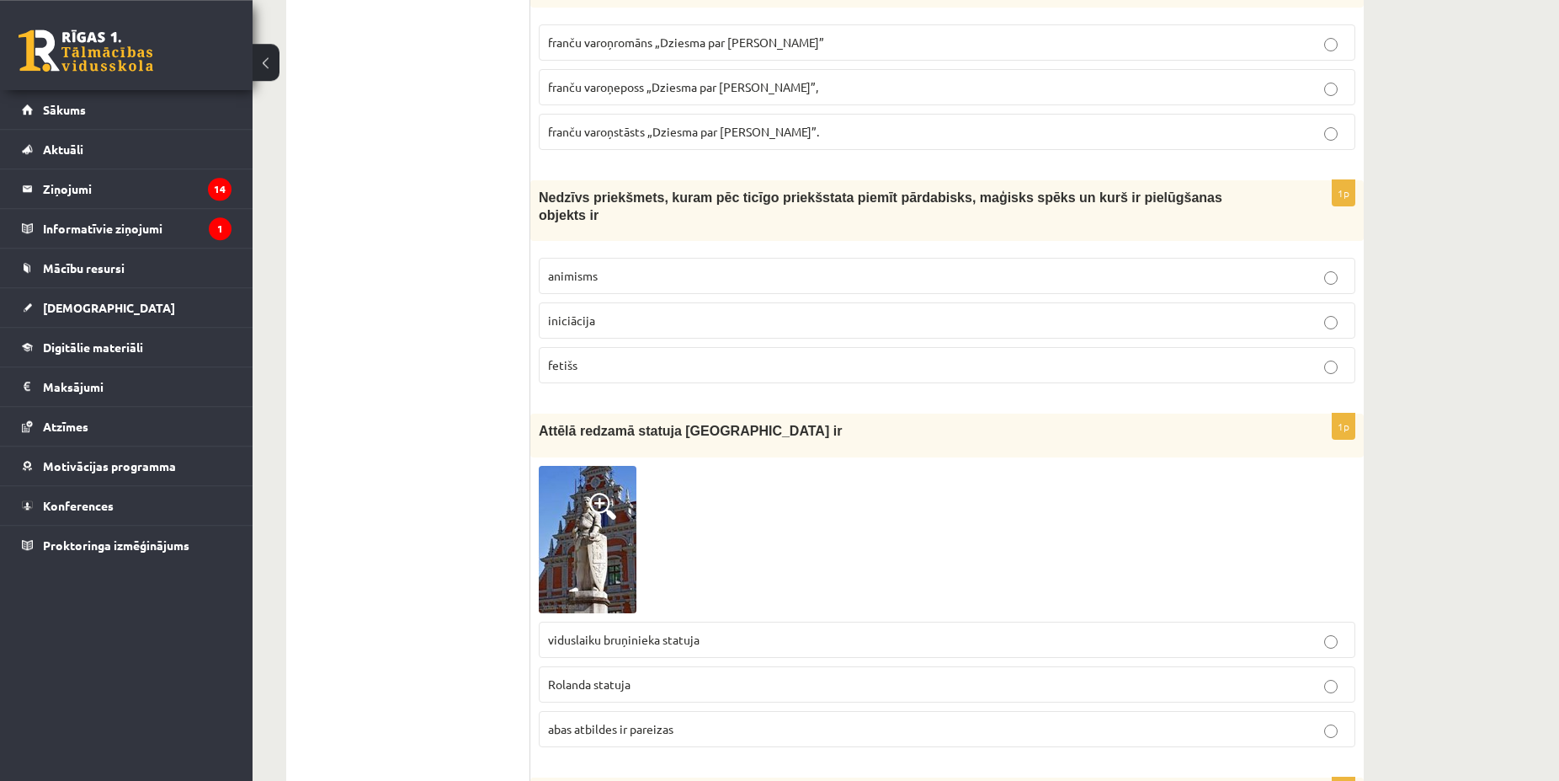
scroll to position [4294, 0]
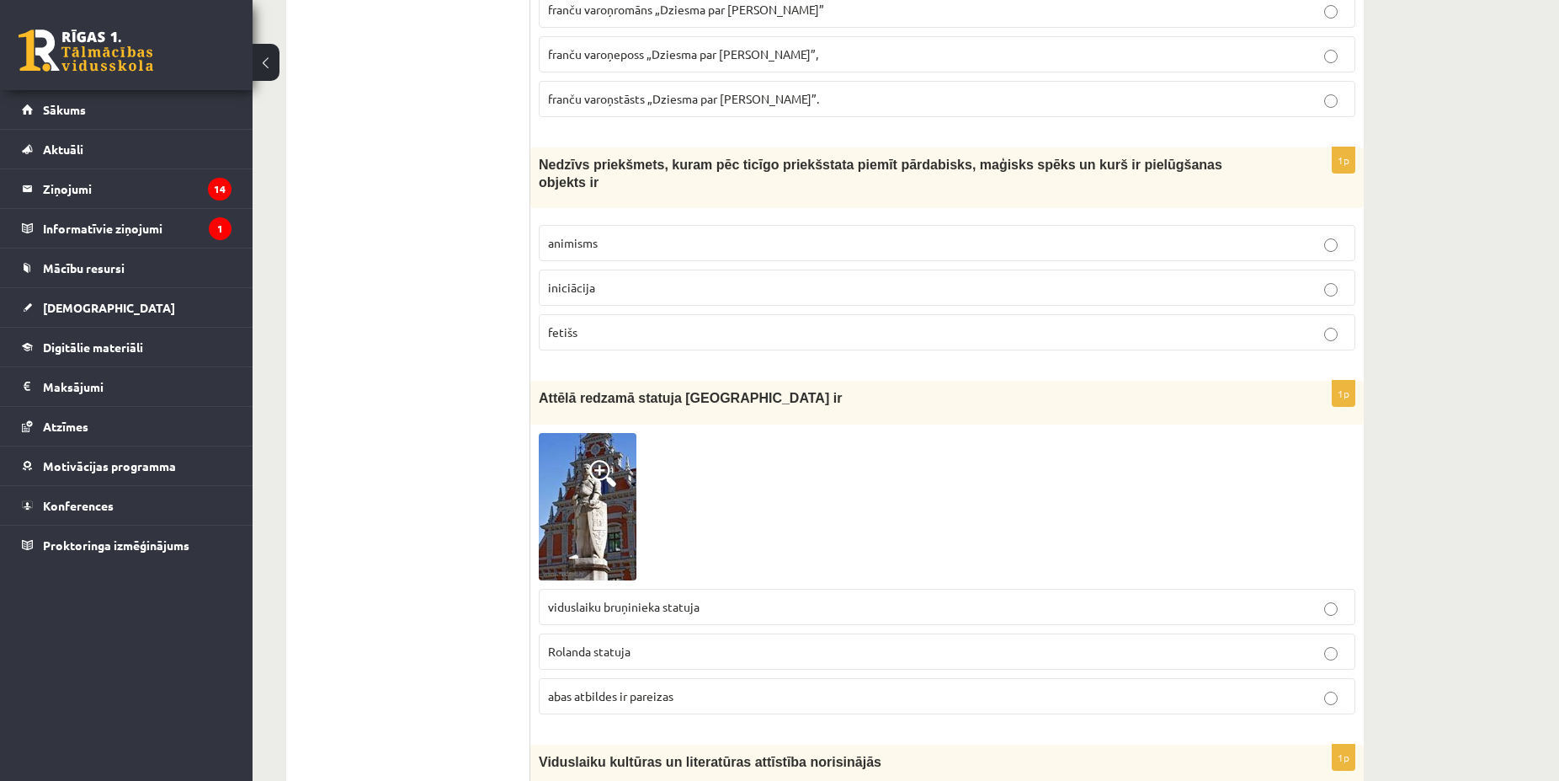
click at [630, 234] on p "animisms" at bounding box center [947, 243] width 798 height 18
click at [619, 643] on span "Rolanda statuja" at bounding box center [589, 650] width 83 height 15
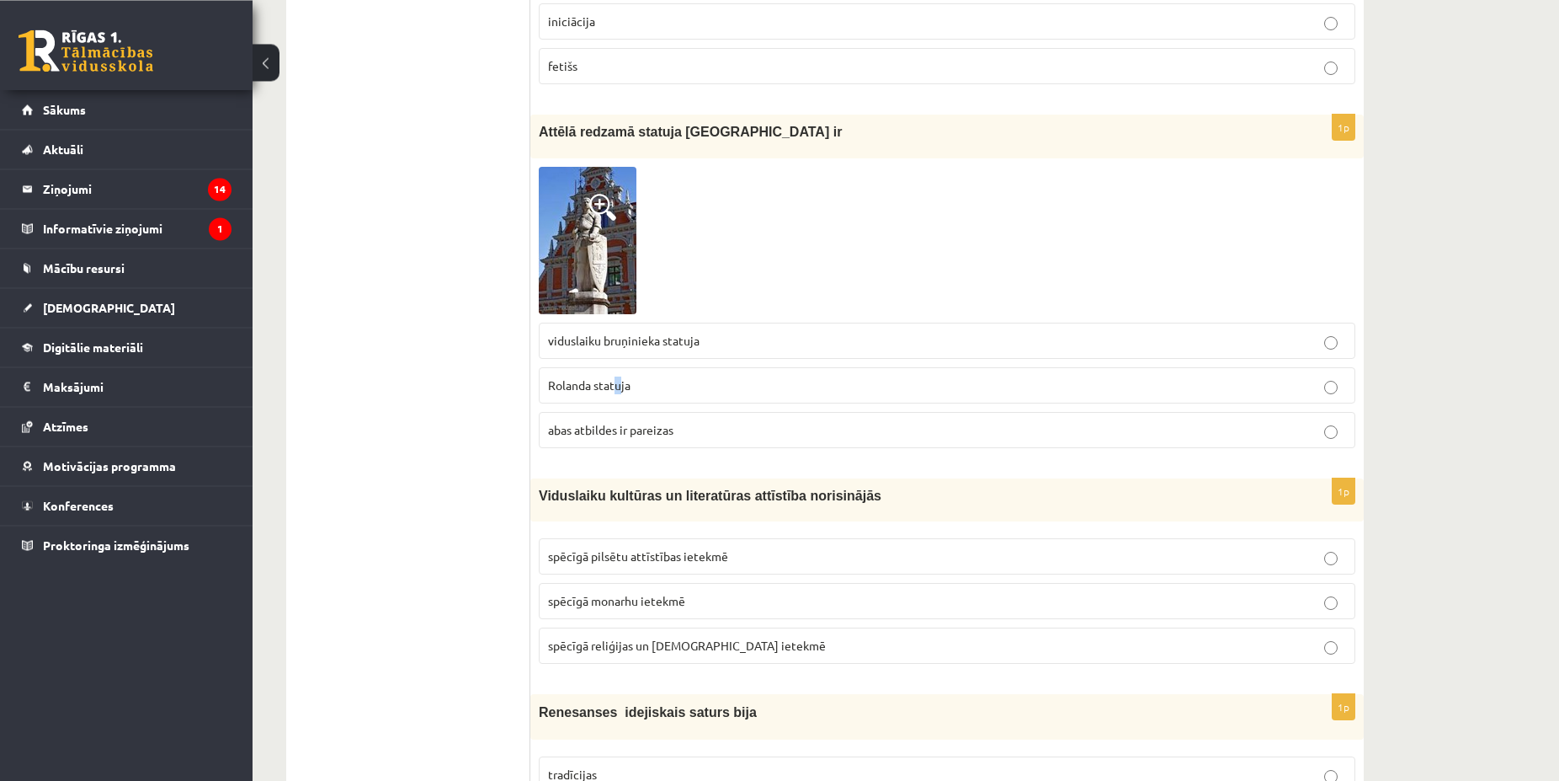
scroll to position [4638, 0]
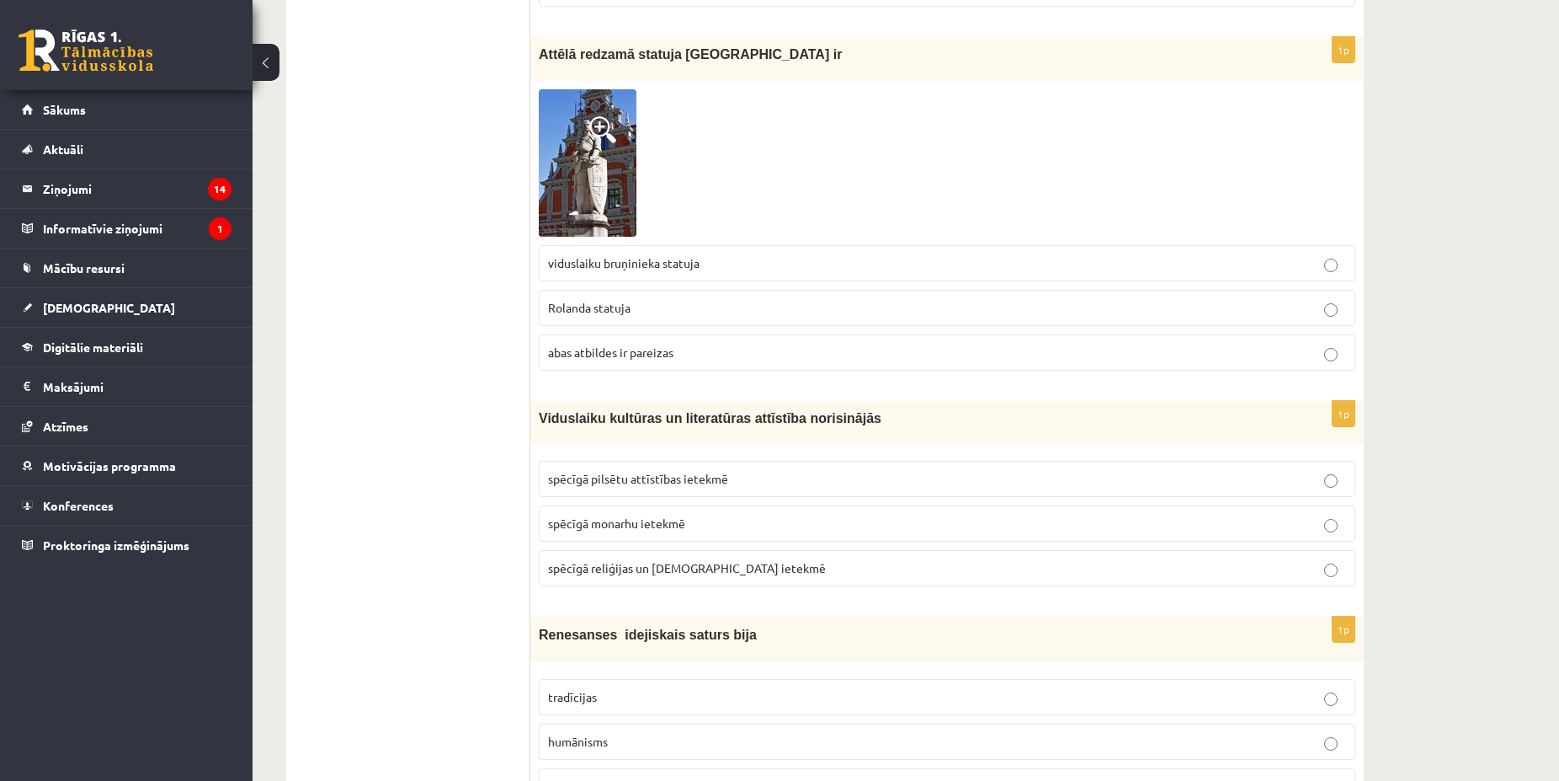
click at [722, 471] on span "spēcīgā pilsētu attīstības ietekmē" at bounding box center [638, 478] width 180 height 15
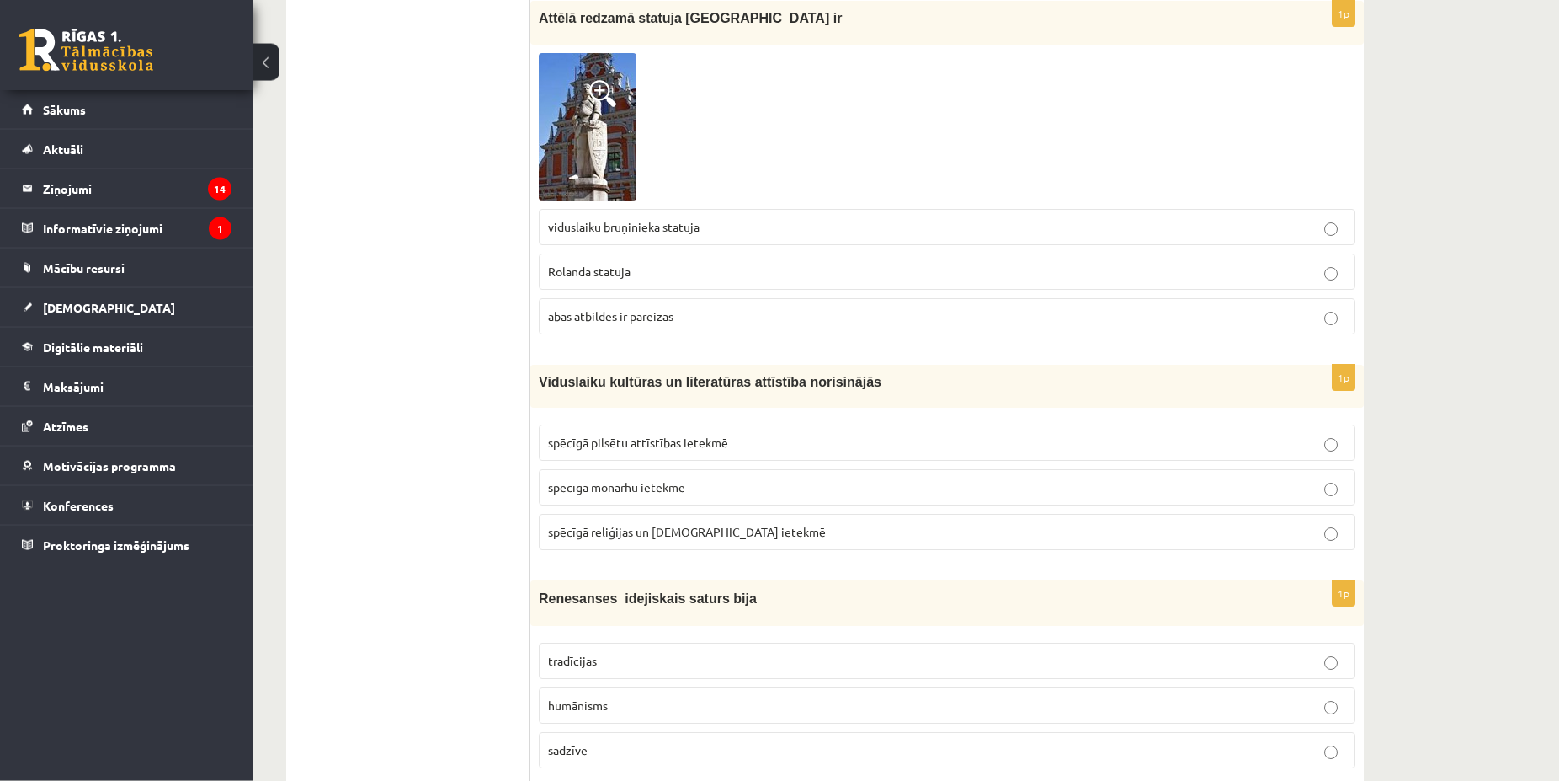
scroll to position [4724, 0]
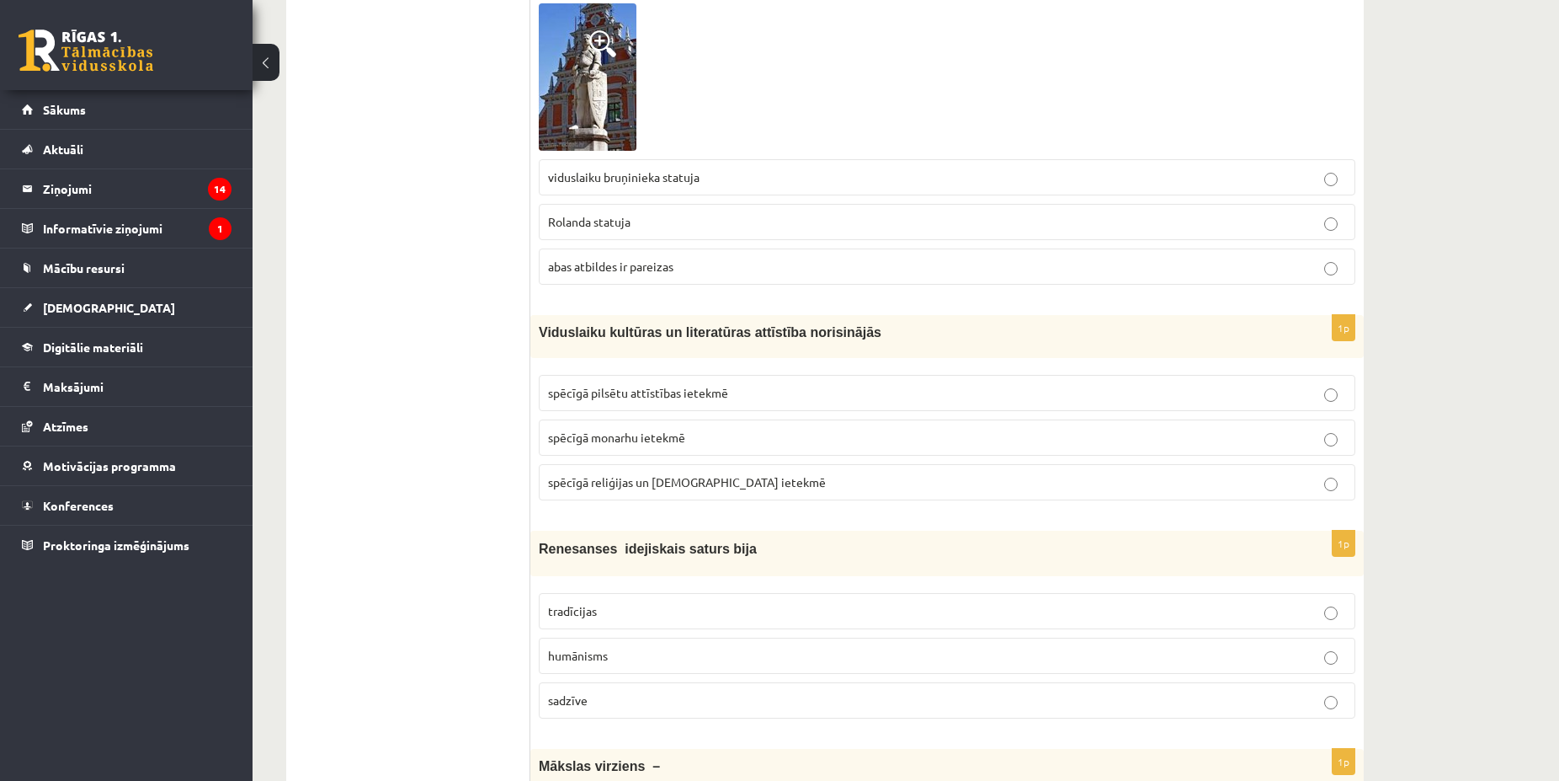
click at [632, 647] on p "humānisms" at bounding box center [947, 656] width 798 height 18
click at [711, 474] on span "spēcīgā reliģijas un baznīcas ietekmē" at bounding box center [687, 481] width 278 height 15
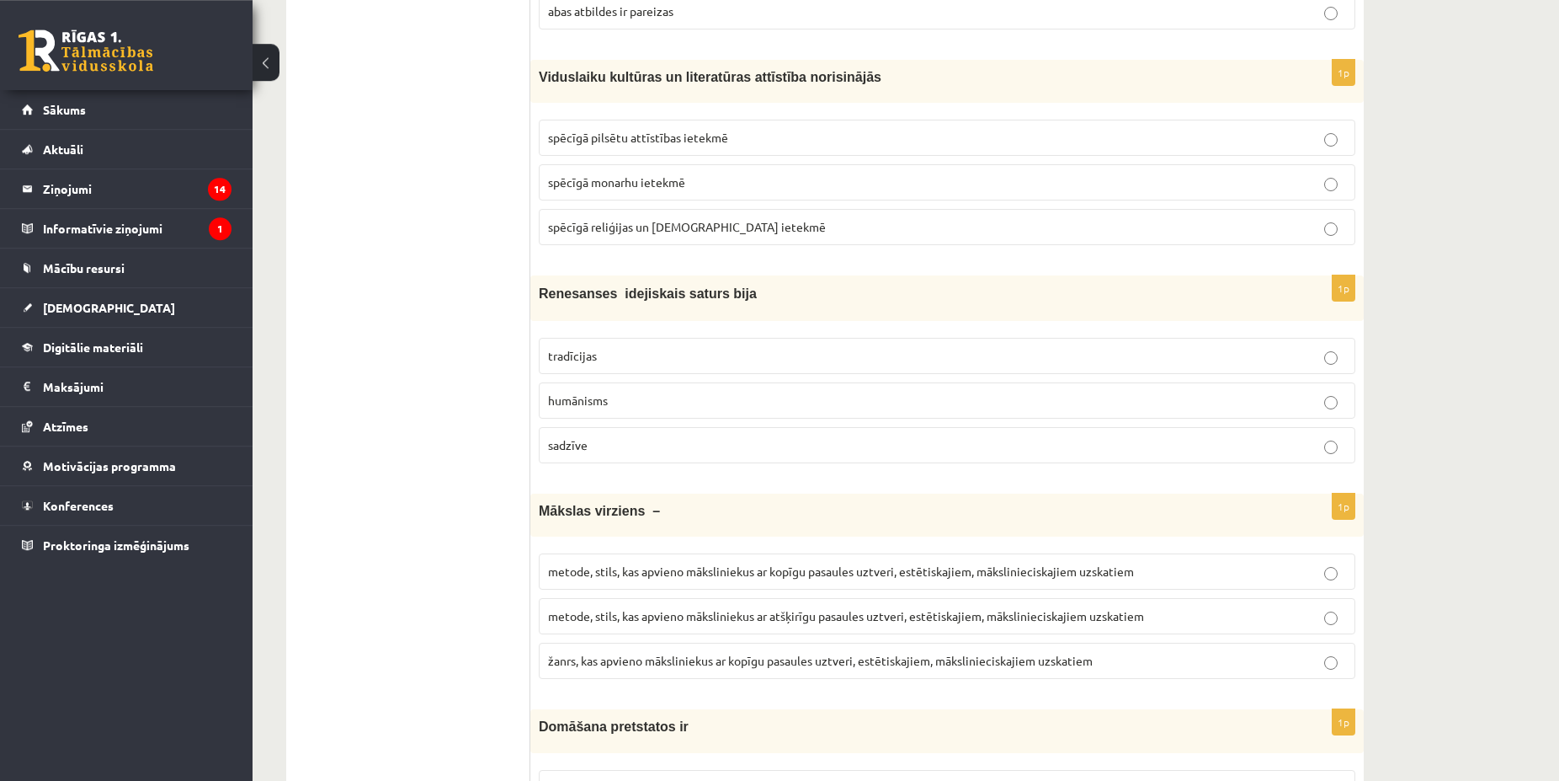
scroll to position [4981, 0]
click at [740, 561] on span "metode, stils, kas apvieno māksliniekus ar kopīgu pasaules uztveri, estētiskaji…" at bounding box center [841, 568] width 586 height 15
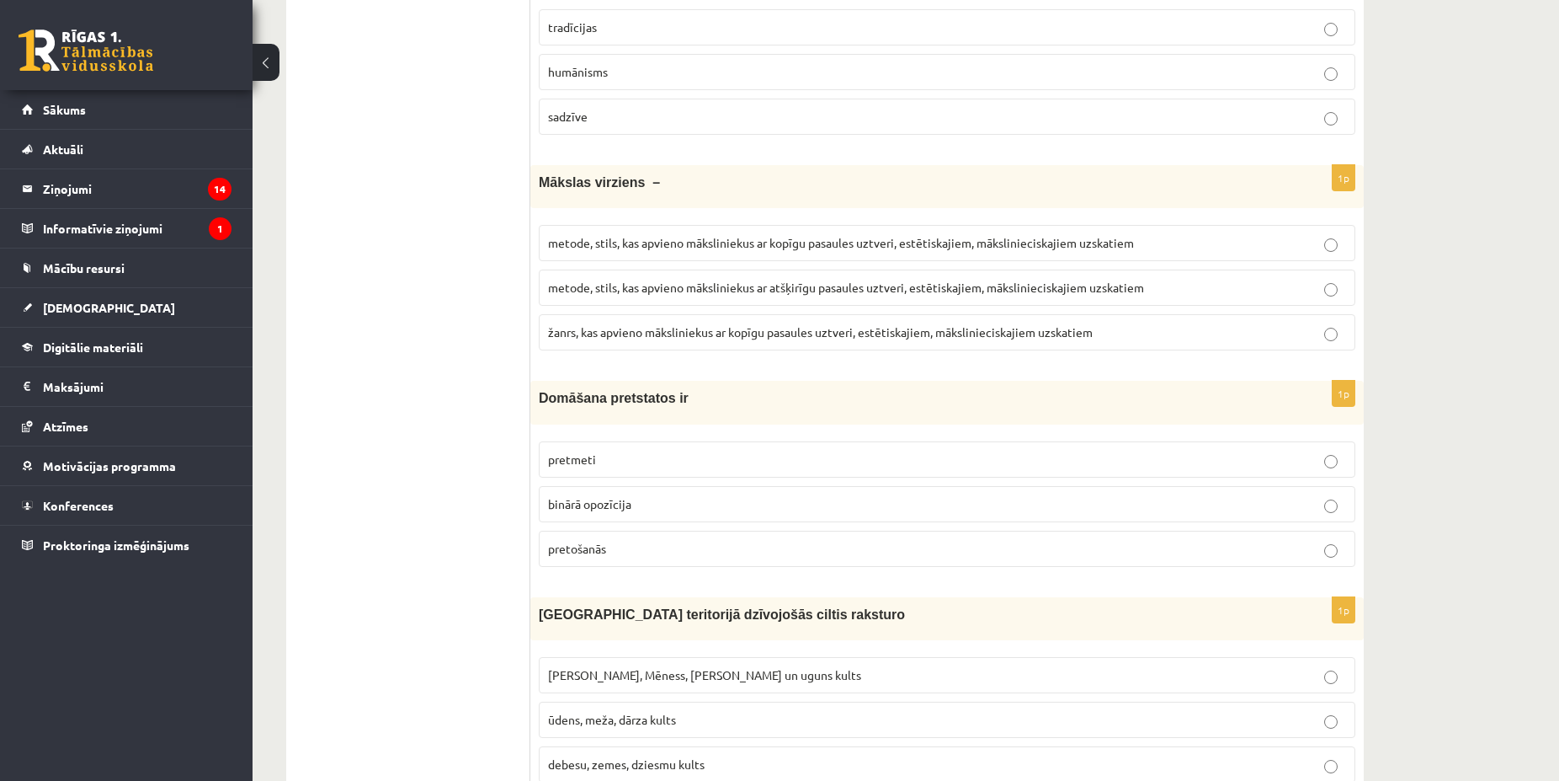
scroll to position [5325, 0]
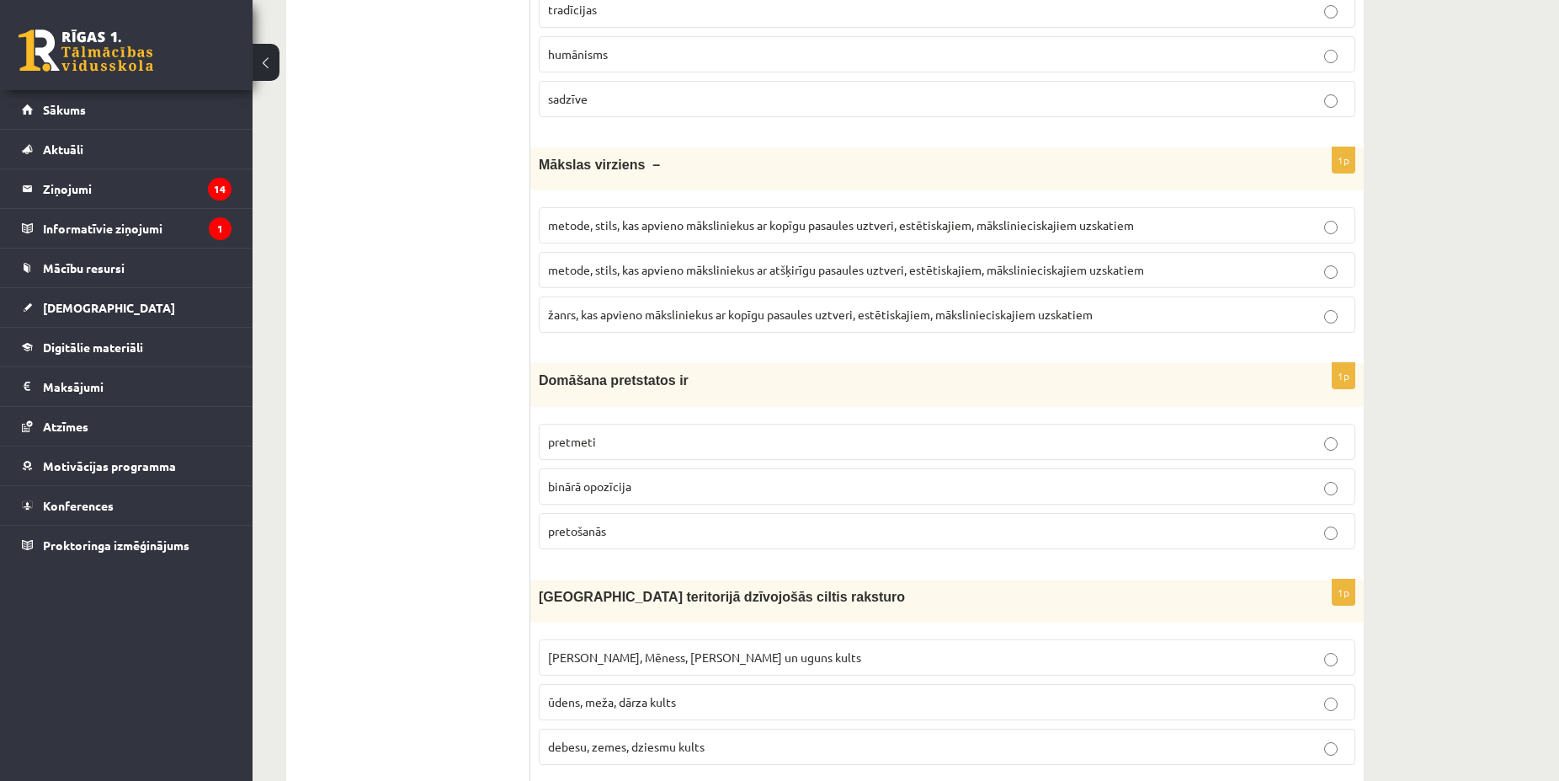
click at [672, 468] on label "binārā opozīcija" at bounding box center [947, 486] width 817 height 36
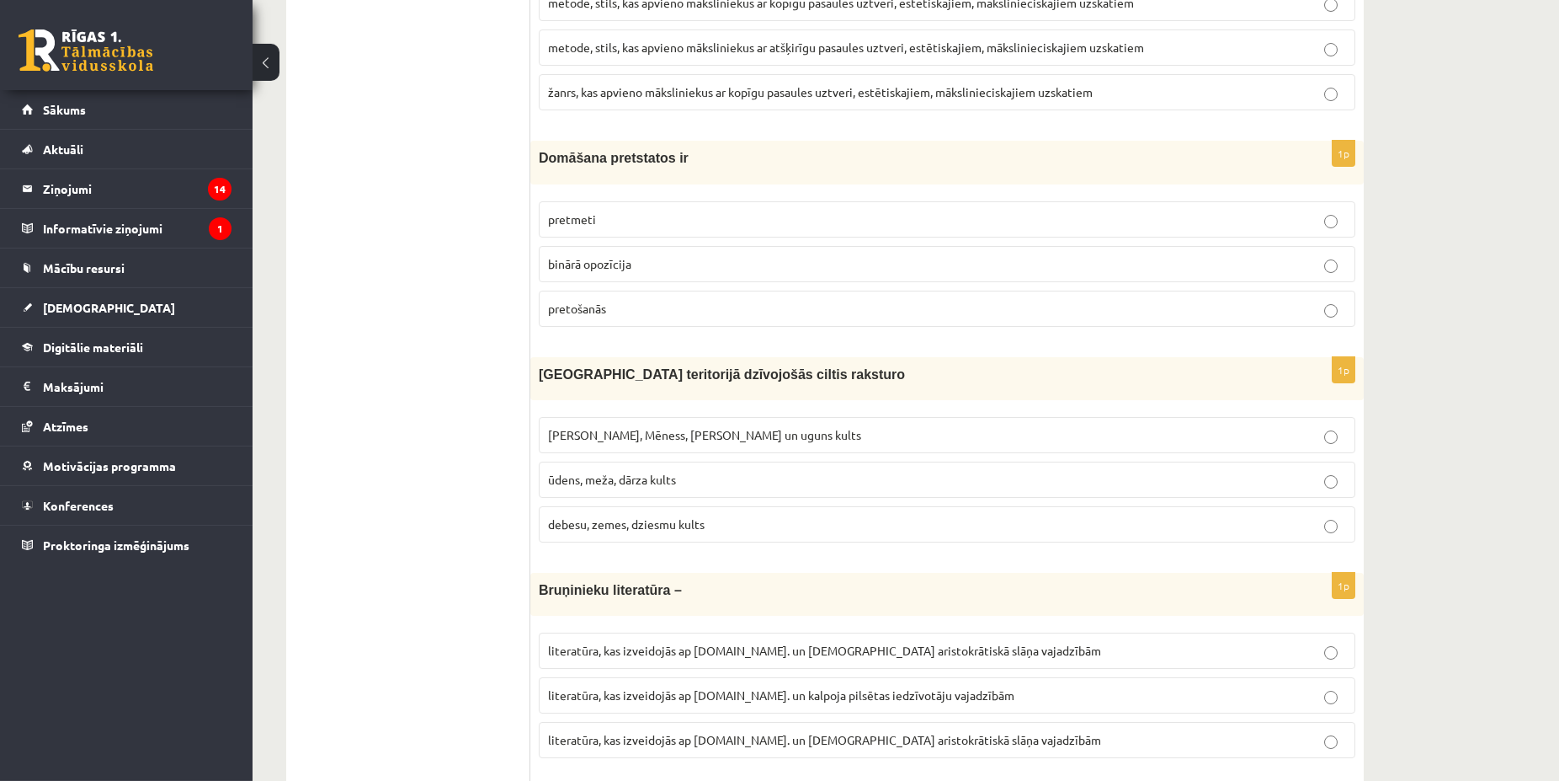
scroll to position [5582, 0]
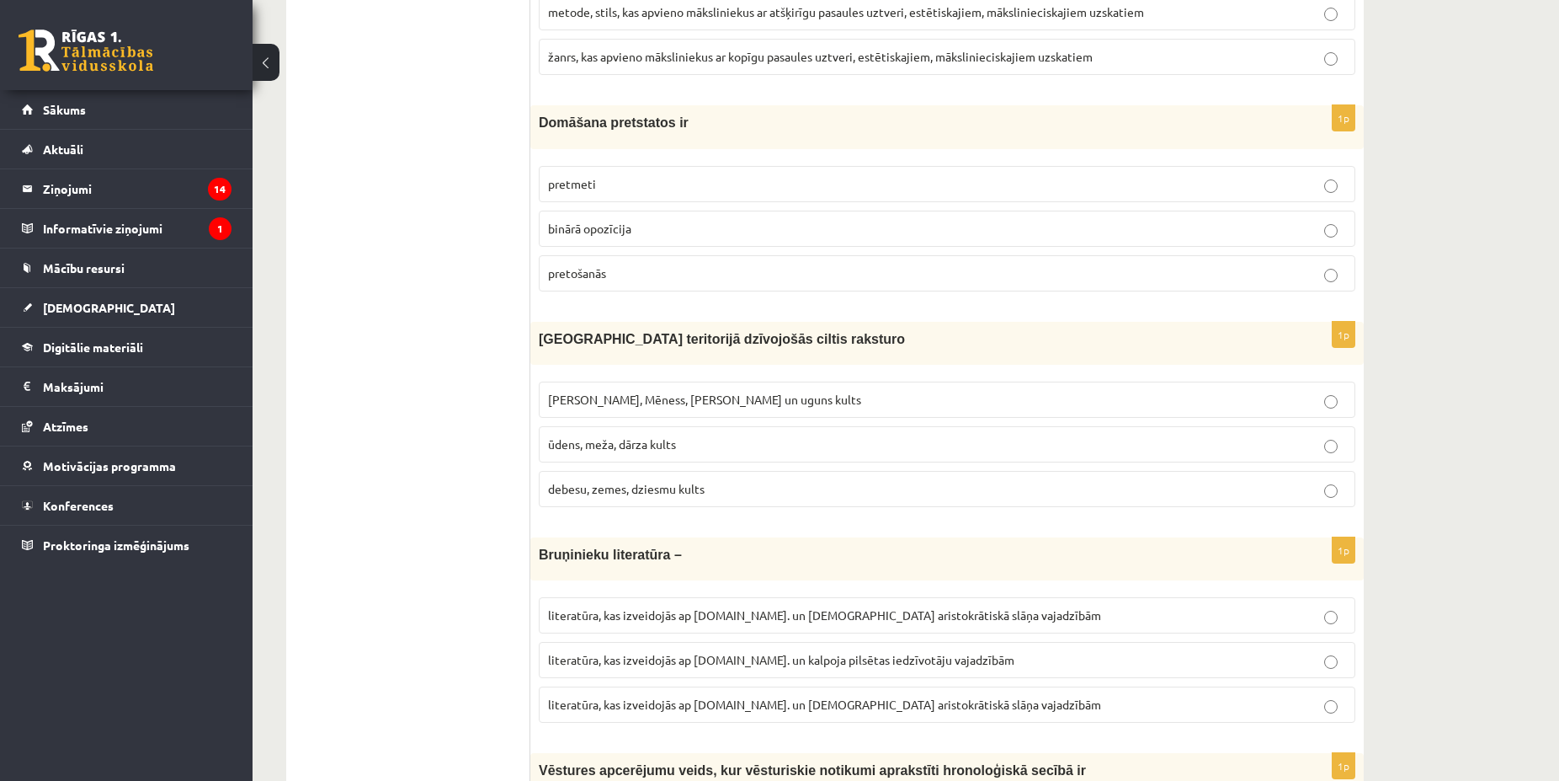
click at [607, 391] on p "Saules, Mēness, Pērkona un uguns kults" at bounding box center [947, 400] width 798 height 18
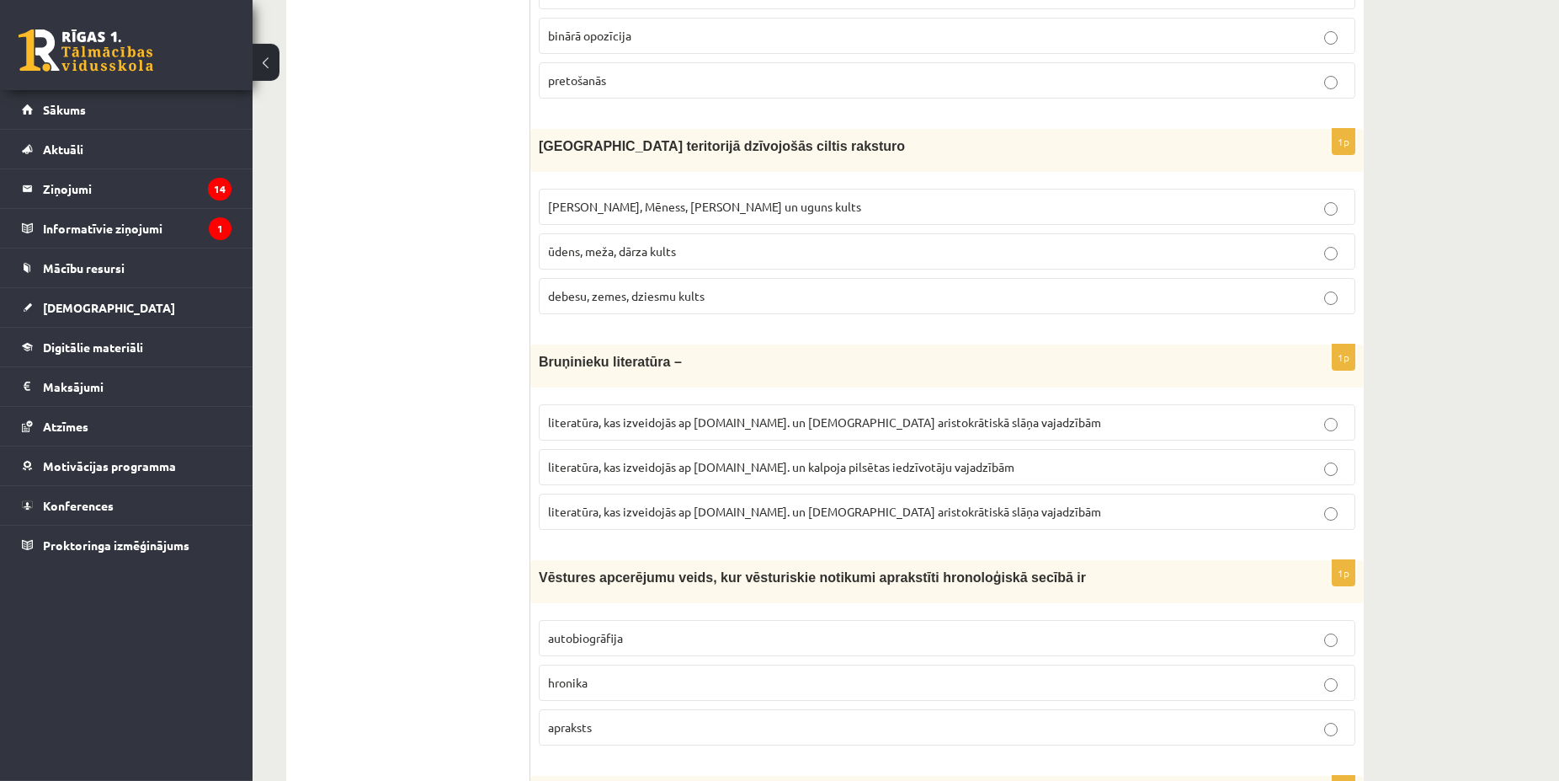
scroll to position [5806, 0]
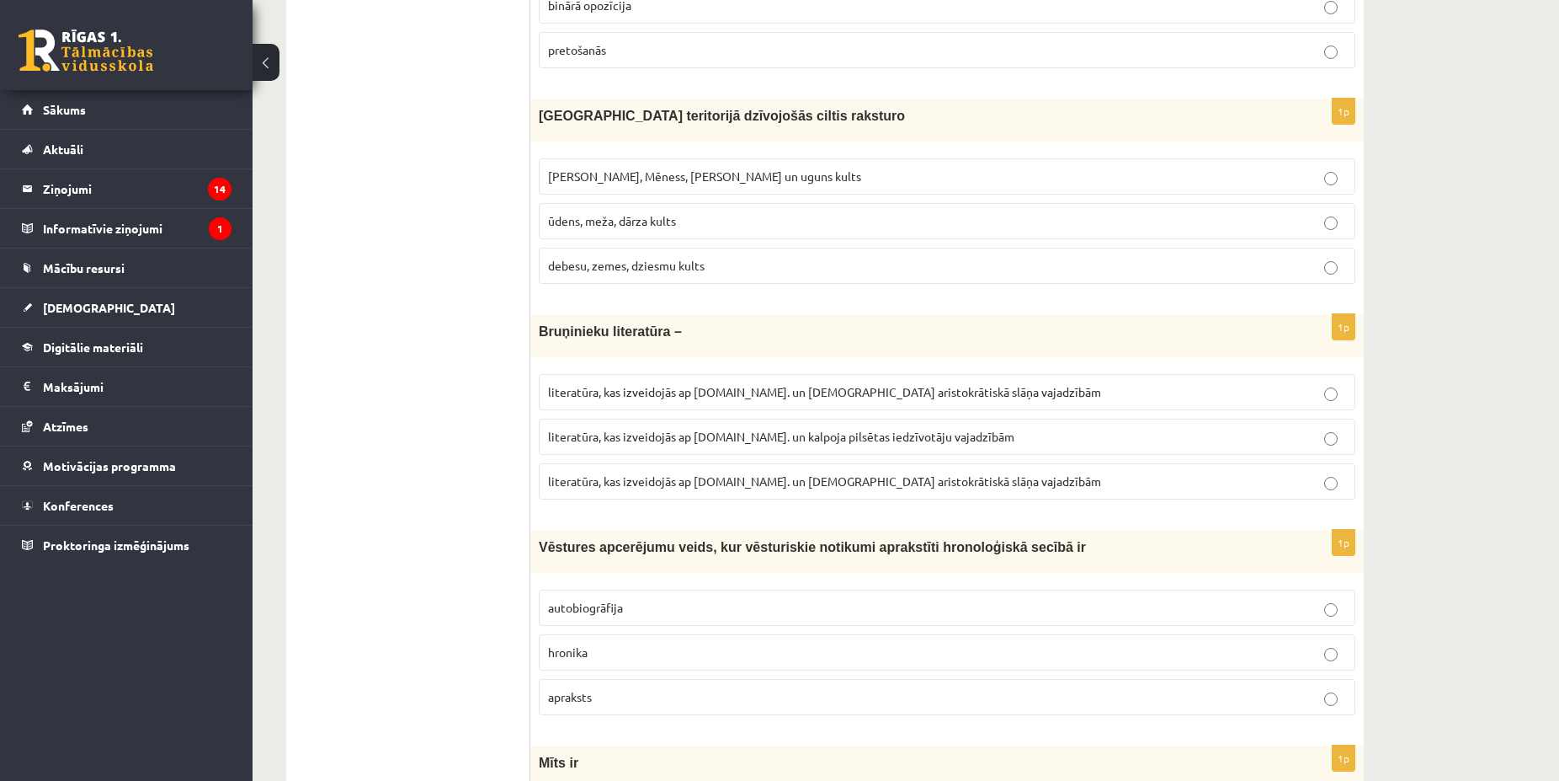
click at [748, 429] on span "literatūra, kas izveidojās ap 12.gs. un kalpoja pilsētas iedzīvotāju vajadzībām" at bounding box center [781, 436] width 466 height 15
click at [744, 429] on span "literatūra, kas izveidojās ap 12.gs. un kalpoja pilsētas iedzīvotāju vajadzībām" at bounding box center [781, 436] width 466 height 15
click at [748, 429] on span "literatūra, kas izveidojās ap 12.gs. un kalpoja pilsētas iedzīvotāju vajadzībām" at bounding box center [781, 436] width 466 height 15
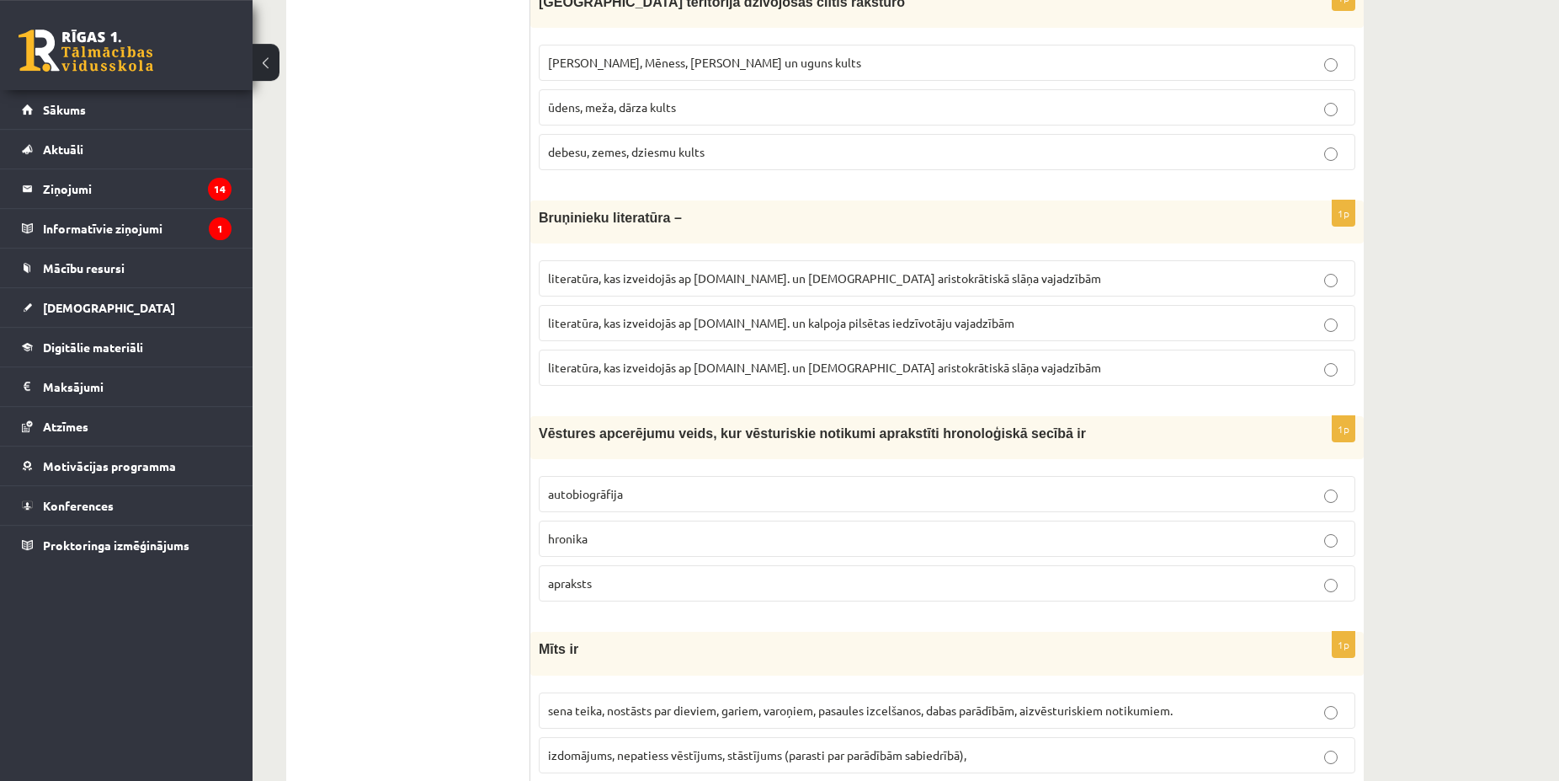
scroll to position [5977, 0]
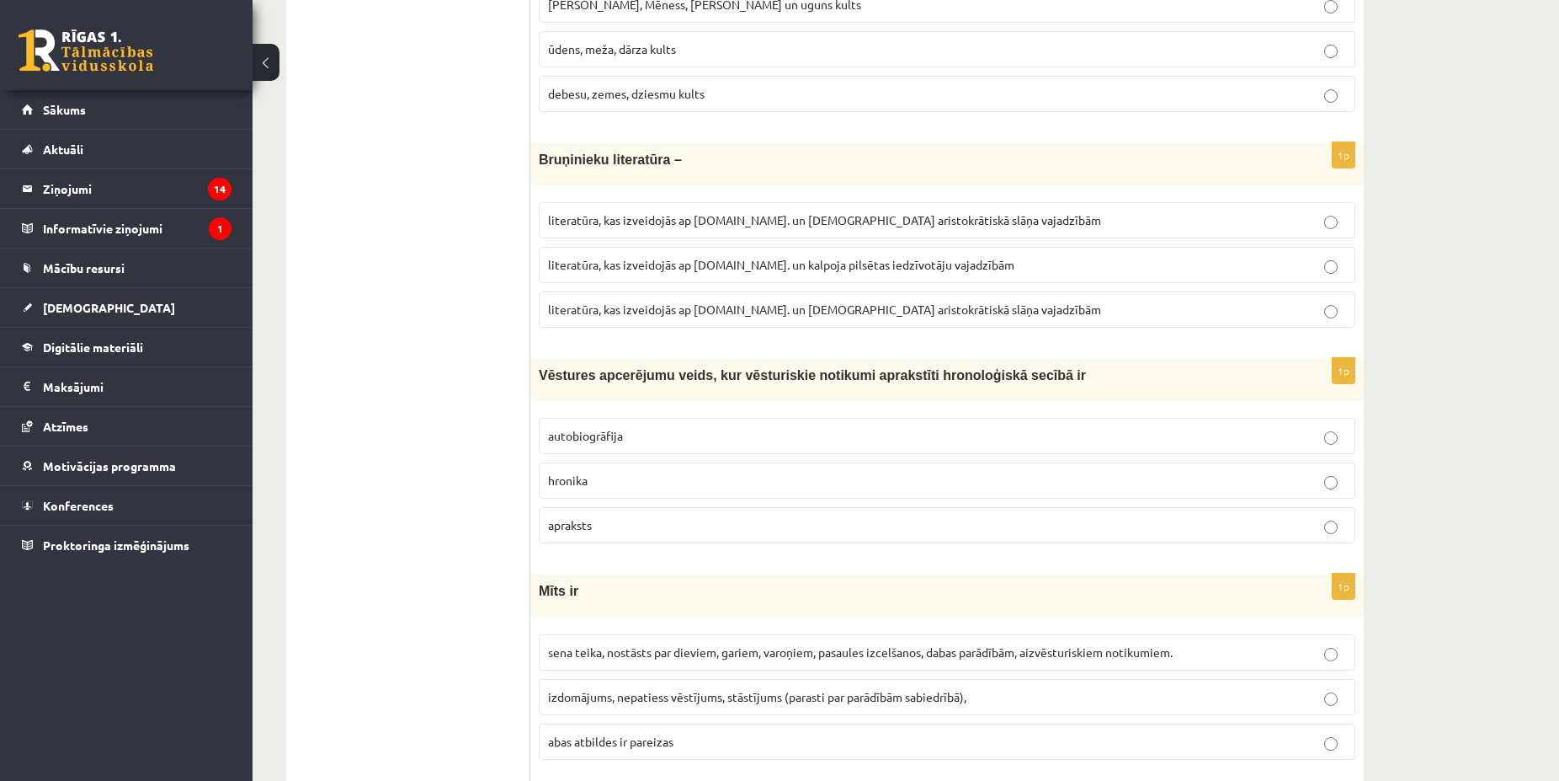
click at [653, 472] on p "hronika" at bounding box center [947, 481] width 798 height 18
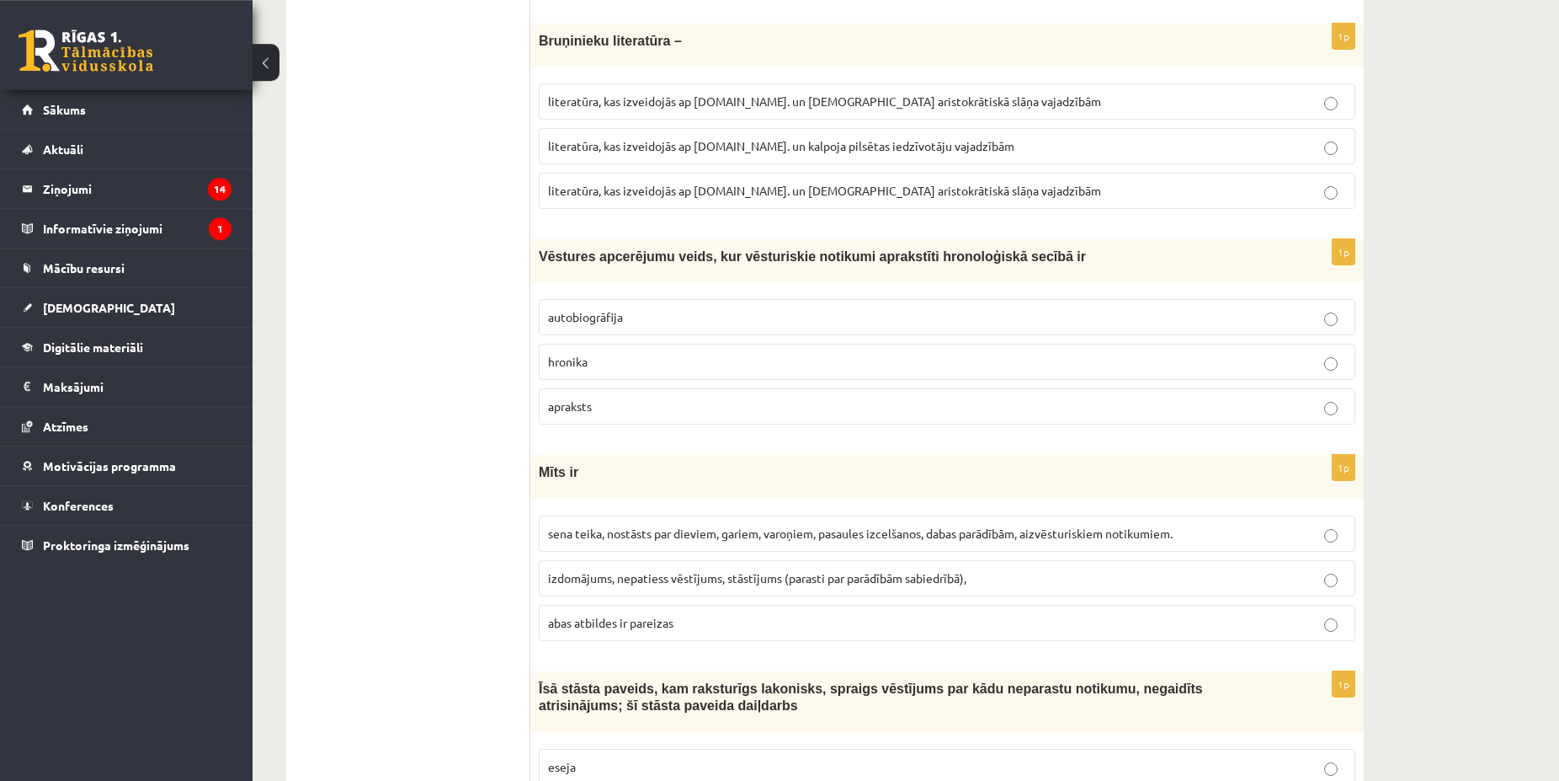
scroll to position [6149, 0]
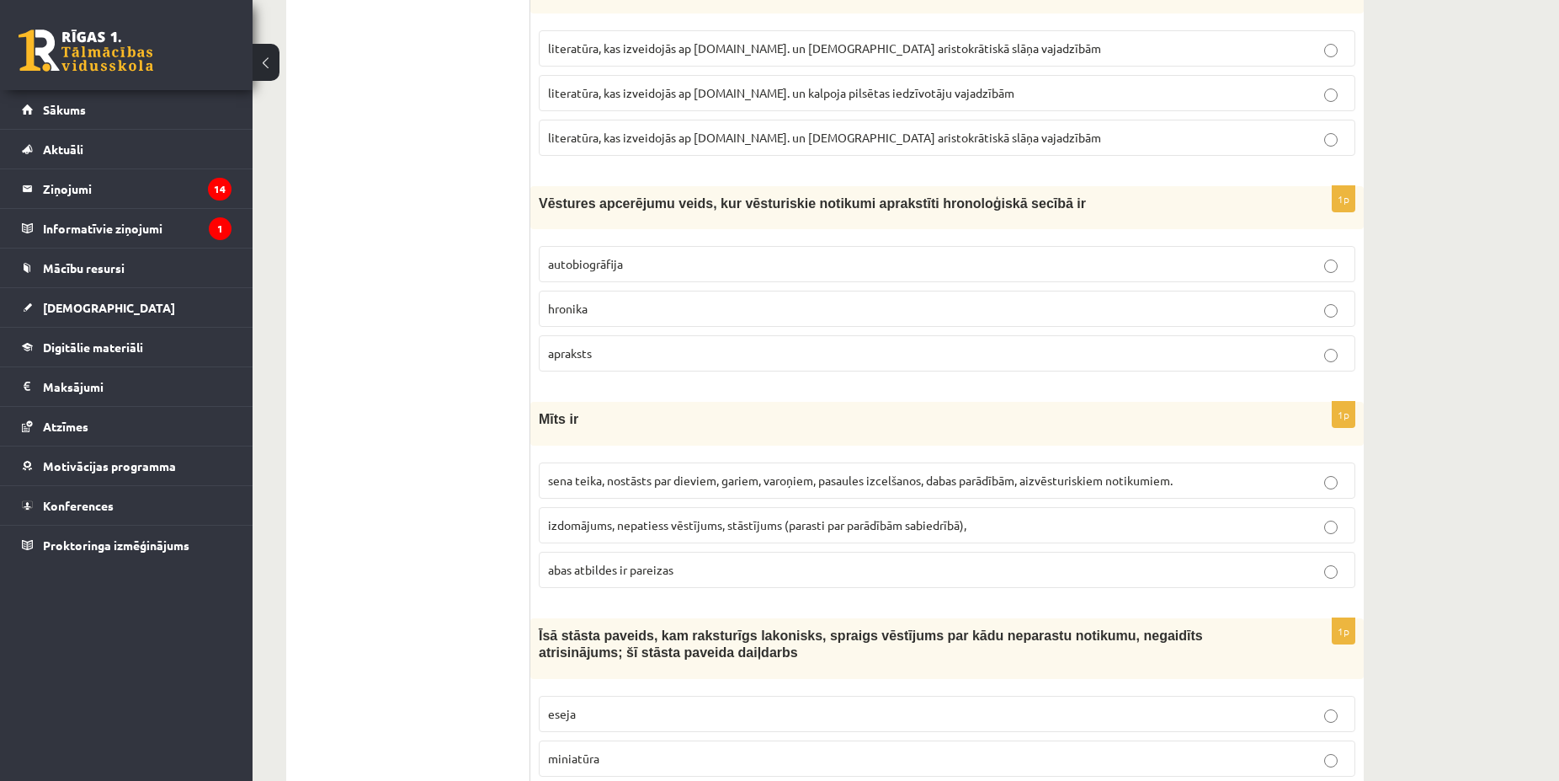
click at [646, 300] on p "hronika" at bounding box center [947, 309] width 798 height 18
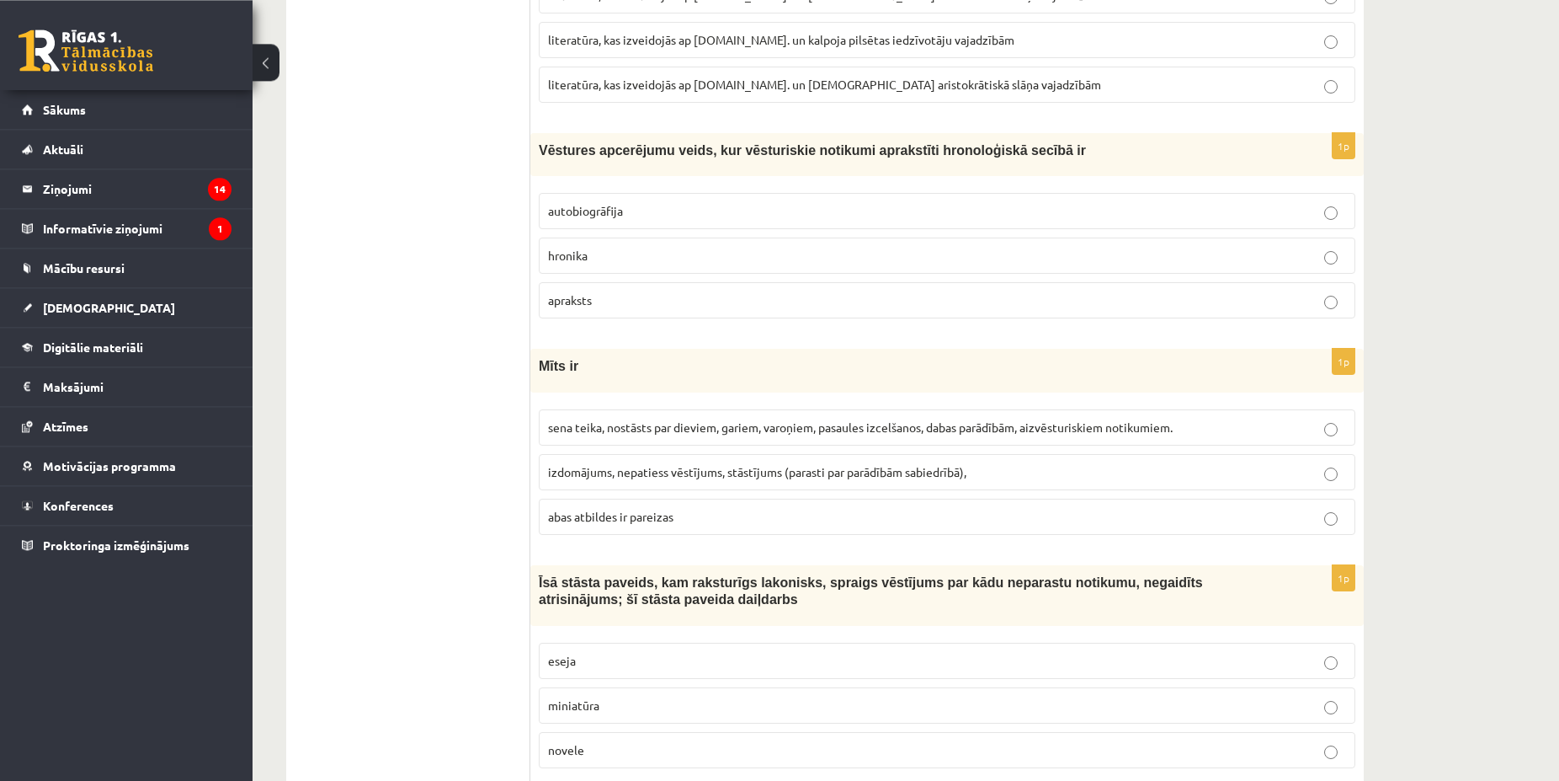
scroll to position [6235, 0]
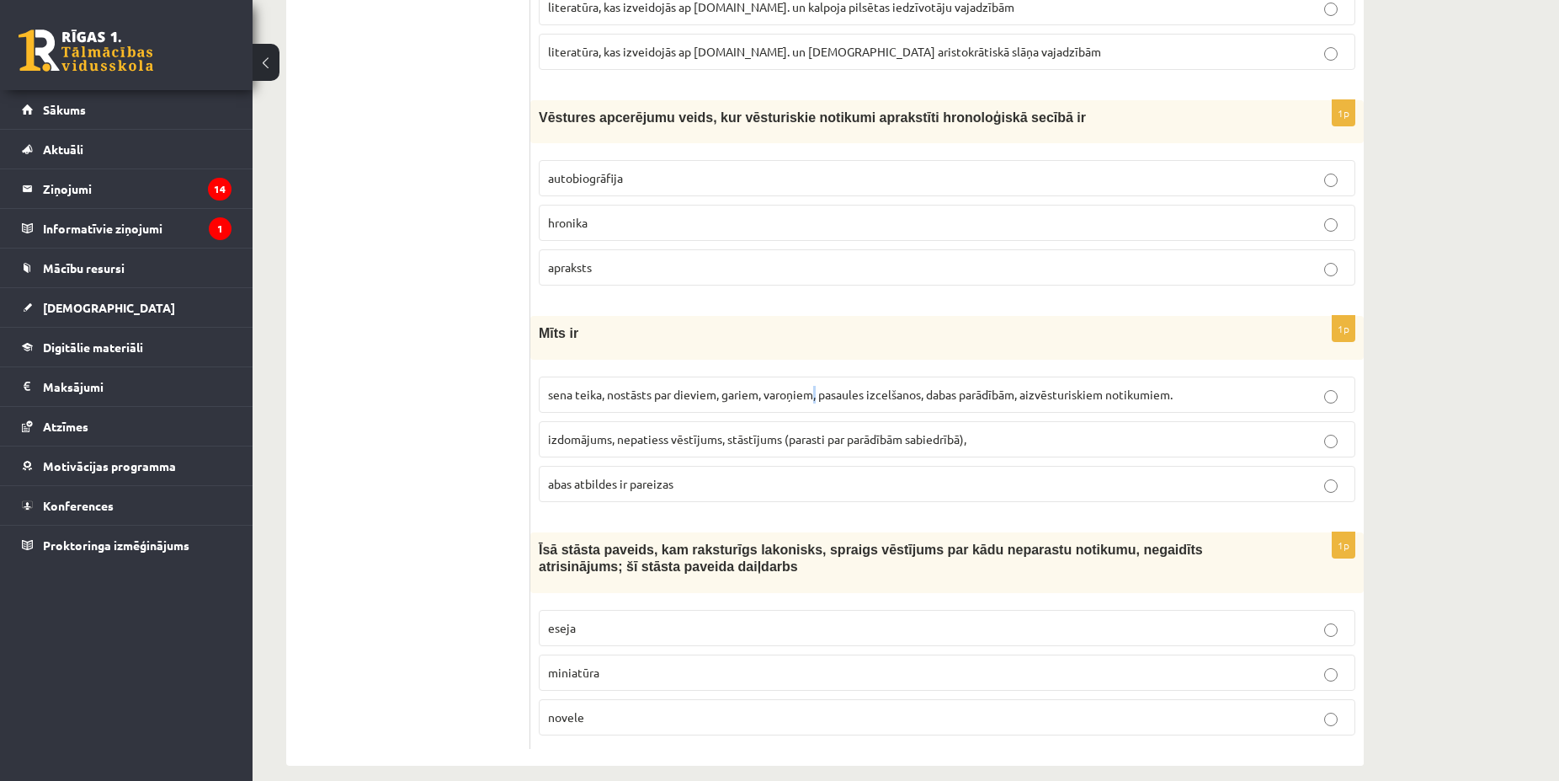
click at [821, 376] on label "sena teika, nostāsts par dieviem, gariem, varoņiem, pasaules izcelšanos, dabas …" at bounding box center [947, 394] width 817 height 36
click at [821, 386] on span "sena teika, nostāsts par dieviem, gariem, varoņiem, pasaules izcelšanos, dabas …" at bounding box center [860, 393] width 625 height 15
click at [627, 708] on p "novele" at bounding box center [947, 717] width 798 height 18
click at [644, 708] on p "novele" at bounding box center [947, 717] width 798 height 18
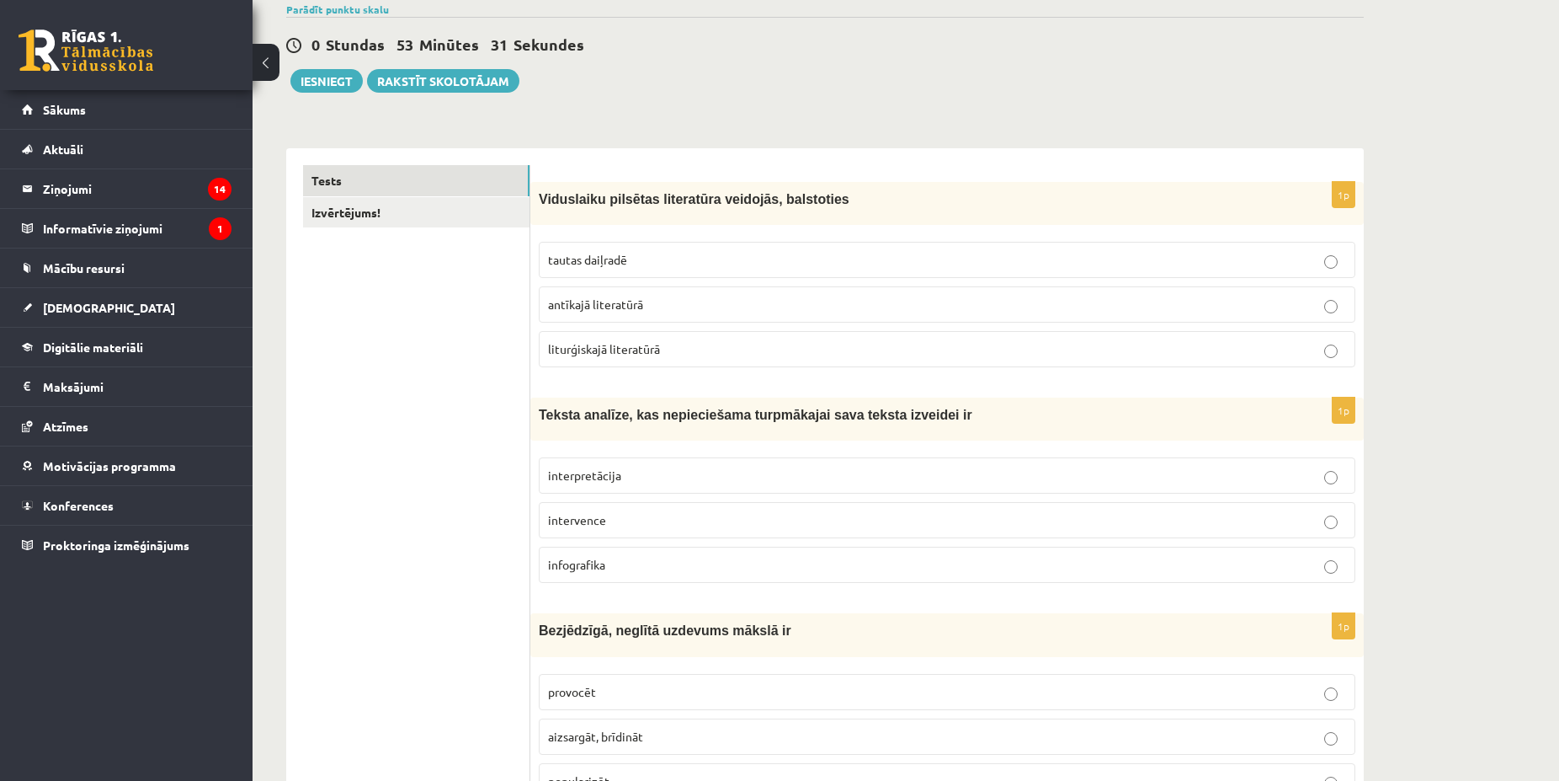
scroll to position [0, 0]
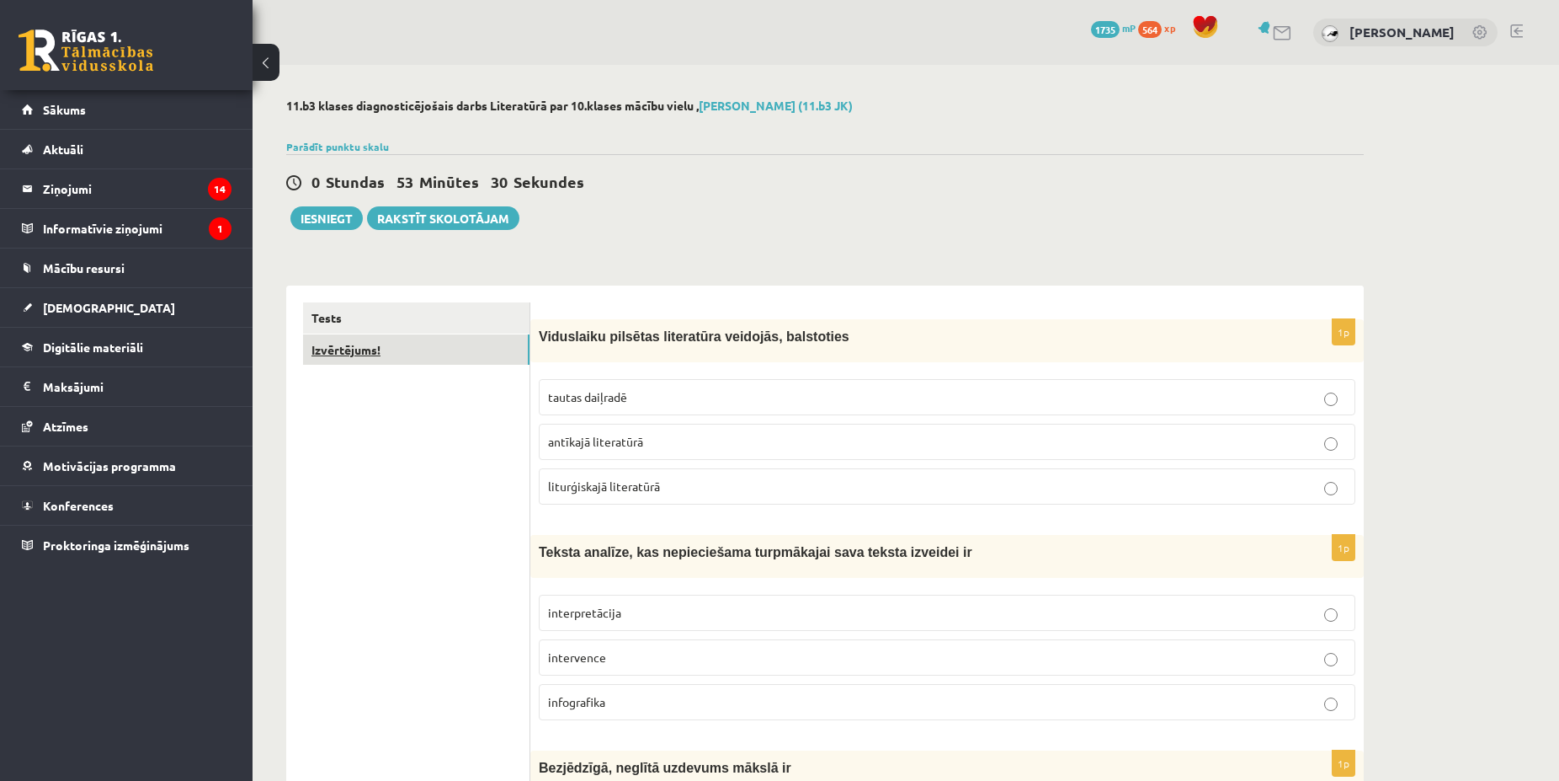
click at [391, 354] on link "Izvērtējums!" at bounding box center [416, 349] width 226 height 31
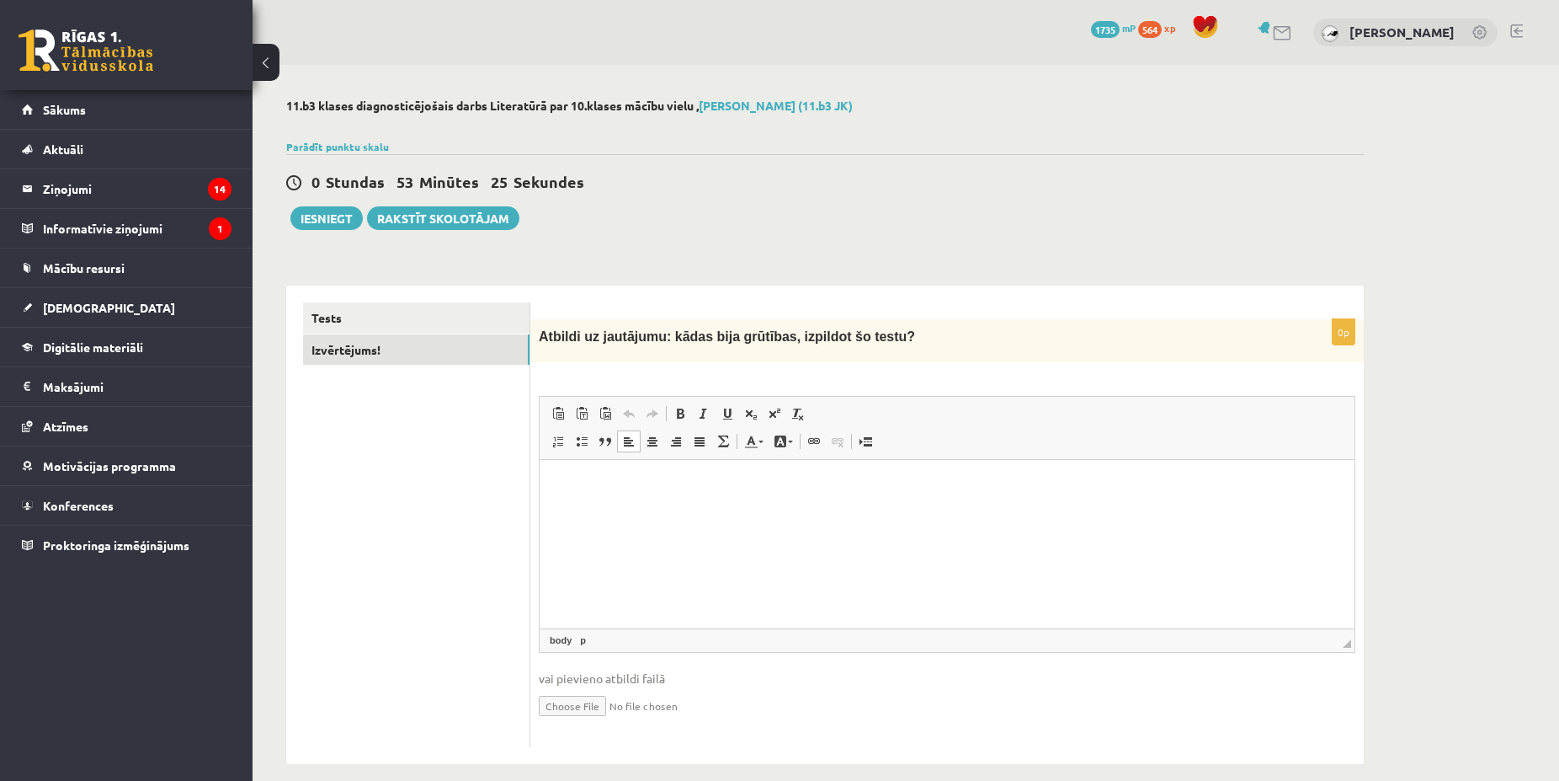
click at [643, 494] on html at bounding box center [947, 544] width 815 height 168
click at [339, 214] on button "Iesniegt" at bounding box center [326, 218] width 72 height 24
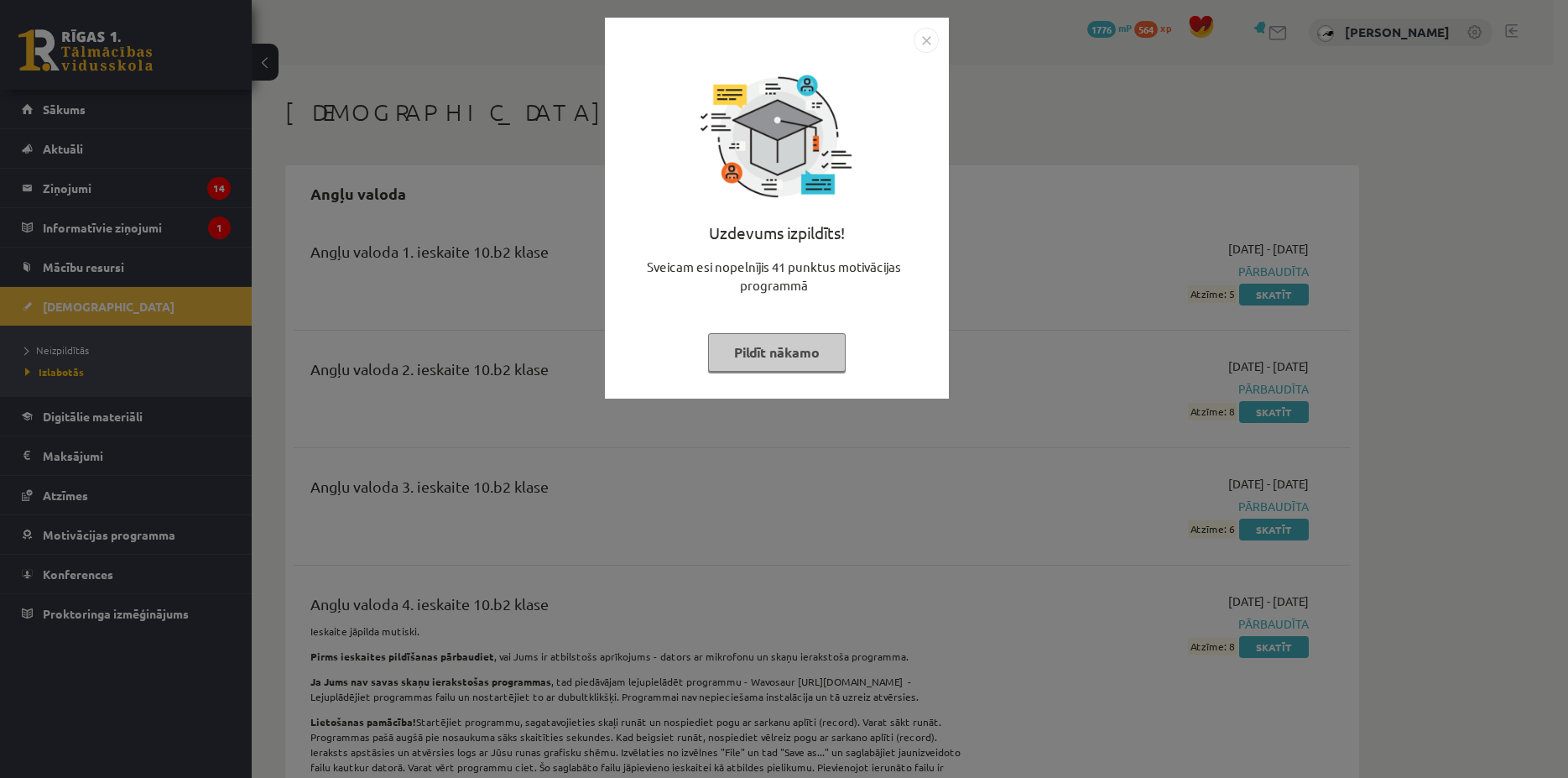
click at [806, 351] on button "Pildīt nākamo" at bounding box center [777, 352] width 137 height 39
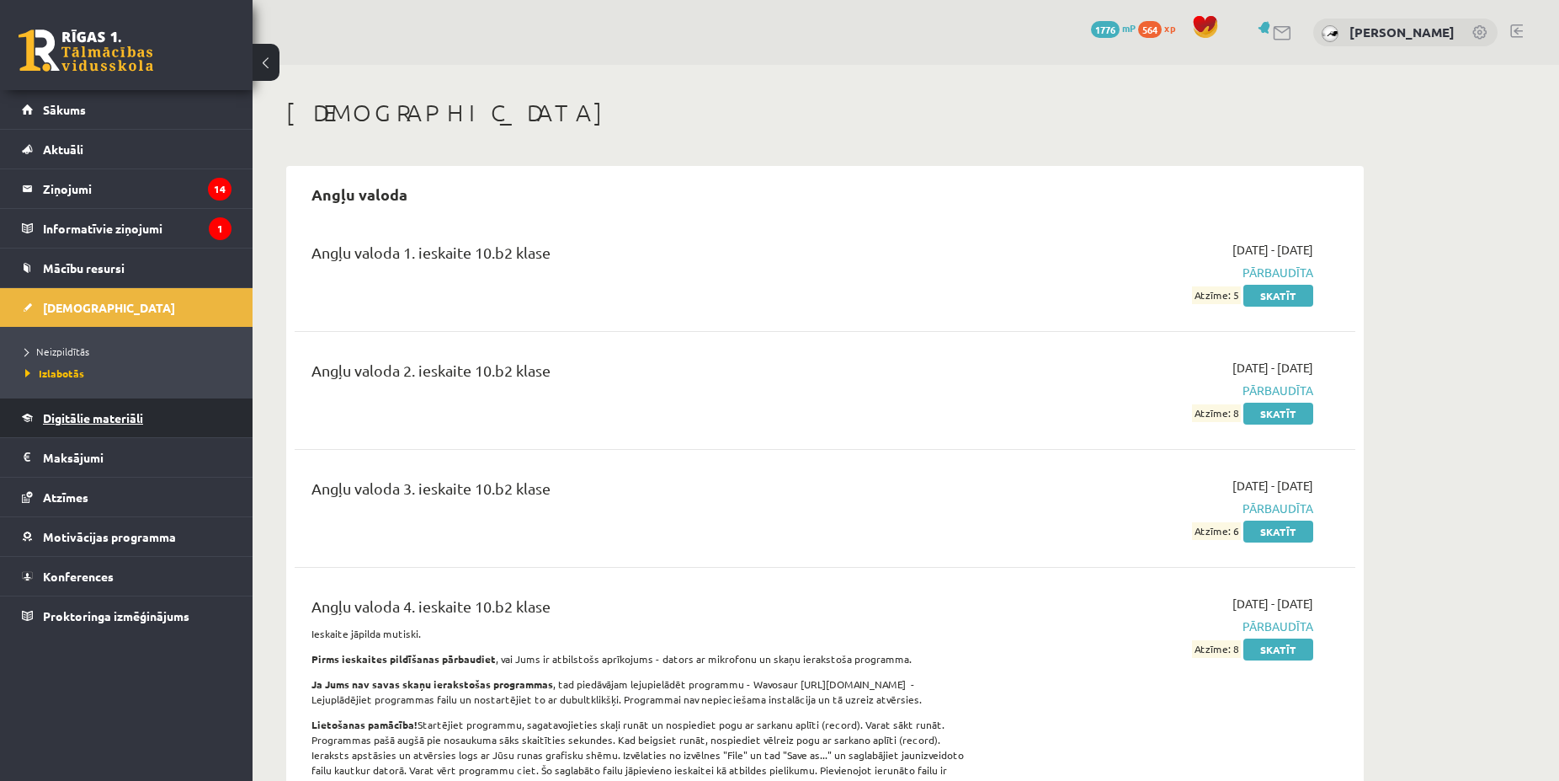
click at [120, 413] on span "Digitālie materiāli" at bounding box center [93, 417] width 100 height 15
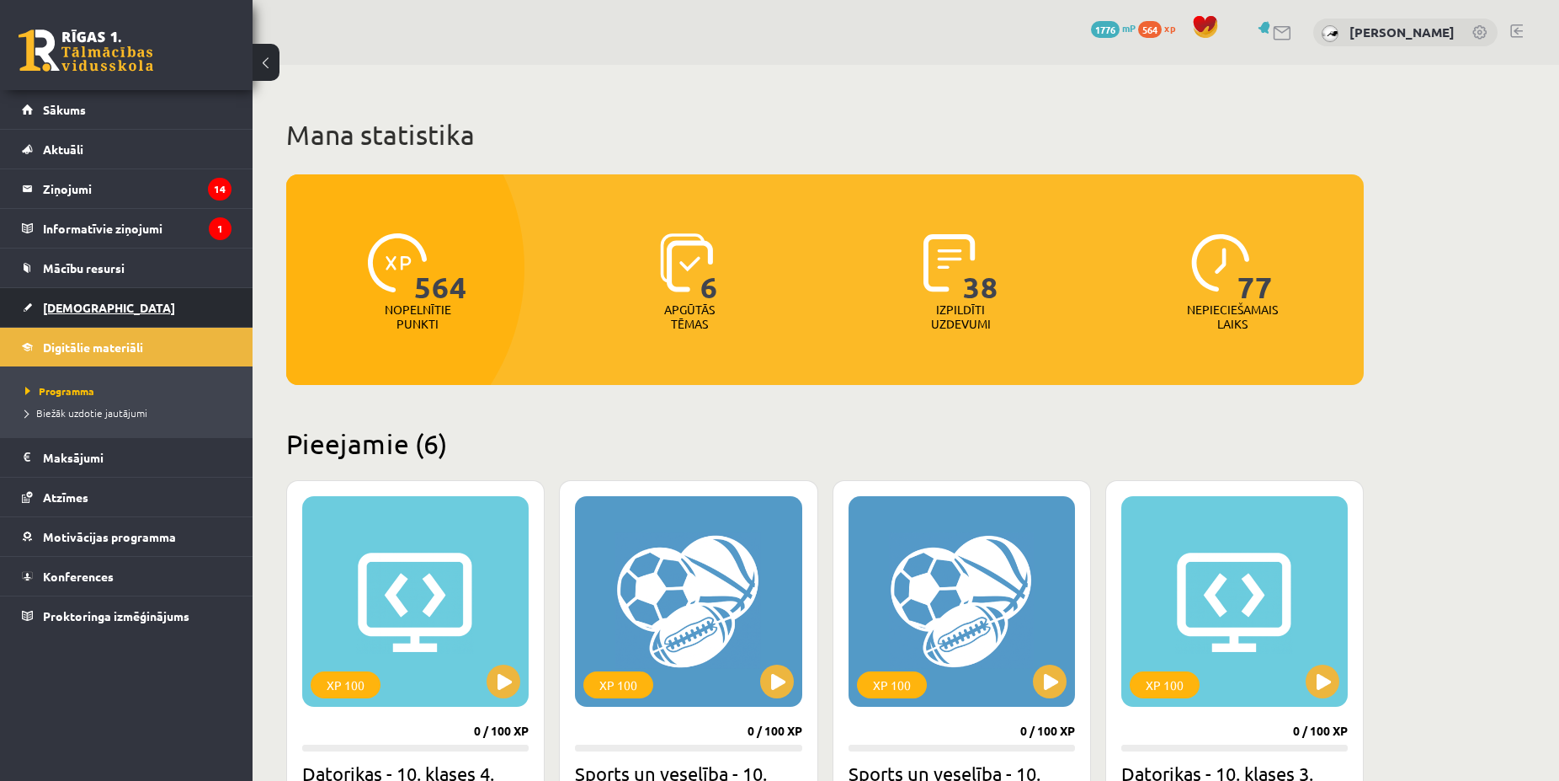
click at [95, 297] on link "[DEMOGRAPHIC_DATA]" at bounding box center [127, 307] width 210 height 39
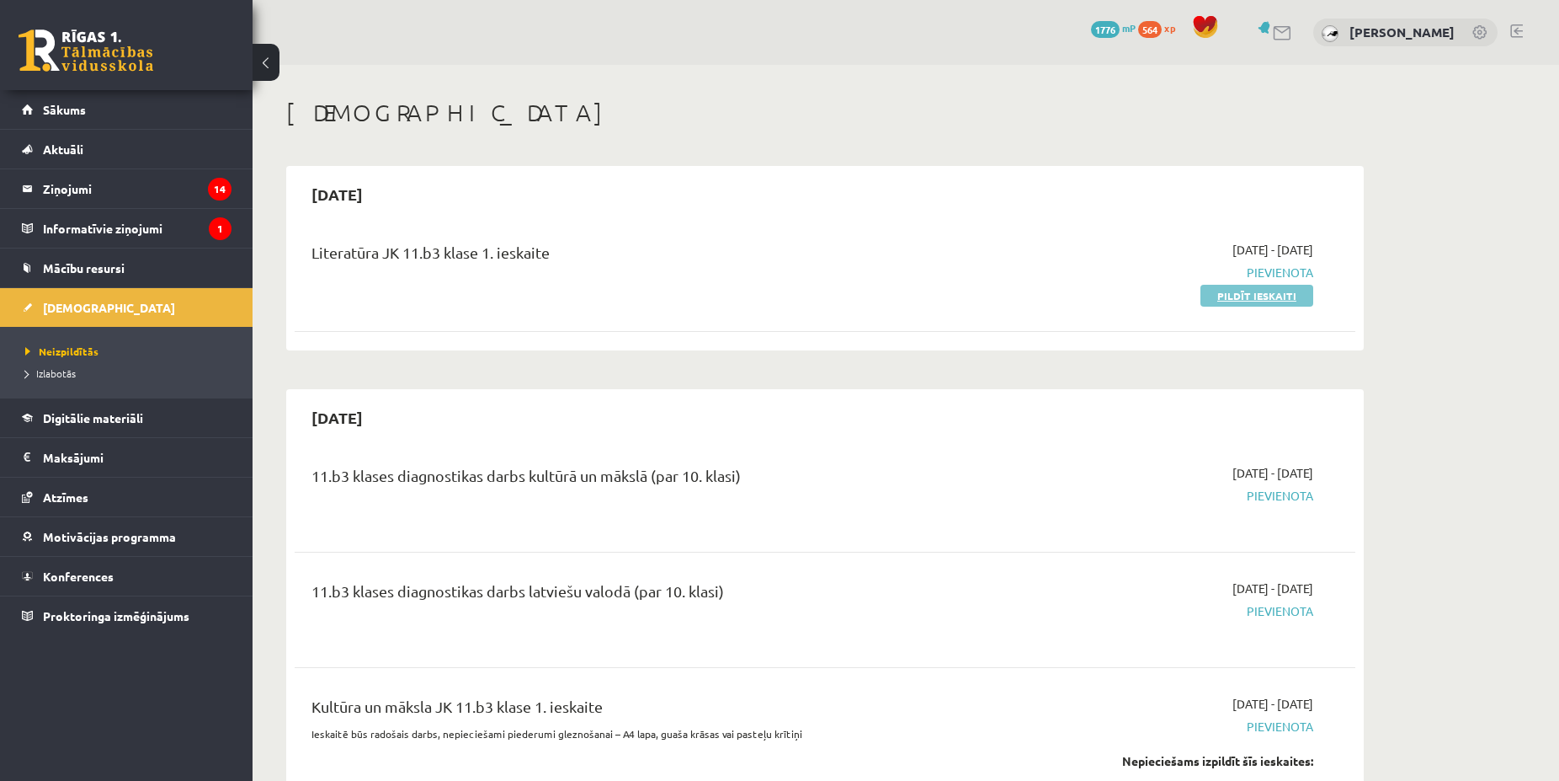
click at [1250, 299] on link "Pildīt ieskaiti" at bounding box center [1257, 296] width 113 height 22
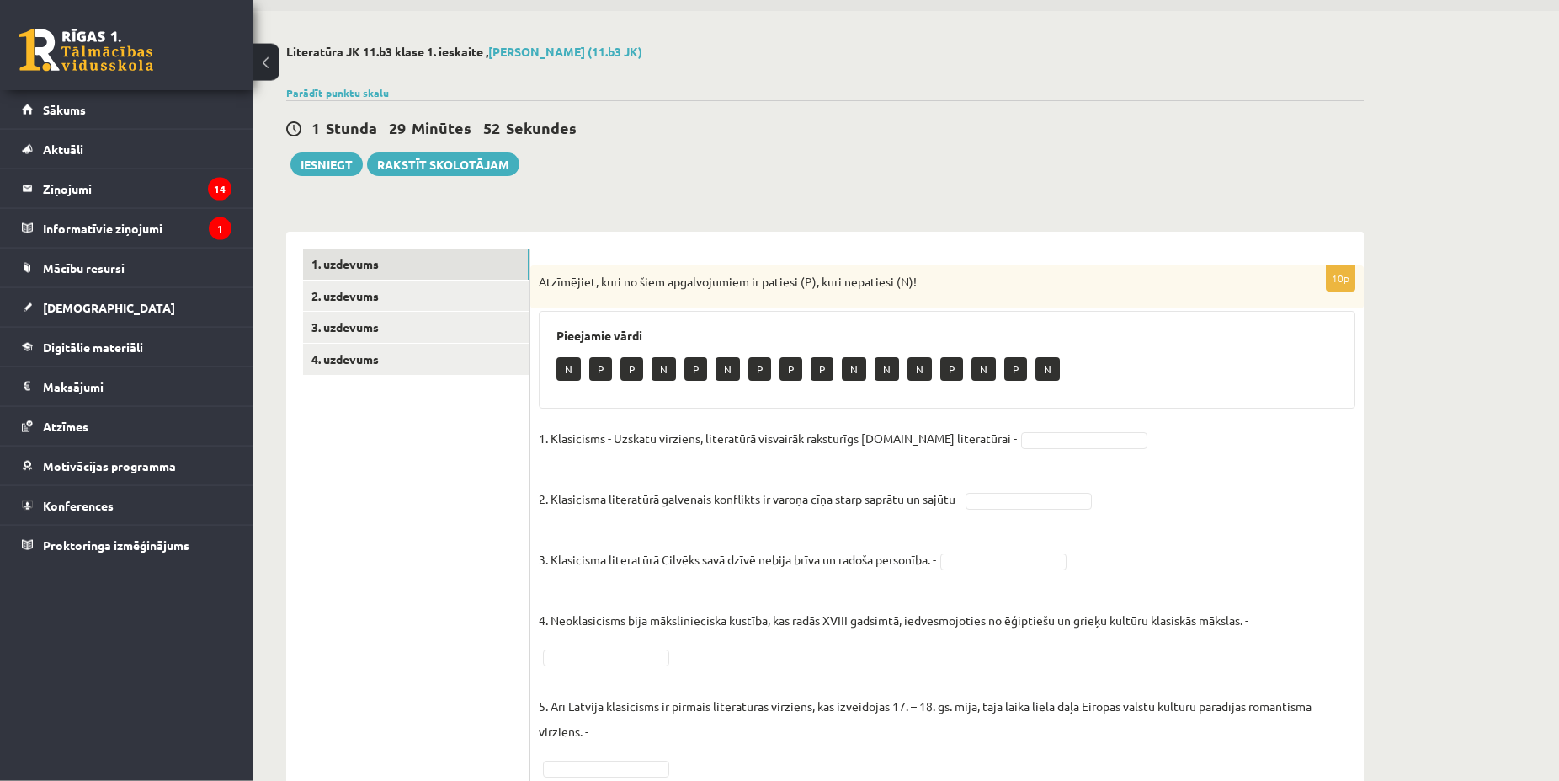
scroll to position [86, 0]
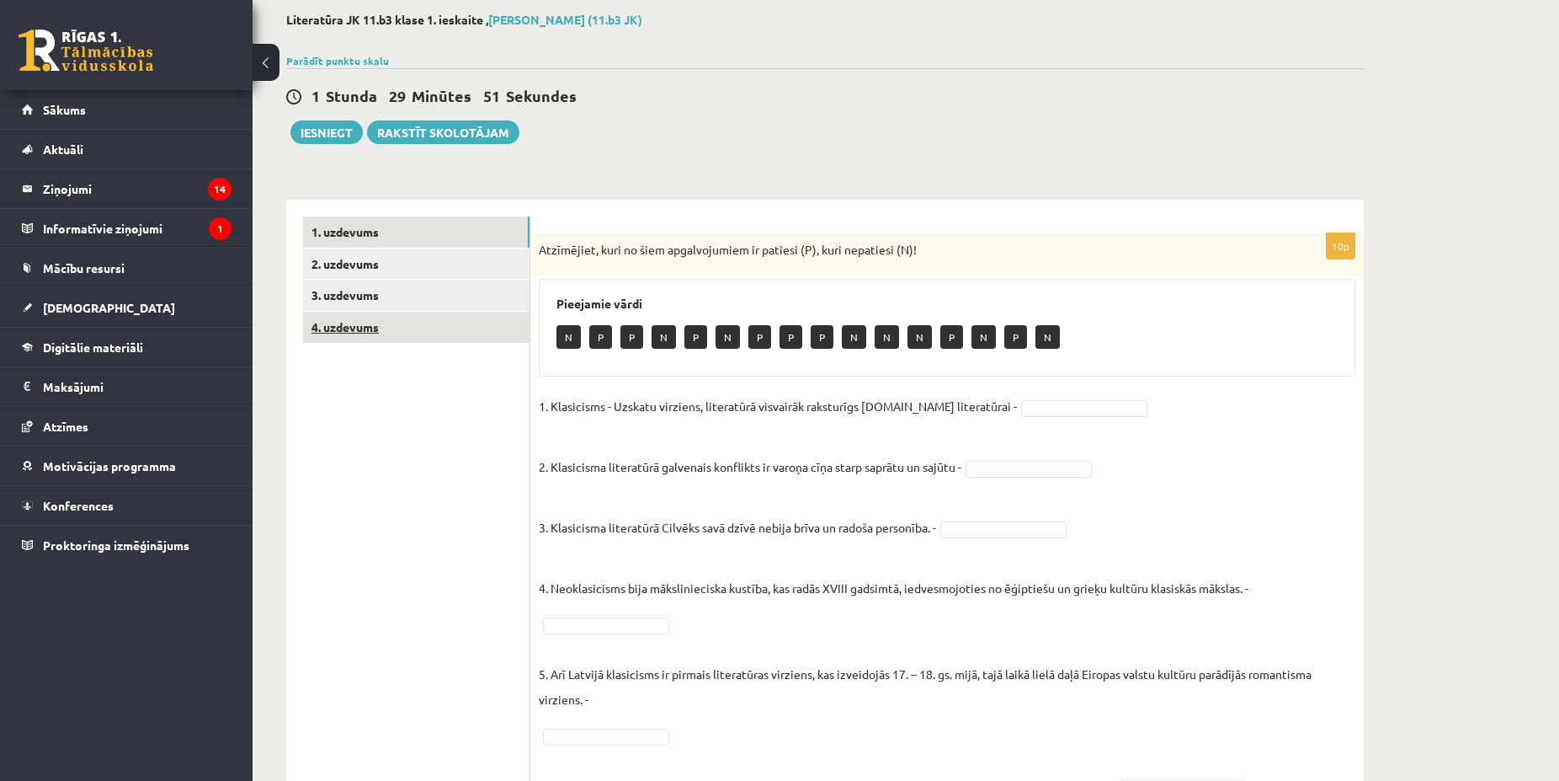
click at [361, 318] on link "4. uzdevums" at bounding box center [416, 327] width 226 height 31
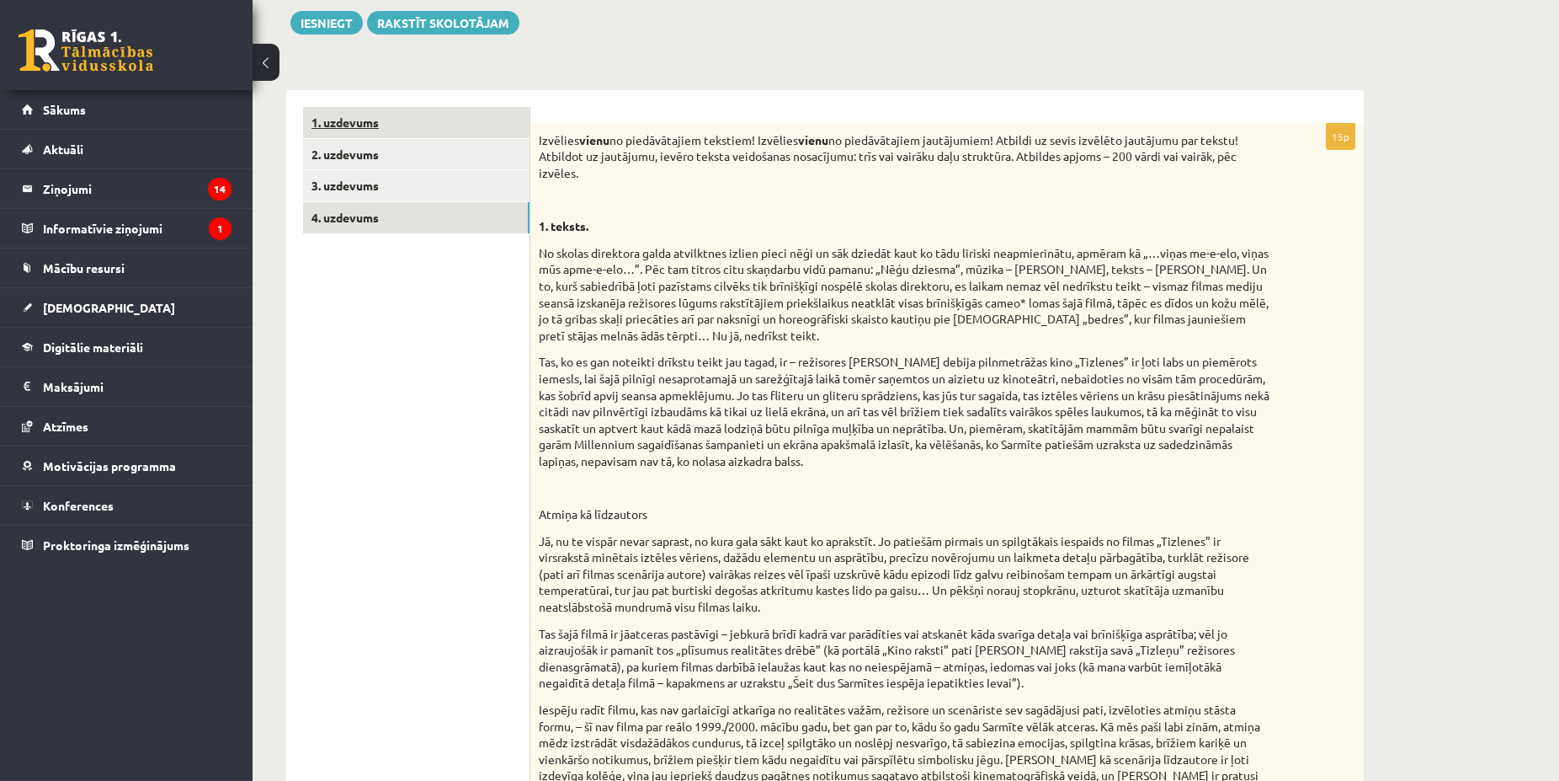
scroll to position [159, 0]
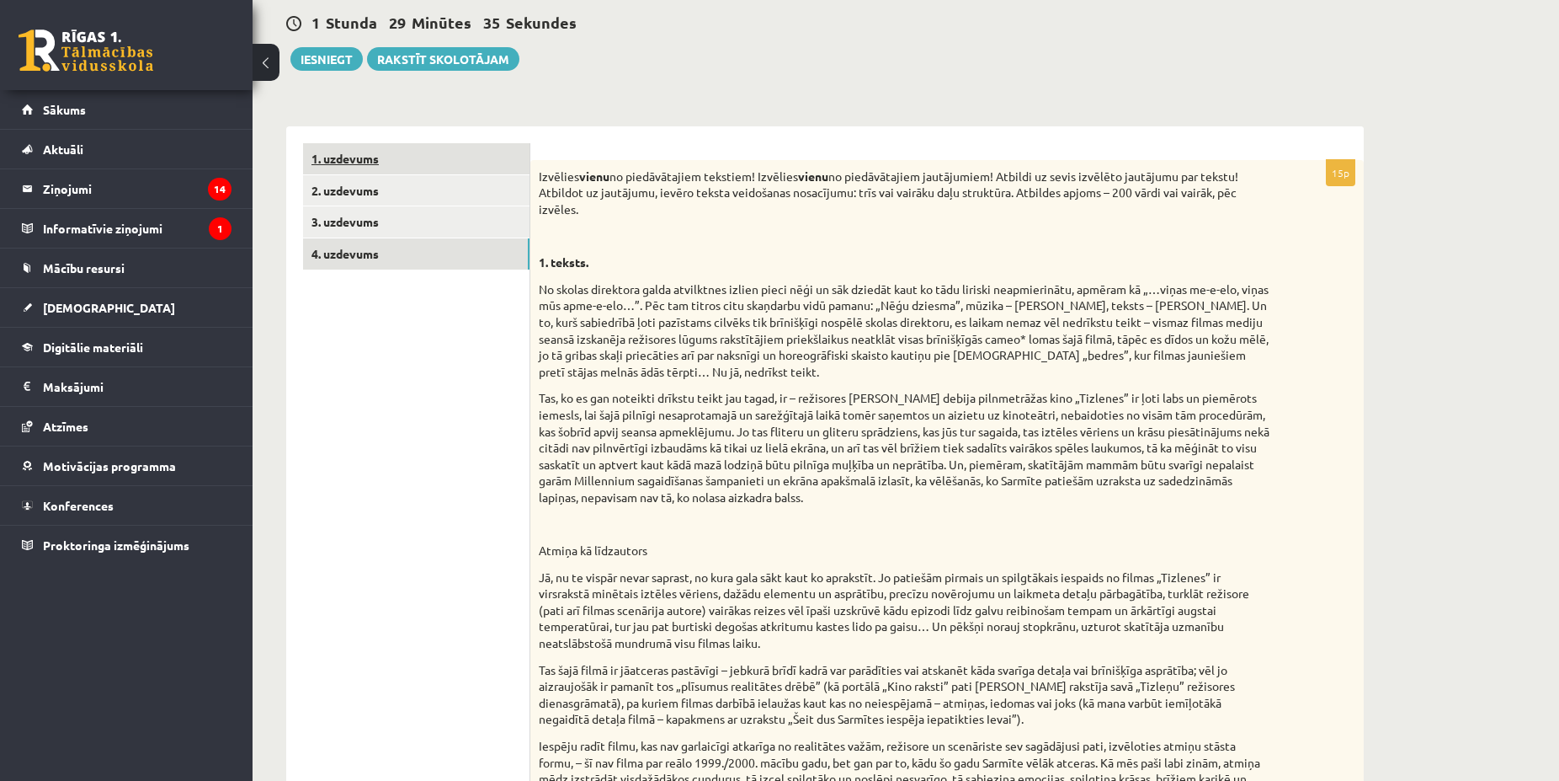
click at [395, 158] on link "1. uzdevums" at bounding box center [416, 158] width 226 height 31
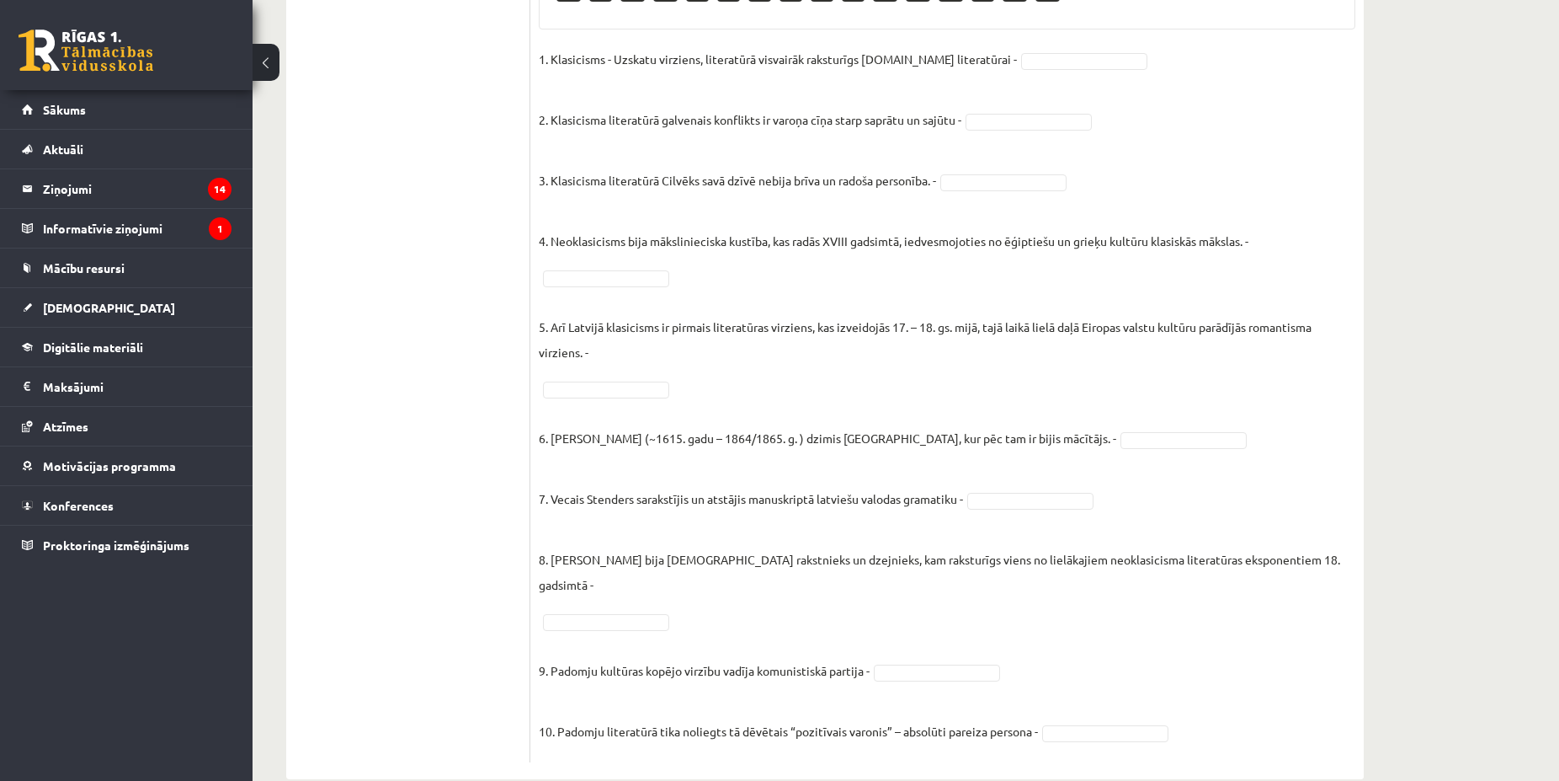
scroll to position [440, 0]
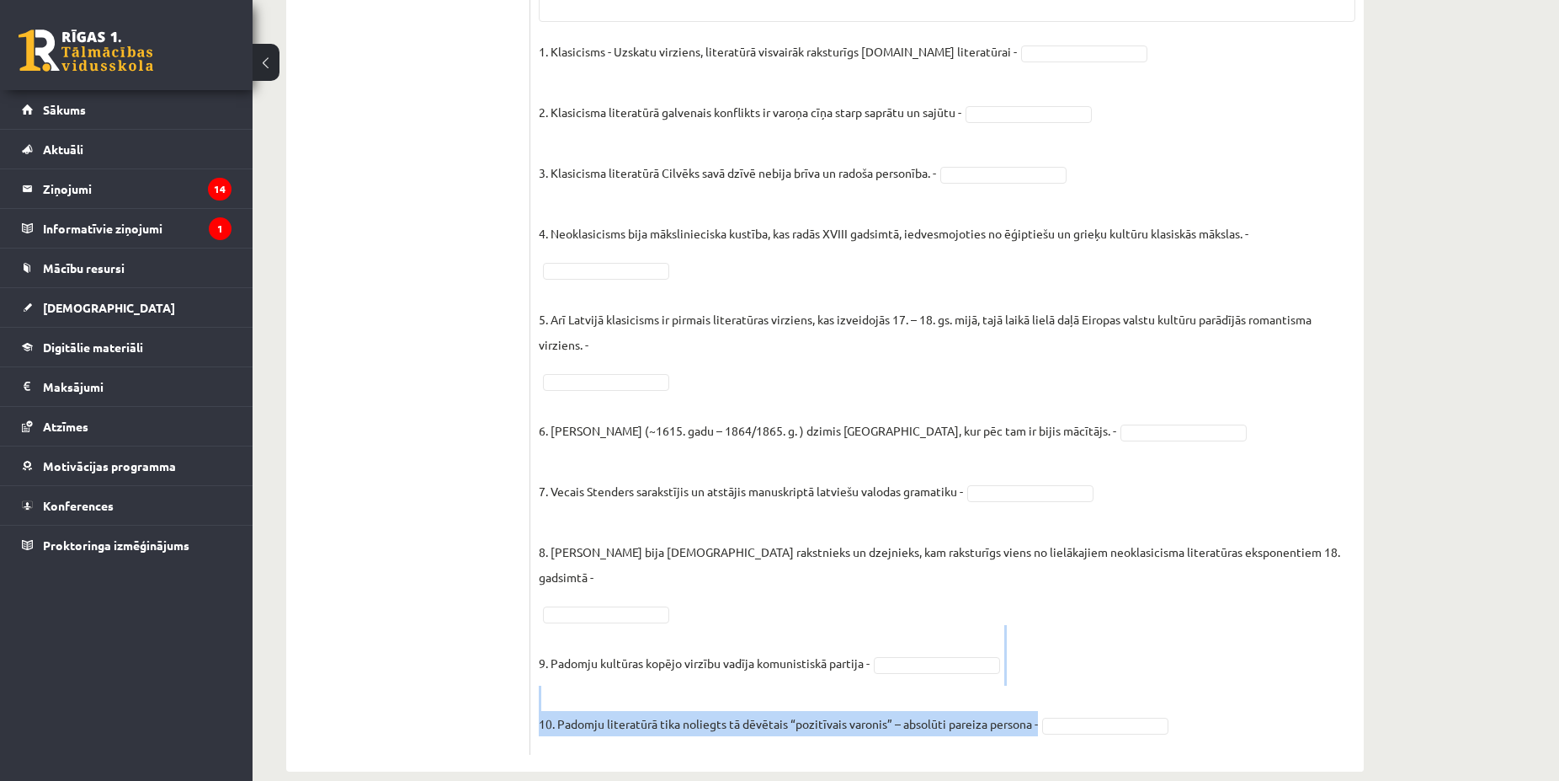
drag, startPoint x: 537, startPoint y: 322, endPoint x: 1062, endPoint y: 703, distance: 648.1
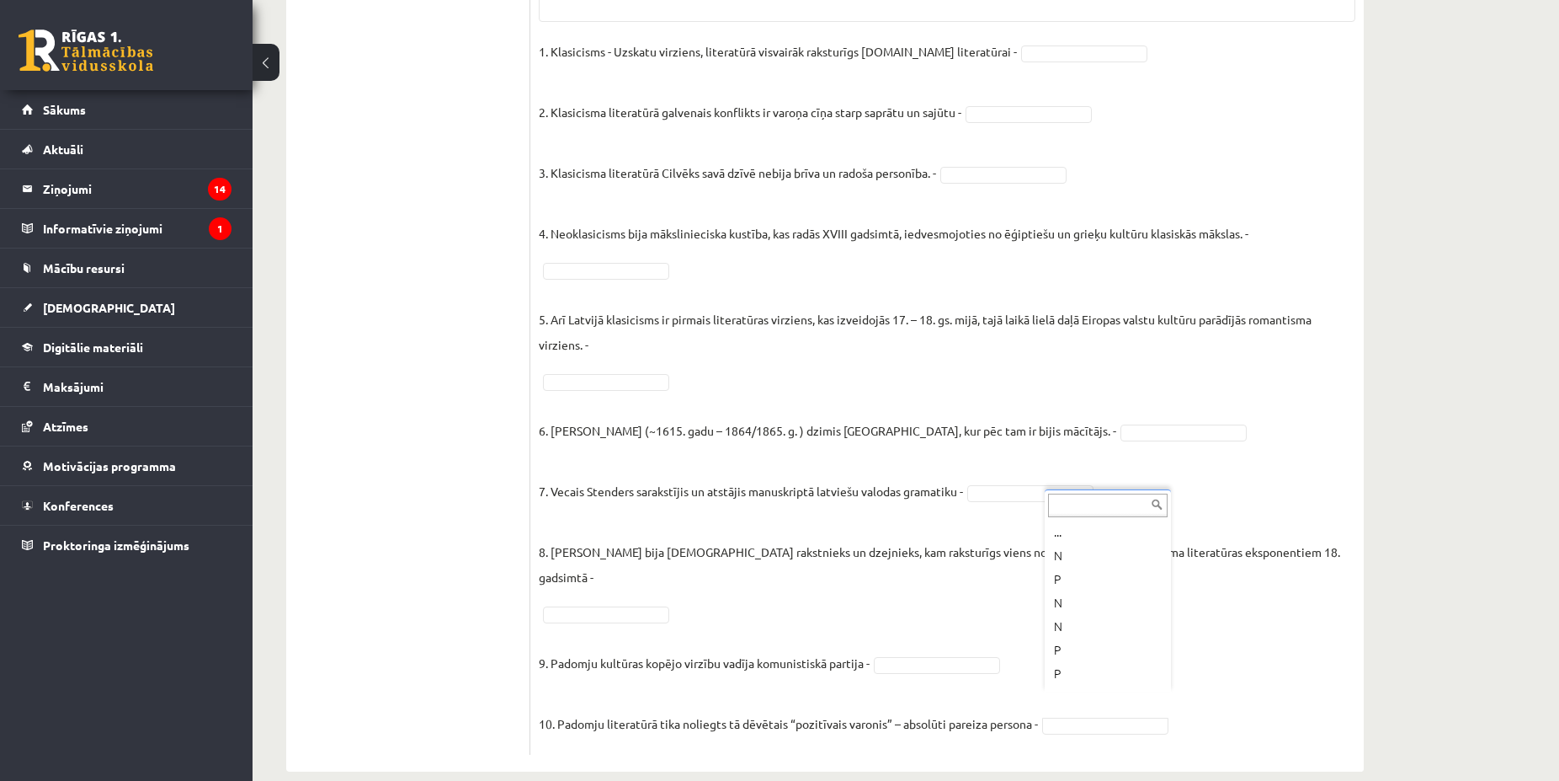
click at [1046, 543] on ul "... N P N N P P P P P P N N N P N N" at bounding box center [1106, 604] width 123 height 168
drag, startPoint x: 456, startPoint y: 281, endPoint x: 507, endPoint y: 304, distance: 55.4
click at [454, 282] on ul "1. uzdevums 2. uzdevums 3. uzdevums 4. uzdevums" at bounding box center [416, 308] width 227 height 893
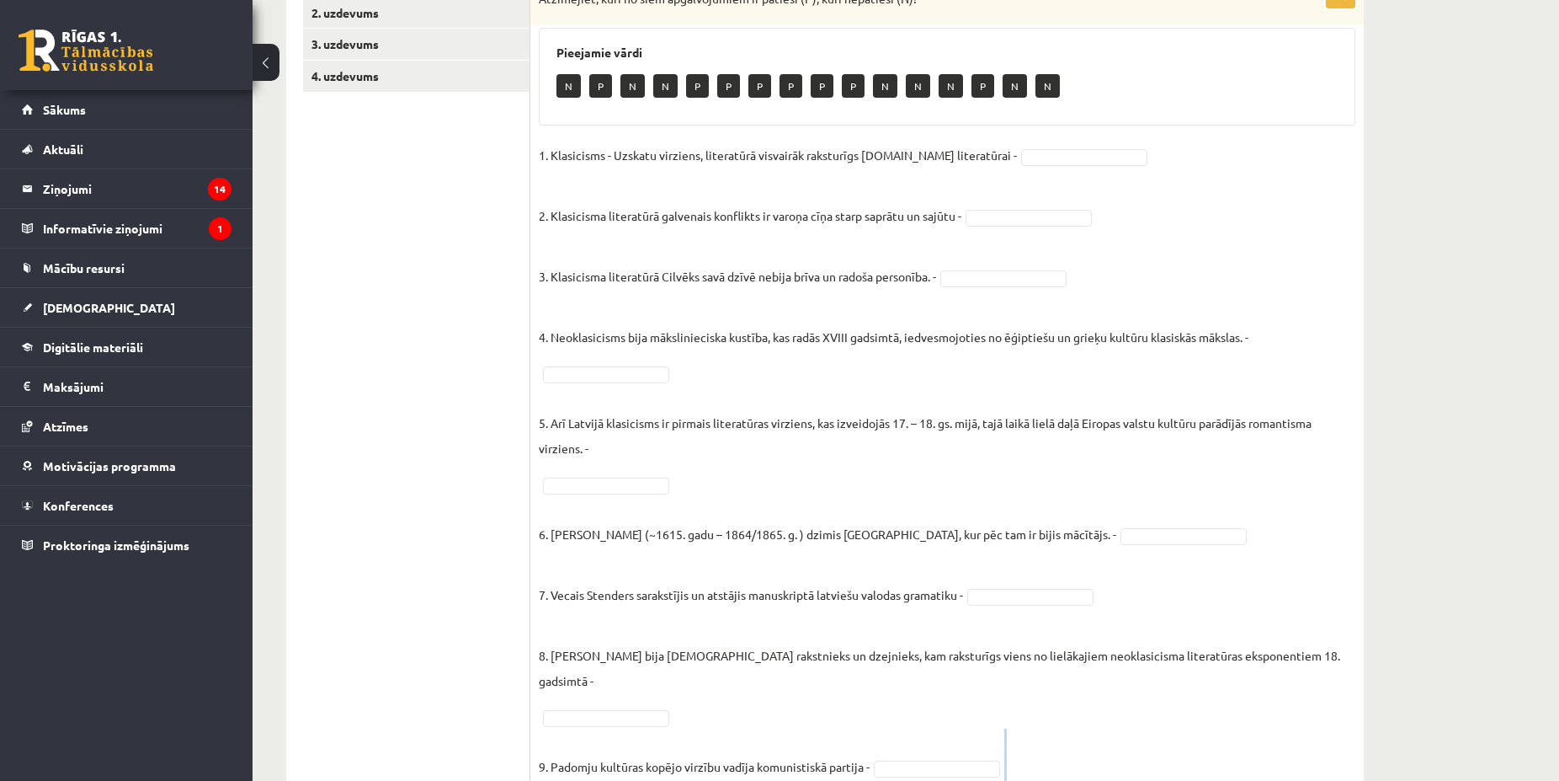
scroll to position [346, 0]
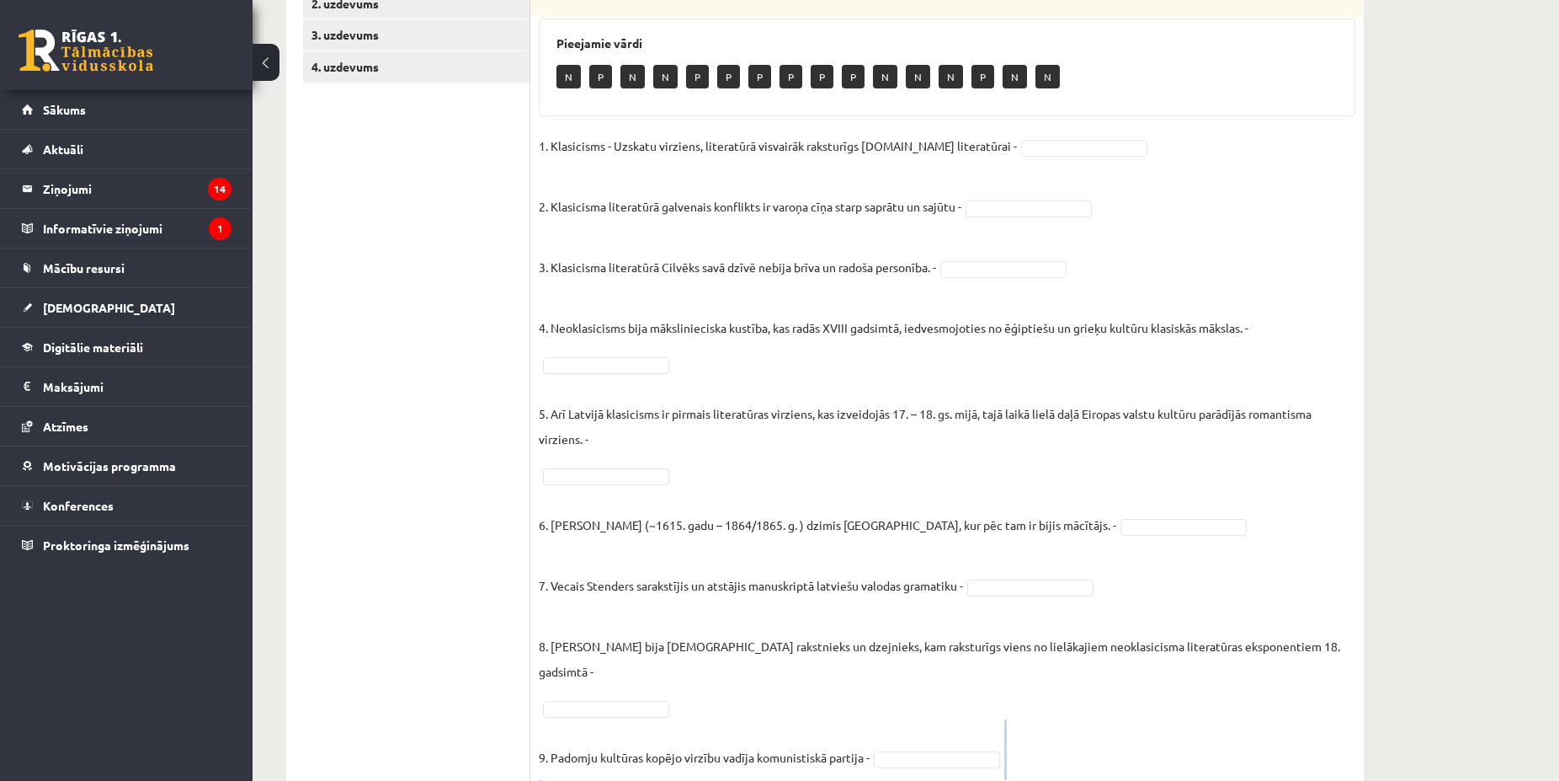
click at [985, 755] on div "10p Atzīmējiet, kuri no šiem apgalvojumiem ir patiesi (P), kuri nepatiesi (N)! …" at bounding box center [947, 411] width 834 height 876
copy fieldset
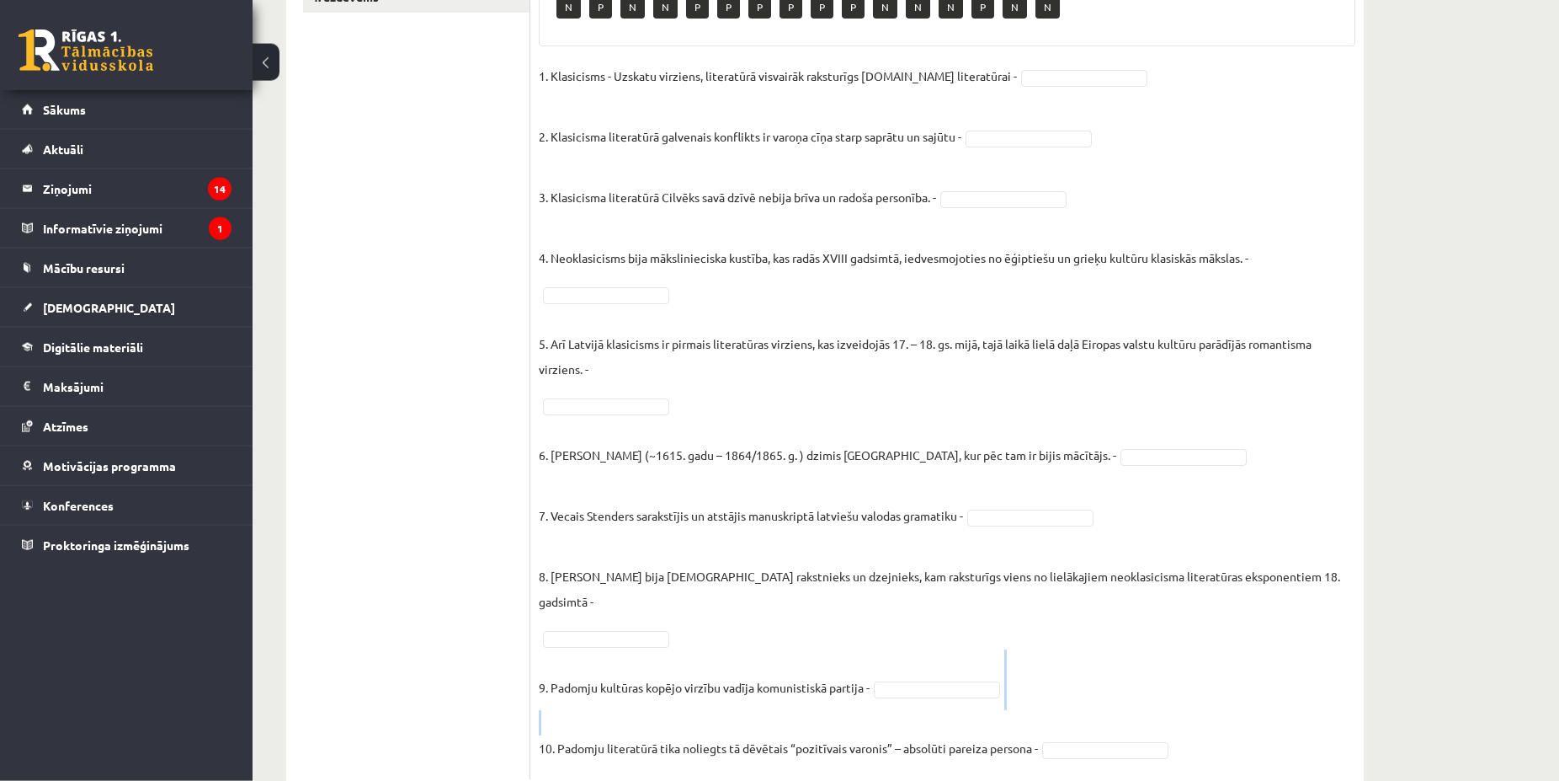
scroll to position [440, 0]
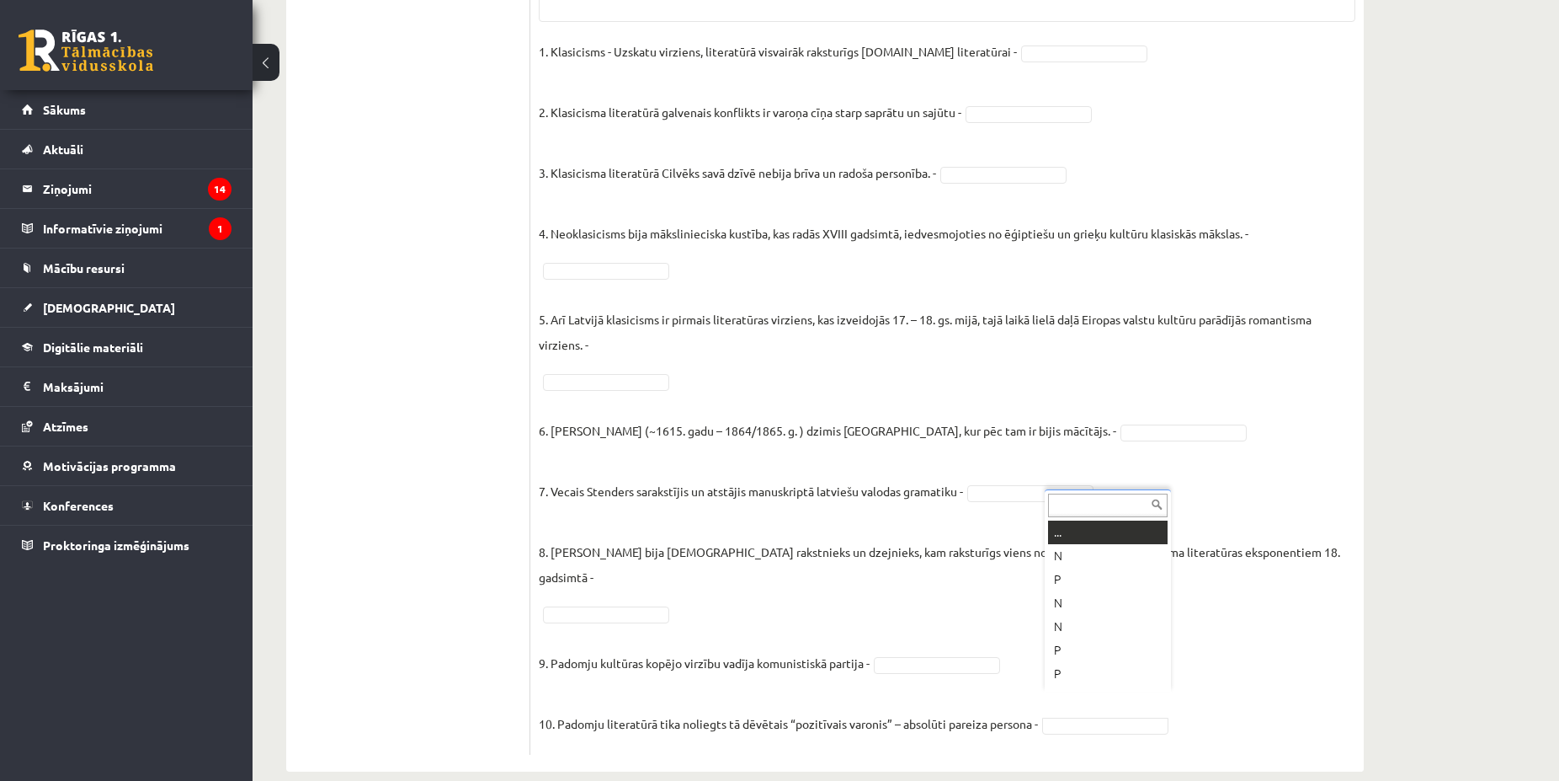
drag, startPoint x: 1088, startPoint y: 705, endPoint x: 1075, endPoint y: 698, distance: 14.3
drag, startPoint x: 654, startPoint y: 590, endPoint x: 674, endPoint y: 584, distance: 20.5
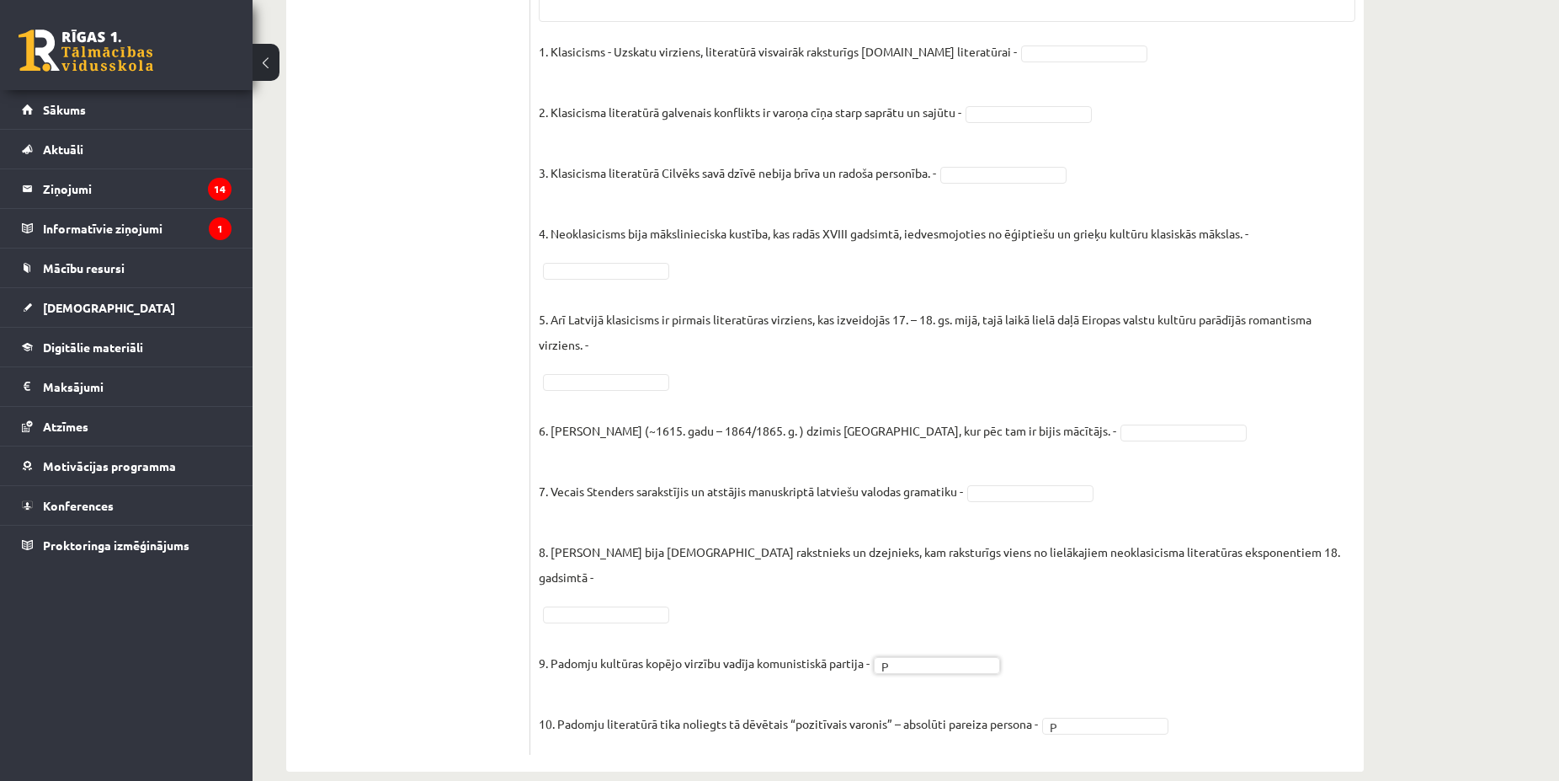
drag, startPoint x: 624, startPoint y: 561, endPoint x: 828, endPoint y: 563, distance: 203.8
drag, startPoint x: 1065, startPoint y: 504, endPoint x: 1056, endPoint y: 496, distance: 12.5
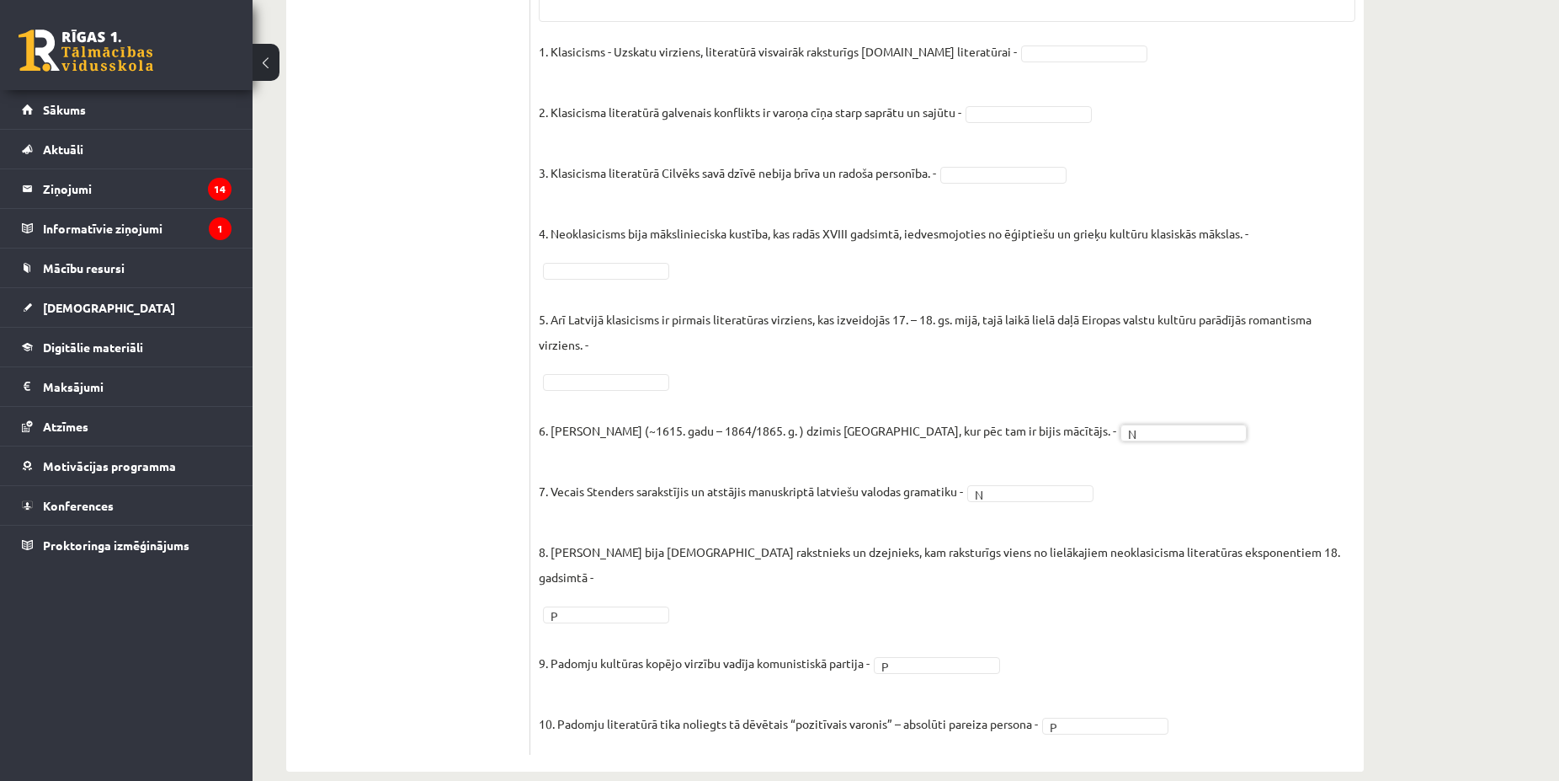
click at [655, 389] on fieldset "1. Klasicisms - Uzskatu virziens, literatūrā visvairāk raksturīgs [DOMAIN_NAME]…" at bounding box center [947, 392] width 817 height 707
drag, startPoint x: 621, startPoint y: 342, endPoint x: 502, endPoint y: 113, distance: 258.4
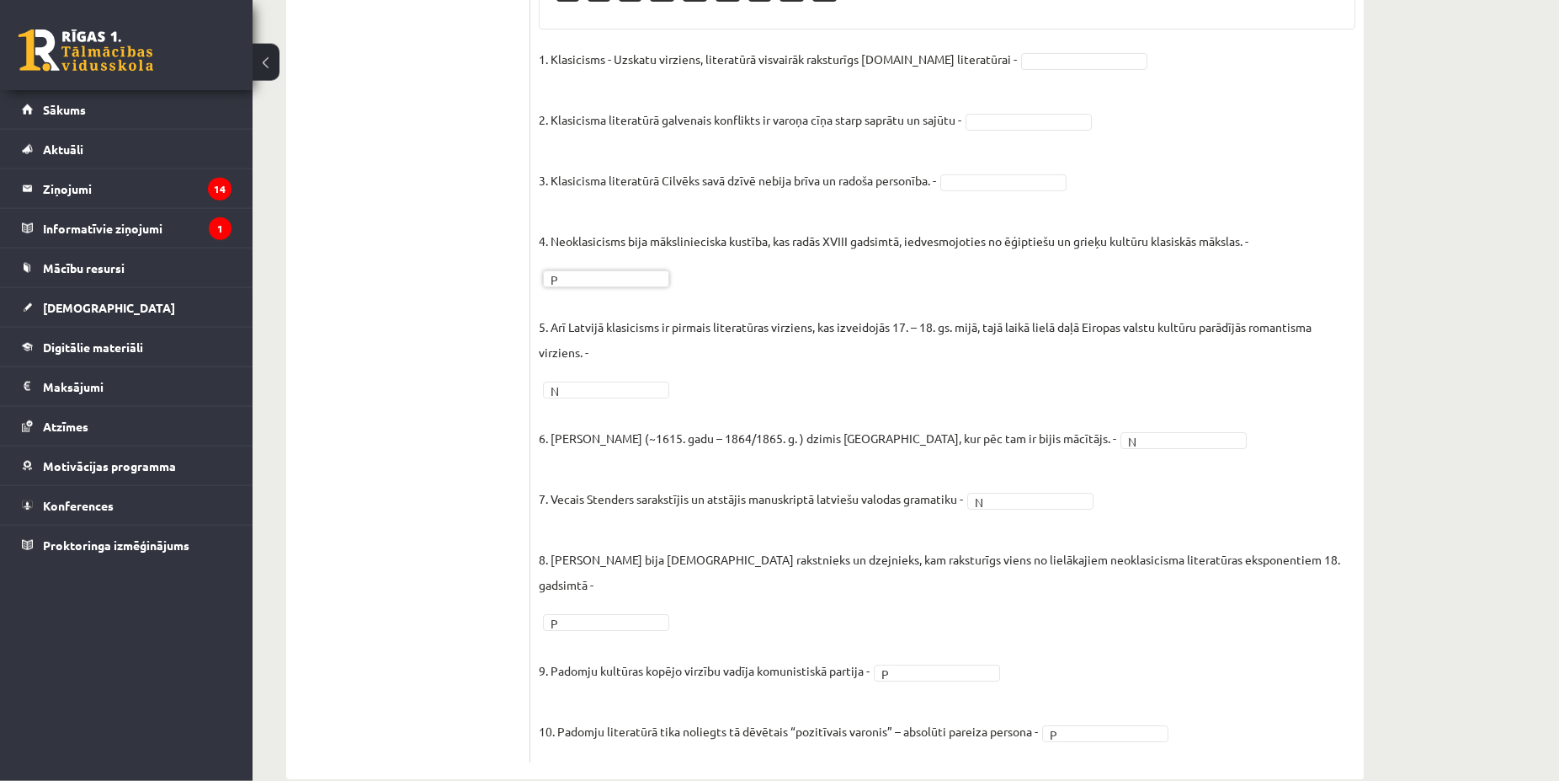
scroll to position [354, 0]
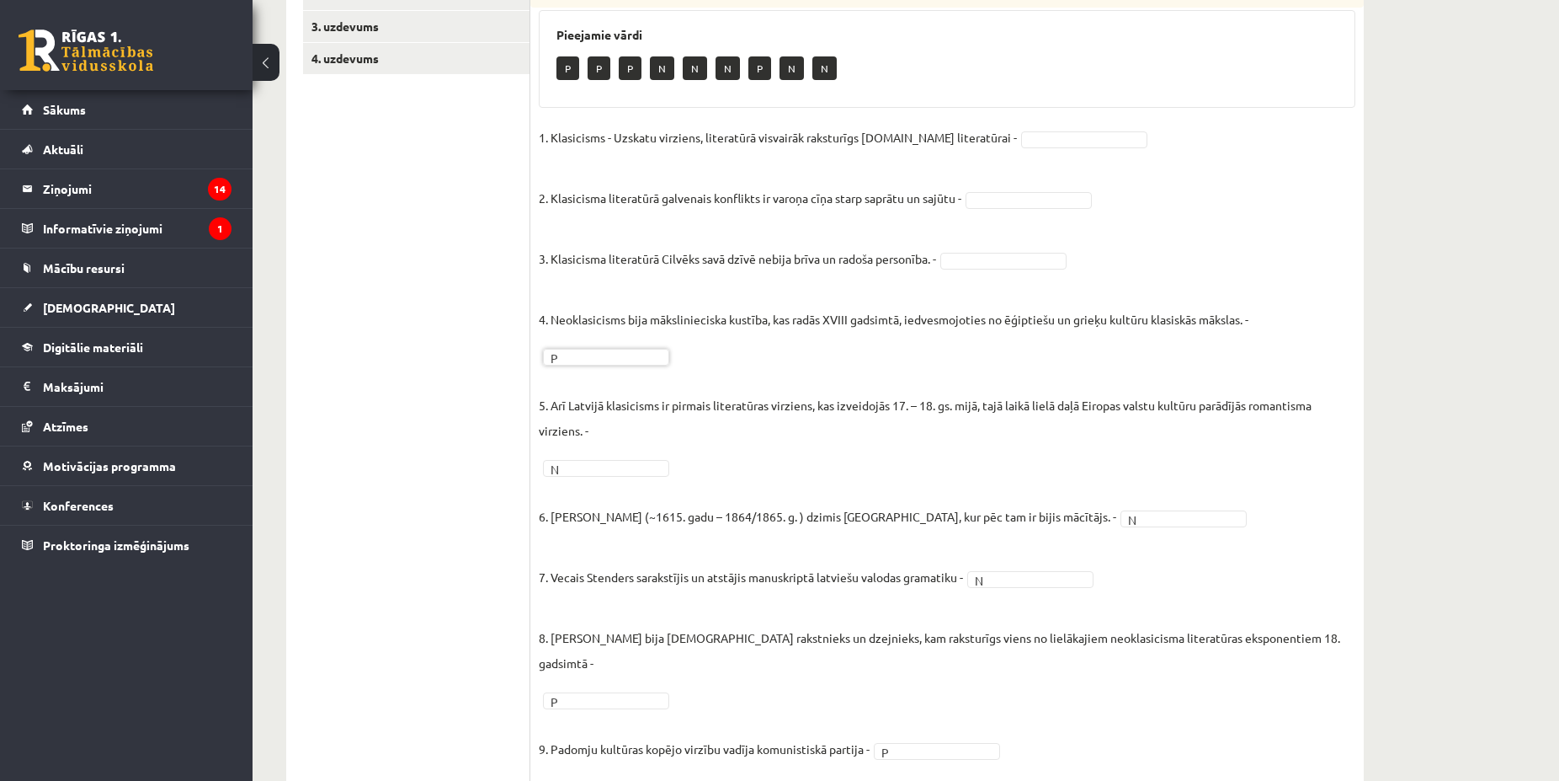
click at [967, 255] on body "0 Dāvanas 1776 mP 564 xp Nanija Ērika Zapoļska Sākums Aktuāli Kā mācīties eSKOL…" at bounding box center [779, 36] width 1559 height 781
click at [971, 138] on body "0 Dāvanas 1776 mP 564 xp Nanija Ērika Zapoļska Sākums Aktuāli Kā mācīties eSKOL…" at bounding box center [779, 36] width 1559 height 781
click at [990, 197] on body "0 Dāvanas 1776 mP 564 xp Nanija Ērika Zapoļska Sākums Aktuāli Kā mācīties eSKOL…" at bounding box center [779, 36] width 1559 height 781
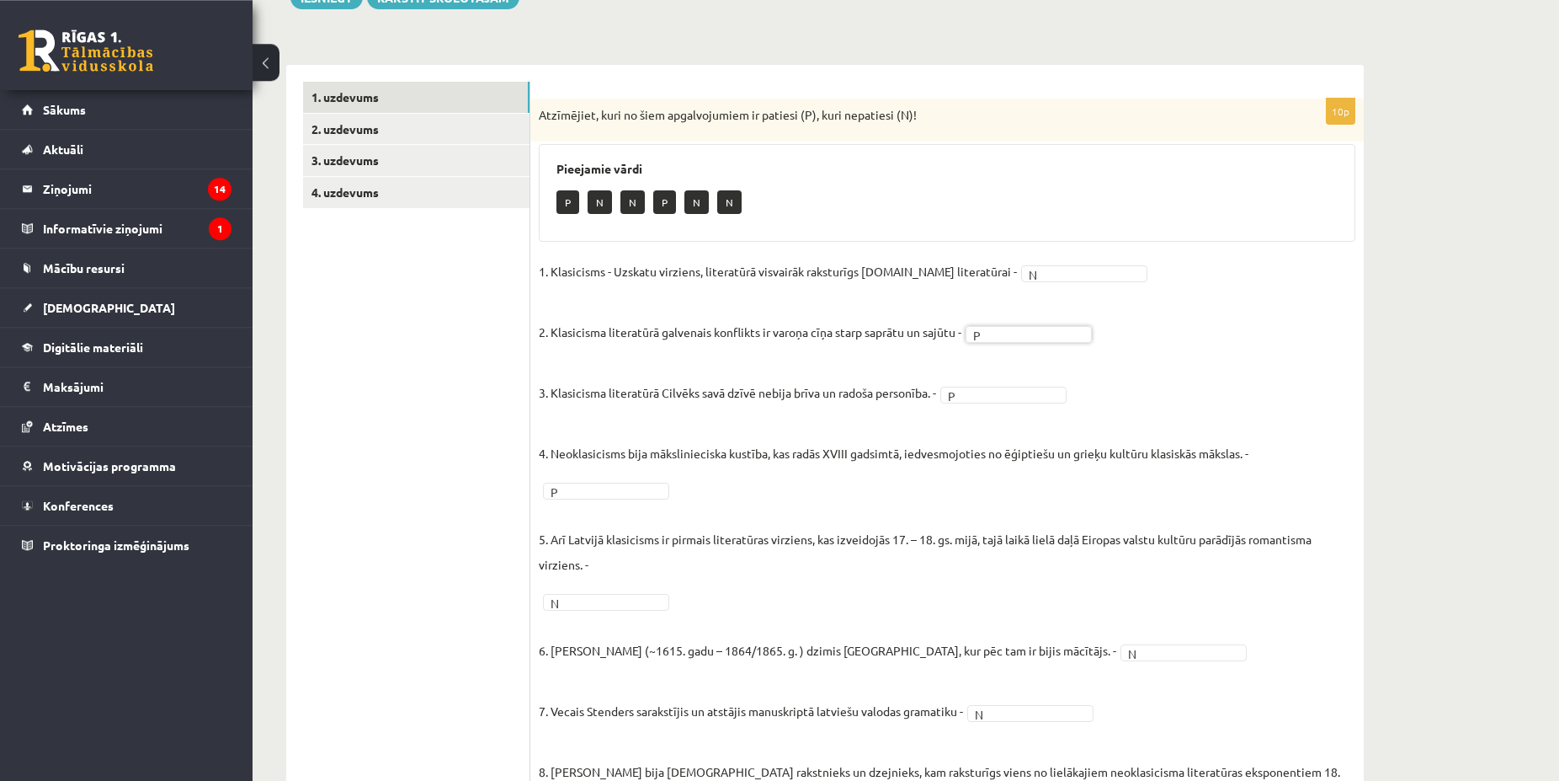
scroll to position [97, 0]
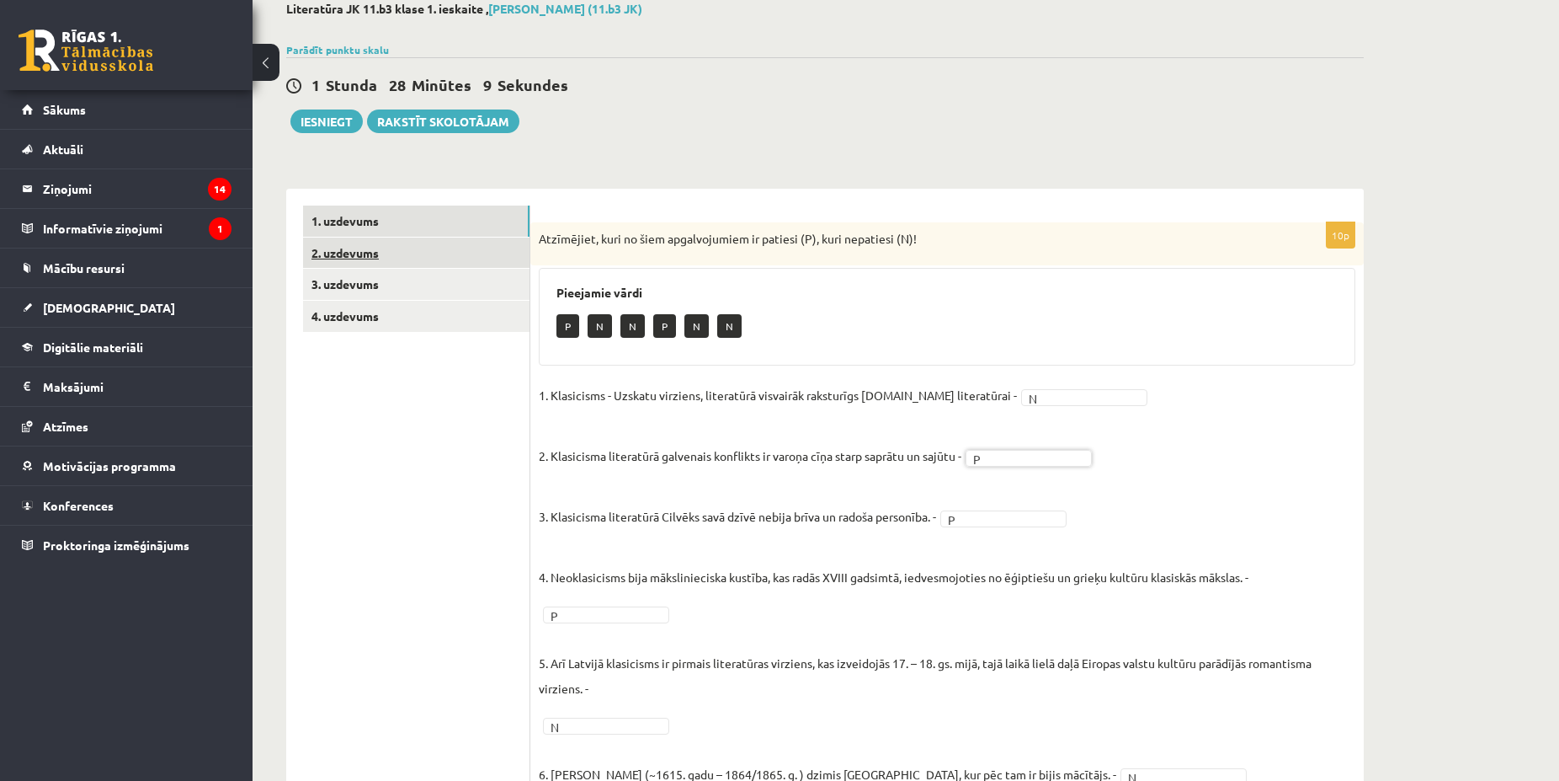
click at [375, 256] on link "2. uzdevums" at bounding box center [416, 252] width 226 height 31
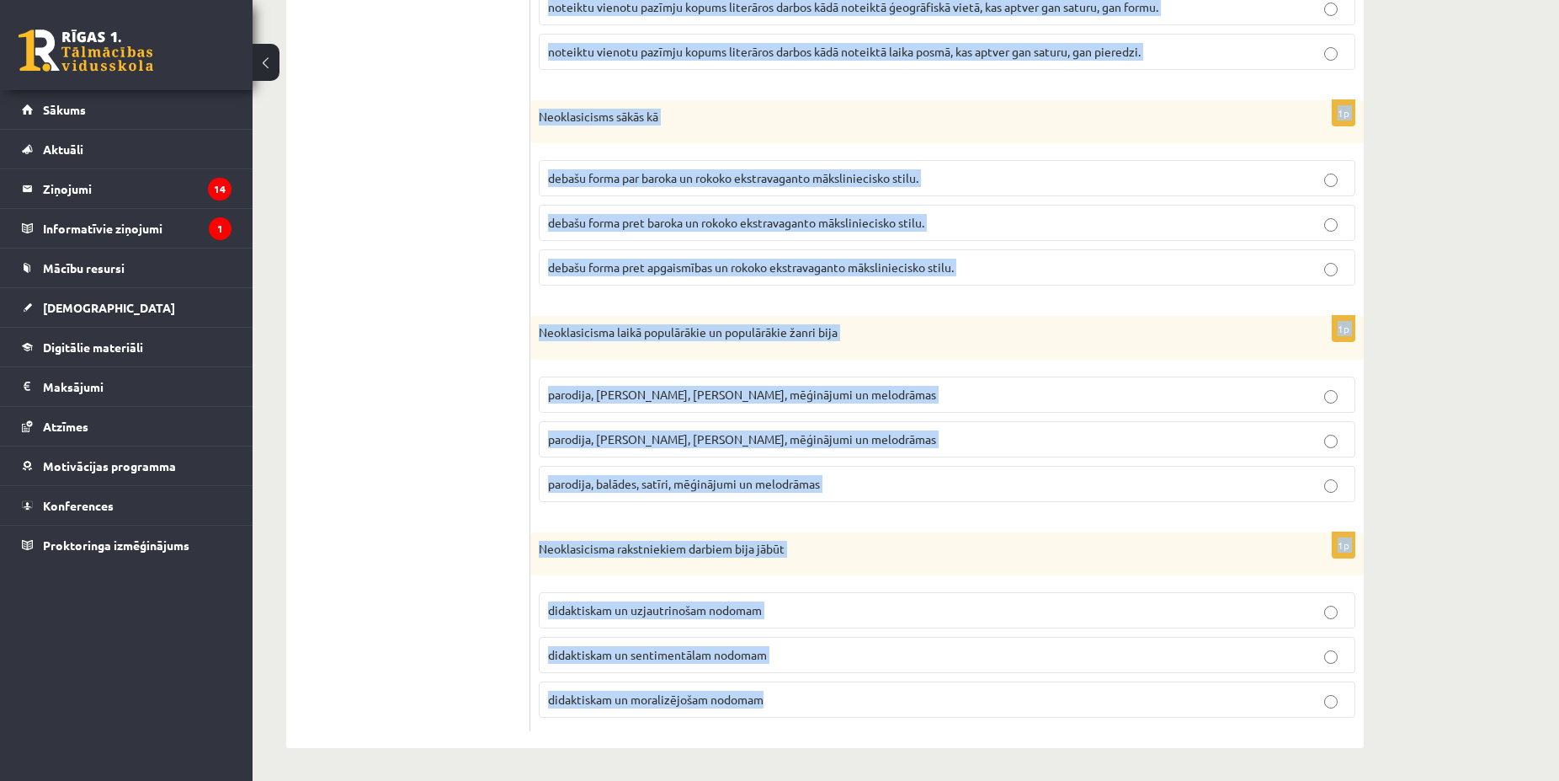
scroll to position [1750, 0]
drag, startPoint x: 535, startPoint y: 333, endPoint x: 819, endPoint y: 697, distance: 462.5
click at [819, 697] on p "didaktiskam un moralizējošam nodomam" at bounding box center [947, 698] width 798 height 18
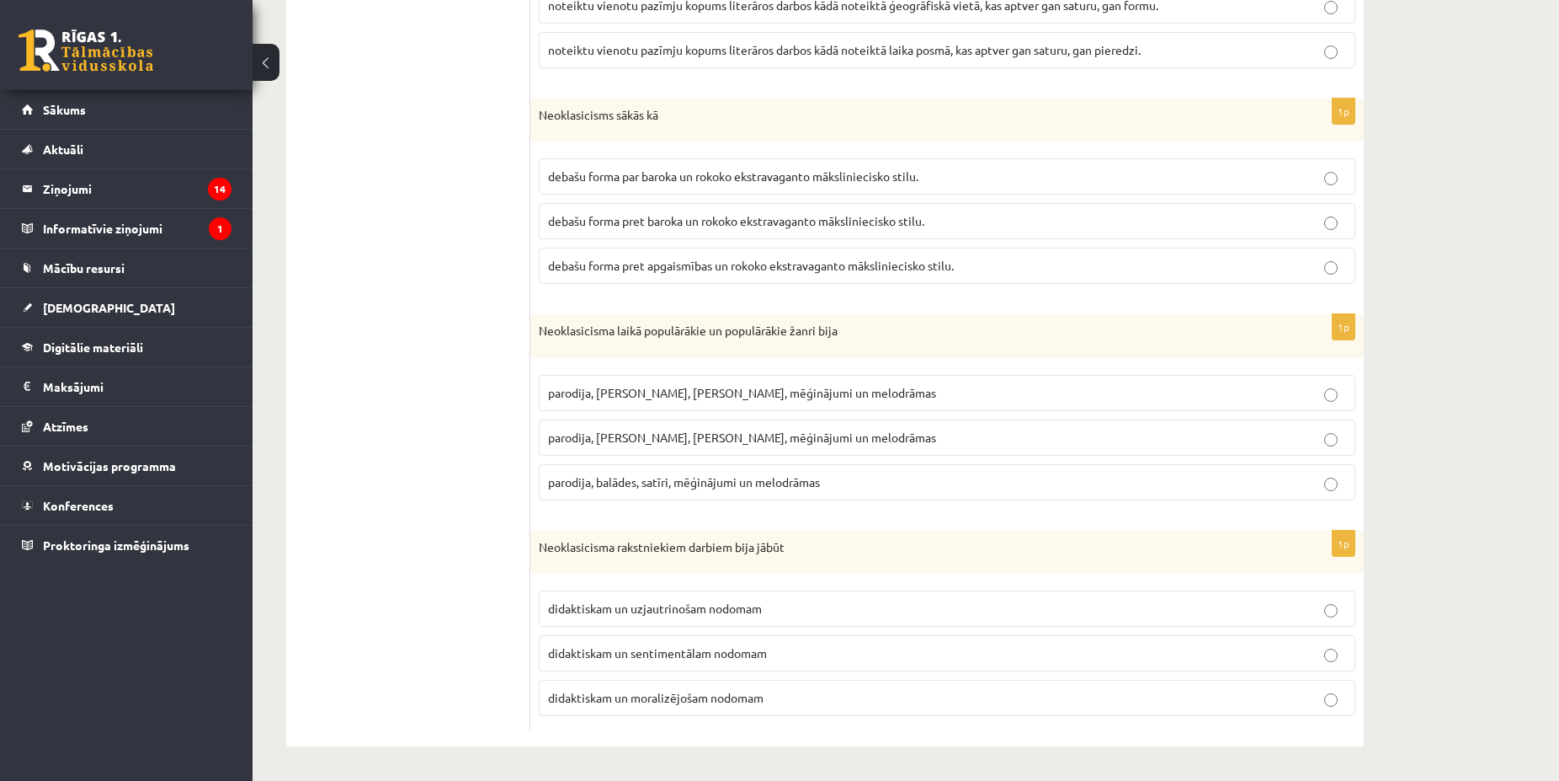
click at [778, 683] on label "didaktiskam un moralizējošam nodomam" at bounding box center [947, 697] width 817 height 36
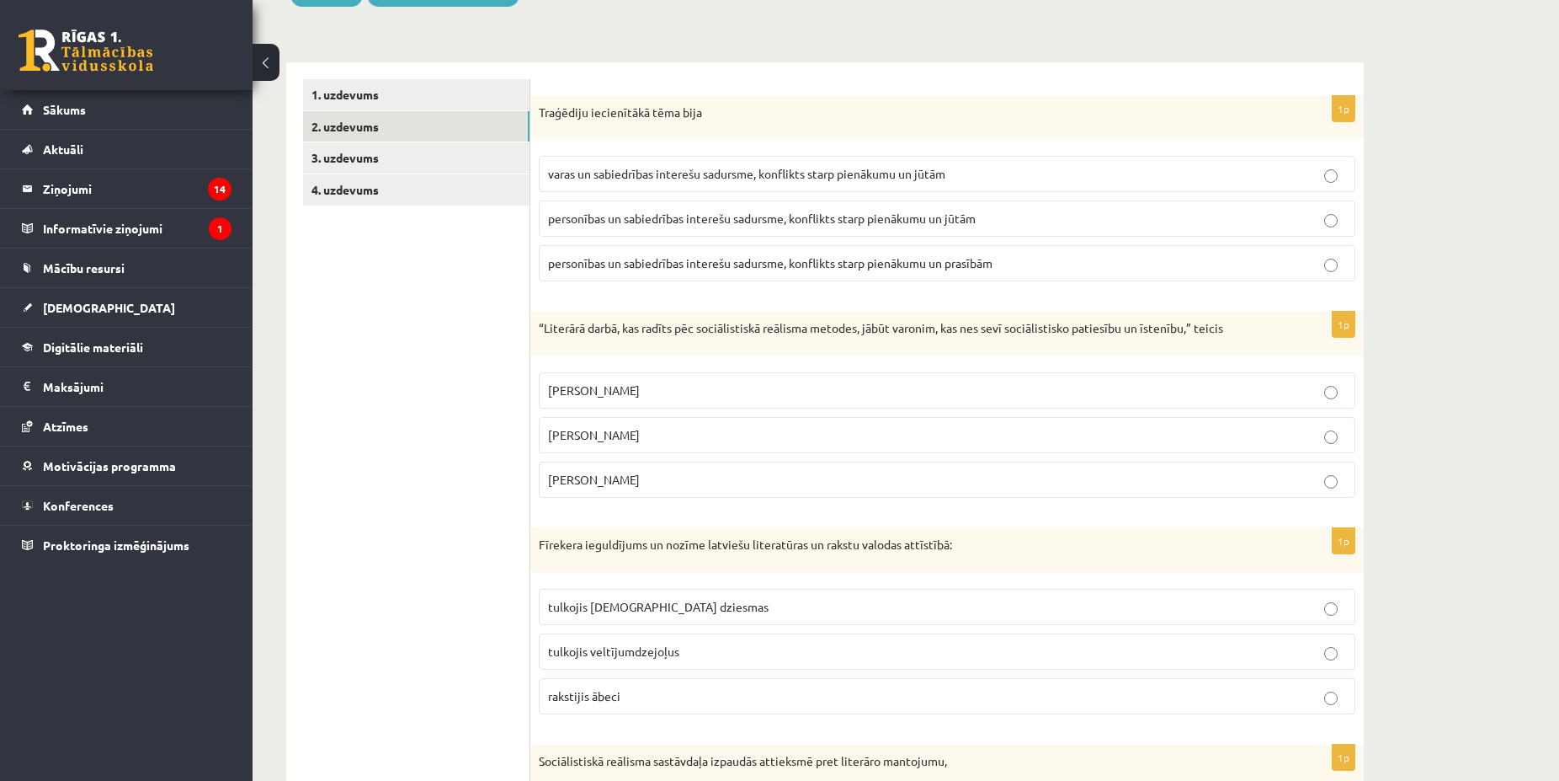
scroll to position [148, 0]
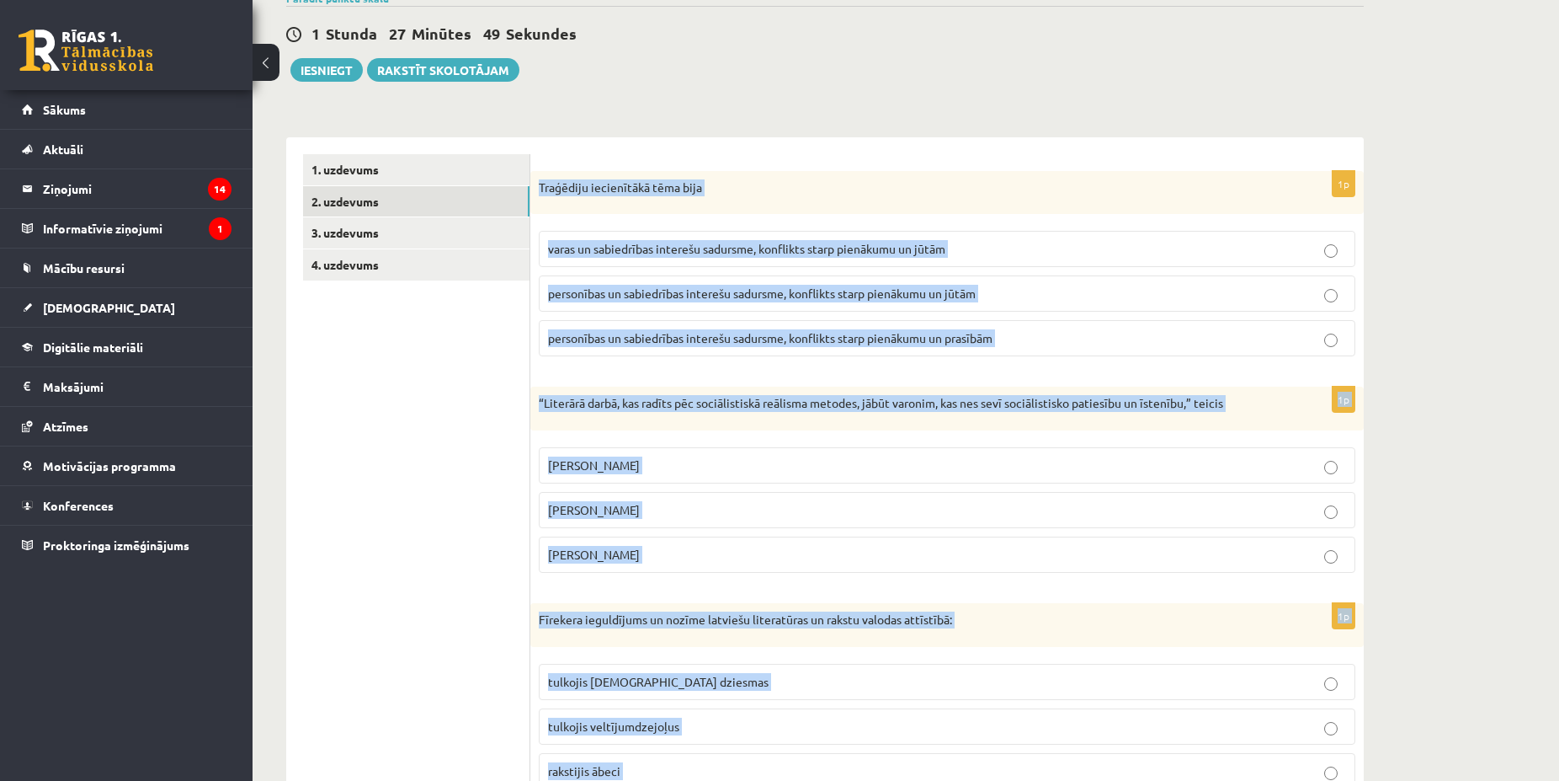
copy form "Traģēdiju iecienītākā tēma bija varas un sabiedrības interešu sadursme, konflik…"
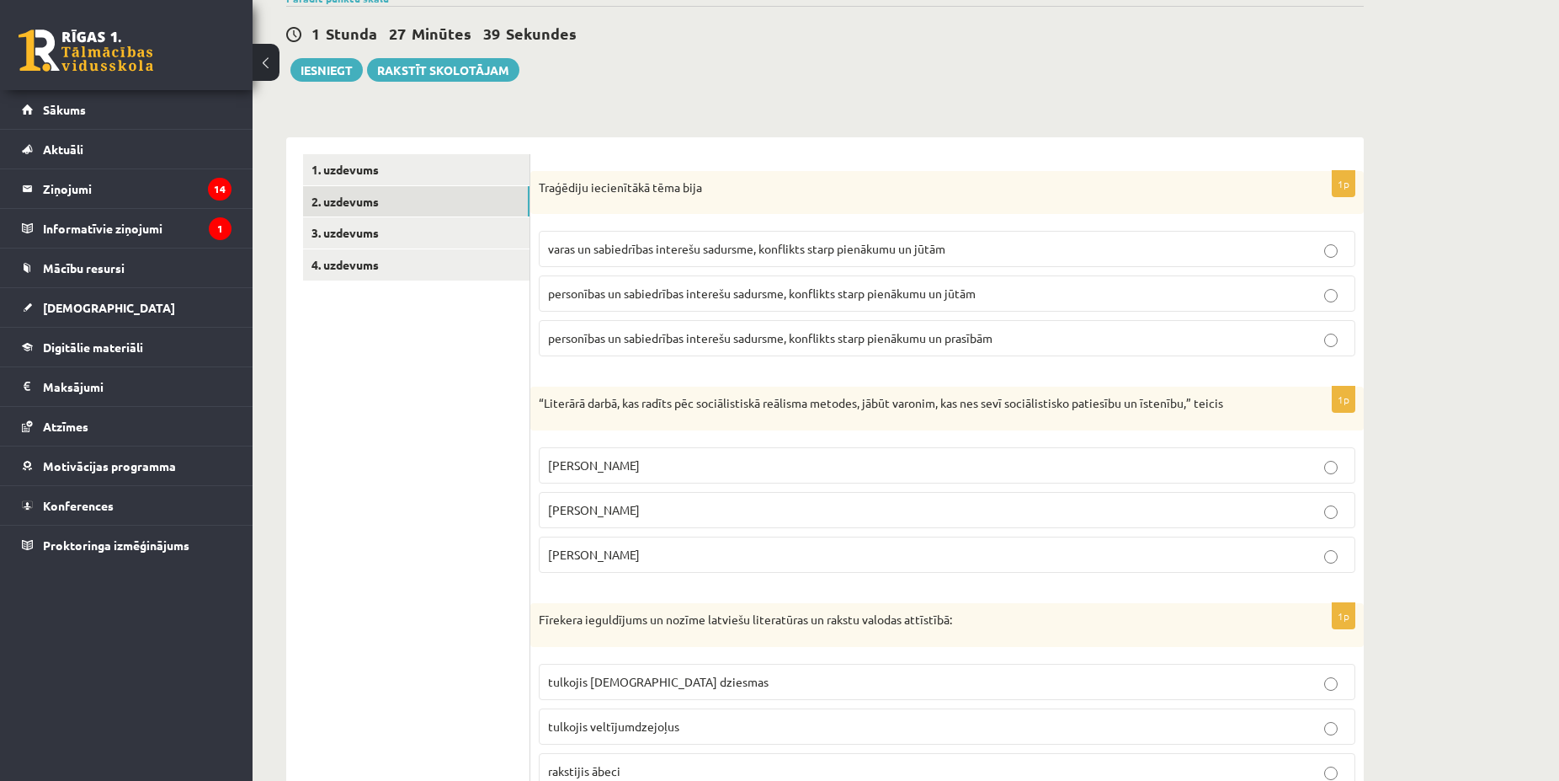
drag, startPoint x: 674, startPoint y: 125, endPoint x: 655, endPoint y: 214, distance: 90.3
click at [863, 288] on span "personības un sabiedrības interešu sadursme, konflikts starp pienākumu un jūtām" at bounding box center [762, 292] width 428 height 15
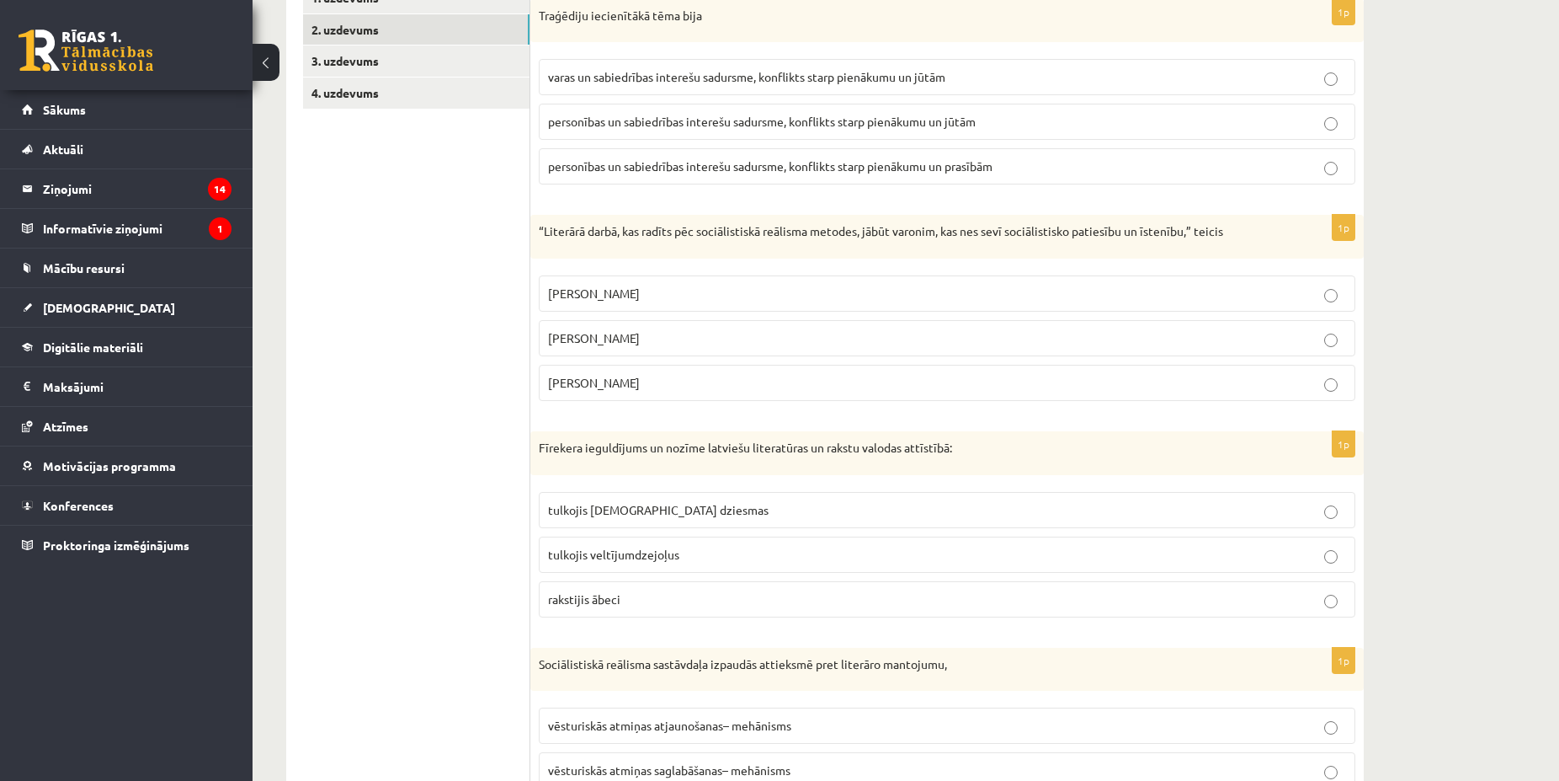
click at [649, 379] on p "Andrejs Upīts" at bounding box center [947, 383] width 798 height 18
click at [674, 514] on span "tulkojis baznīcas dziesmas" at bounding box center [658, 509] width 221 height 15
click at [689, 327] on label "Vilis Lācis" at bounding box center [947, 338] width 817 height 36
click at [690, 384] on p "Andrejs Upīts" at bounding box center [947, 383] width 798 height 18
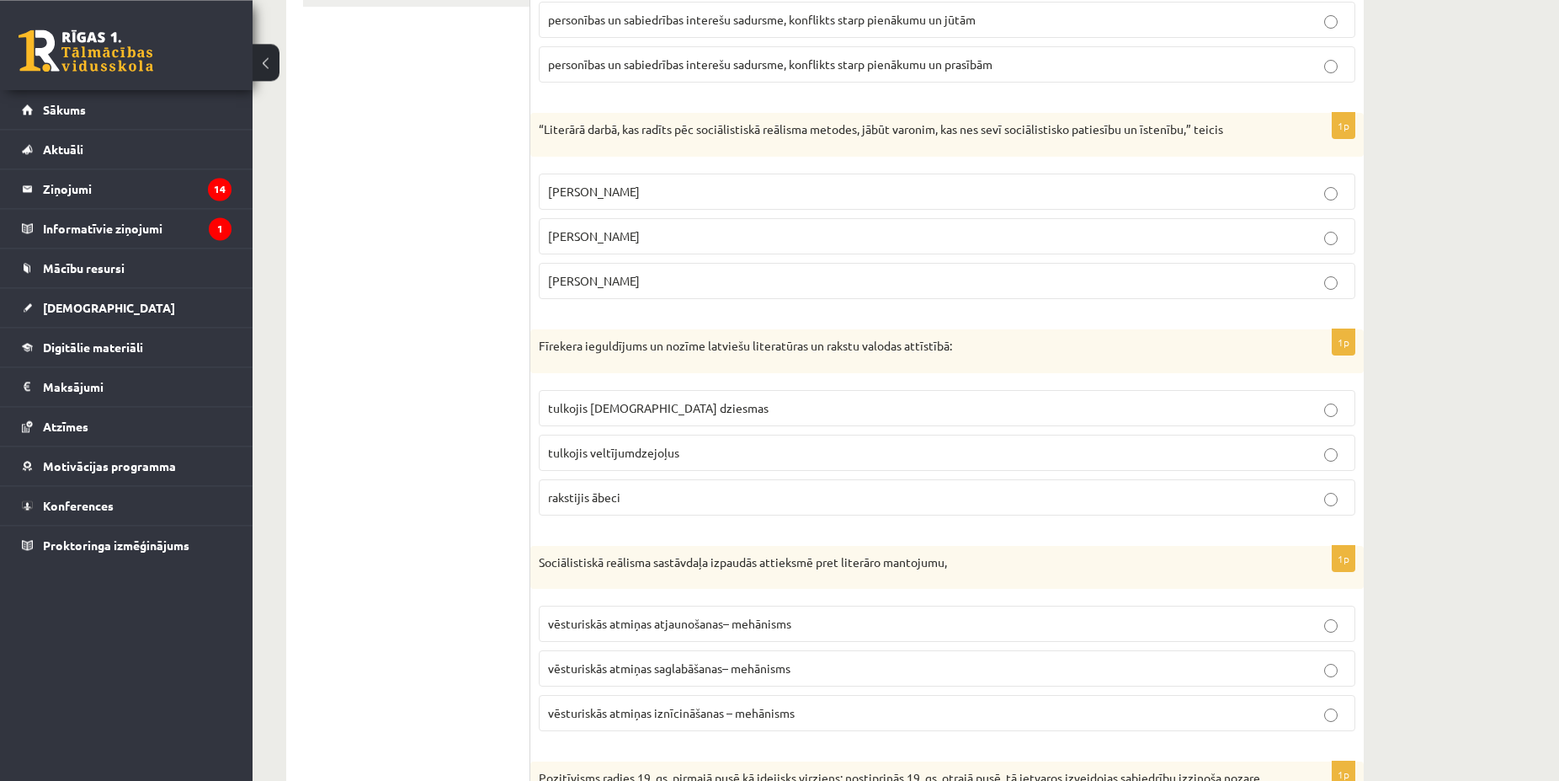
scroll to position [492, 0]
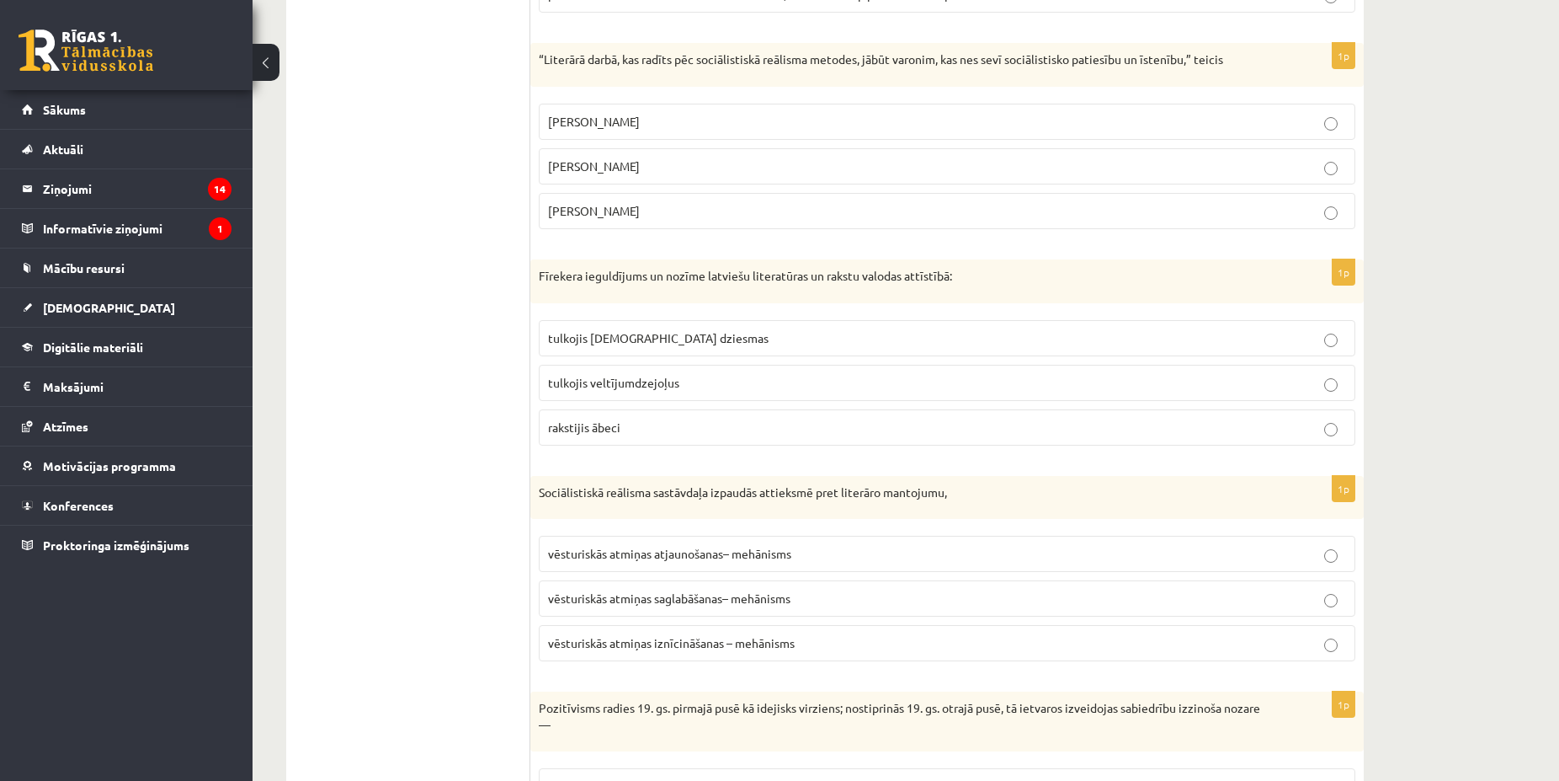
click at [741, 640] on span "vēsturiskās atmiņas iznīcināšanas – mehānisms" at bounding box center [671, 642] width 247 height 15
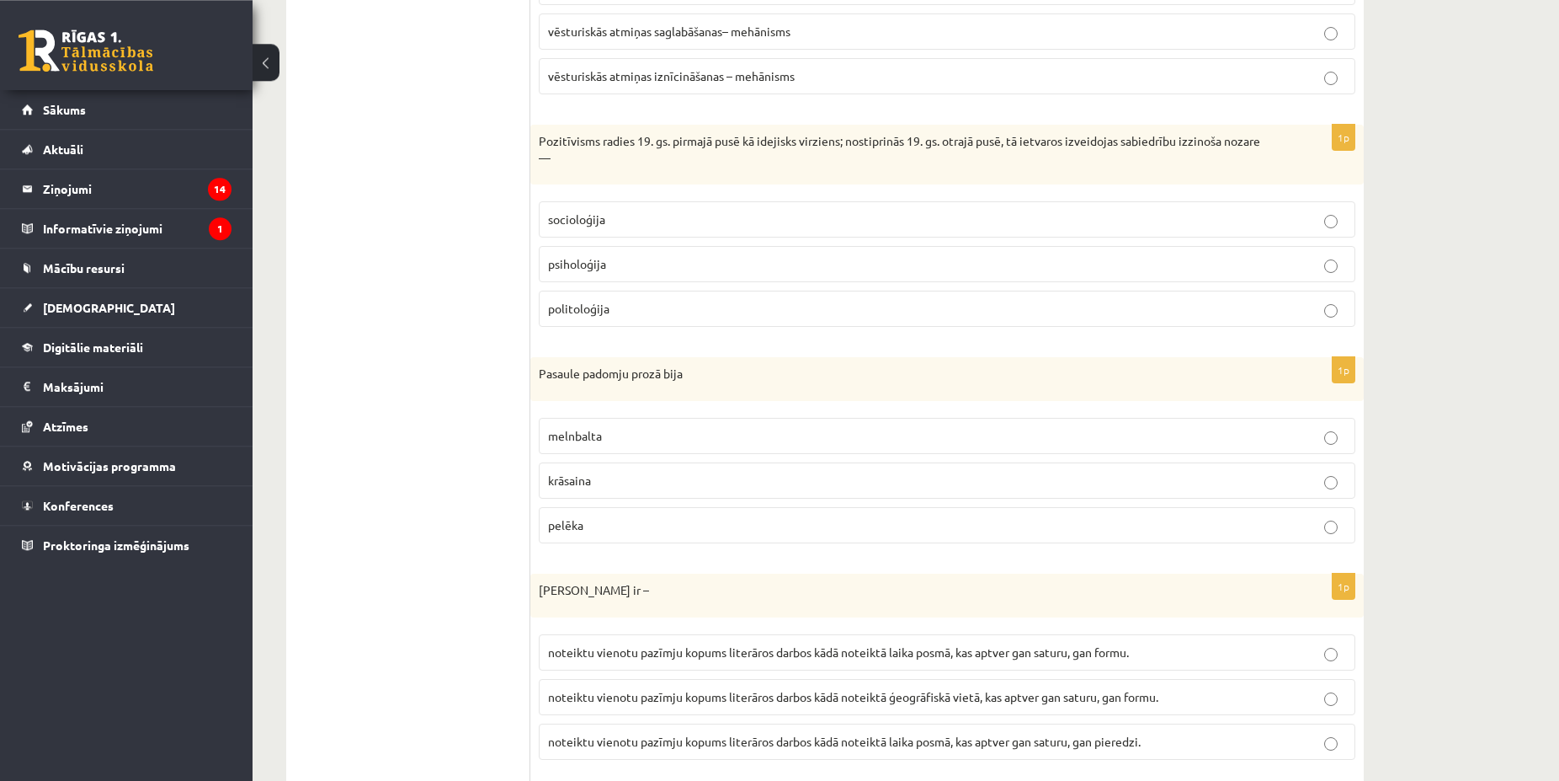
scroll to position [1063, 0]
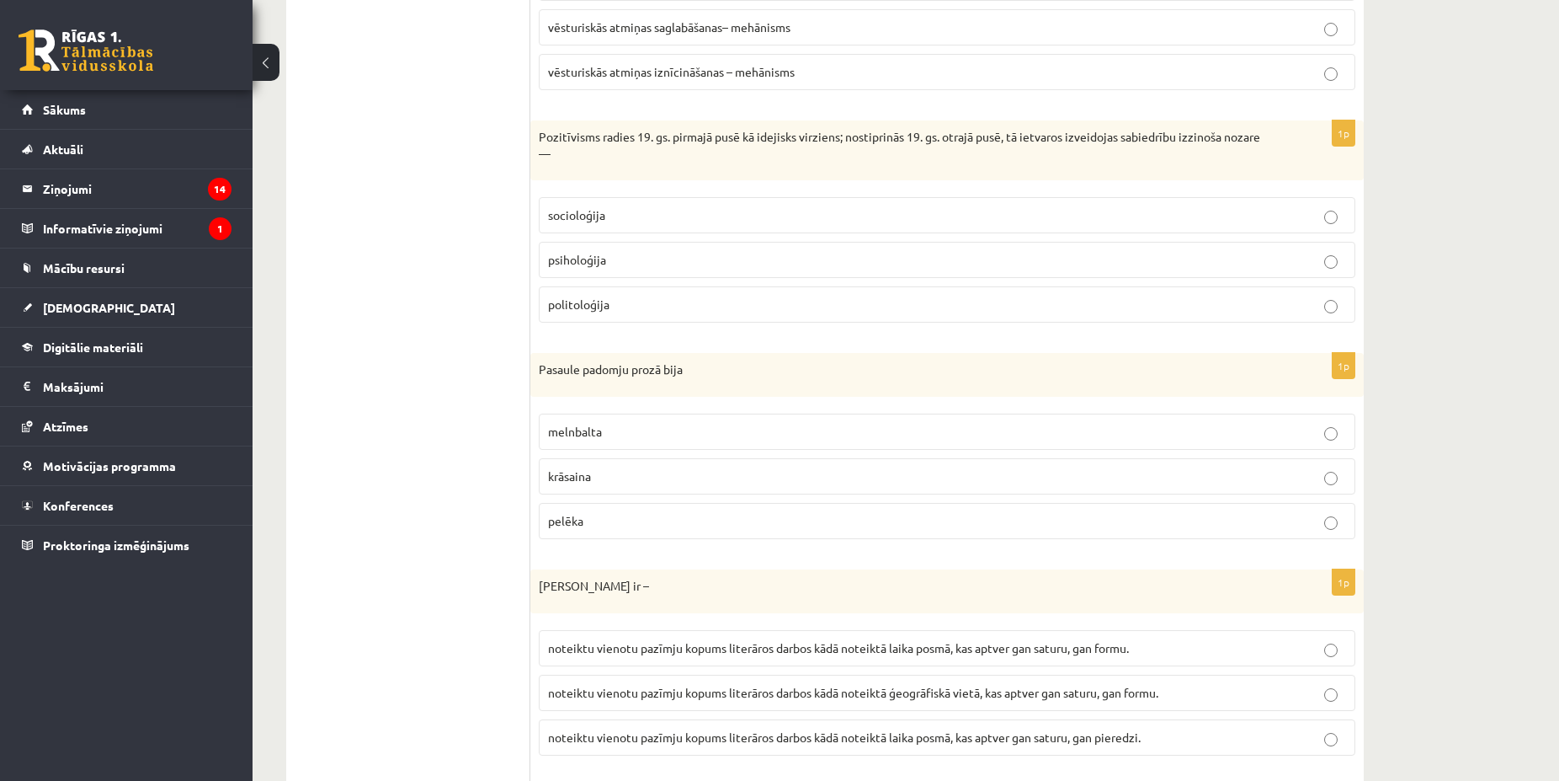
click at [625, 220] on p "socioloģija" at bounding box center [947, 215] width 798 height 18
click at [639, 433] on p "melnbalta" at bounding box center [947, 432] width 798 height 18
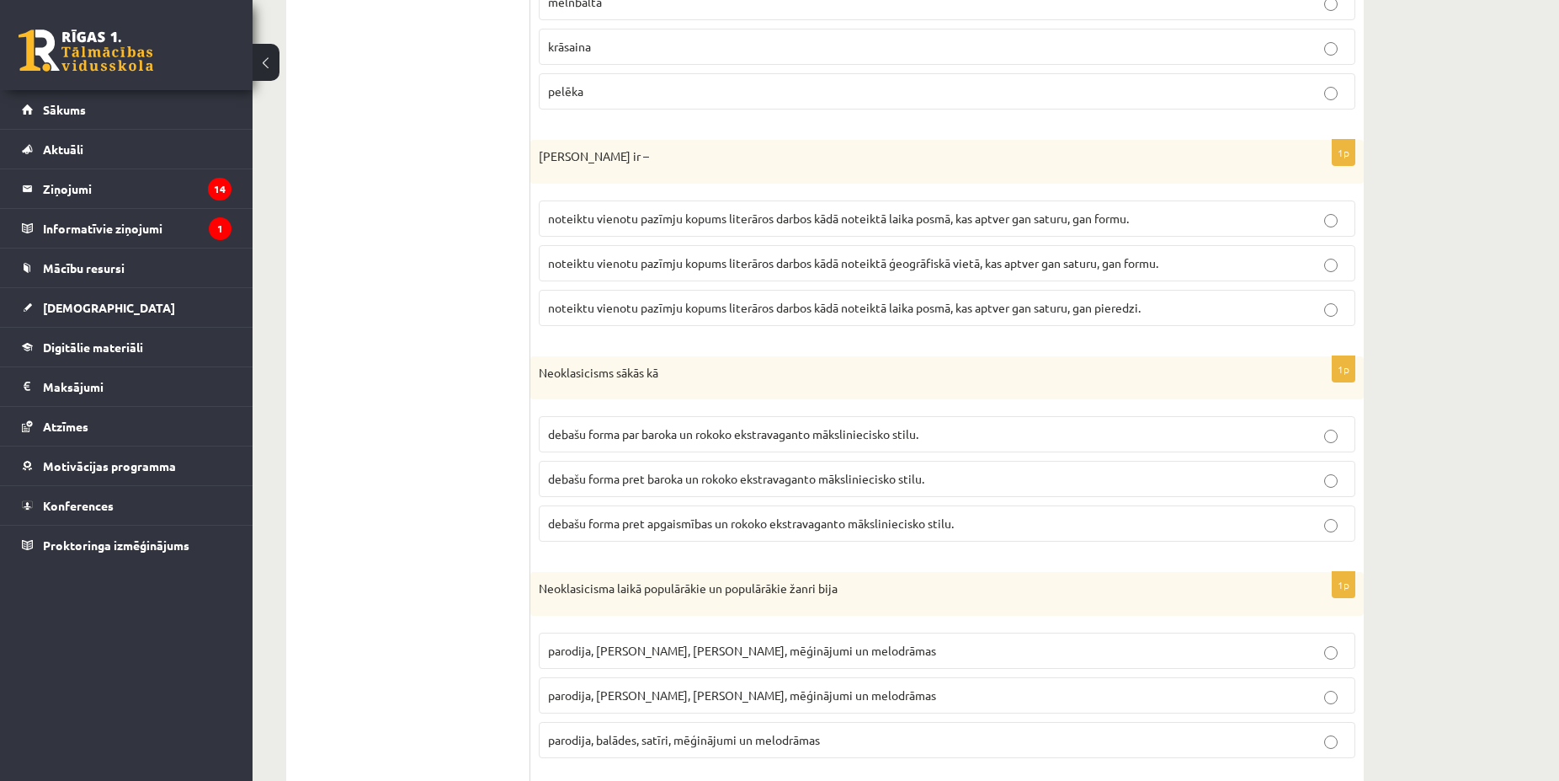
scroll to position [1578, 0]
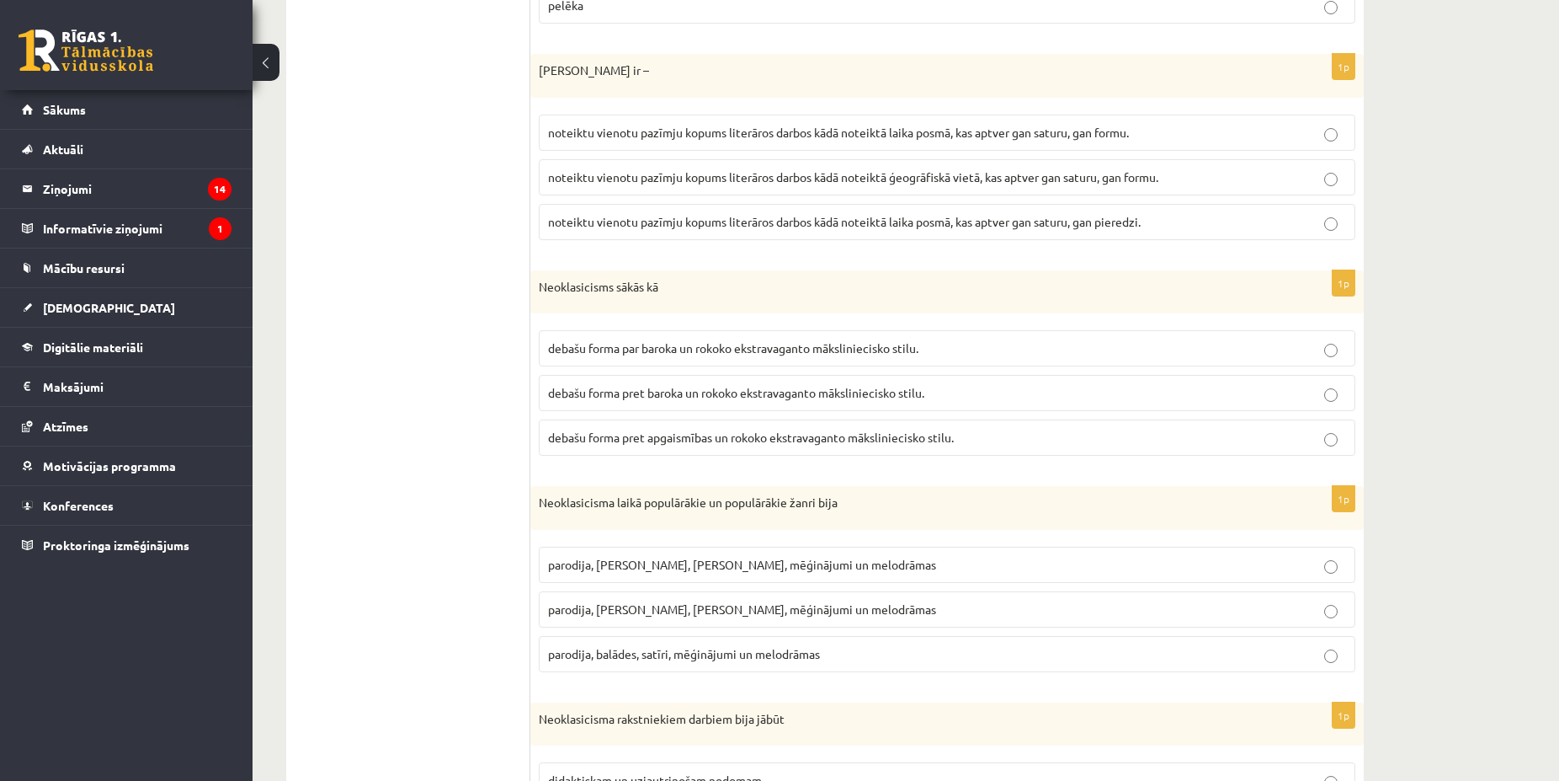
click at [878, 433] on span "debašu forma pret apgaismības un rokoko ekstravaganto māksliniecisko stilu." at bounding box center [751, 436] width 406 height 15
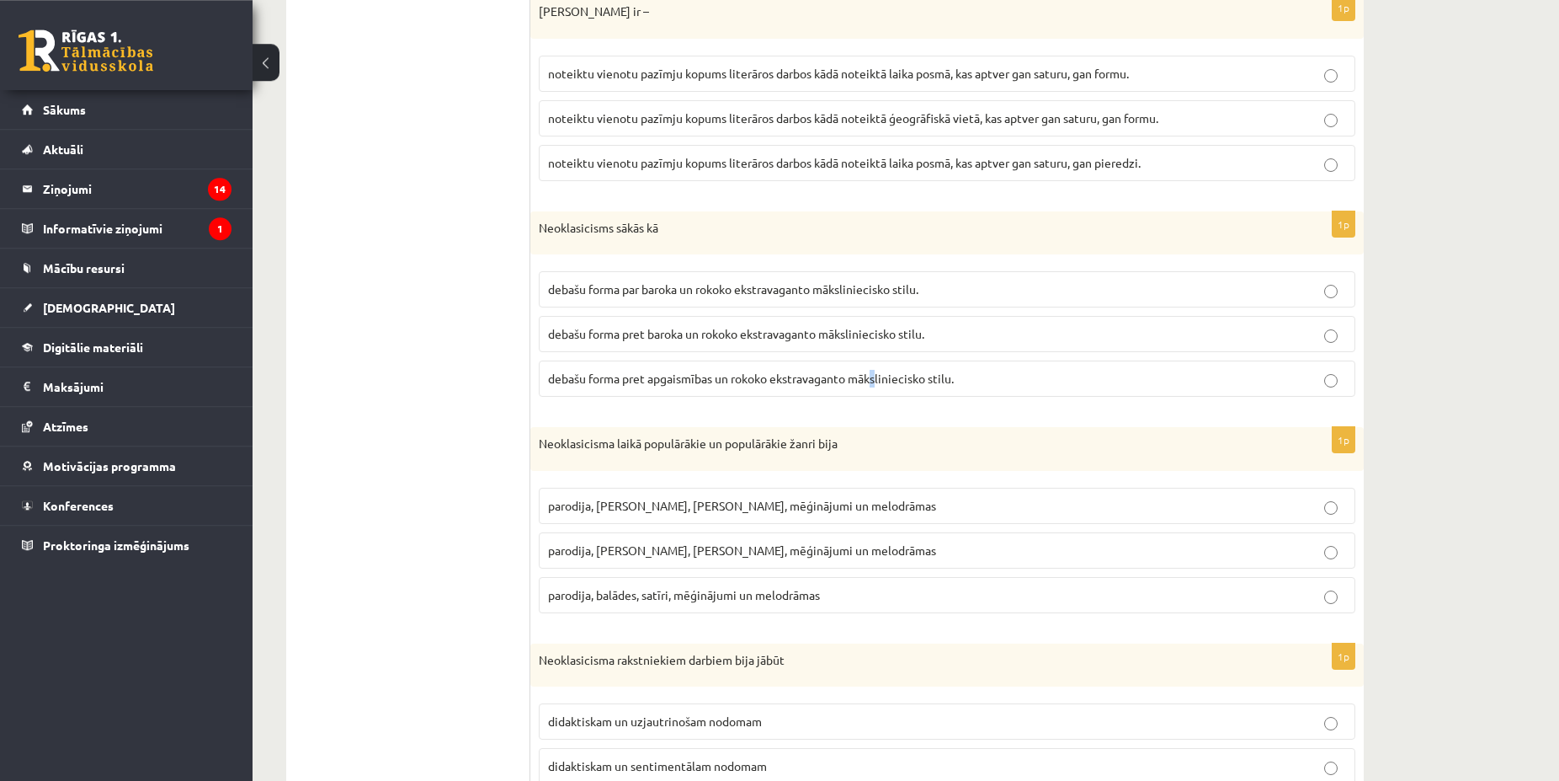
scroll to position [1664, 0]
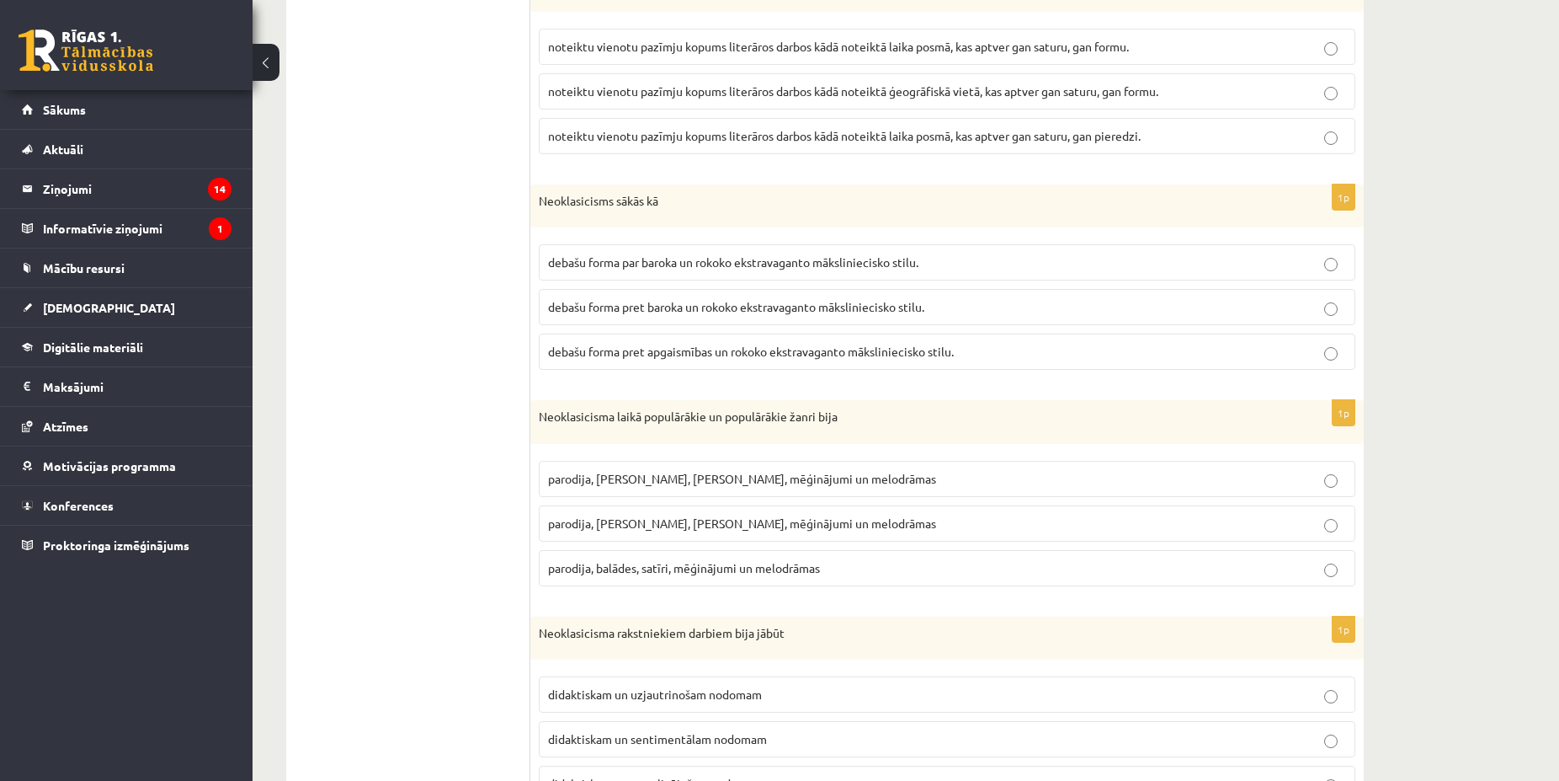
click at [847, 300] on p "debašu forma pret baroka un rokoko ekstravaganto māksliniecisko stilu." at bounding box center [947, 307] width 798 height 18
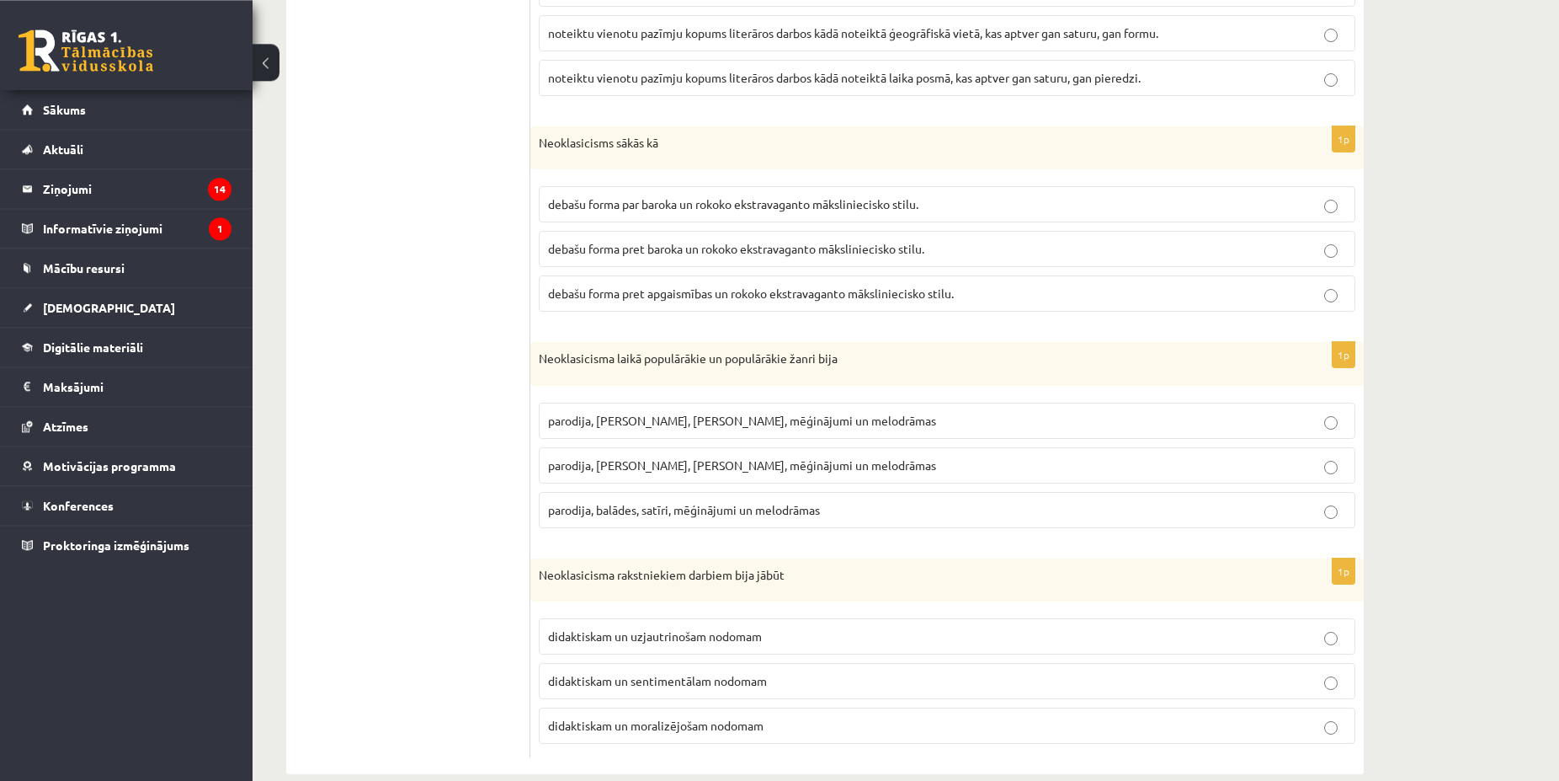
scroll to position [1750, 0]
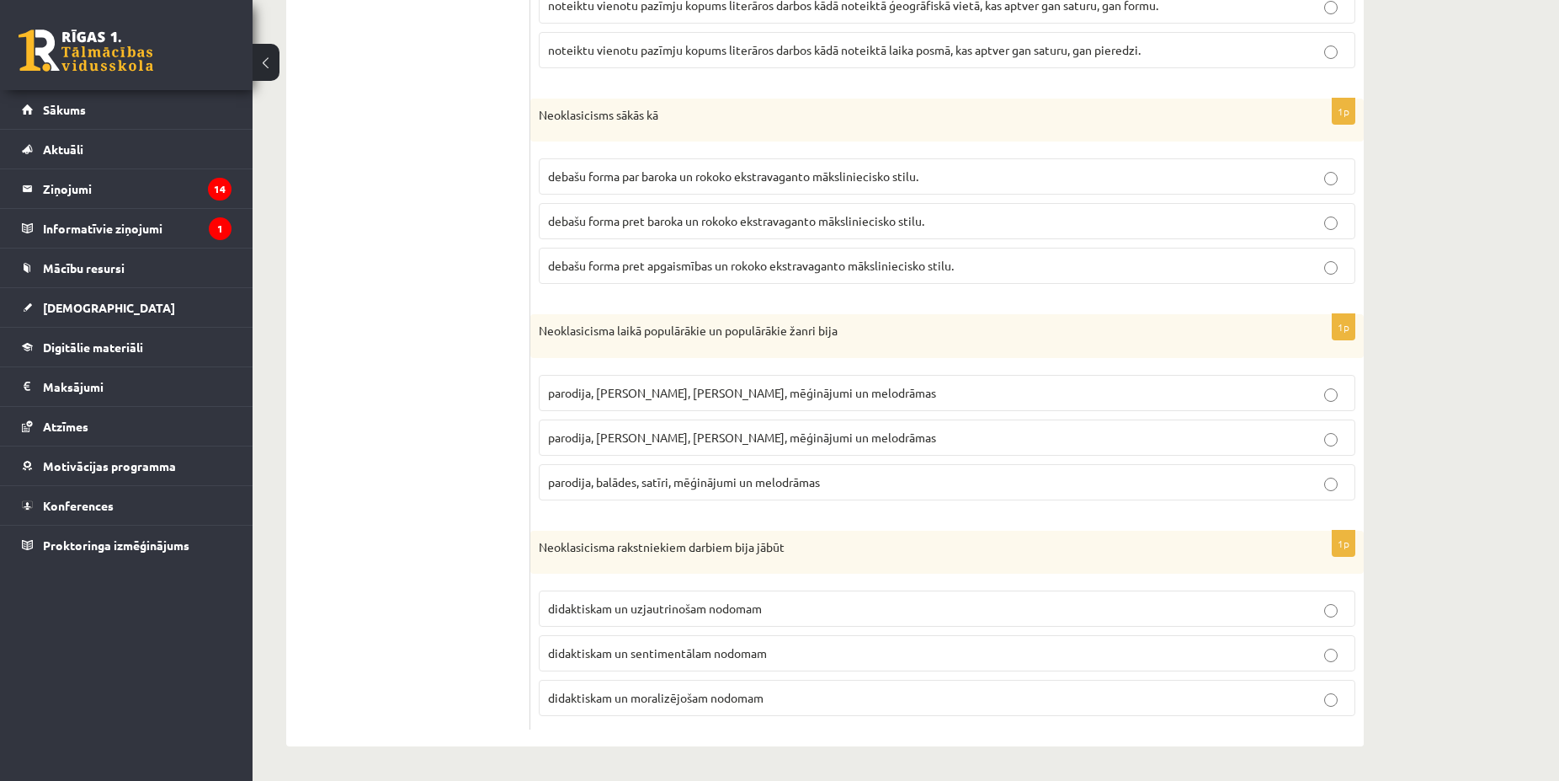
click at [734, 439] on span "parodija, odas, satīri, mēģinājumi un melodrāmas" at bounding box center [742, 436] width 388 height 15
click at [733, 698] on span "didaktiskam un moralizējošam nodomam" at bounding box center [656, 697] width 216 height 15
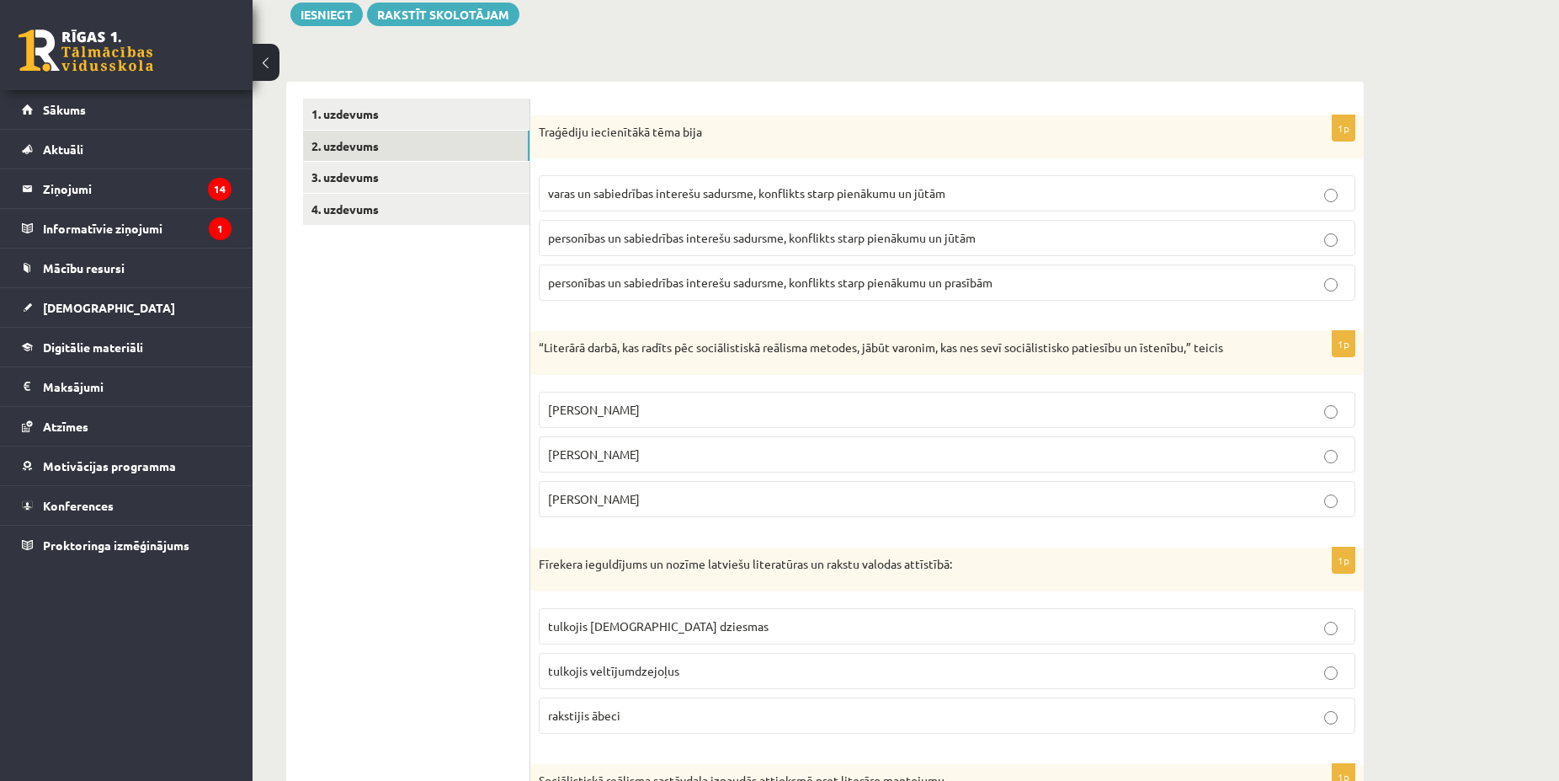
scroll to position [0, 0]
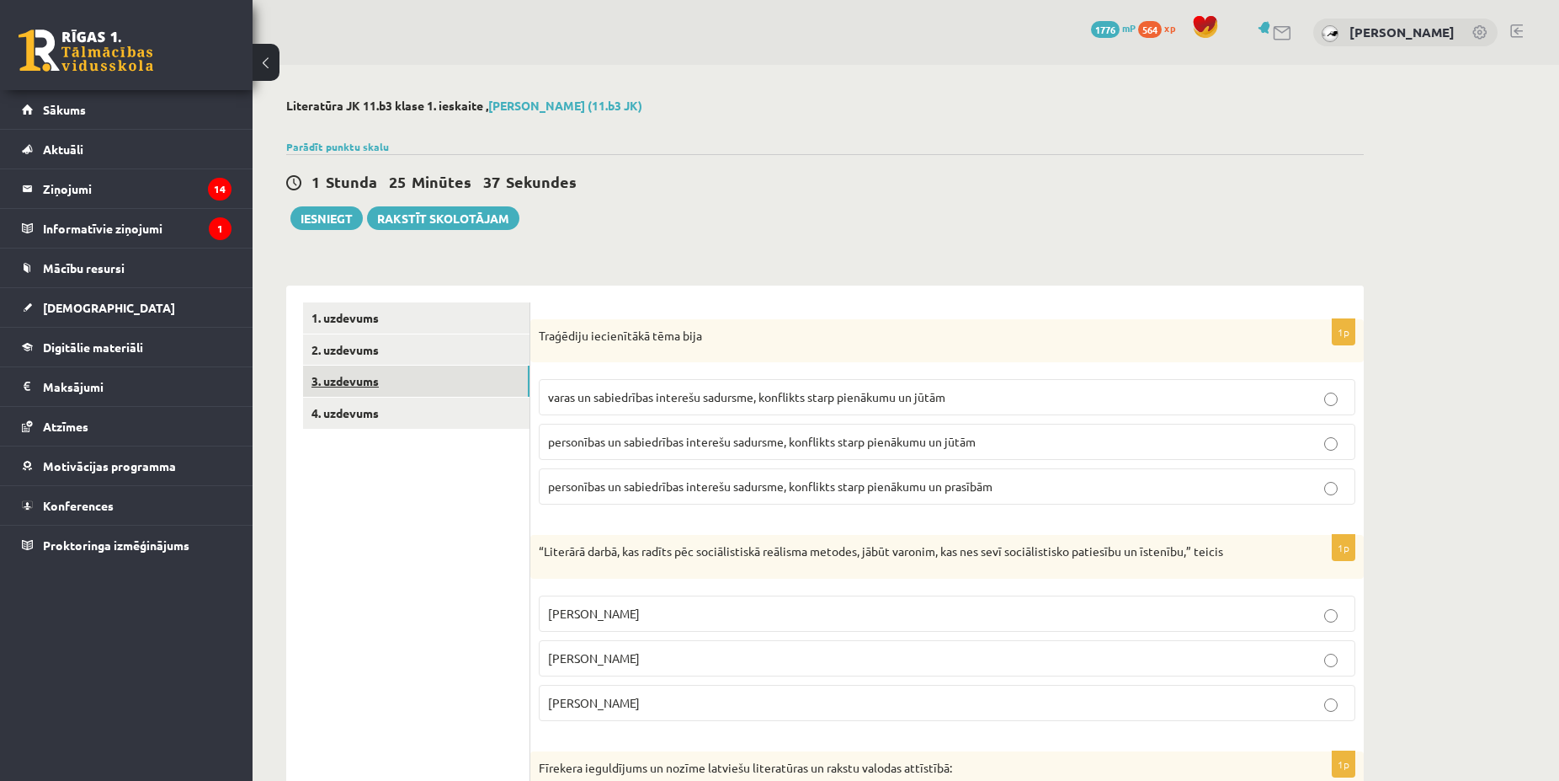
click at [358, 389] on link "3. uzdevums" at bounding box center [416, 380] width 226 height 31
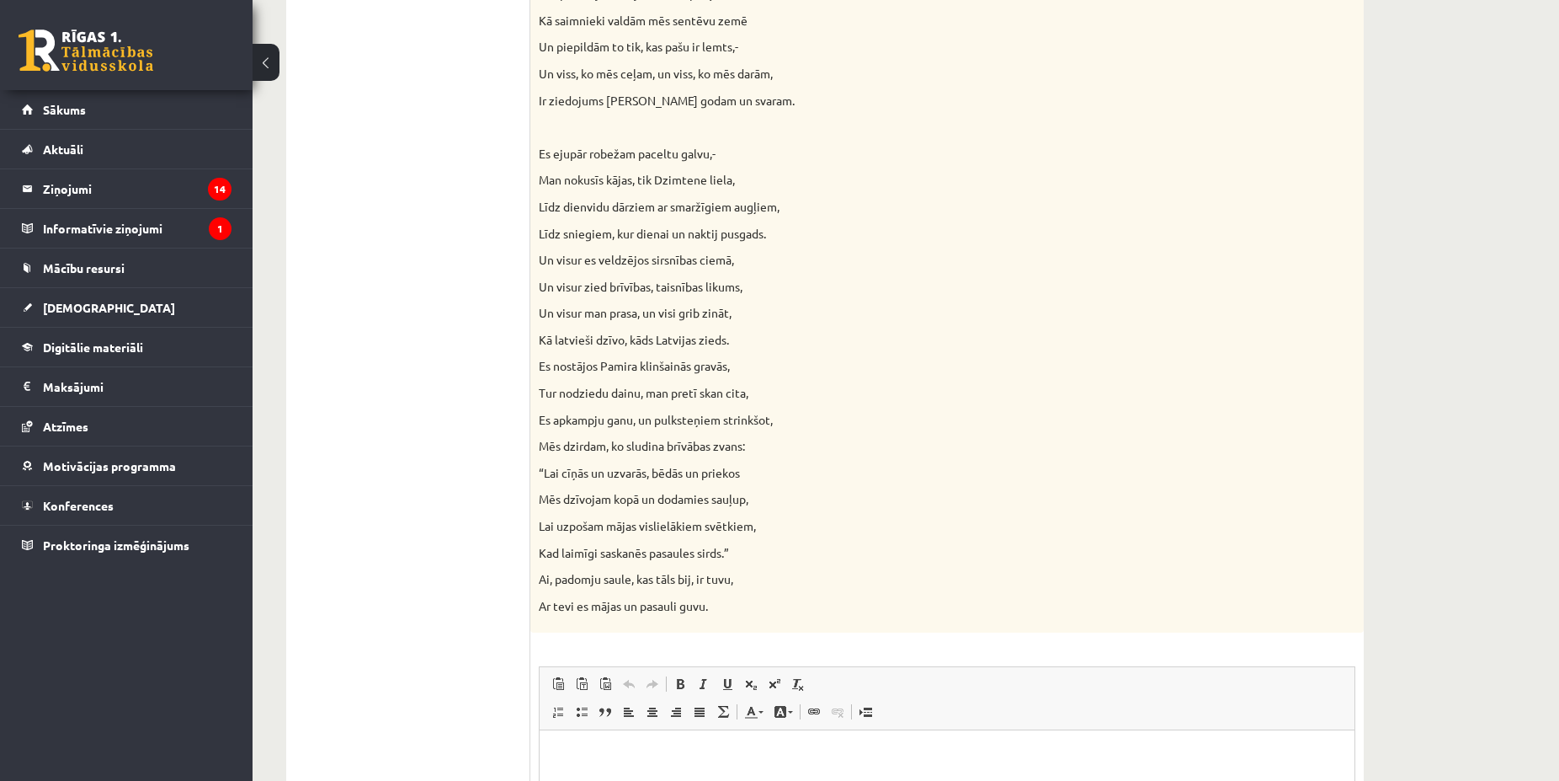
scroll to position [1405, 0]
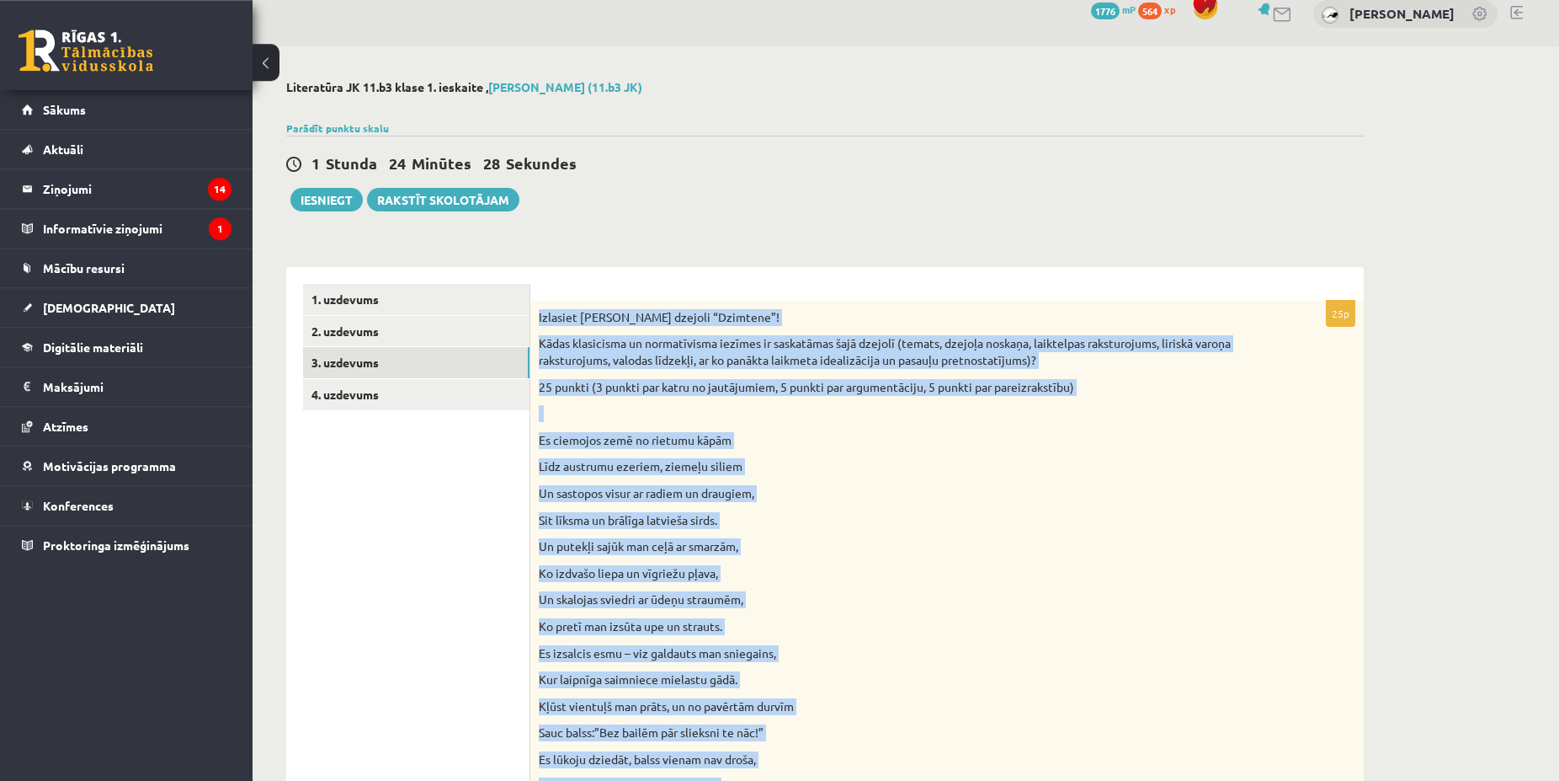
scroll to position [0, 0]
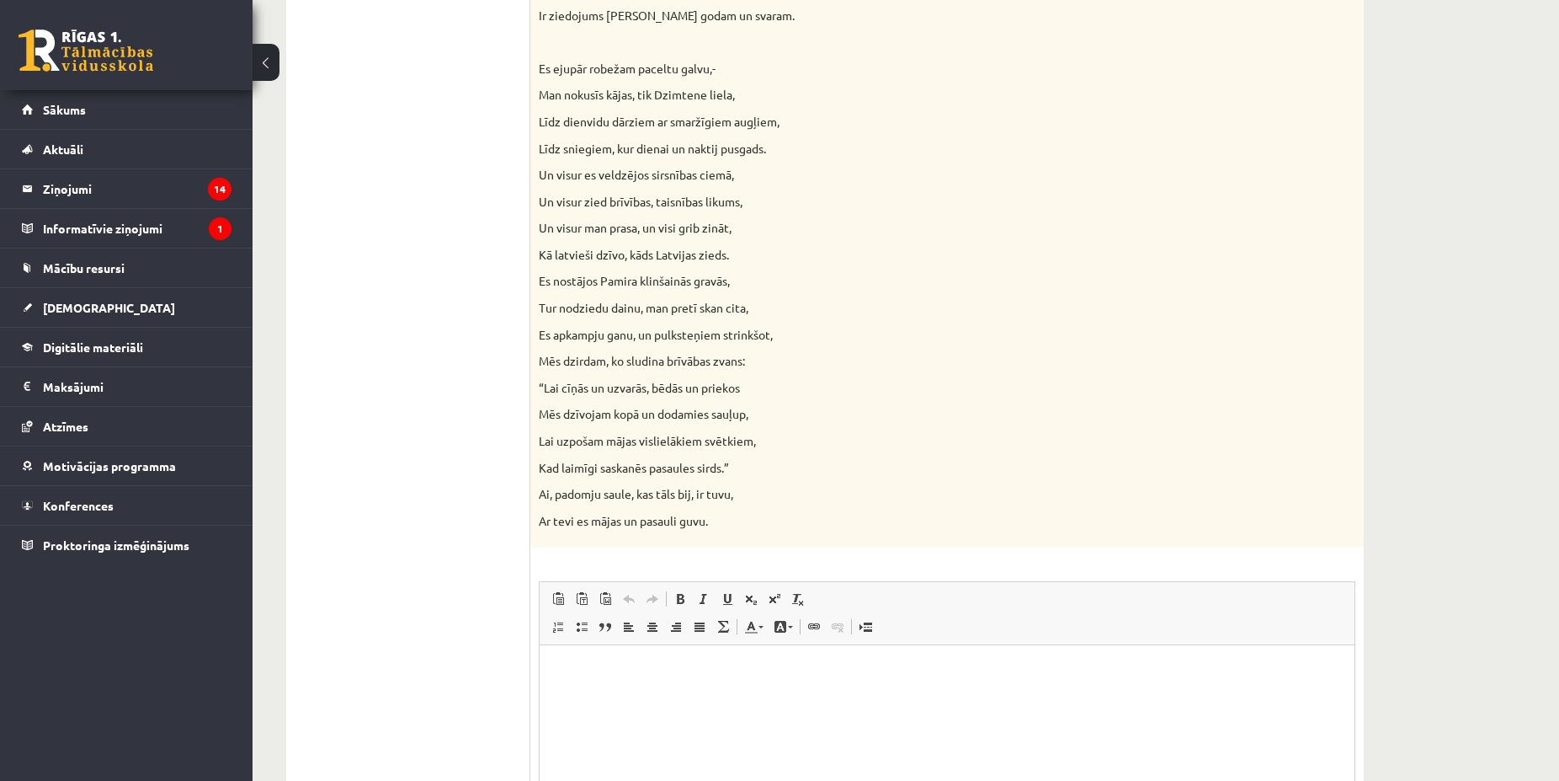
scroll to position [1575, 0]
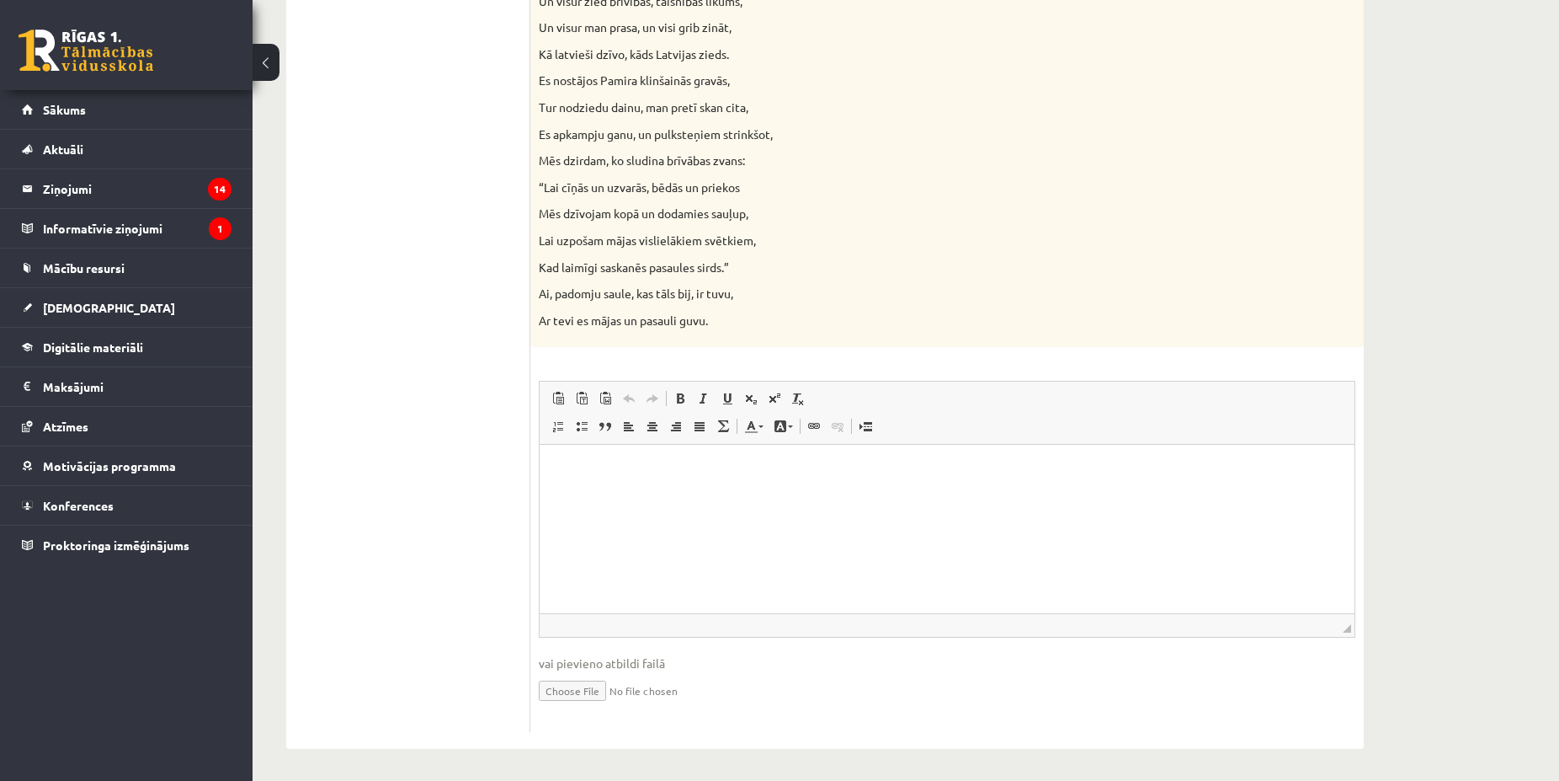
click at [584, 458] on html at bounding box center [947, 529] width 815 height 168
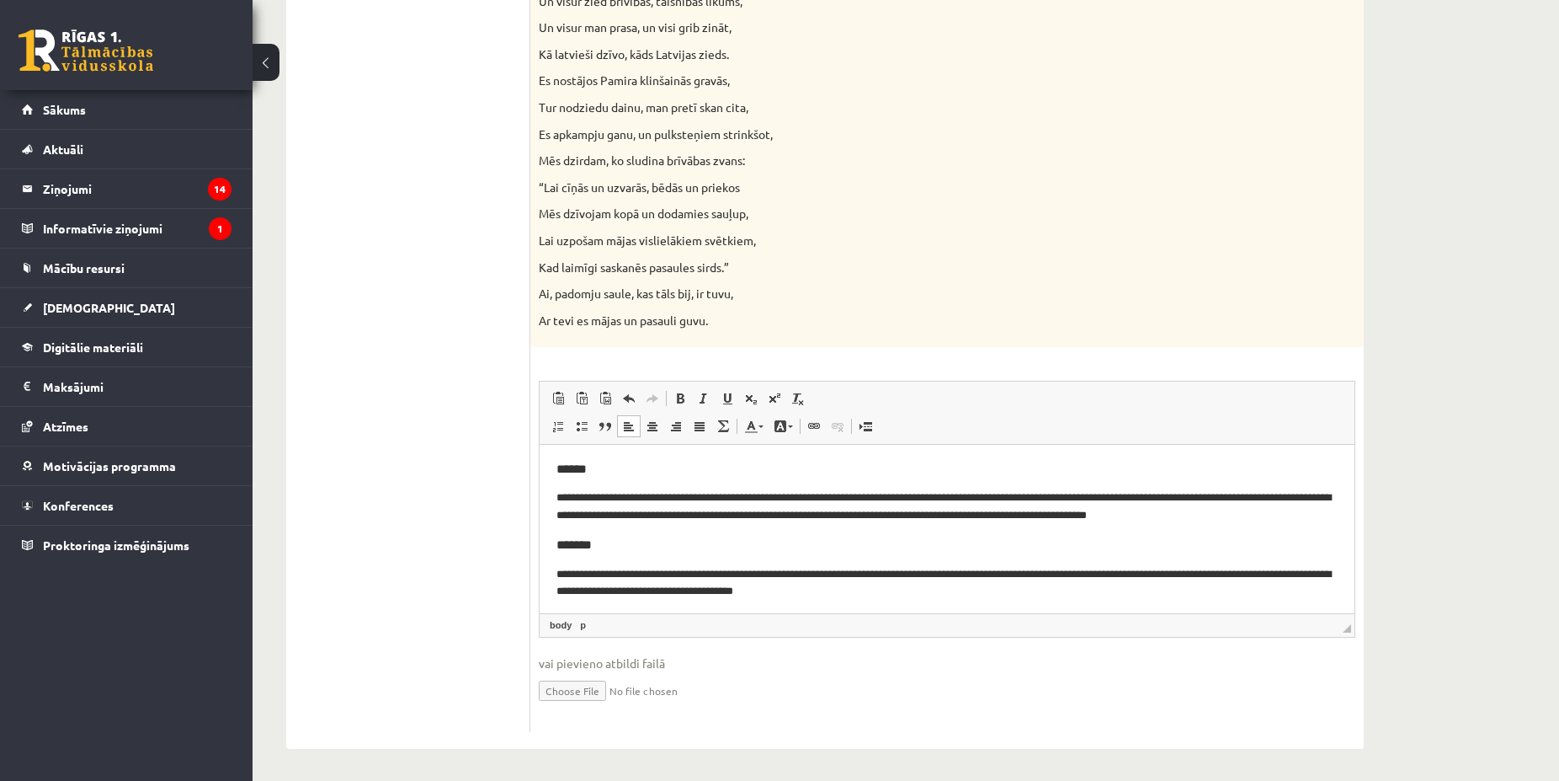
scroll to position [324, 0]
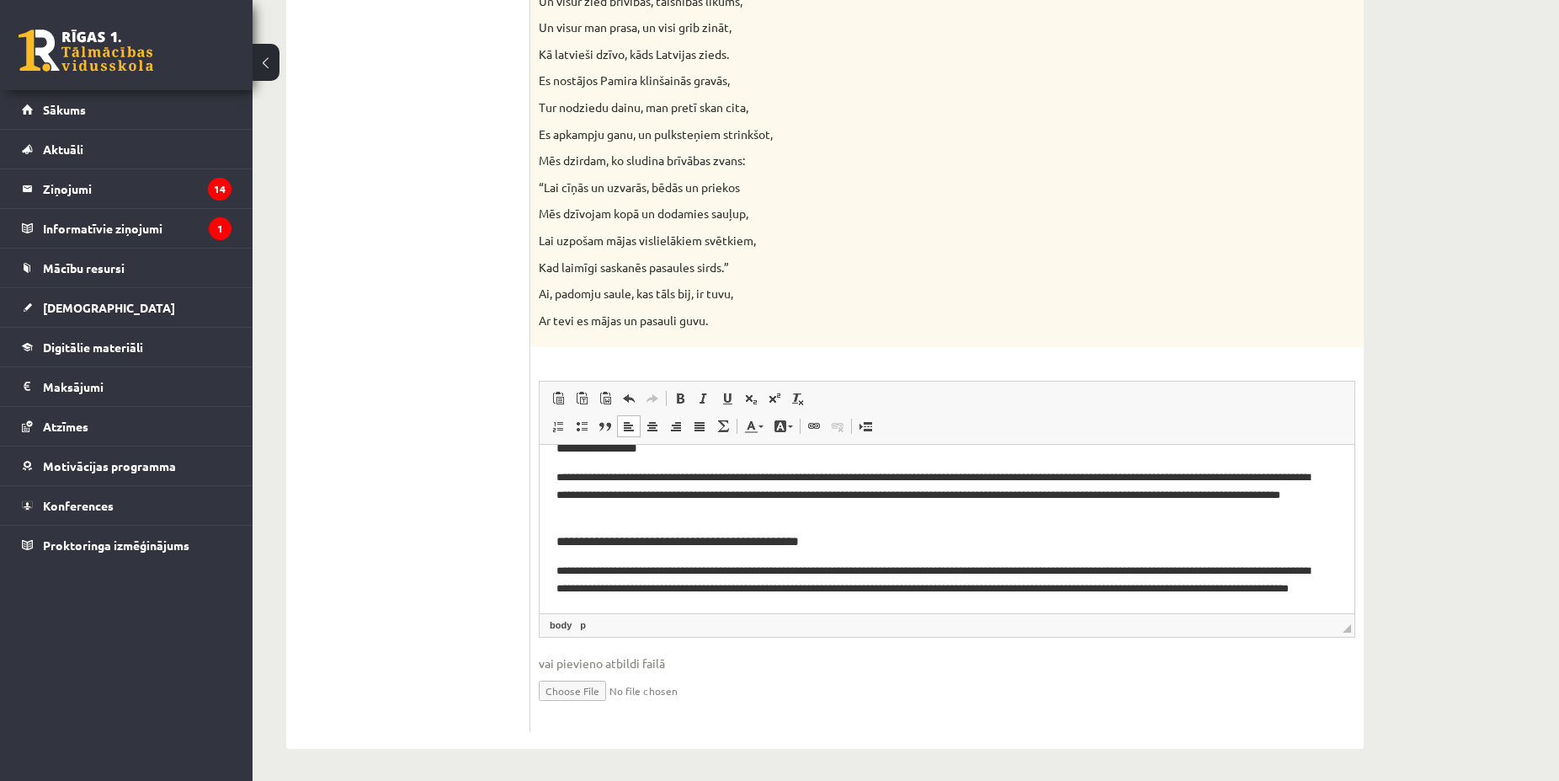
click at [638, 569] on p "**********" at bounding box center [940, 588] width 767 height 52
click at [709, 568] on p "**********" at bounding box center [940, 588] width 767 height 52
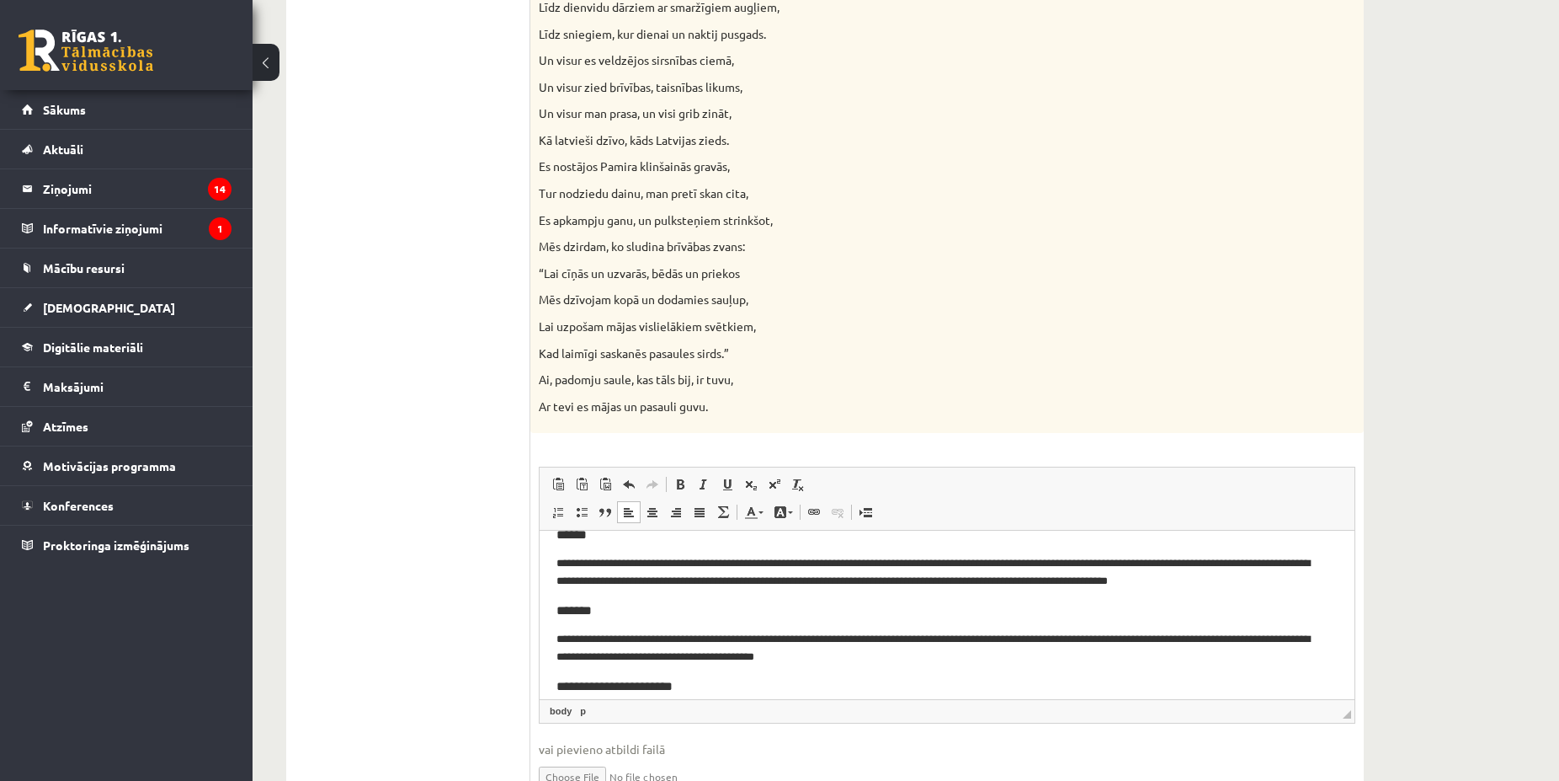
scroll to position [0, 0]
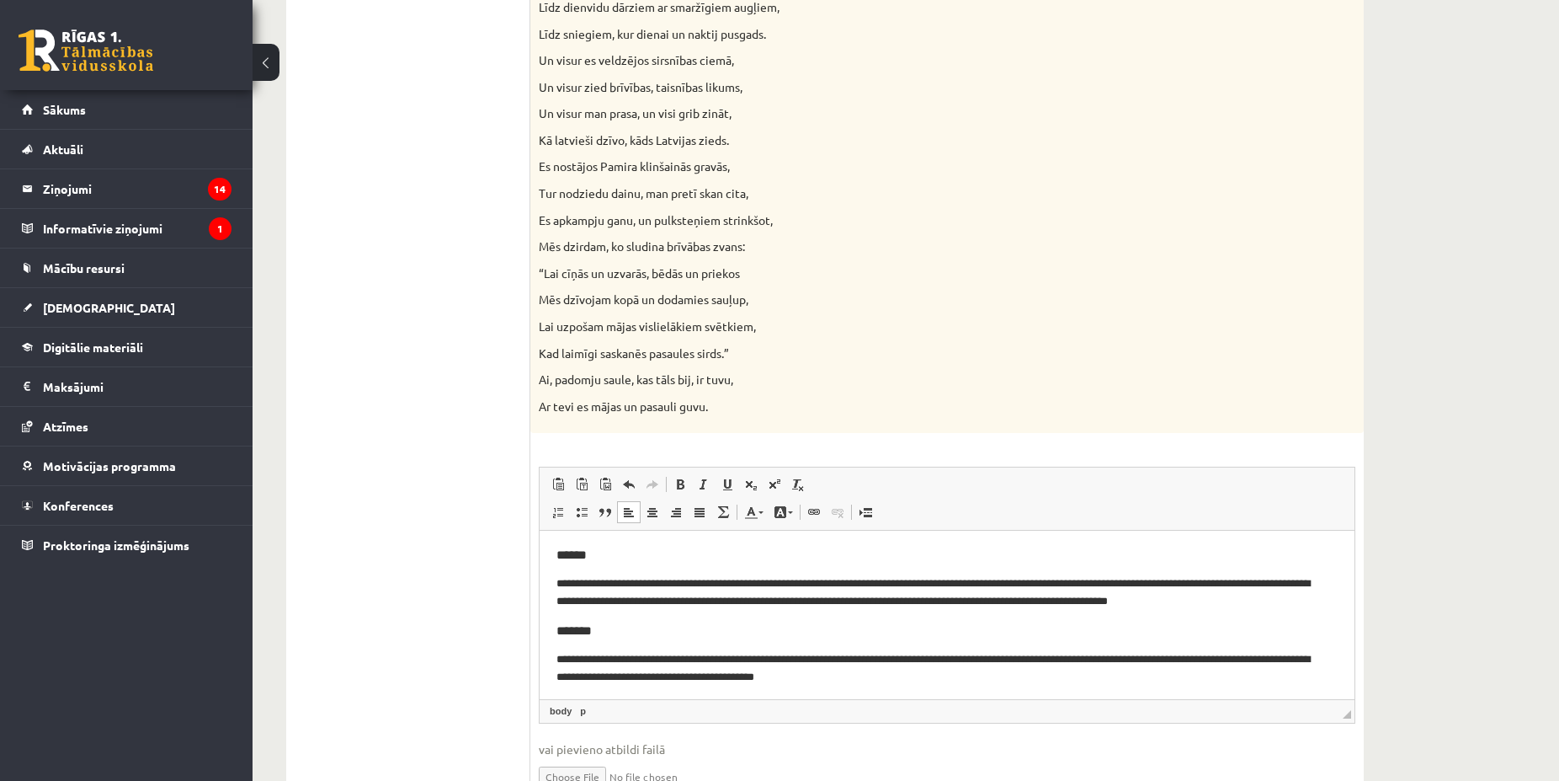
drag, startPoint x: 566, startPoint y: 552, endPoint x: 580, endPoint y: 551, distance: 14.4
click at [567, 551] on h3 "******" at bounding box center [940, 554] width 767 height 15
click at [564, 550] on h3 "******" at bounding box center [940, 554] width 767 height 15
click at [681, 580] on p "**********" at bounding box center [940, 592] width 767 height 35
click at [679, 581] on p "**********" at bounding box center [940, 592] width 767 height 35
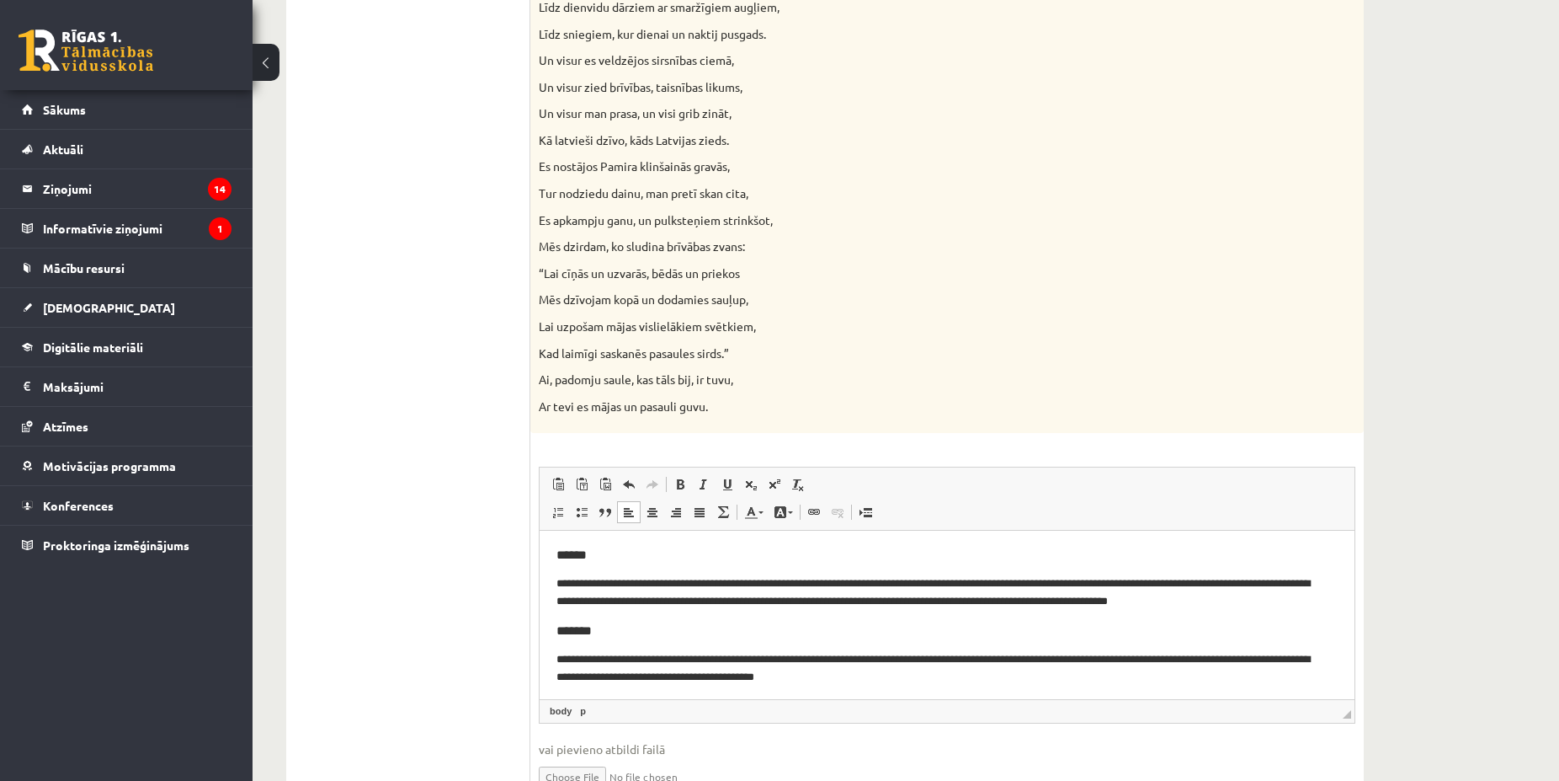
click at [945, 581] on p "**********" at bounding box center [940, 592] width 767 height 35
click at [948, 581] on p "**********" at bounding box center [940, 592] width 767 height 35
click at [946, 584] on p "**********" at bounding box center [940, 592] width 767 height 35
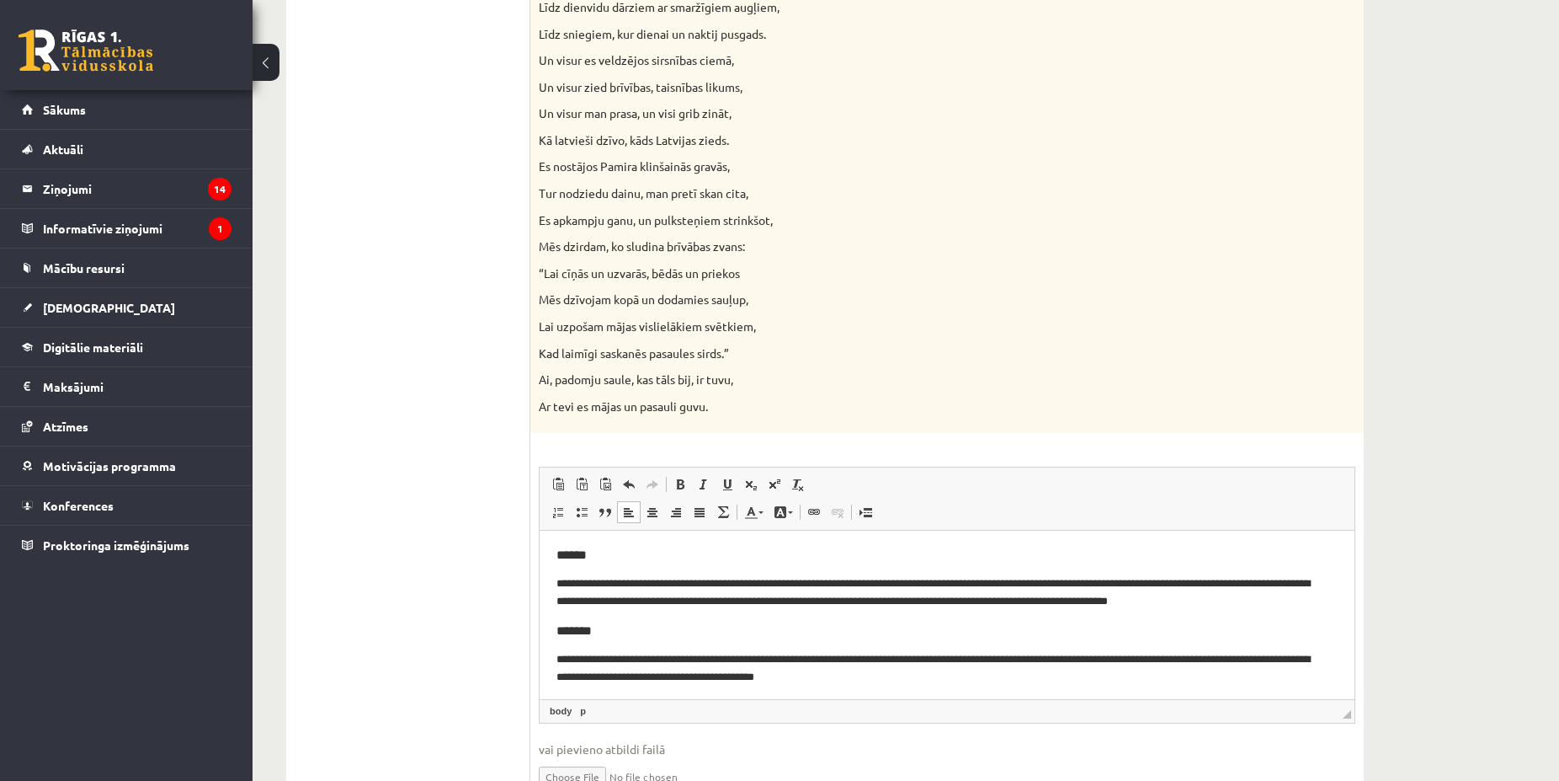
click at [946, 584] on p "**********" at bounding box center [940, 592] width 767 height 35
drag, startPoint x: 949, startPoint y: 562, endPoint x: 948, endPoint y: 581, distance: 18.5
click at [947, 562] on h3 "******" at bounding box center [940, 554] width 767 height 15
click at [948, 586] on p "**********" at bounding box center [940, 592] width 767 height 35
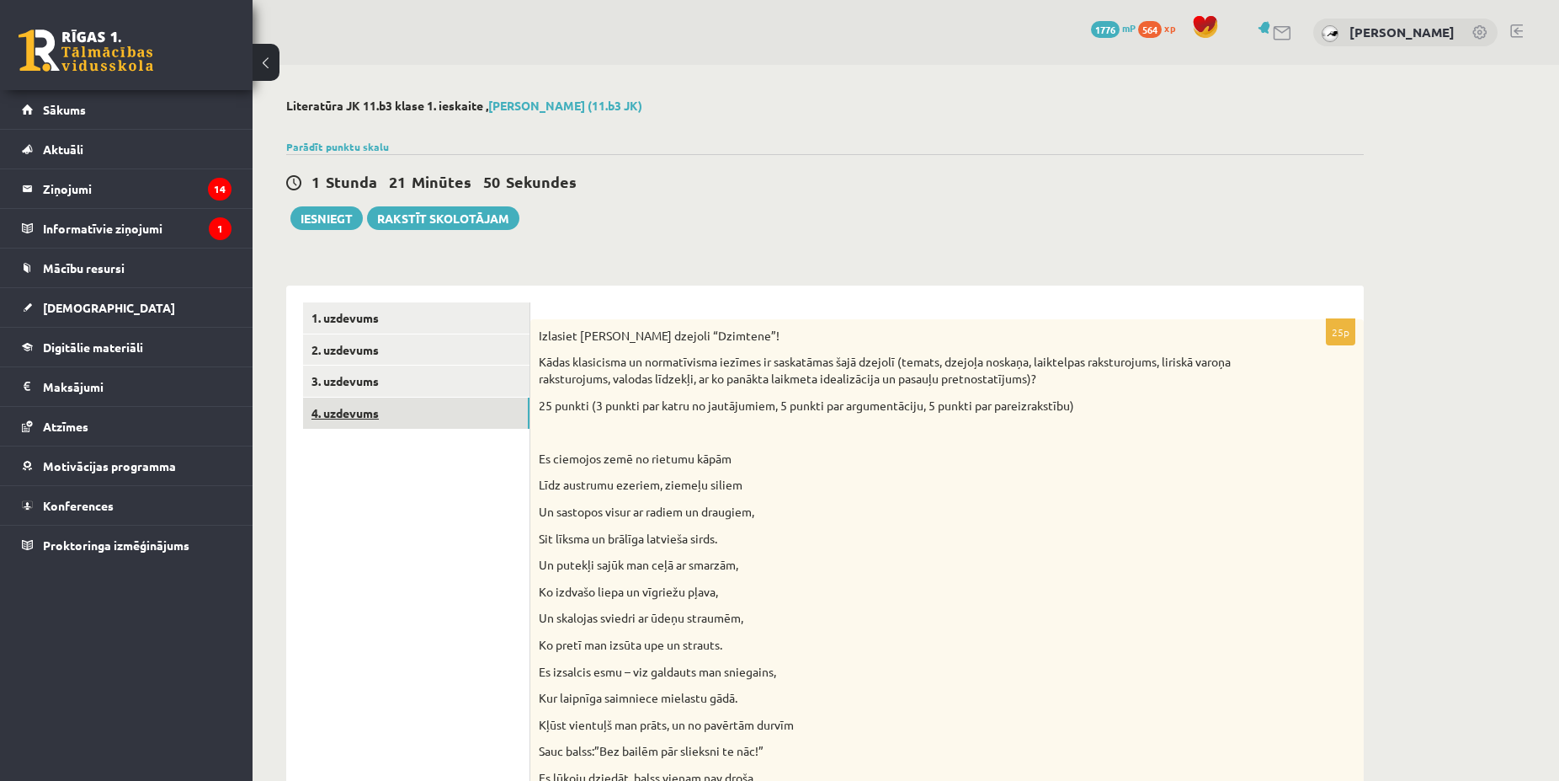
click at [362, 413] on link "4. uzdevums" at bounding box center [416, 412] width 226 height 31
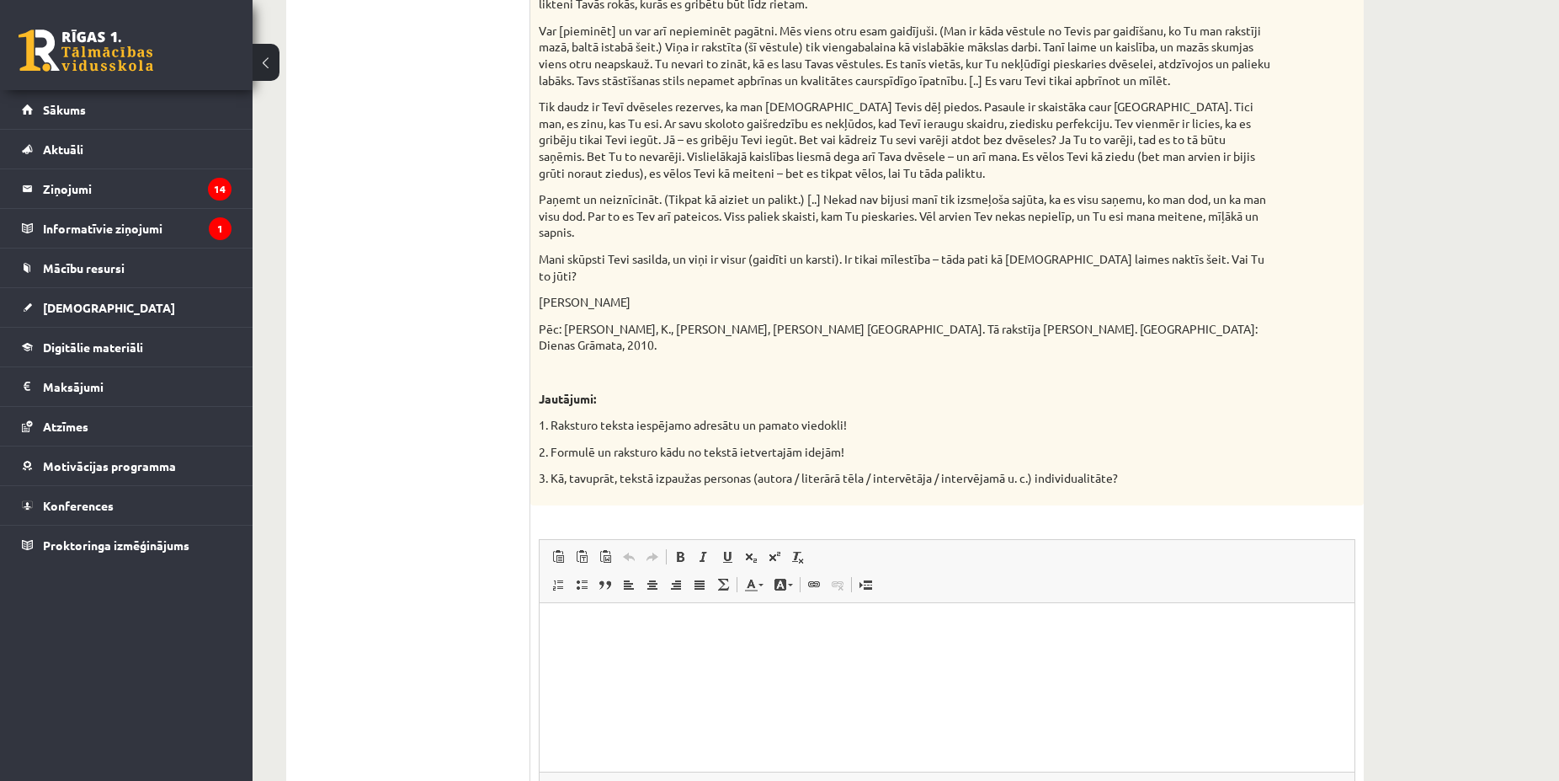
scroll to position [1418, 0]
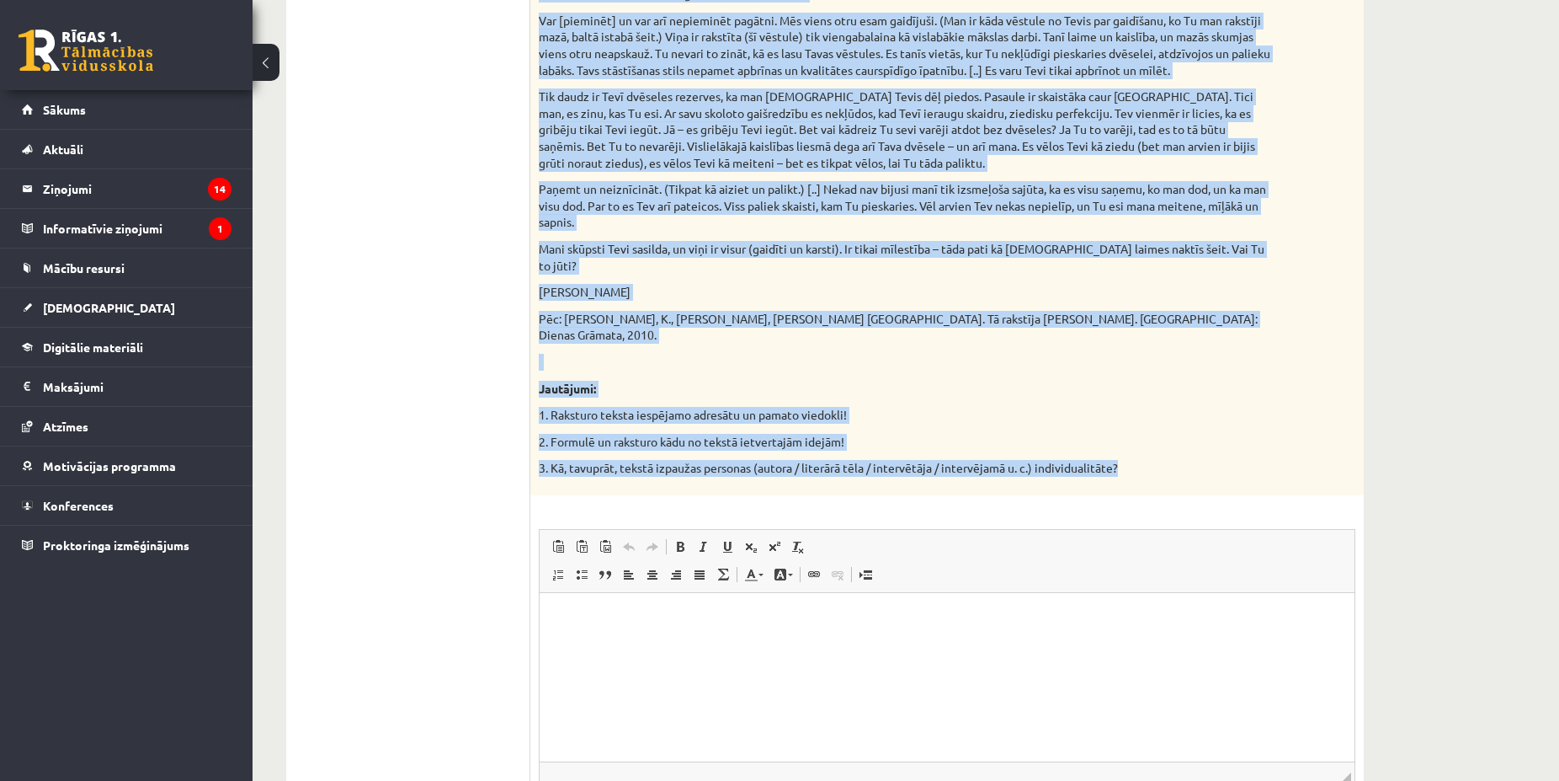
drag, startPoint x: 542, startPoint y: 335, endPoint x: 1122, endPoint y: 443, distance: 589.2
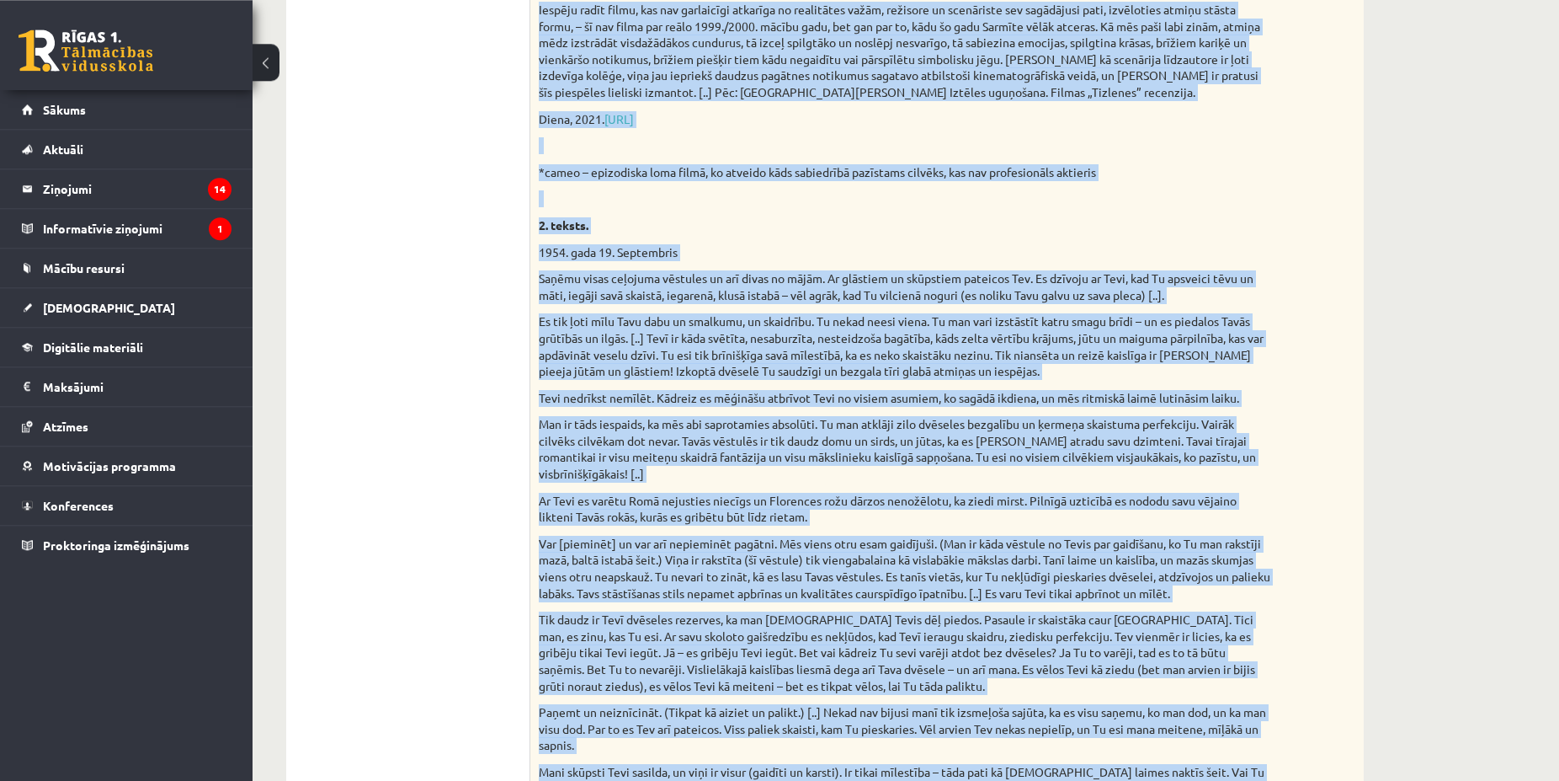
scroll to position [817, 0]
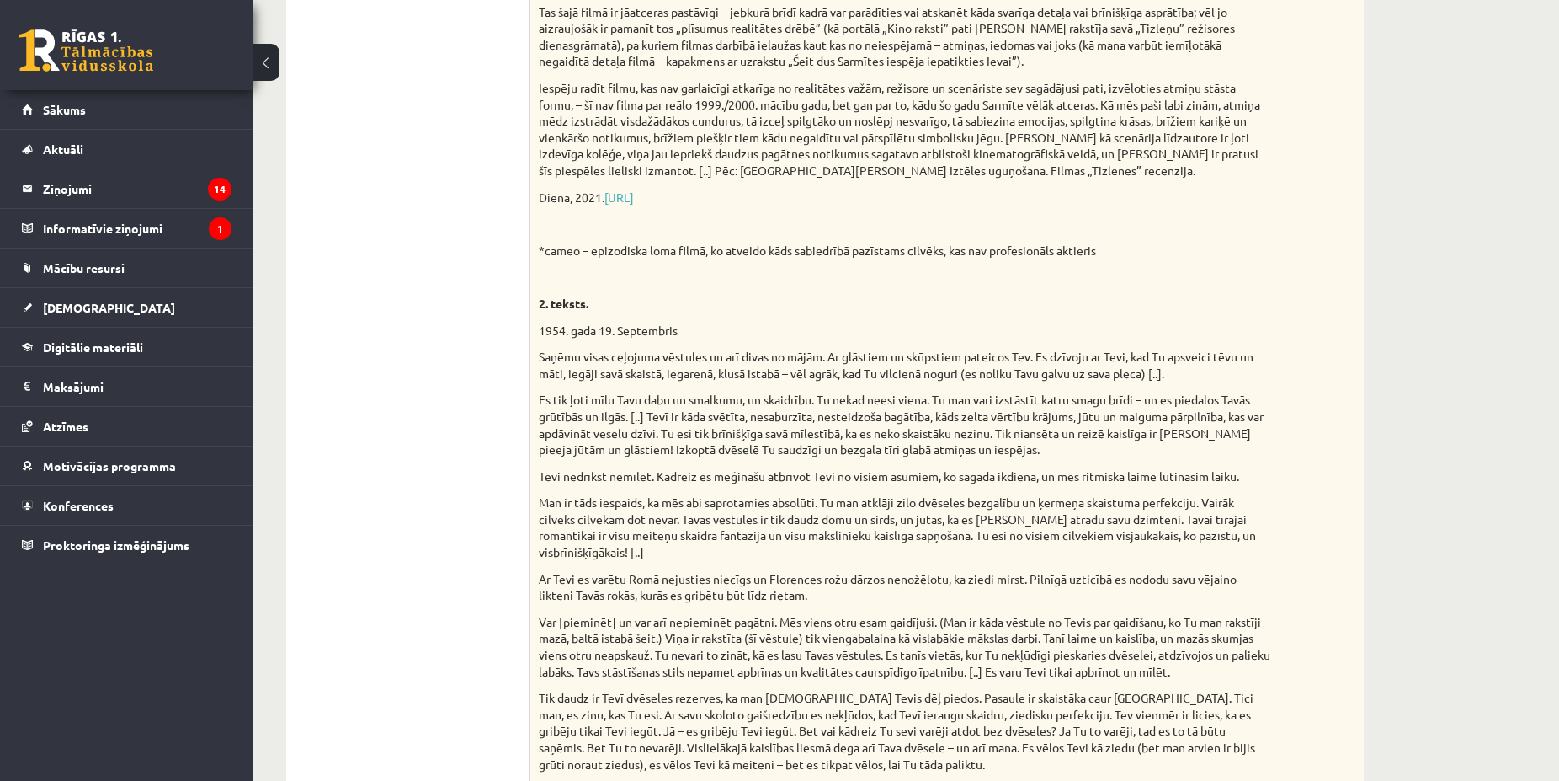
click at [361, 336] on ul "1. uzdevums 2. uzdevums 3. uzdevums 4. uzdevums" at bounding box center [416, 484] width 227 height 1996
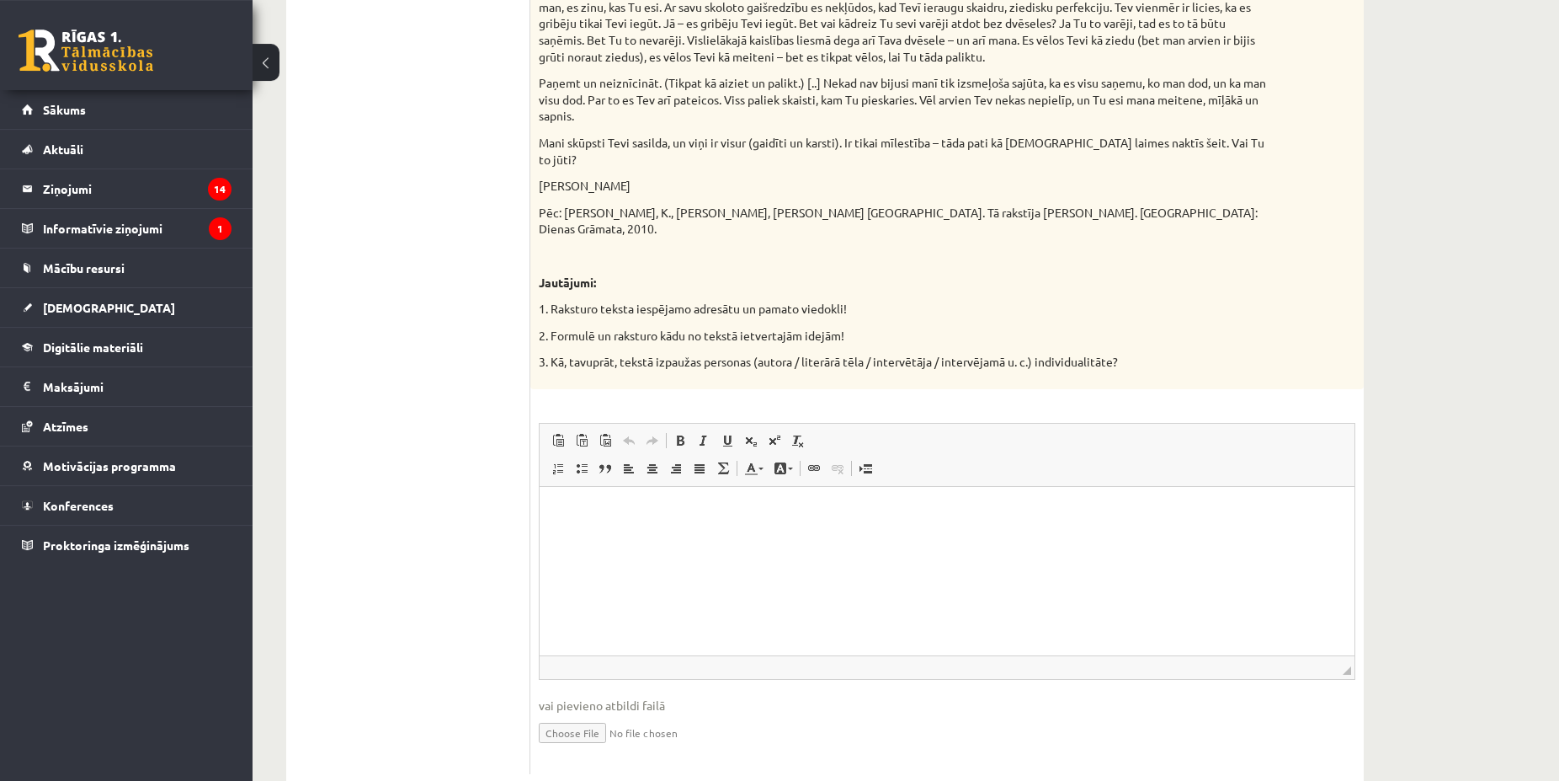
scroll to position [1533, 0]
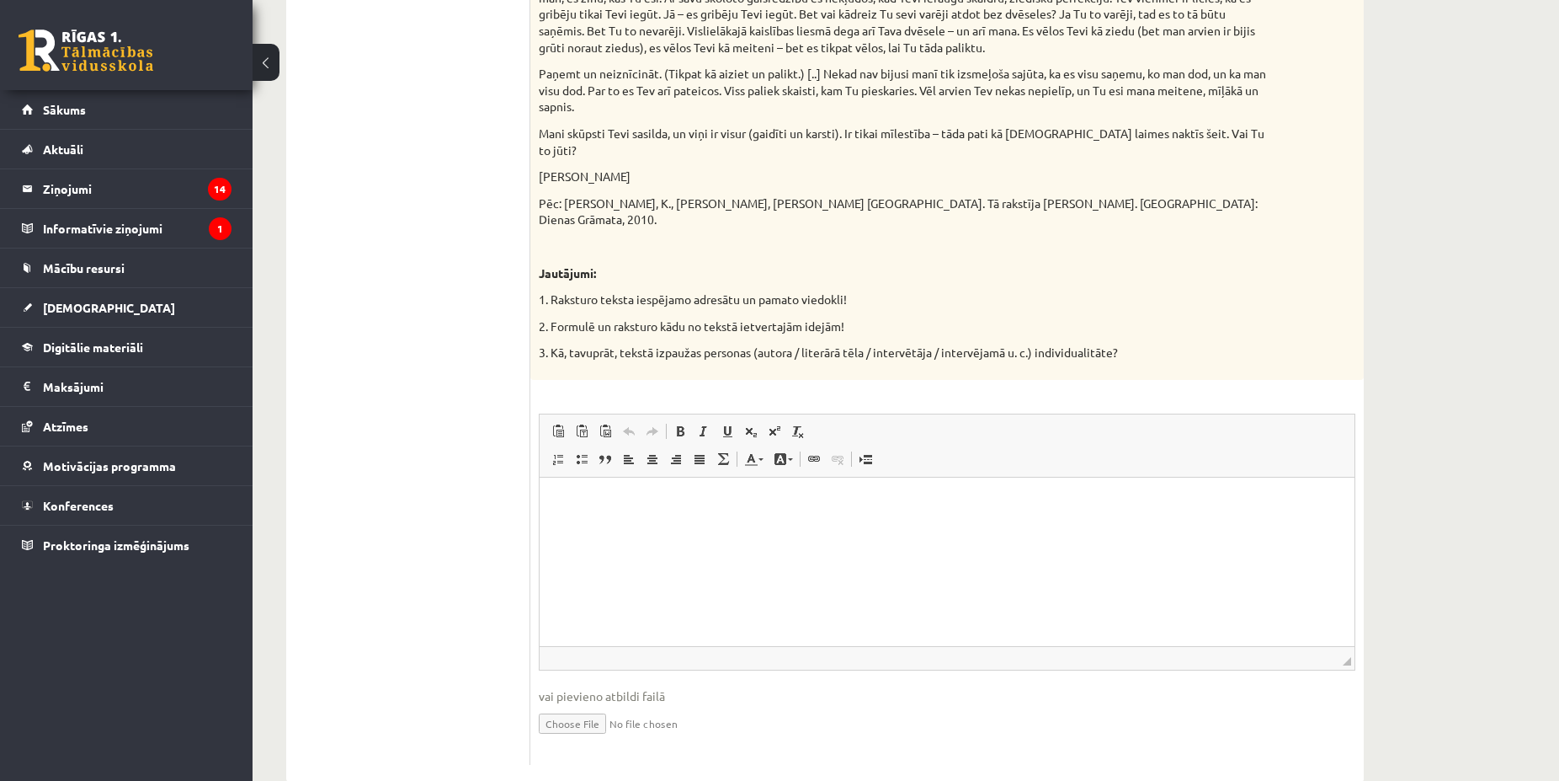
click at [607, 493] on html at bounding box center [947, 561] width 815 height 168
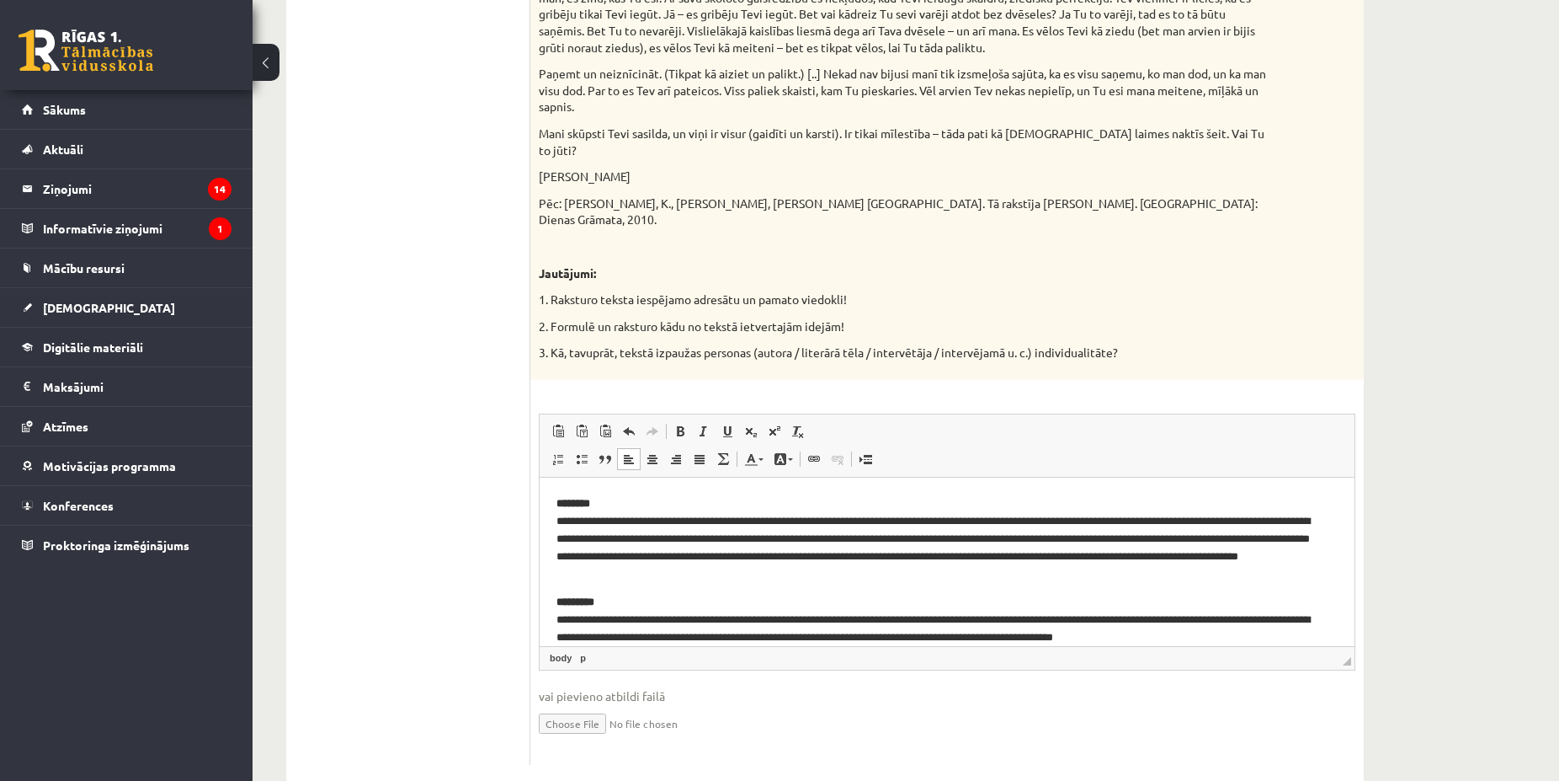
scroll to position [63, 0]
drag, startPoint x: 626, startPoint y: 599, endPoint x: 550, endPoint y: 599, distance: 75.8
click at [550, 582] on html "**********" at bounding box center [947, 497] width 815 height 168
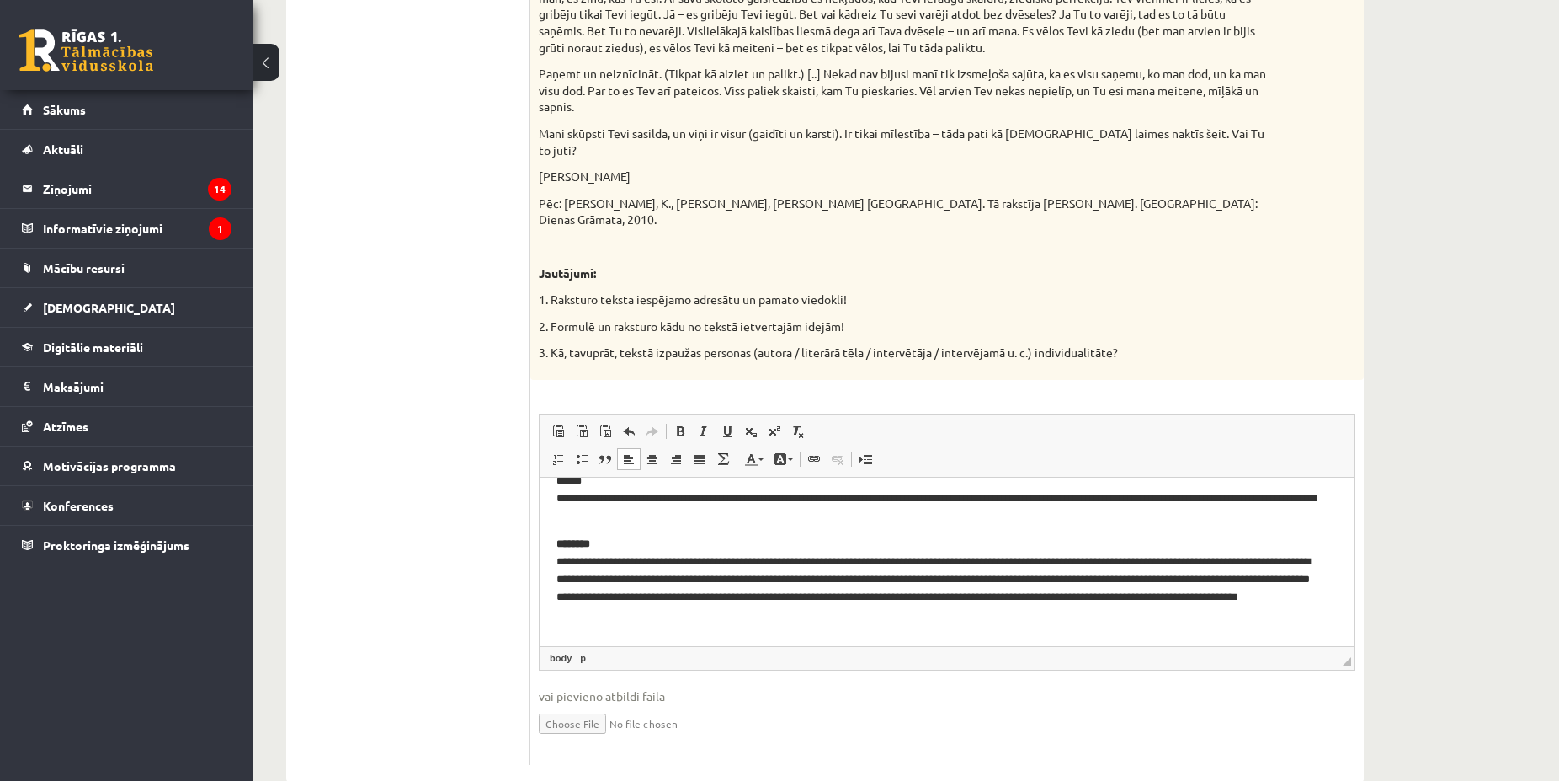
scroll to position [0, 0]
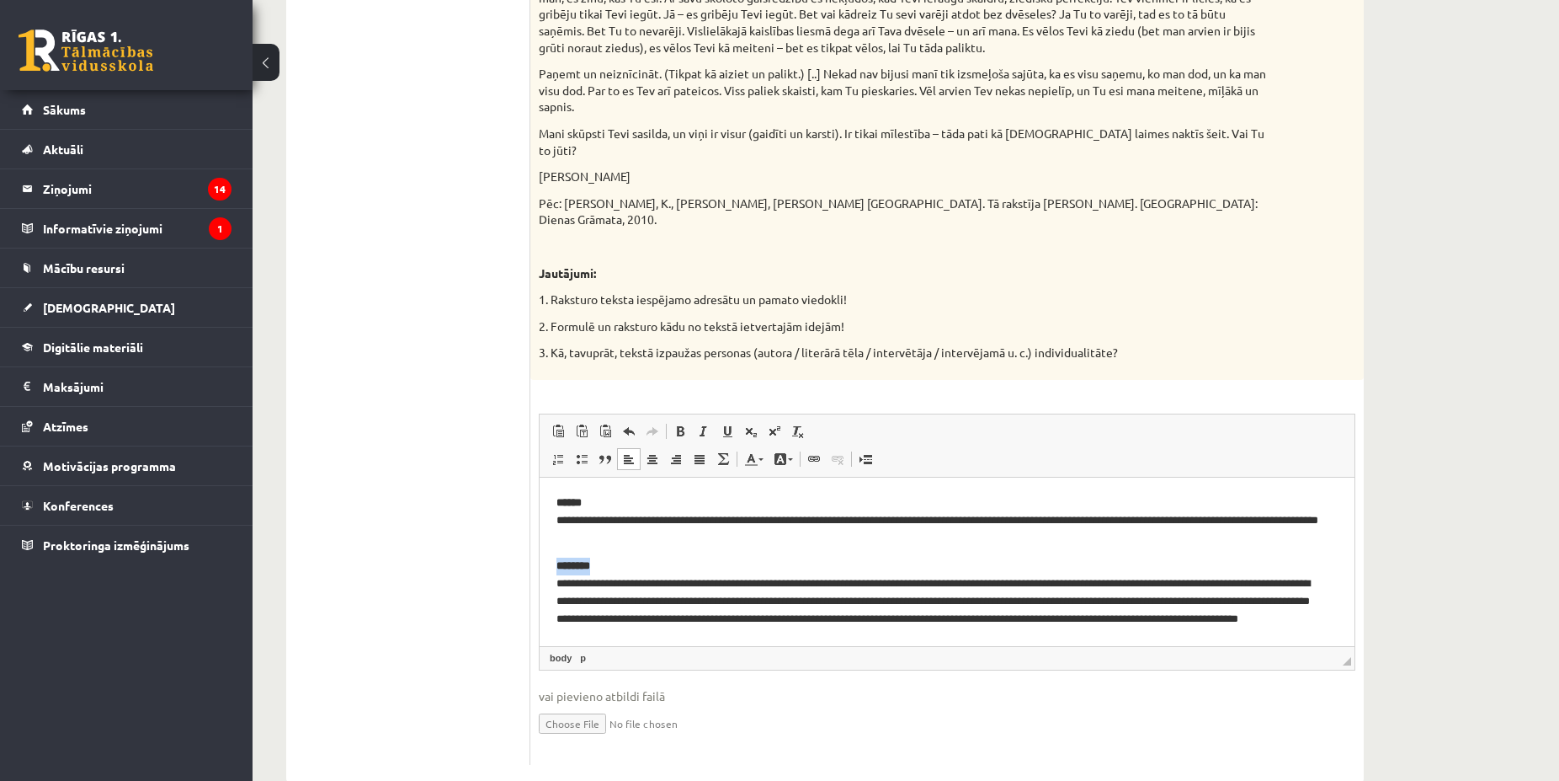
drag, startPoint x: 595, startPoint y: 564, endPoint x: 544, endPoint y: 570, distance: 51.7
click at [544, 570] on html "**********" at bounding box center [947, 561] width 815 height 168
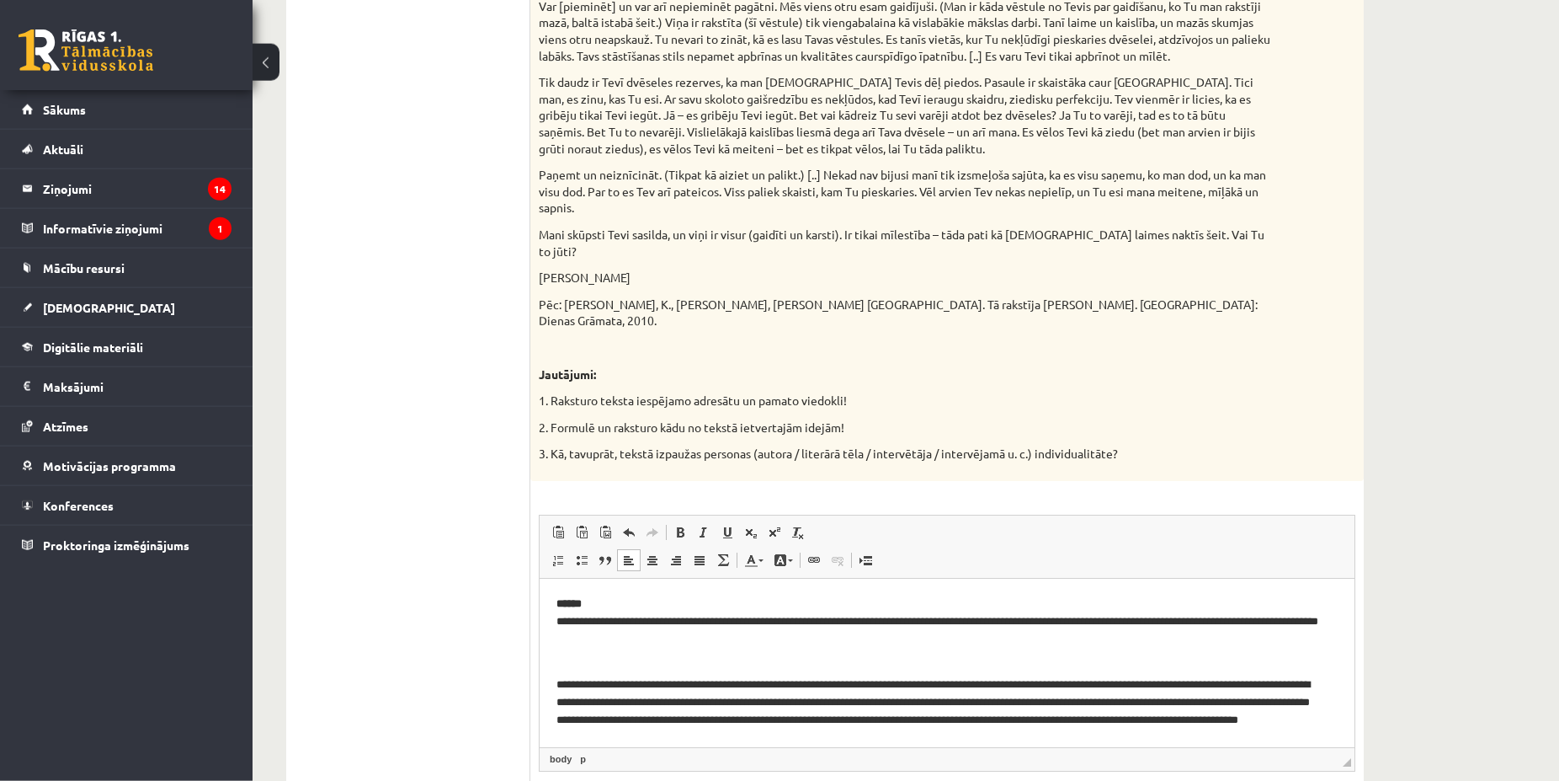
scroll to position [1447, 0]
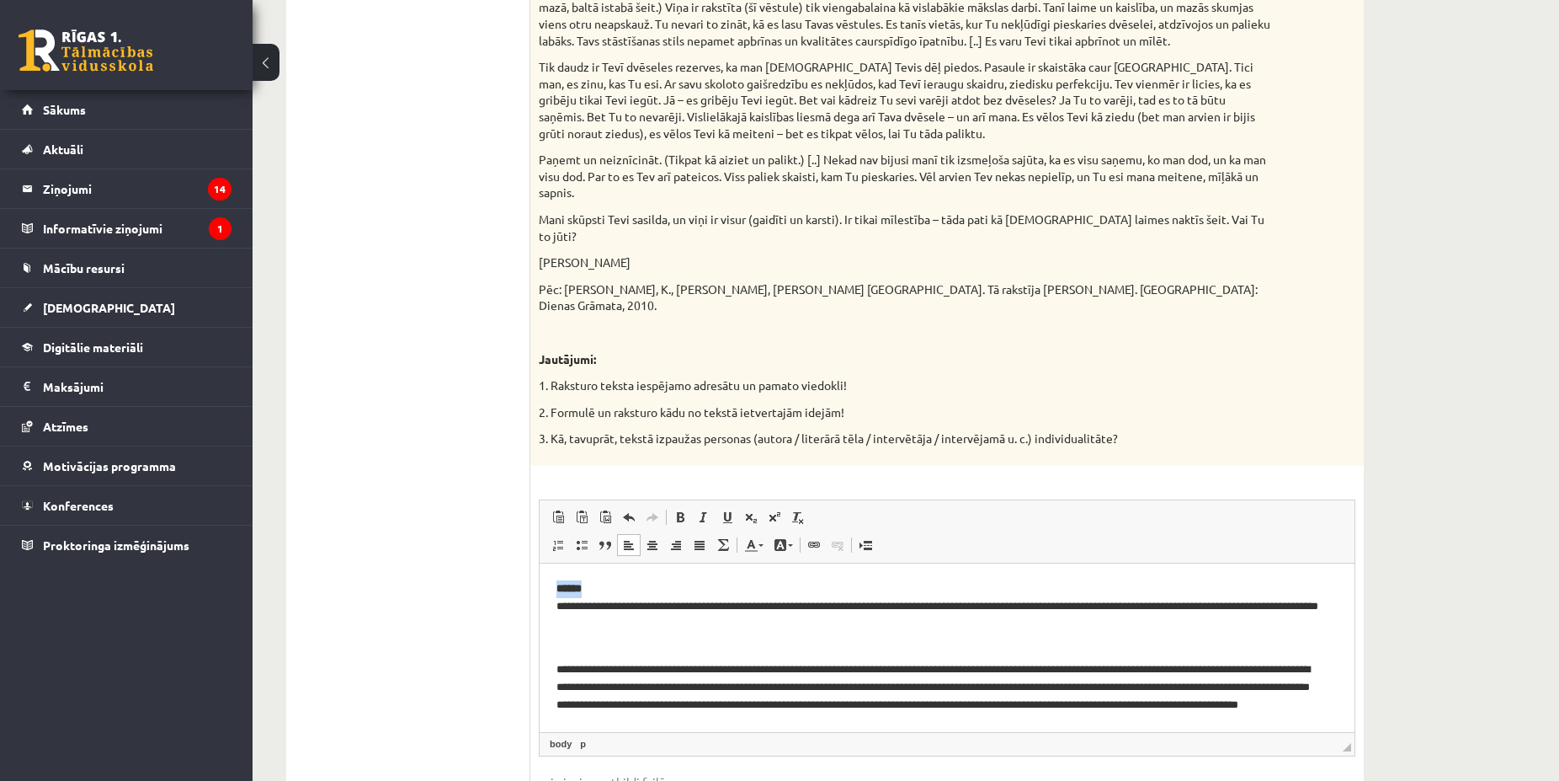
drag, startPoint x: 594, startPoint y: 593, endPoint x: 552, endPoint y: 591, distance: 43.0
click at [552, 592] on html "**********" at bounding box center [947, 646] width 815 height 168
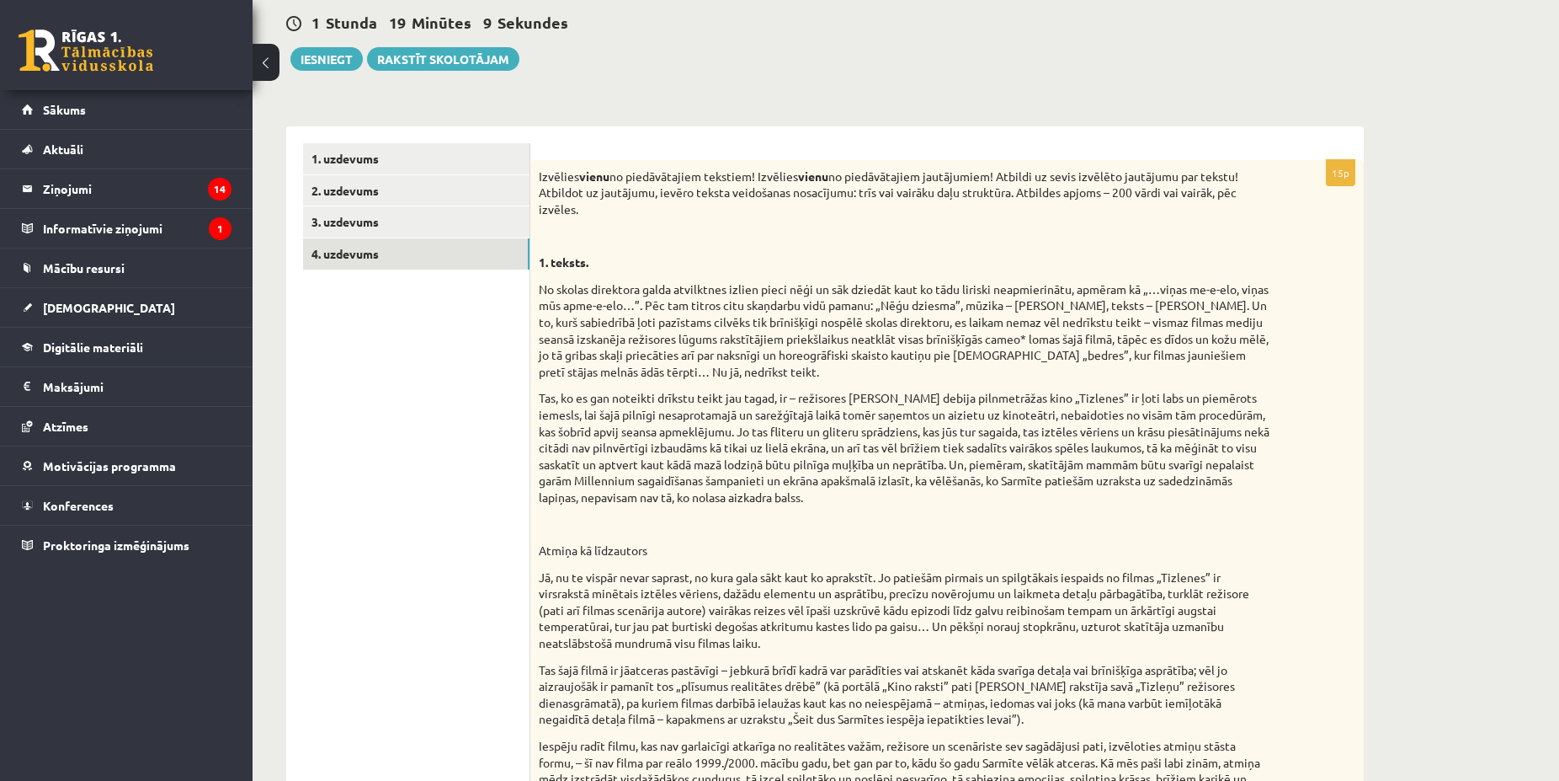
scroll to position [0, 0]
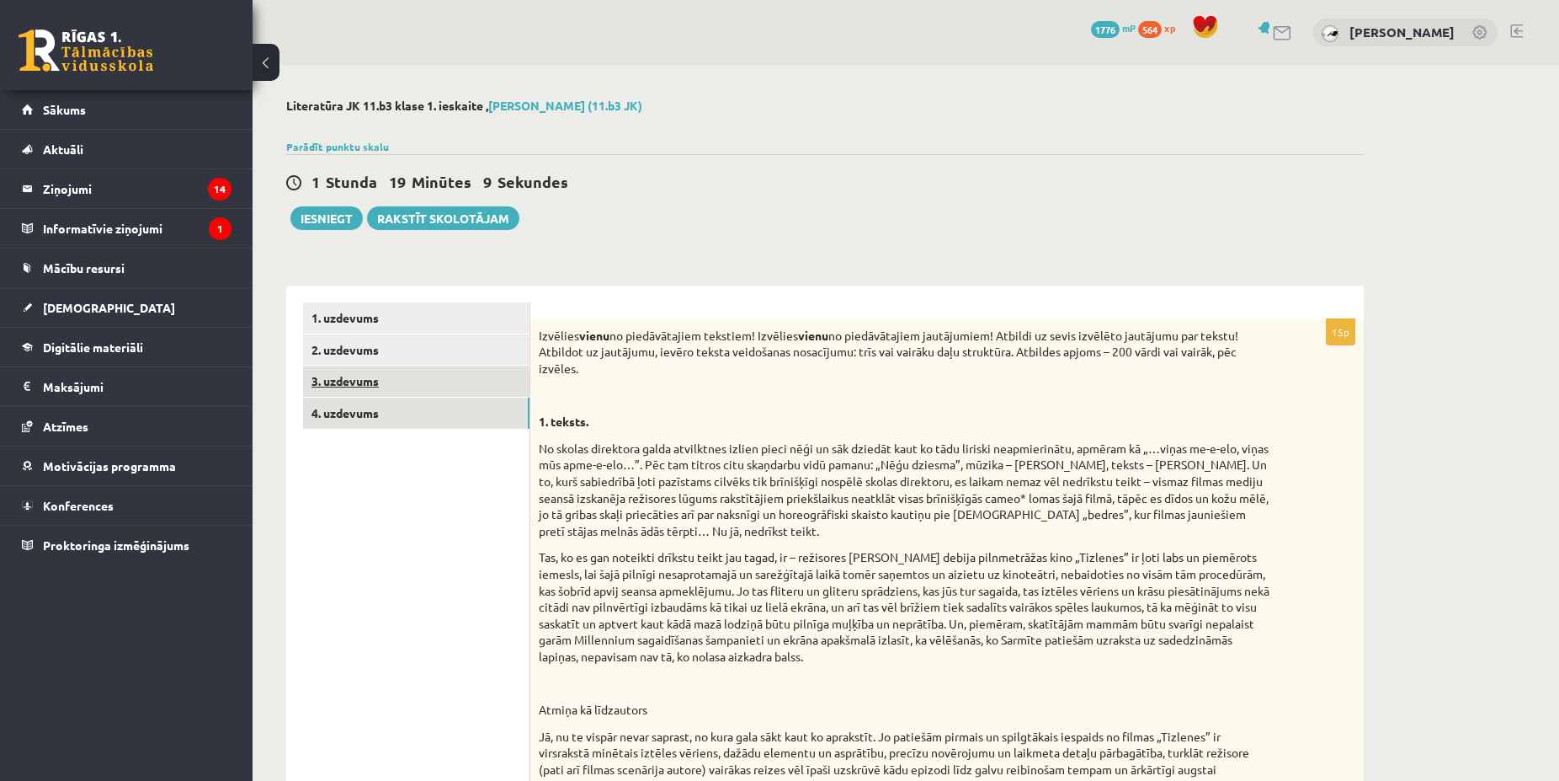
click at [376, 376] on link "3. uzdevums" at bounding box center [416, 380] width 226 height 31
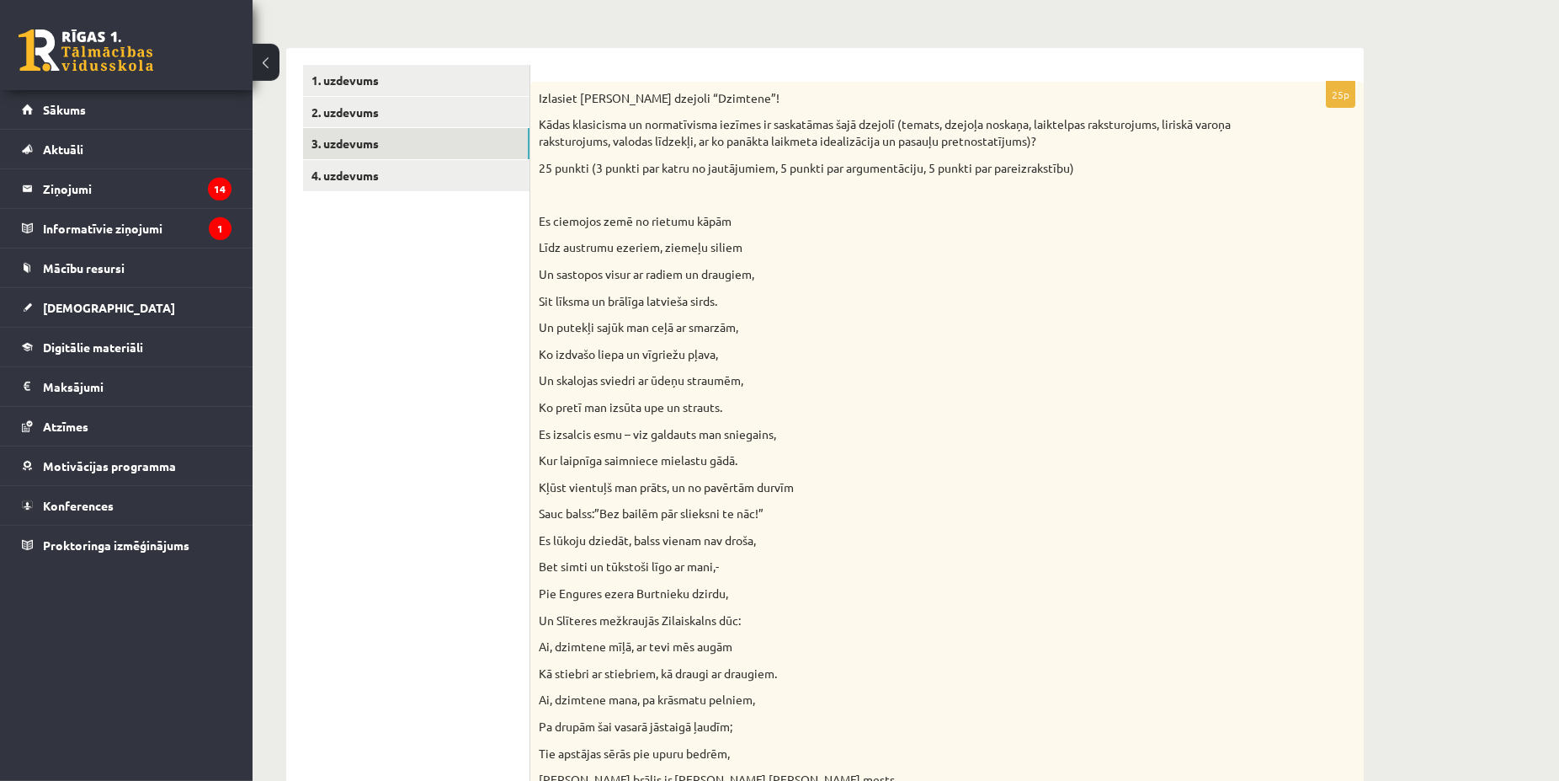
scroll to position [29, 0]
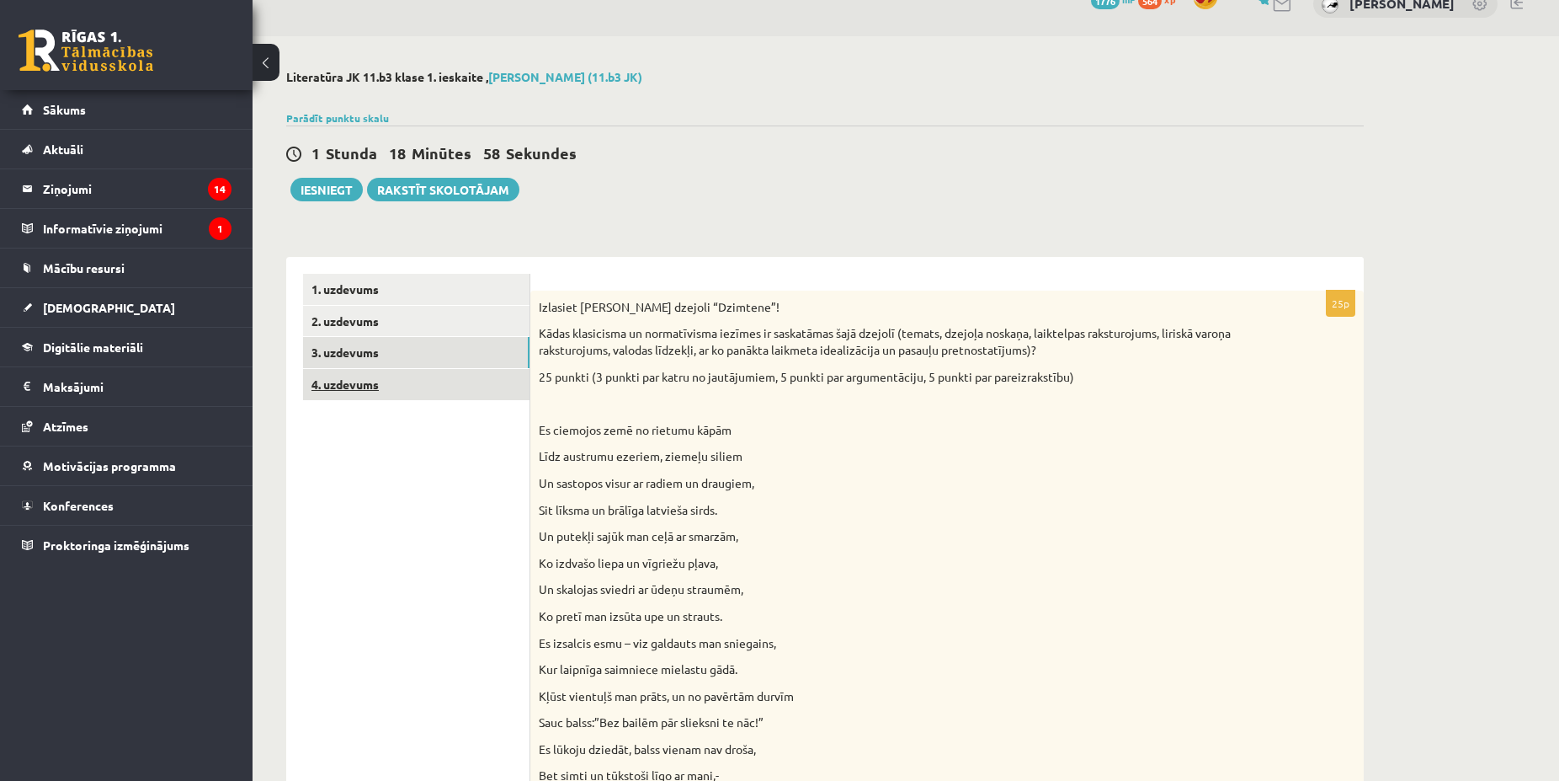
click at [451, 381] on link "4. uzdevums" at bounding box center [416, 384] width 226 height 31
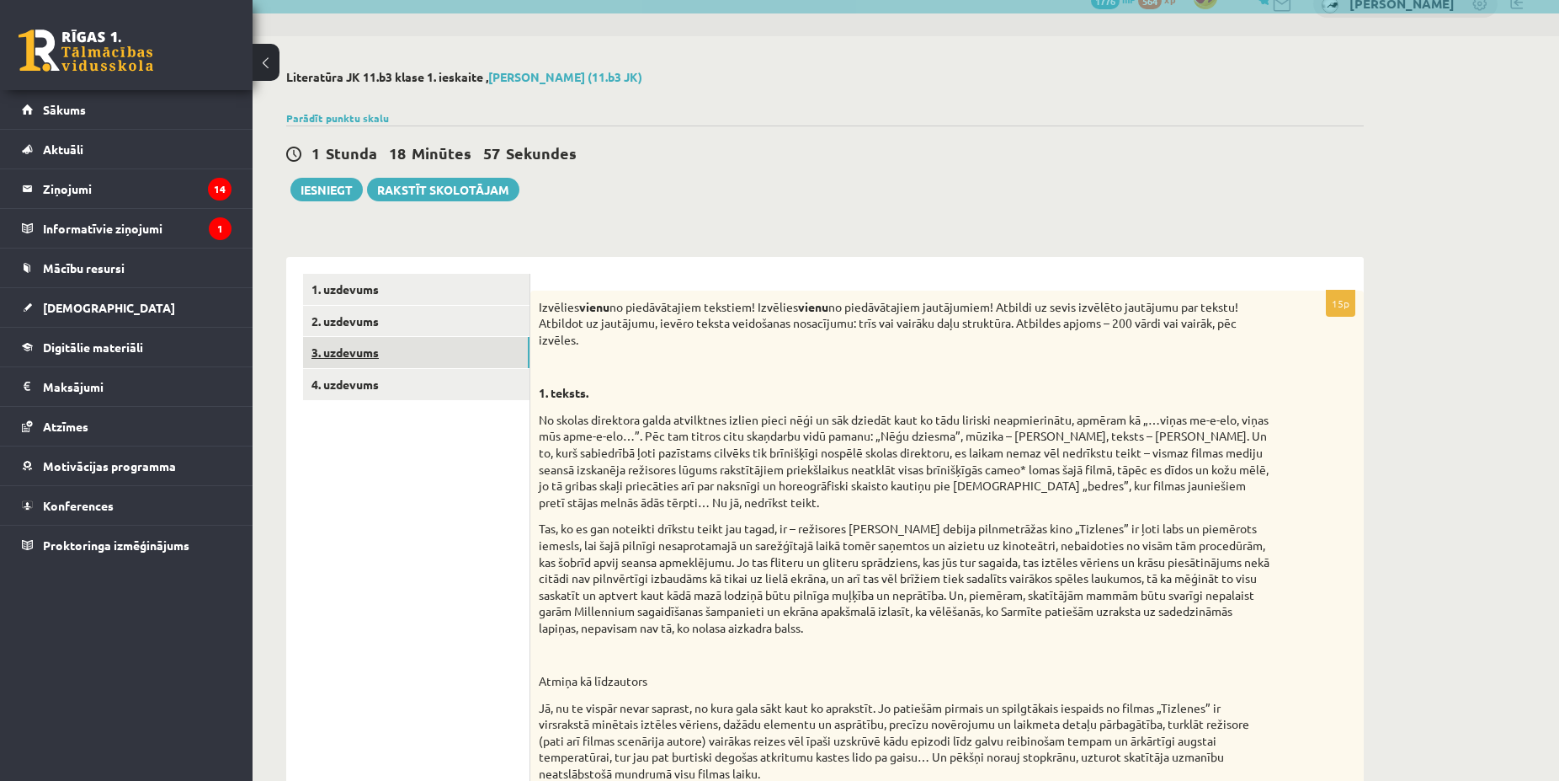
click at [411, 350] on link "3. uzdevums" at bounding box center [416, 352] width 226 height 31
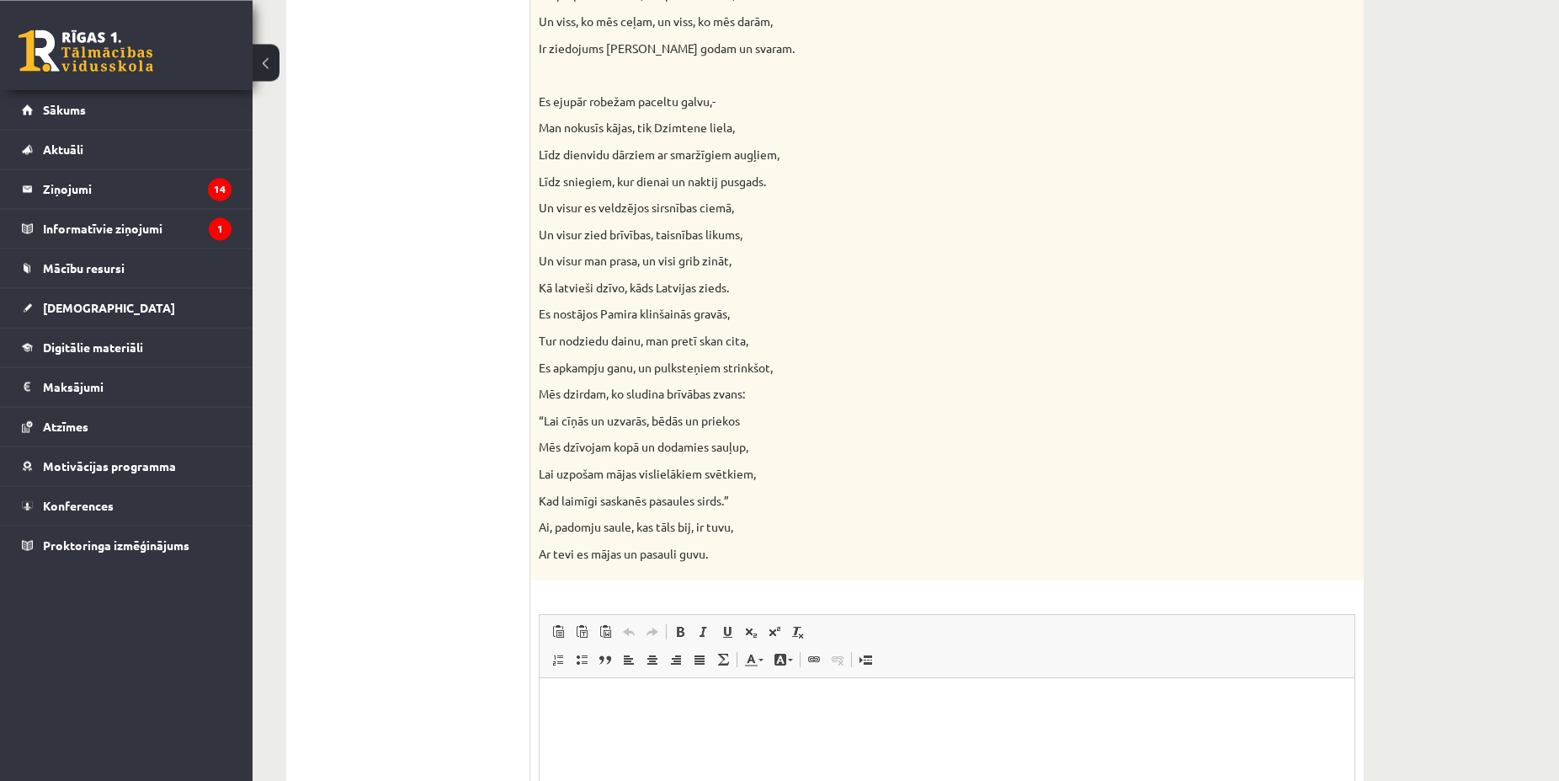
scroll to position [1489, 0]
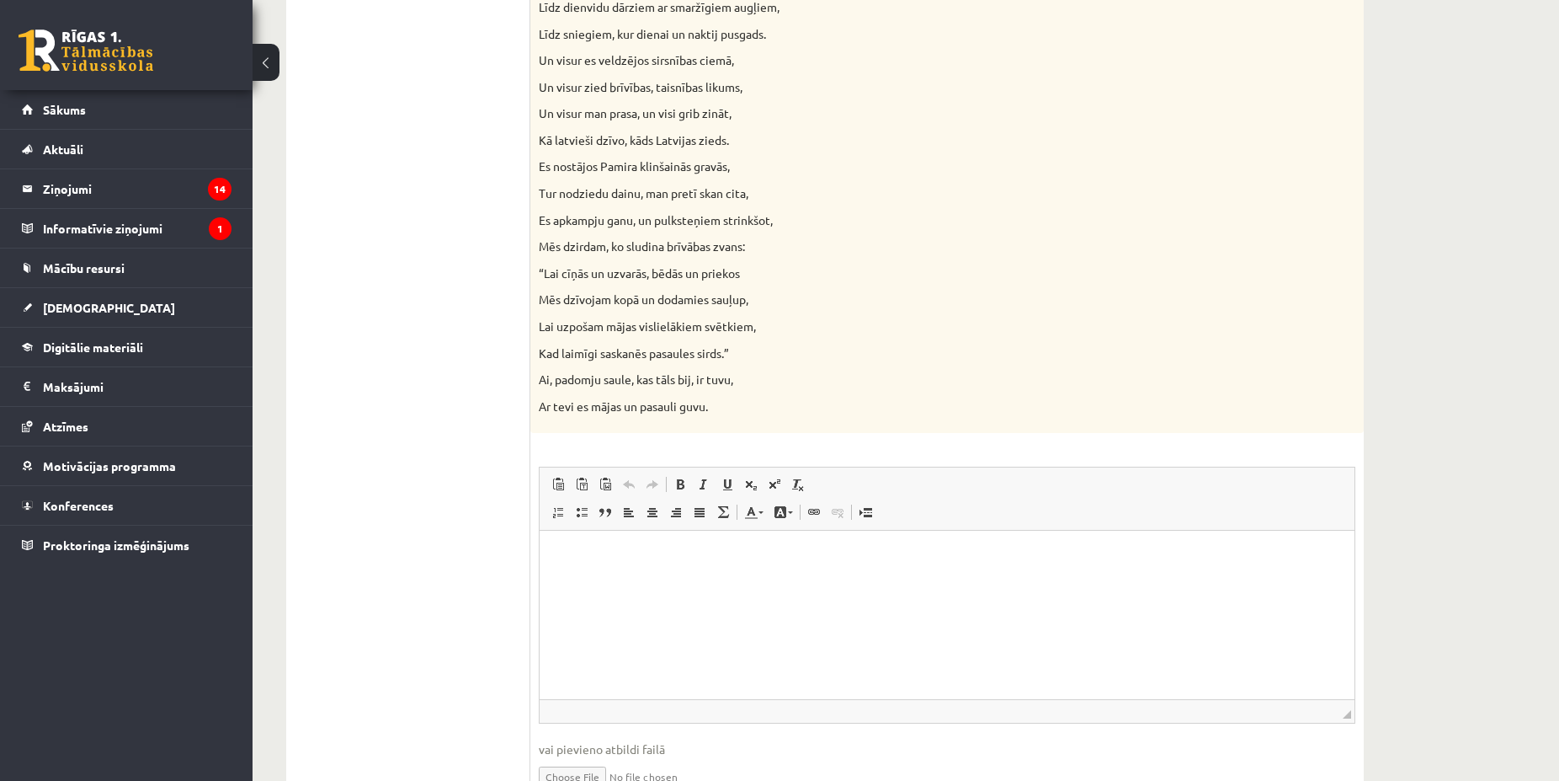
click at [679, 576] on html at bounding box center [947, 614] width 815 height 168
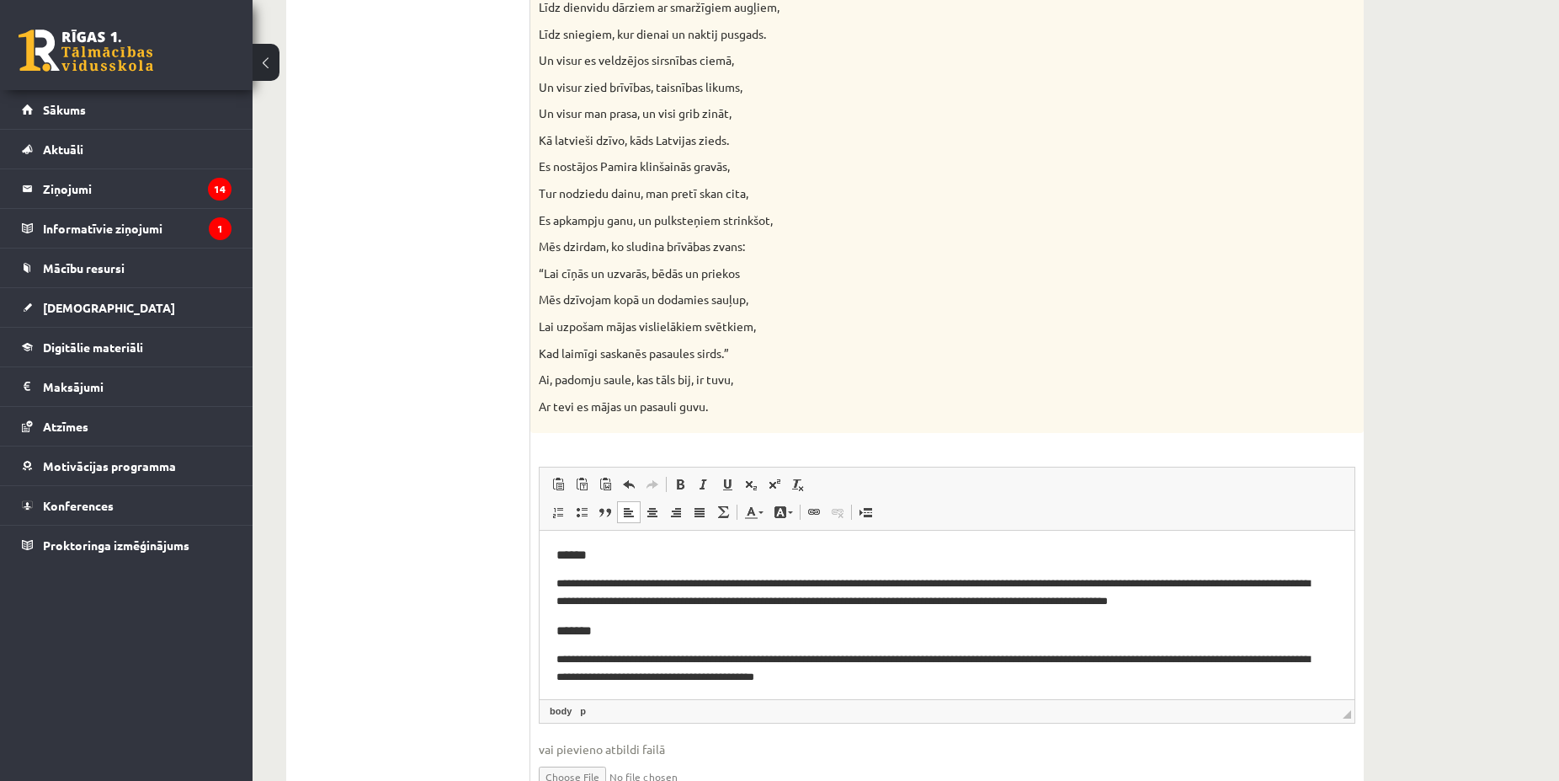
scroll to position [324, 0]
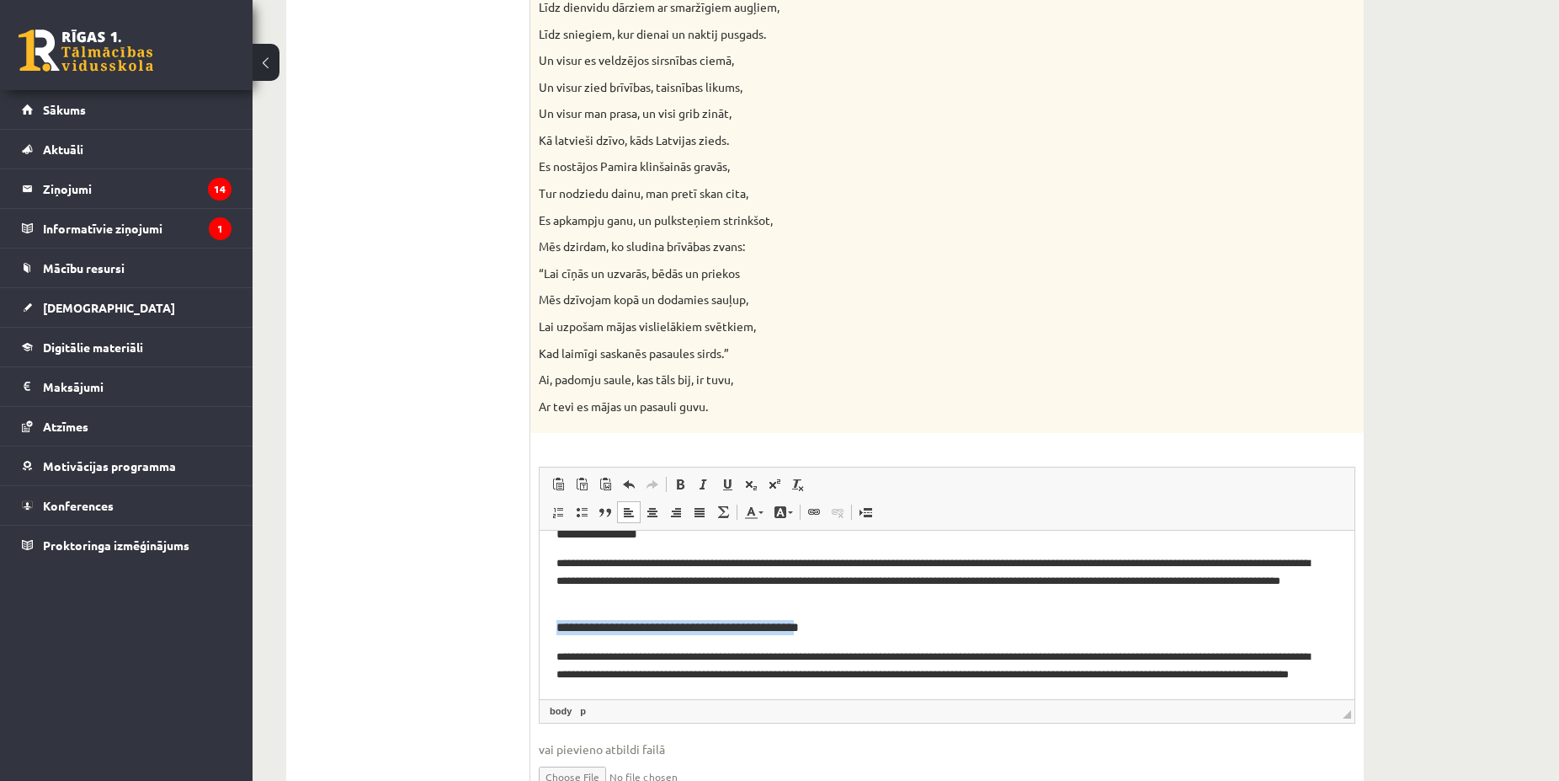
drag, startPoint x: 548, startPoint y: 624, endPoint x: 821, endPoint y: 624, distance: 272.8
click at [823, 375] on html "**********" at bounding box center [947, 290] width 815 height 168
click at [658, 615] on body "**********" at bounding box center [947, 461] width 781 height 477
click at [659, 633] on h3 "*" at bounding box center [940, 627] width 767 height 15
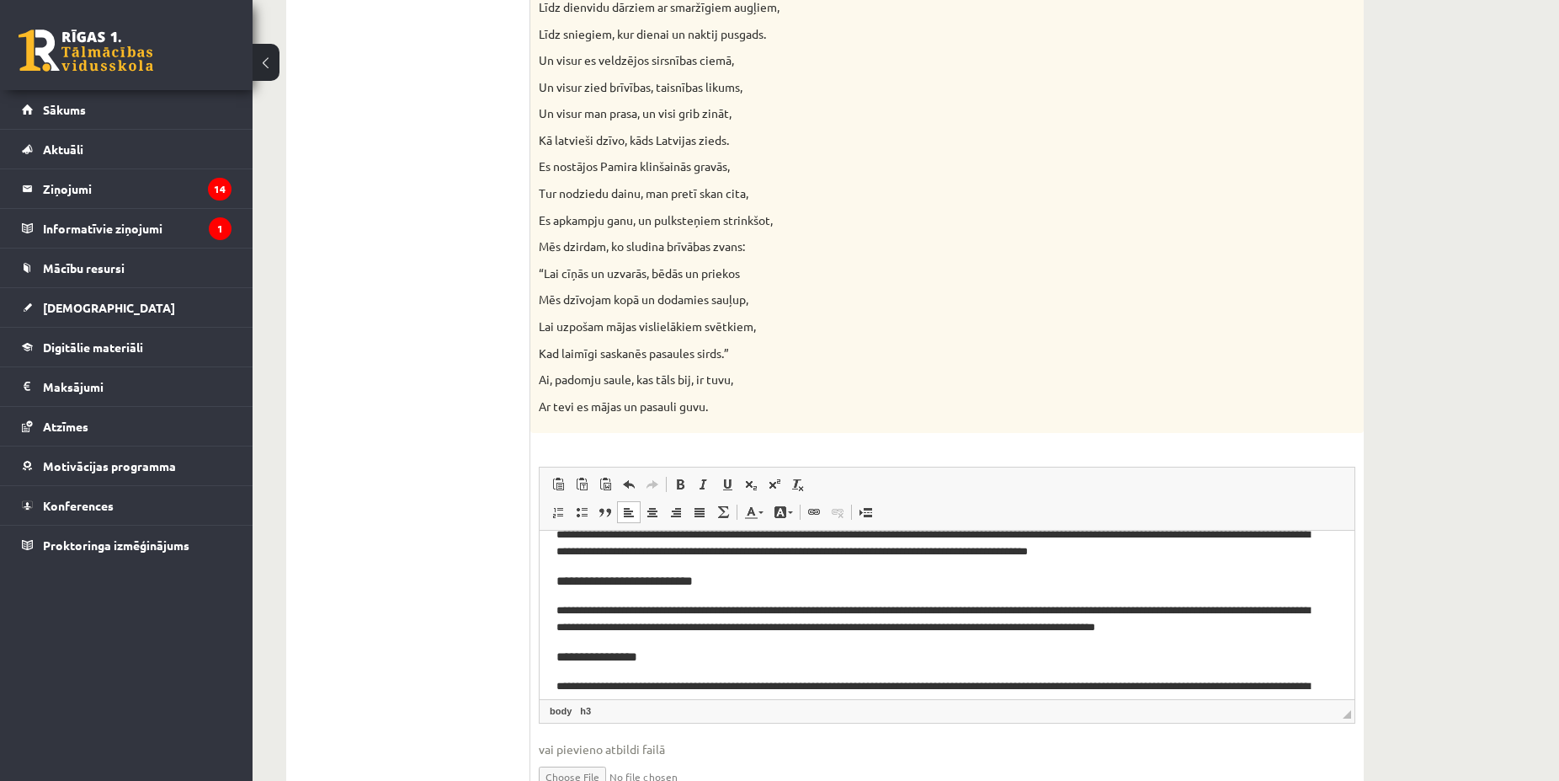
scroll to position [238, 0]
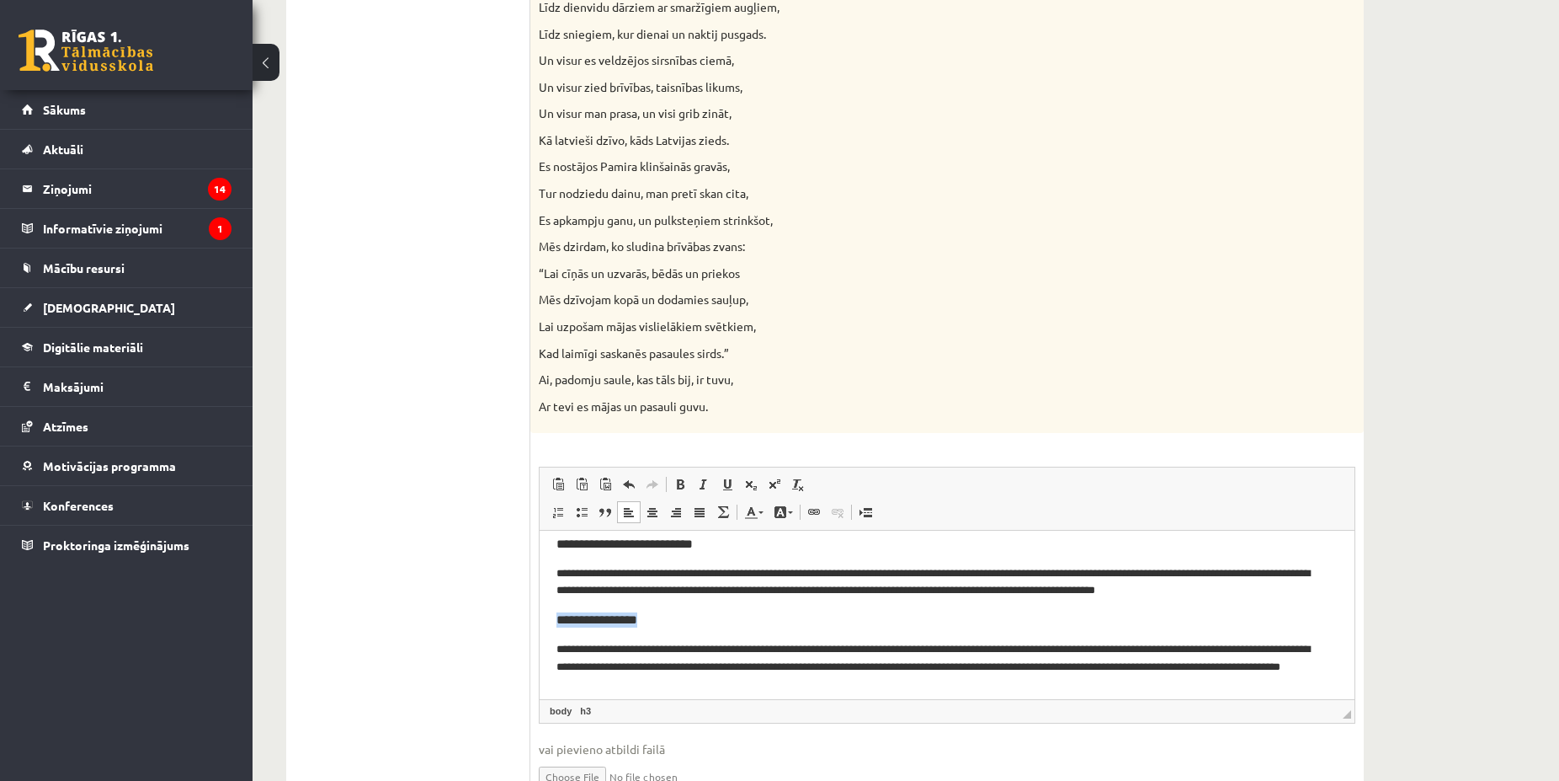
drag, startPoint x: 648, startPoint y: 620, endPoint x: 532, endPoint y: 621, distance: 116.2
click at [540, 461] on html "**********" at bounding box center [947, 376] width 815 height 168
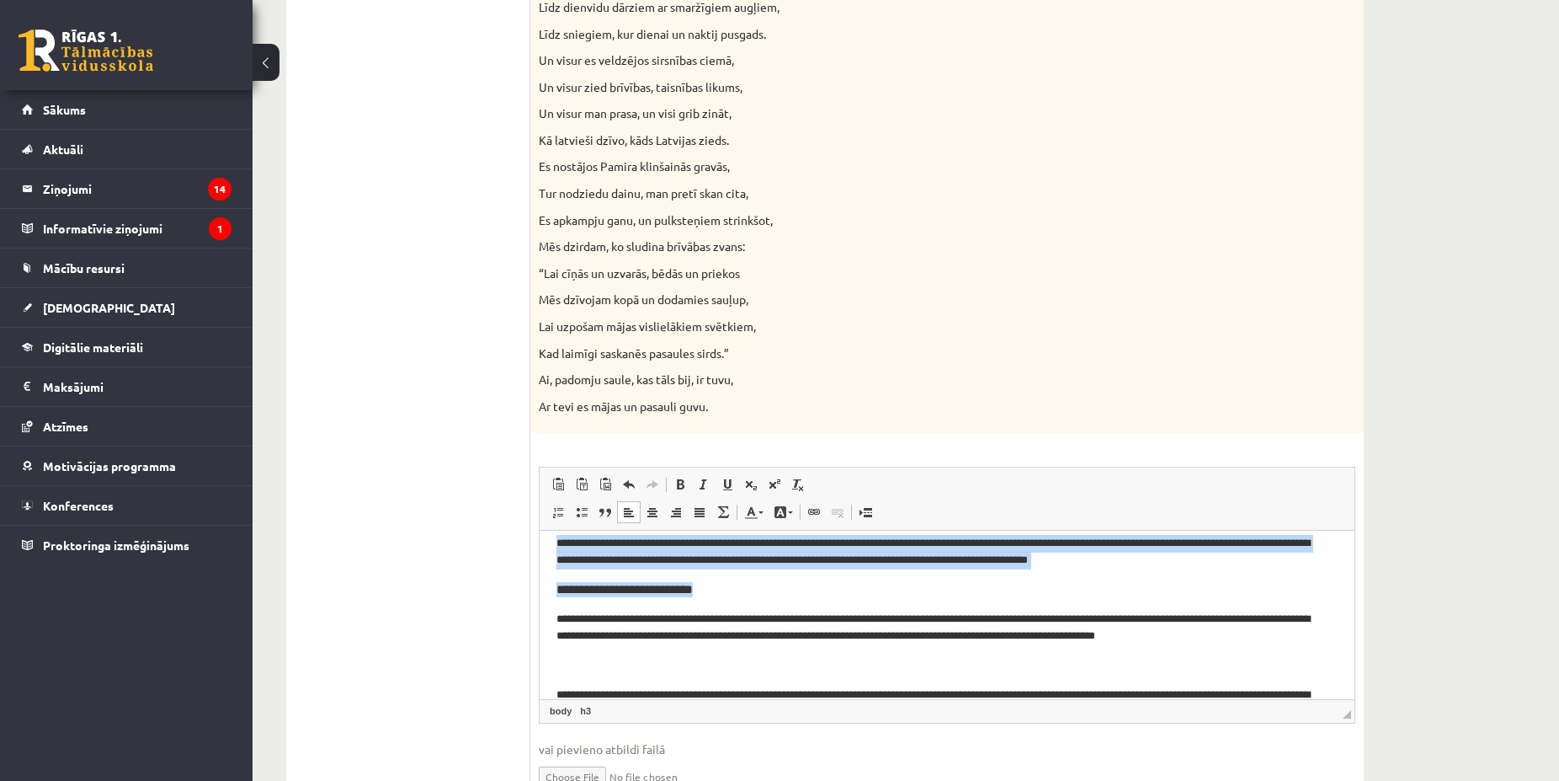
scroll to position [174, 0]
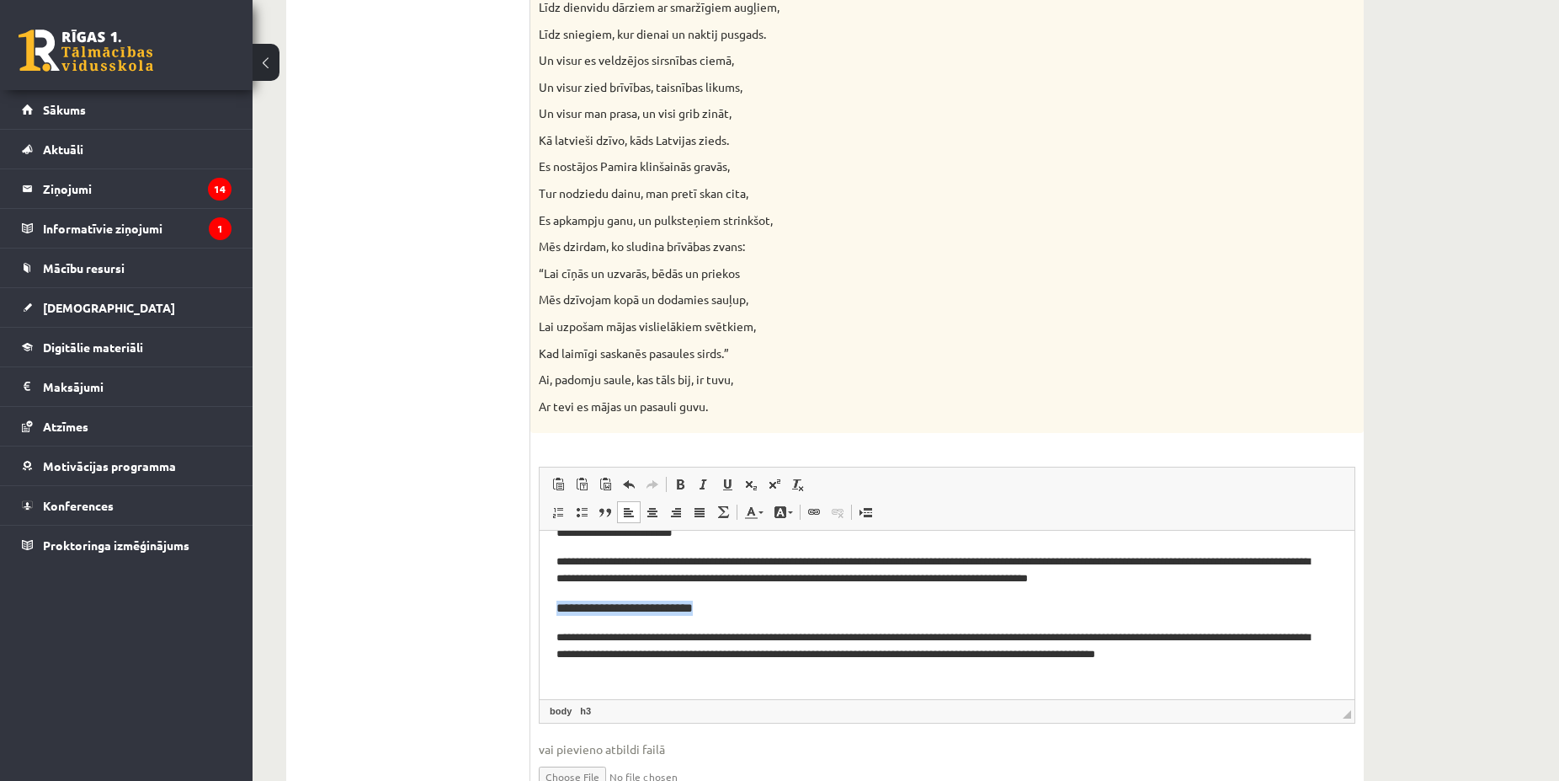
drag, startPoint x: 718, startPoint y: 541, endPoint x: 553, endPoint y: 614, distance: 180.2
click at [553, 525] on html "**********" at bounding box center [947, 440] width 815 height 168
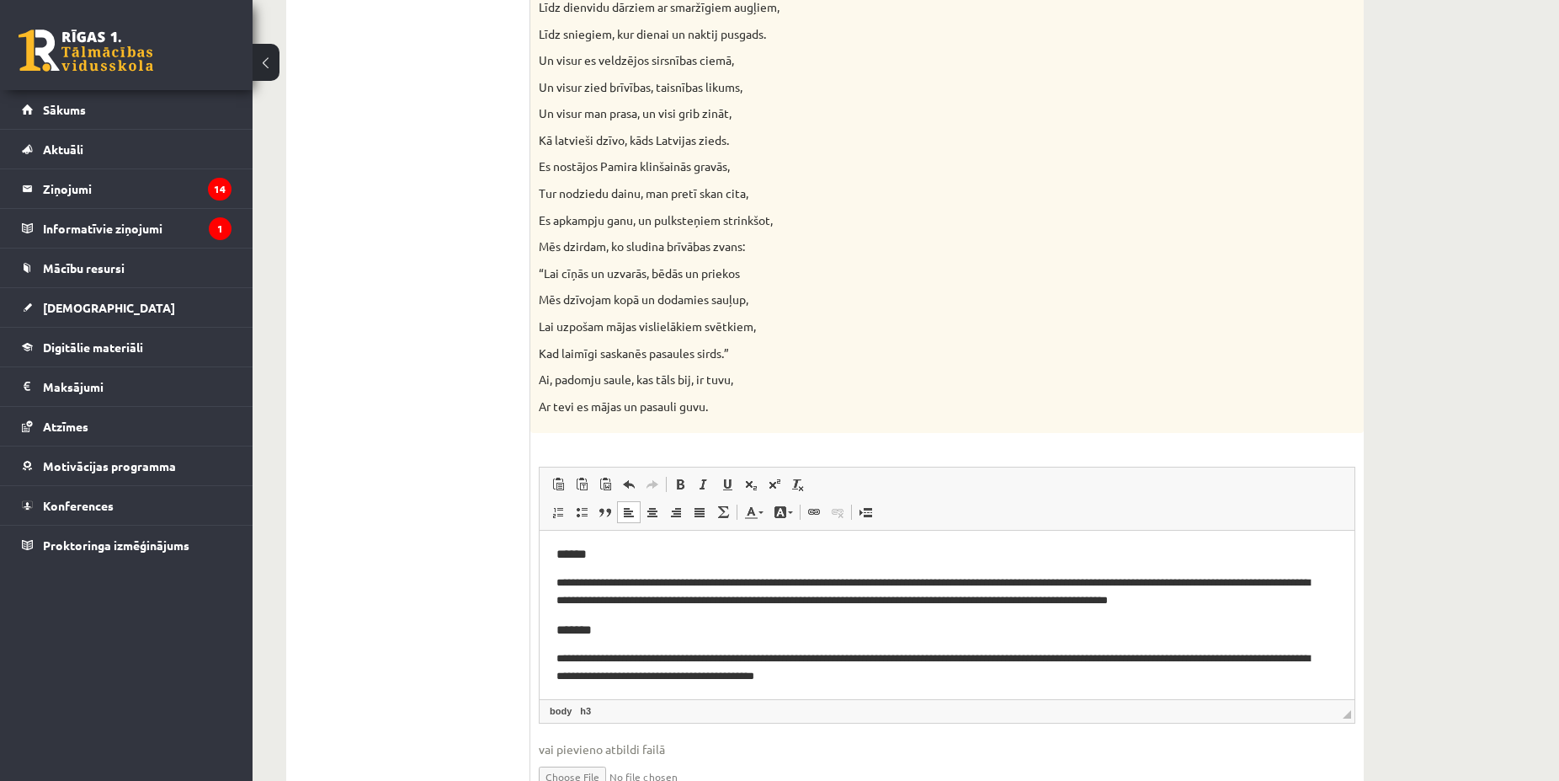
scroll to position [0, 0]
click at [682, 583] on p "**********" at bounding box center [940, 592] width 767 height 35
drag, startPoint x: 594, startPoint y: 559, endPoint x: 532, endPoint y: 560, distance: 61.5
click at [540, 560] on html "**********" at bounding box center [947, 614] width 815 height 168
drag, startPoint x: 585, startPoint y: 626, endPoint x: 548, endPoint y: 635, distance: 38.2
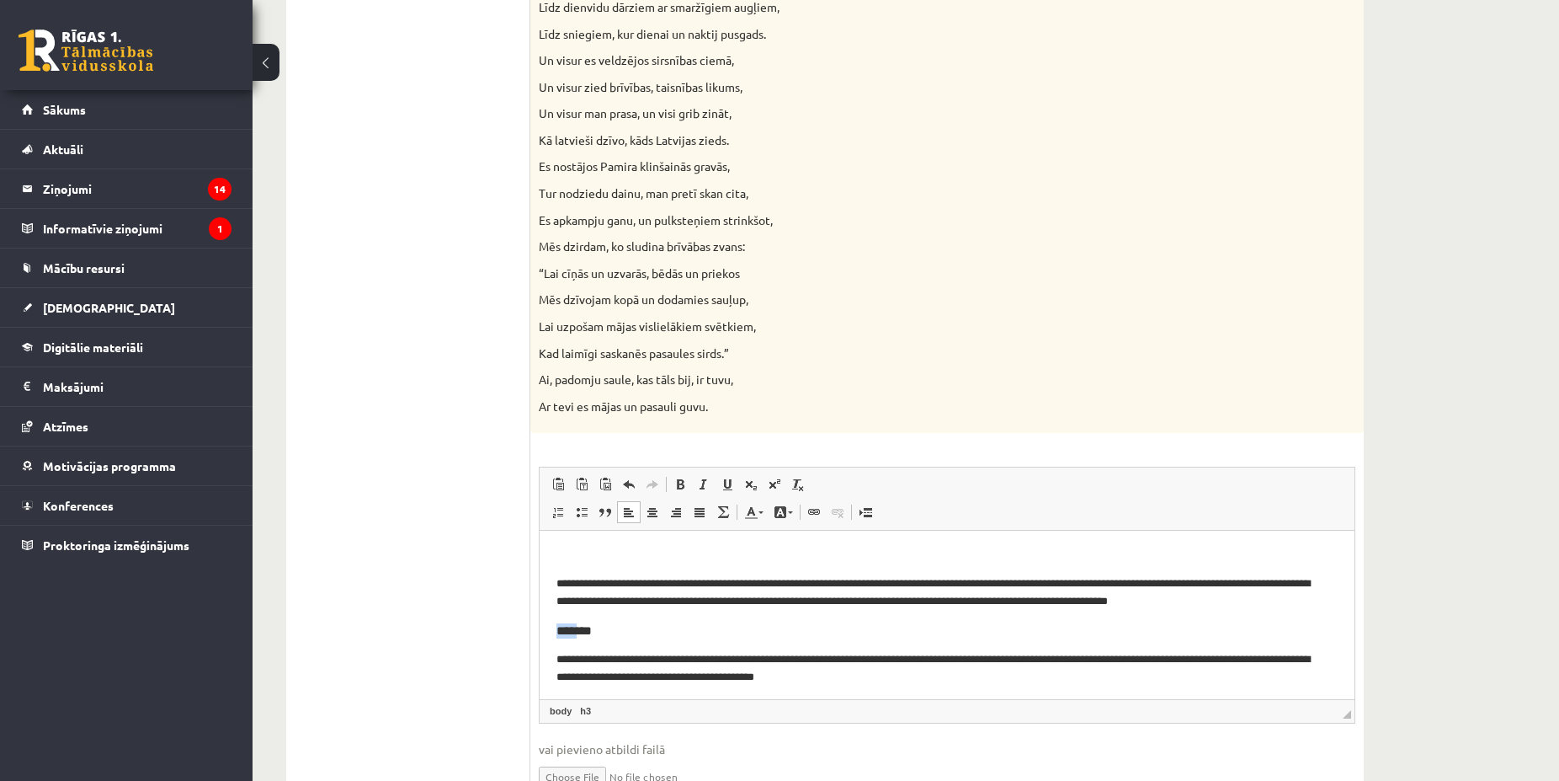
click at [543, 634] on html "**********" at bounding box center [947, 614] width 815 height 168
click at [547, 628] on html "**********" at bounding box center [947, 614] width 815 height 168
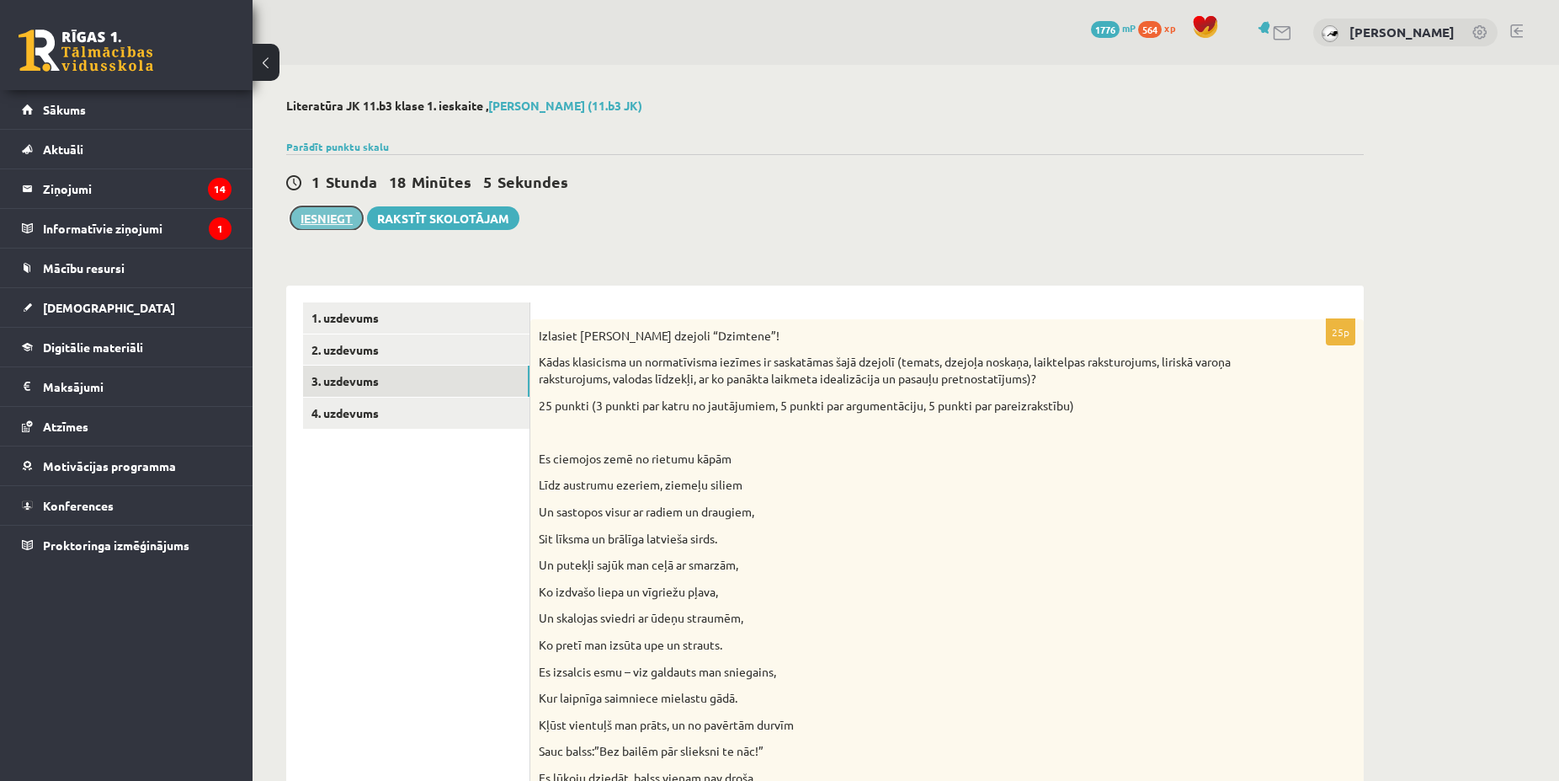
click at [331, 212] on button "Iesniegt" at bounding box center [326, 218] width 72 height 24
